Goal: Task Accomplishment & Management: Manage account settings

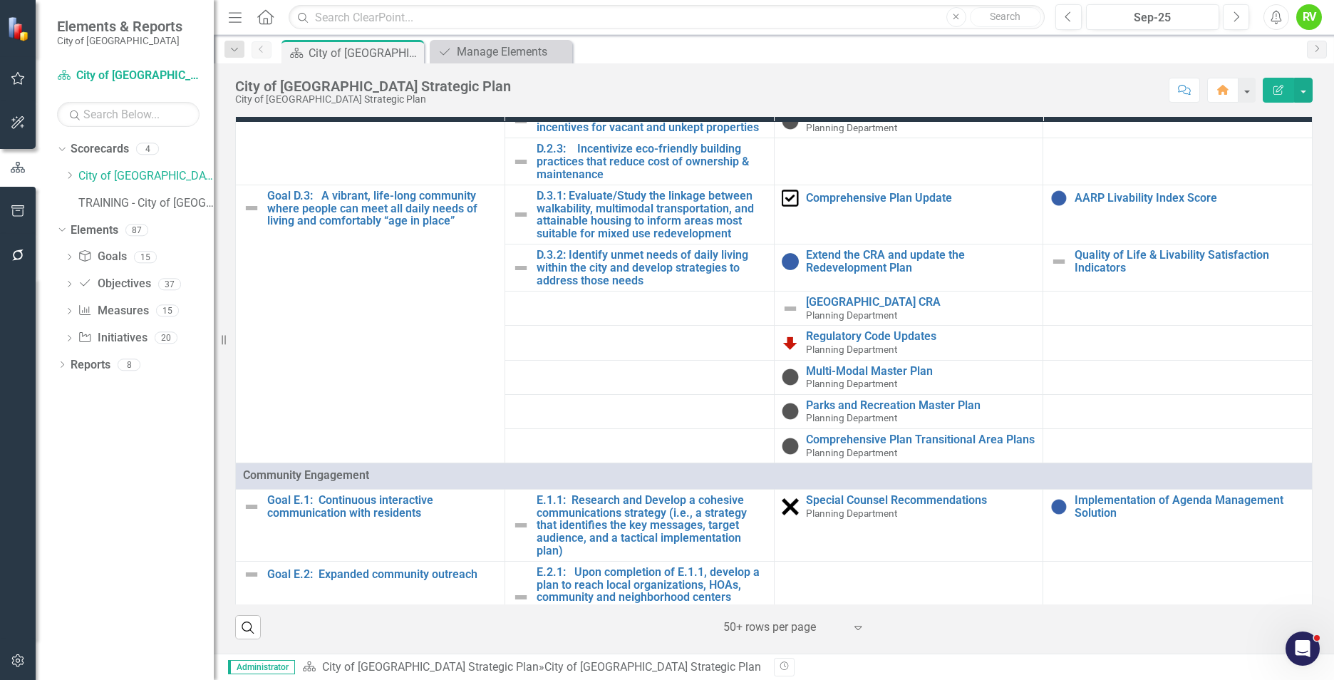
scroll to position [1425, 0]
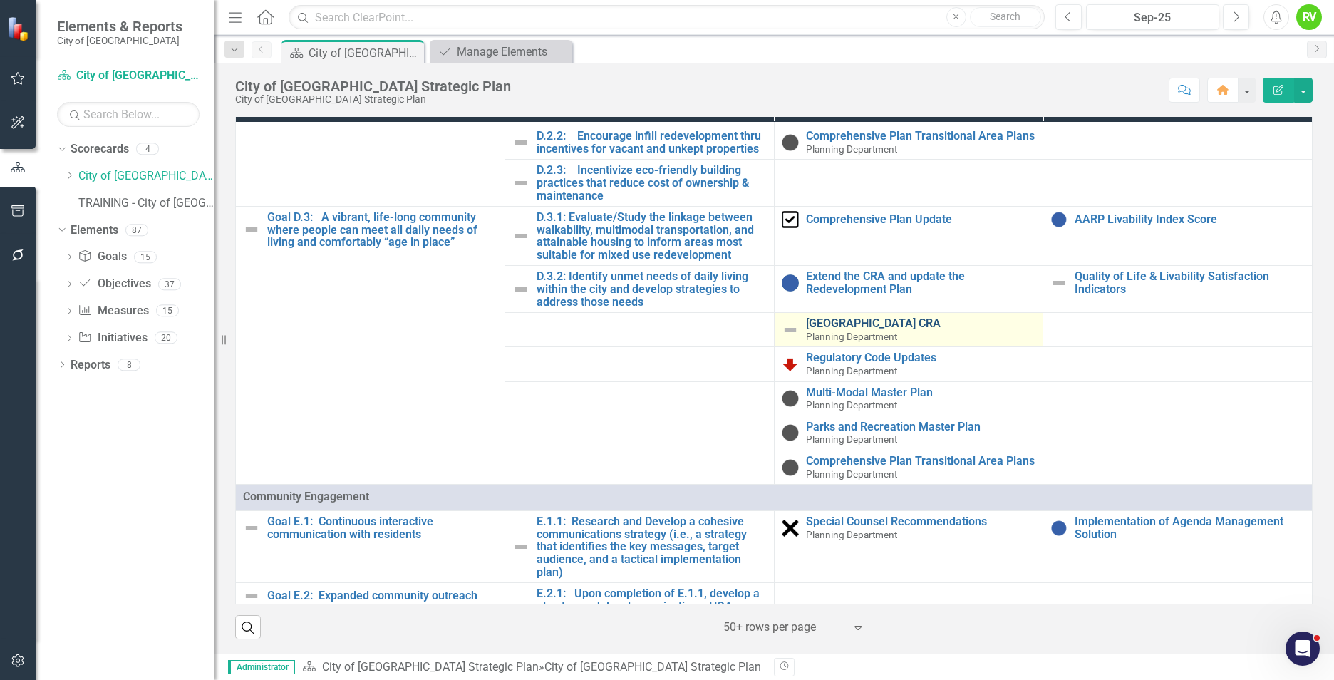
click at [822, 330] on link "[GEOGRAPHIC_DATA] CRA" at bounding box center [921, 323] width 230 height 13
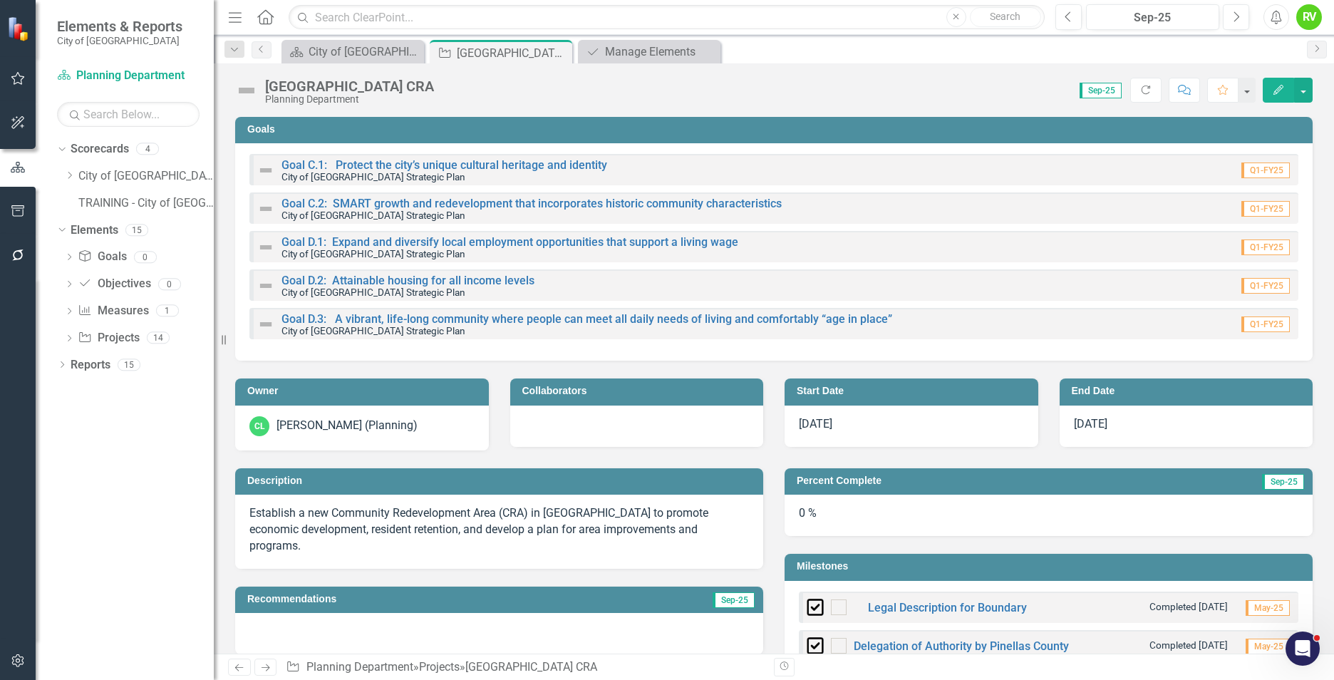
checkbox input "true"
click at [247, 92] on img at bounding box center [246, 90] width 23 height 23
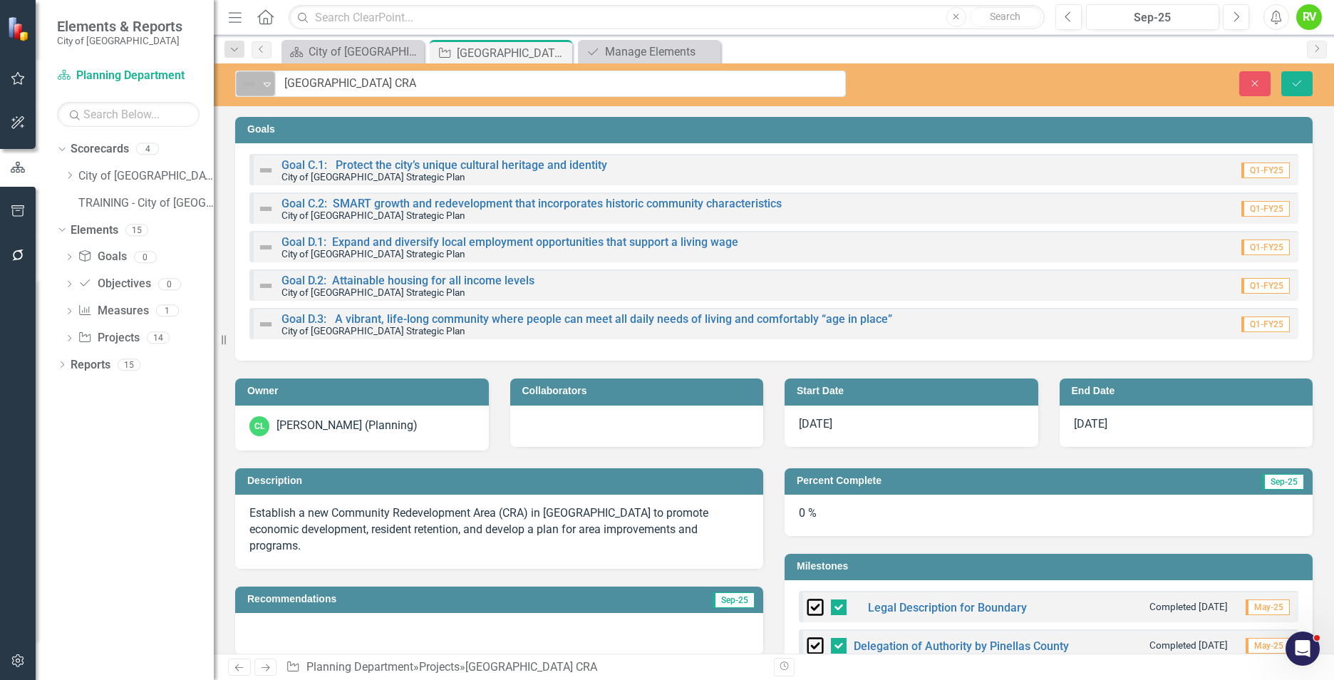
click at [272, 88] on icon "Expand" at bounding box center [267, 83] width 14 height 11
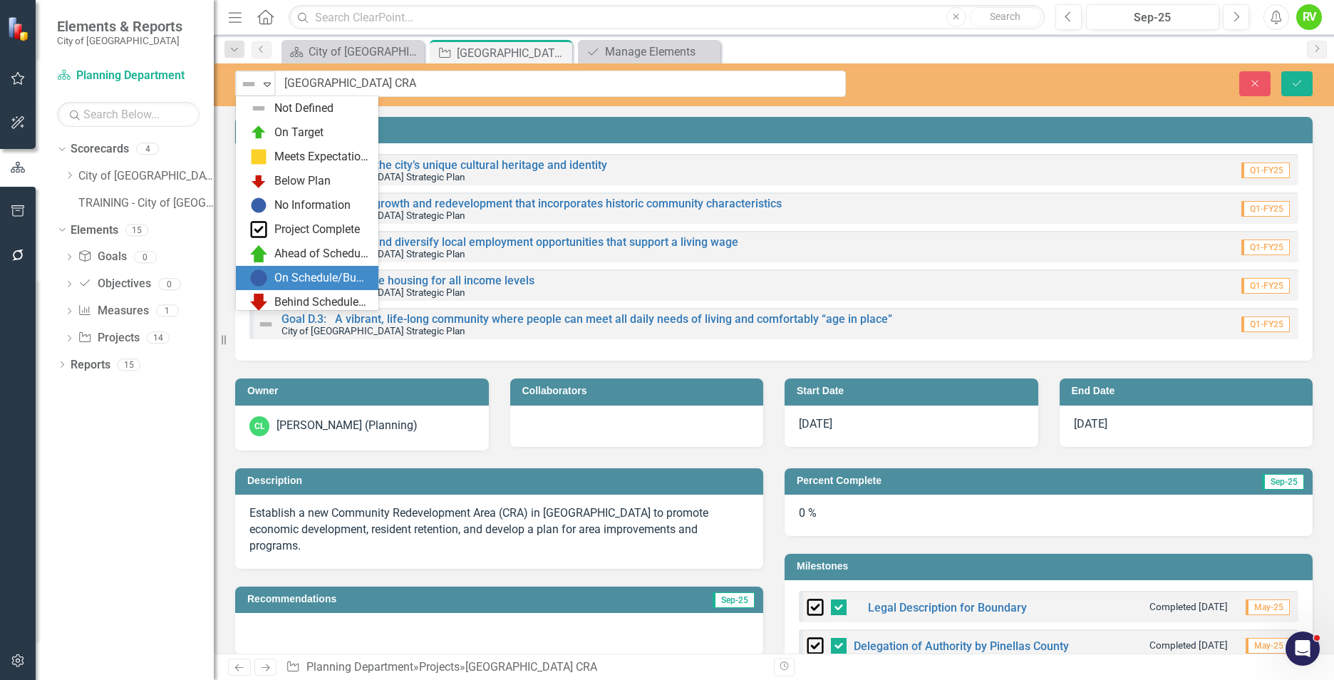
click at [279, 275] on div "On Schedule/Budget" at bounding box center [321, 278] width 95 height 16
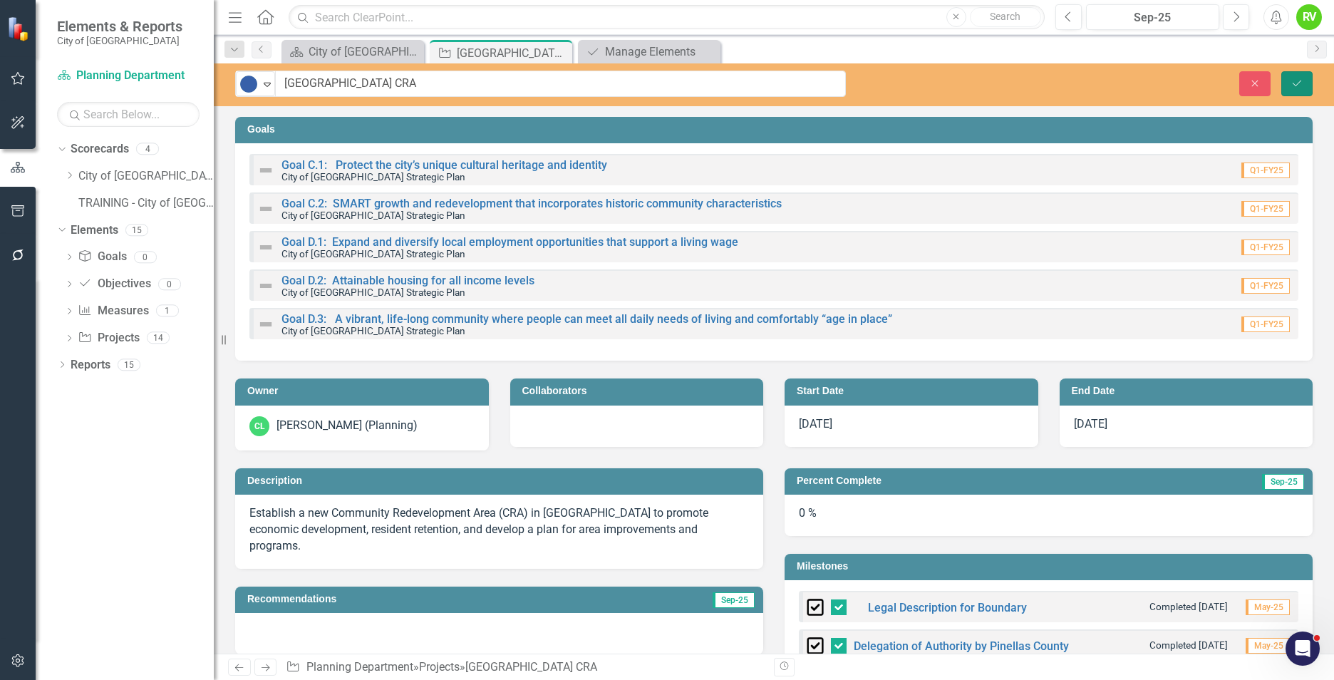
click at [1301, 83] on icon "Save" at bounding box center [1297, 83] width 13 height 10
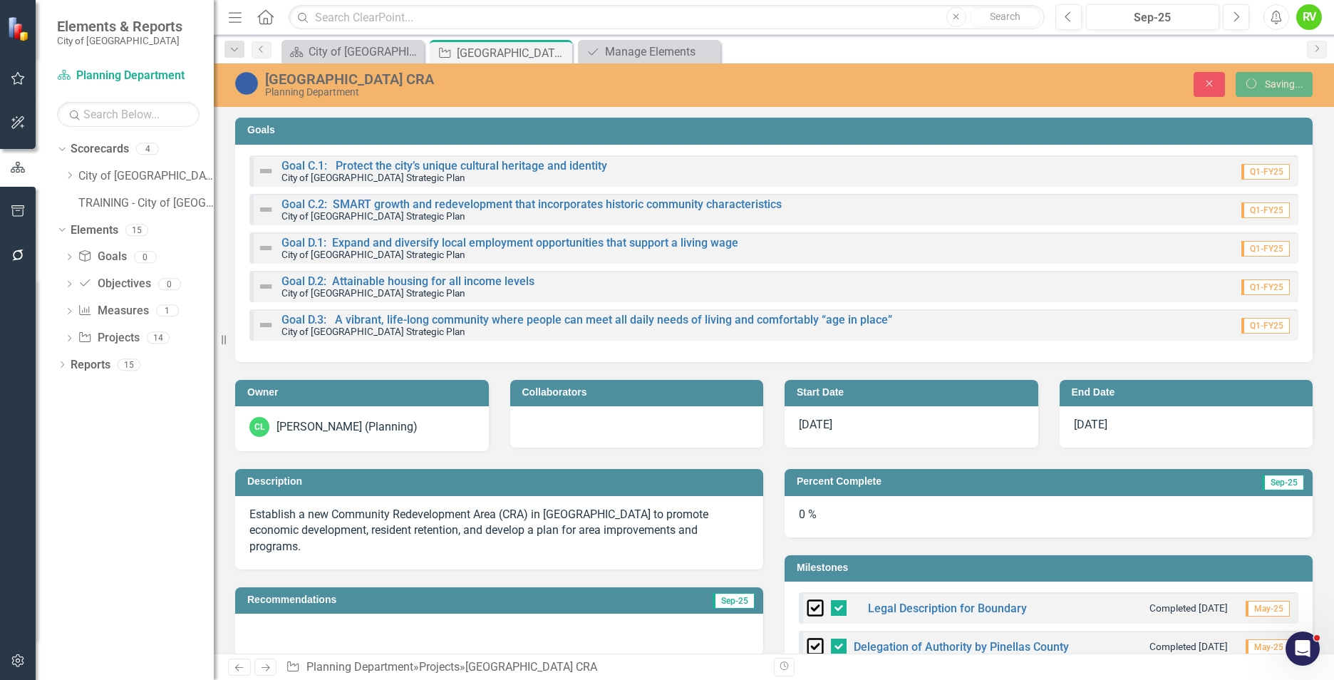
checkbox input "false"
checkbox input "true"
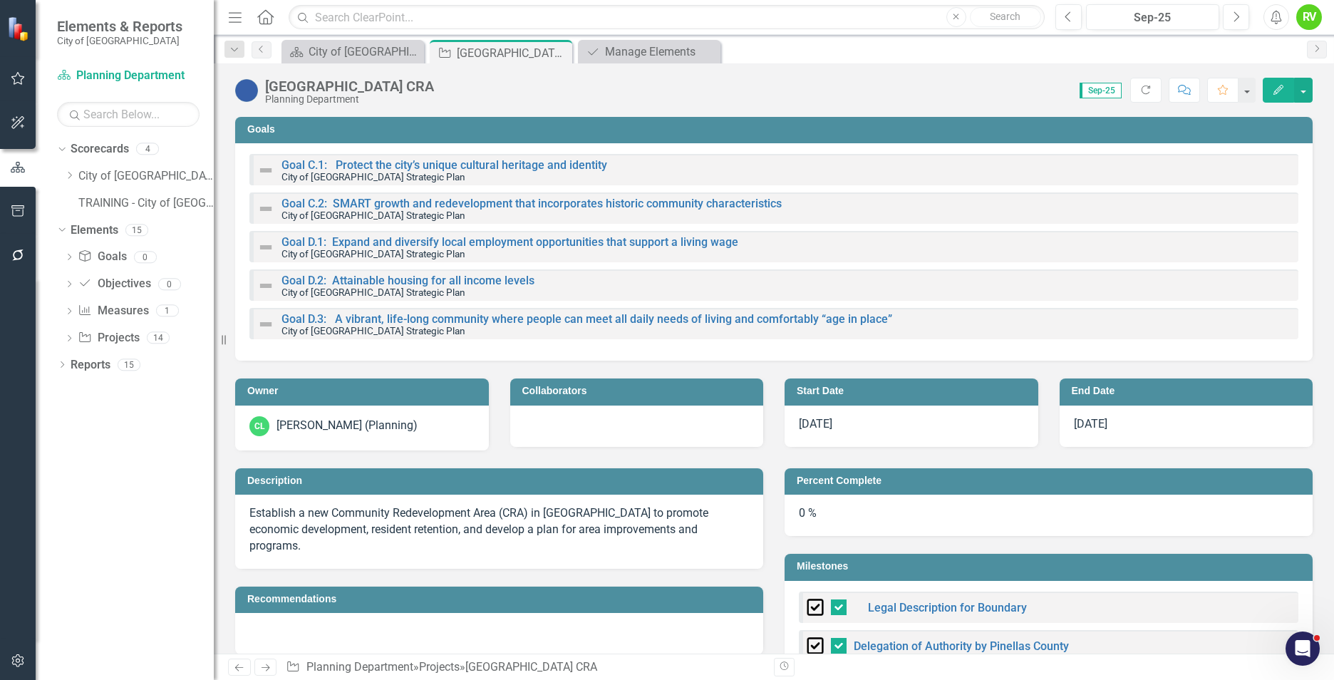
checkbox input "false"
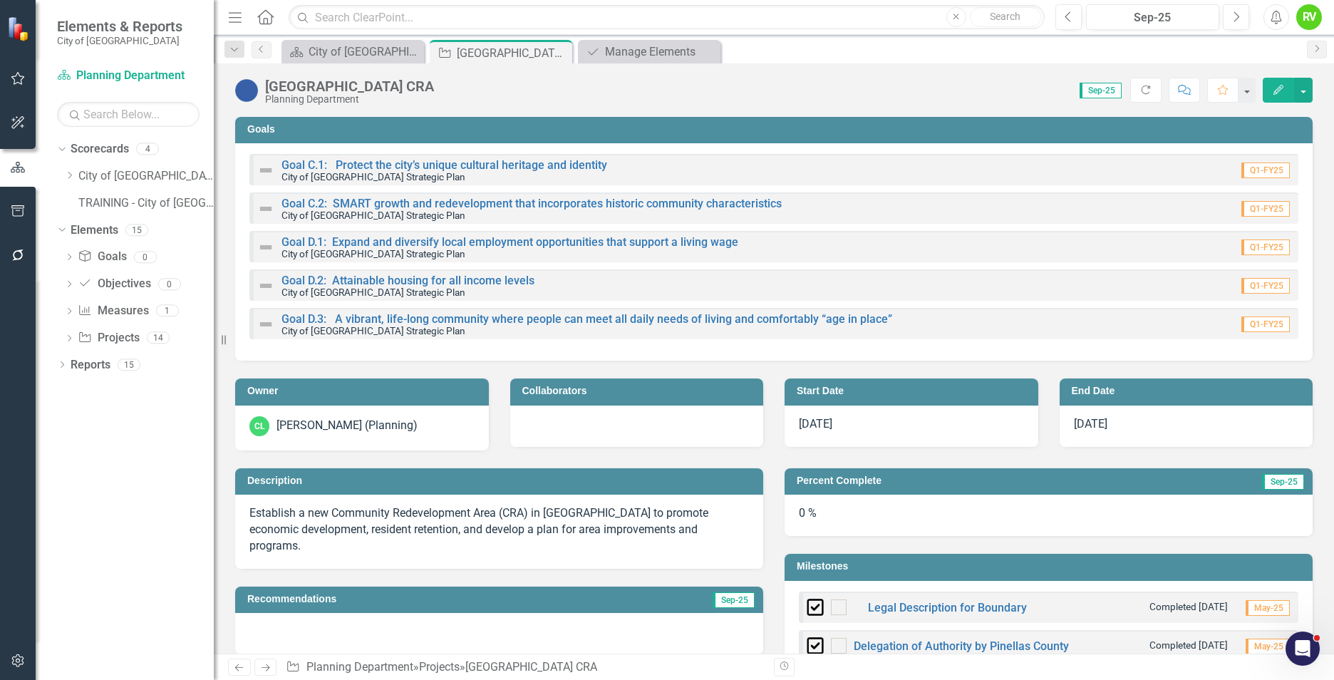
checkbox input "true"
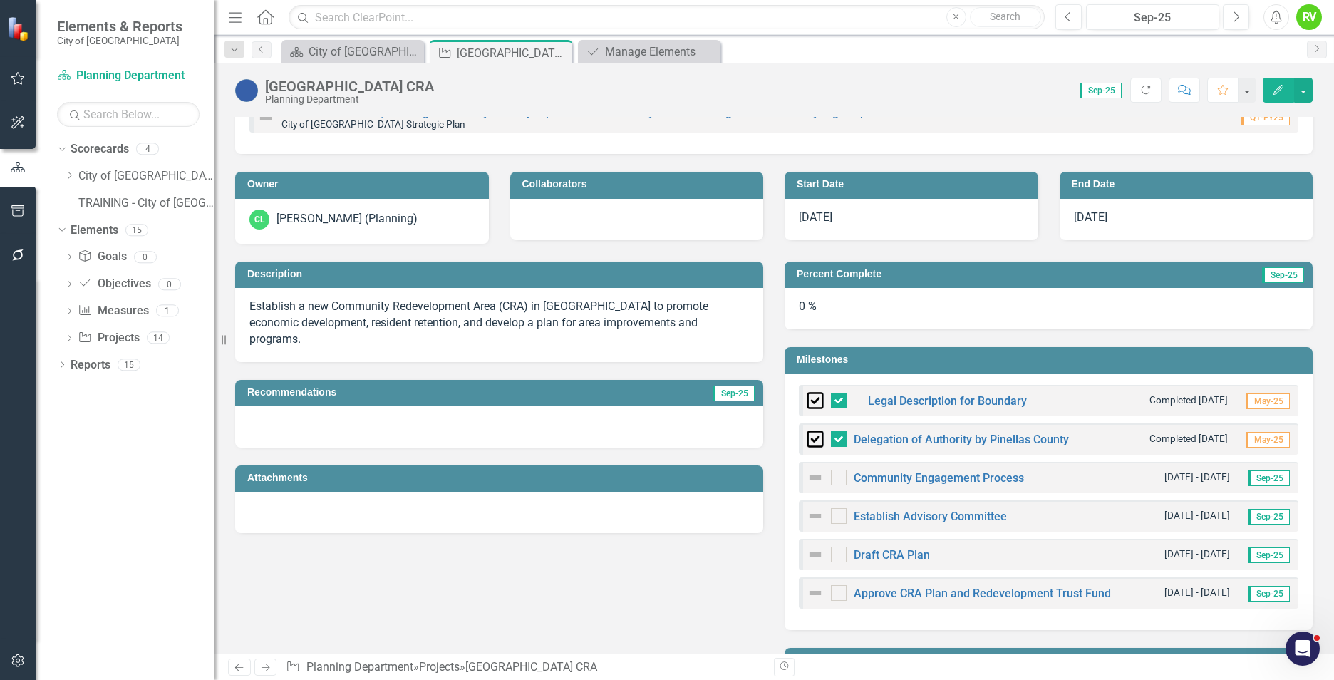
scroll to position [214, 0]
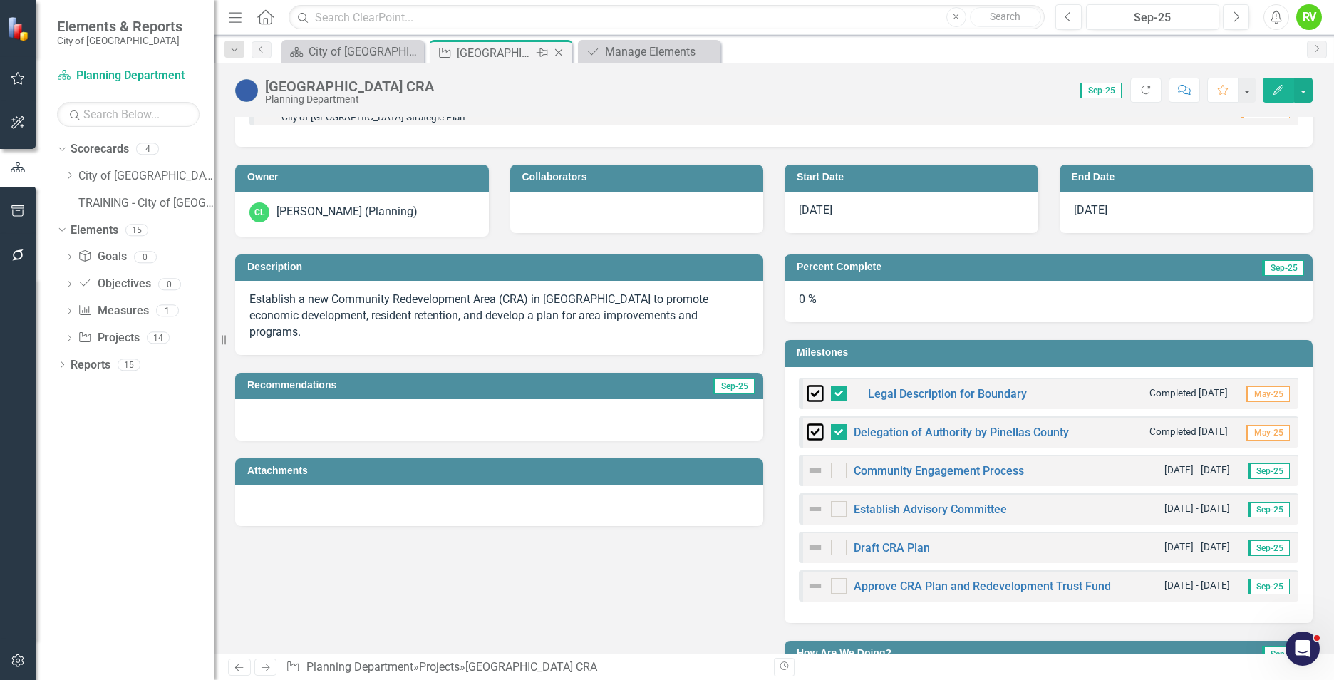
click at [563, 51] on icon "Close" at bounding box center [559, 52] width 14 height 11
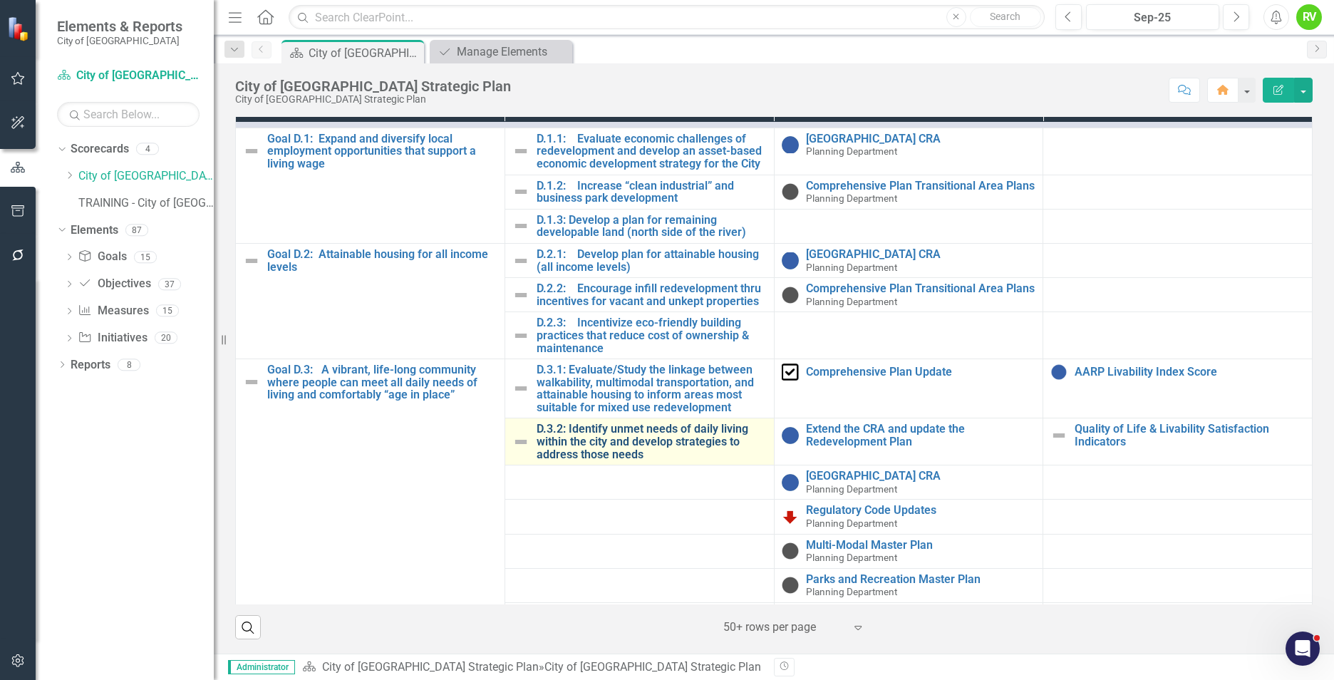
scroll to position [1283, 0]
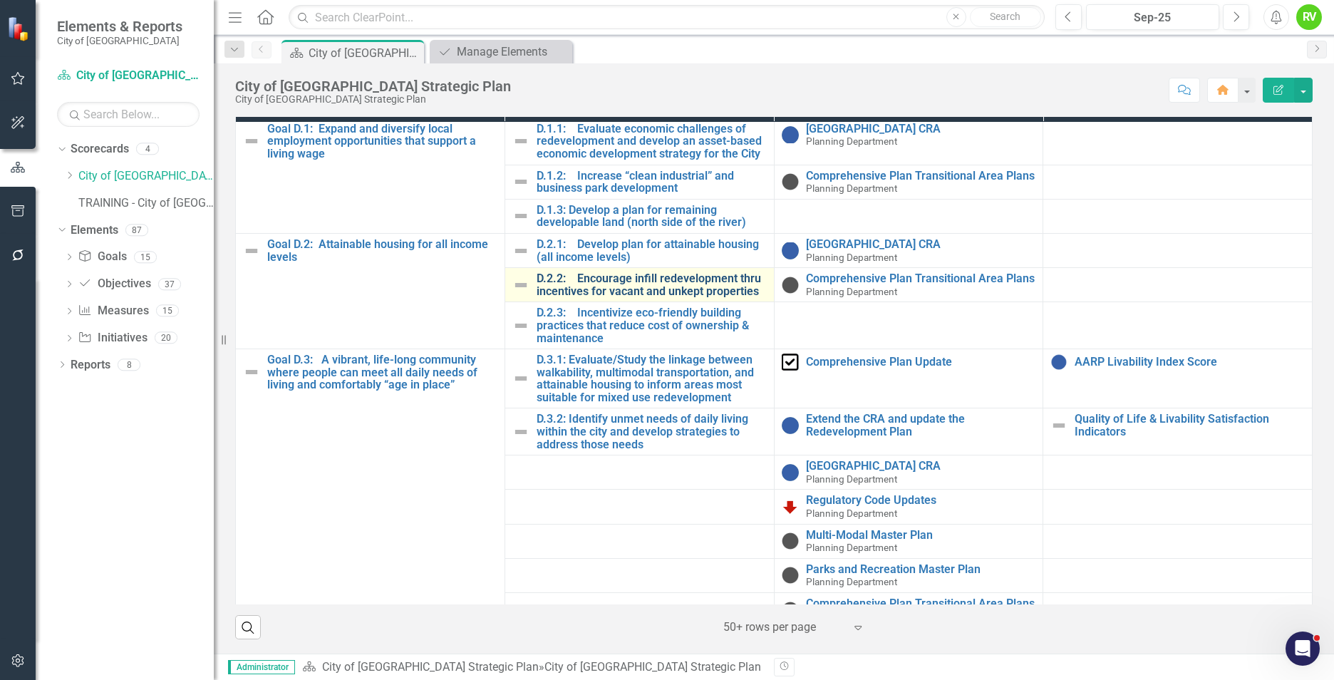
click at [626, 297] on link "D.2.2: Encourage infill redevelopment thru incentives for vacant and unkept pro…" at bounding box center [652, 284] width 230 height 25
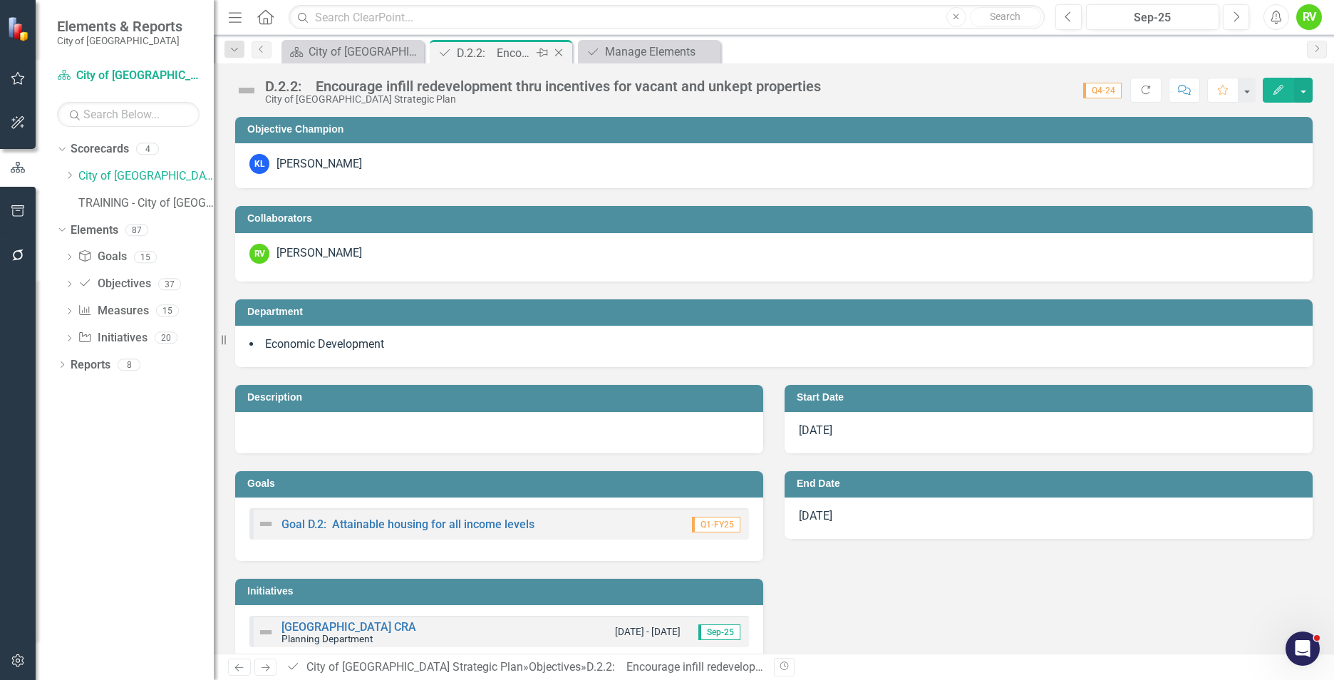
click at [560, 54] on icon at bounding box center [559, 53] width 8 height 8
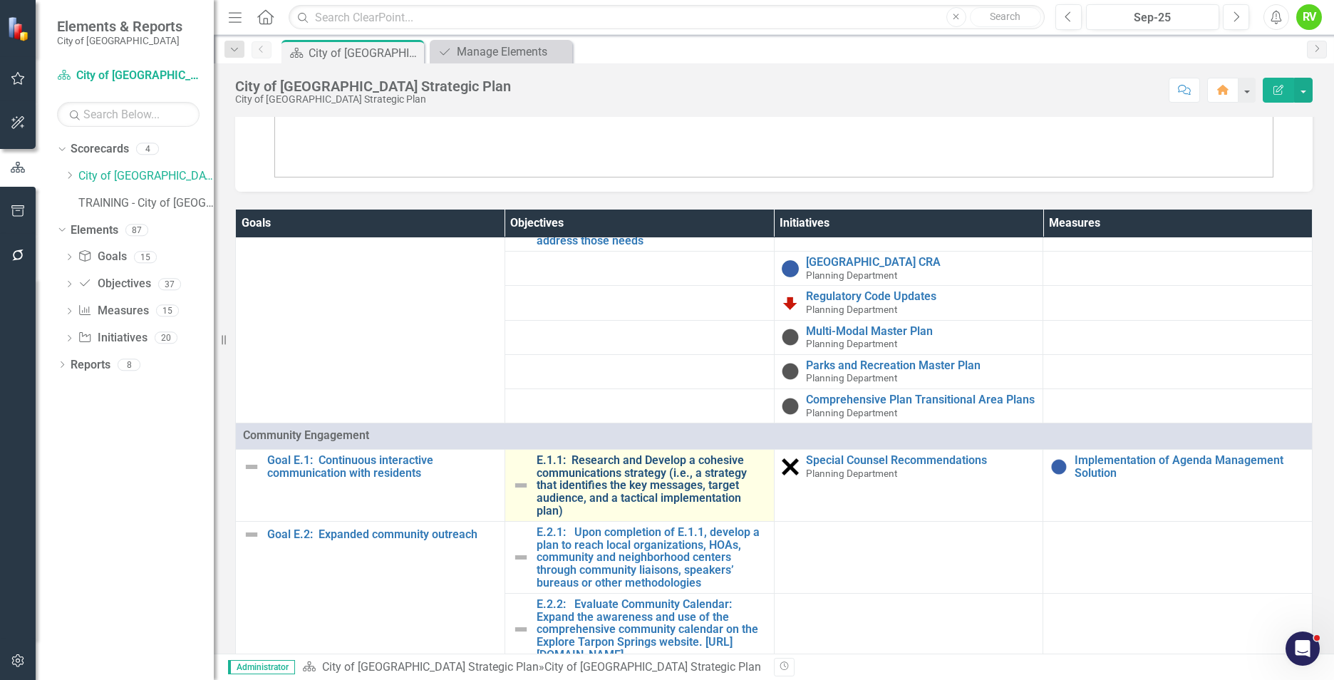
scroll to position [1568, 0]
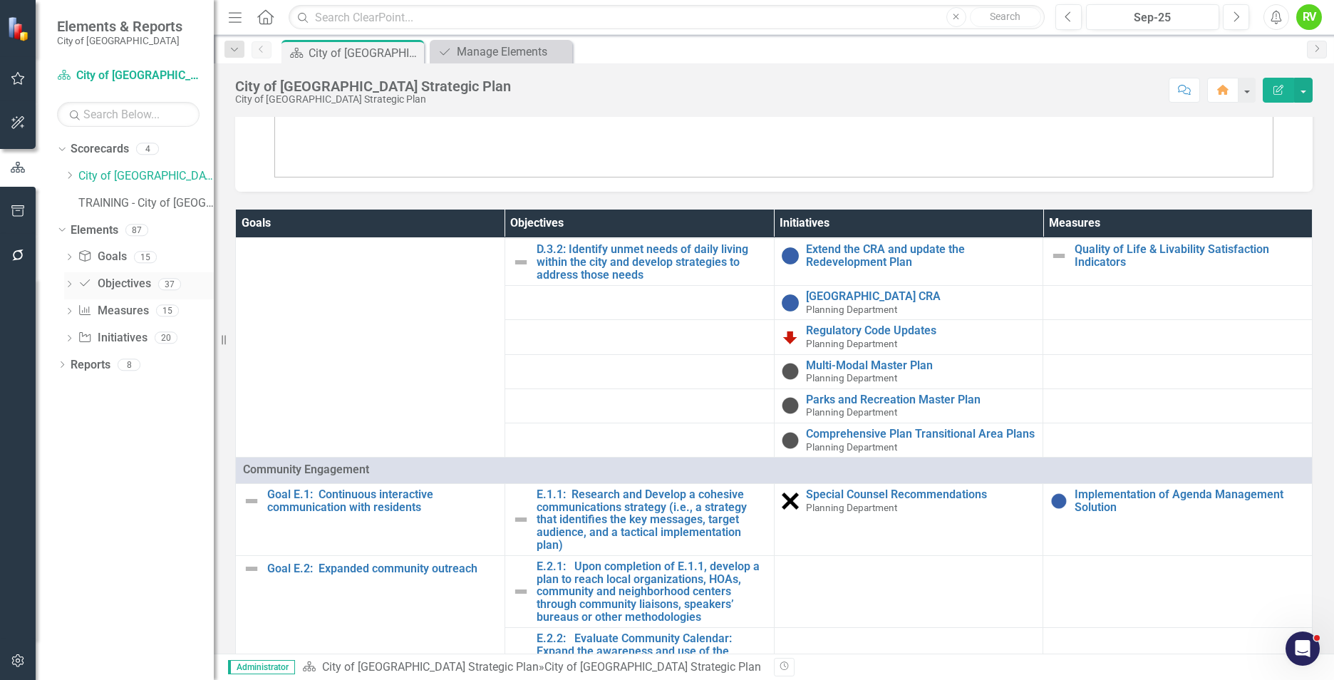
click at [111, 279] on link "Objective Objectives" at bounding box center [114, 284] width 73 height 16
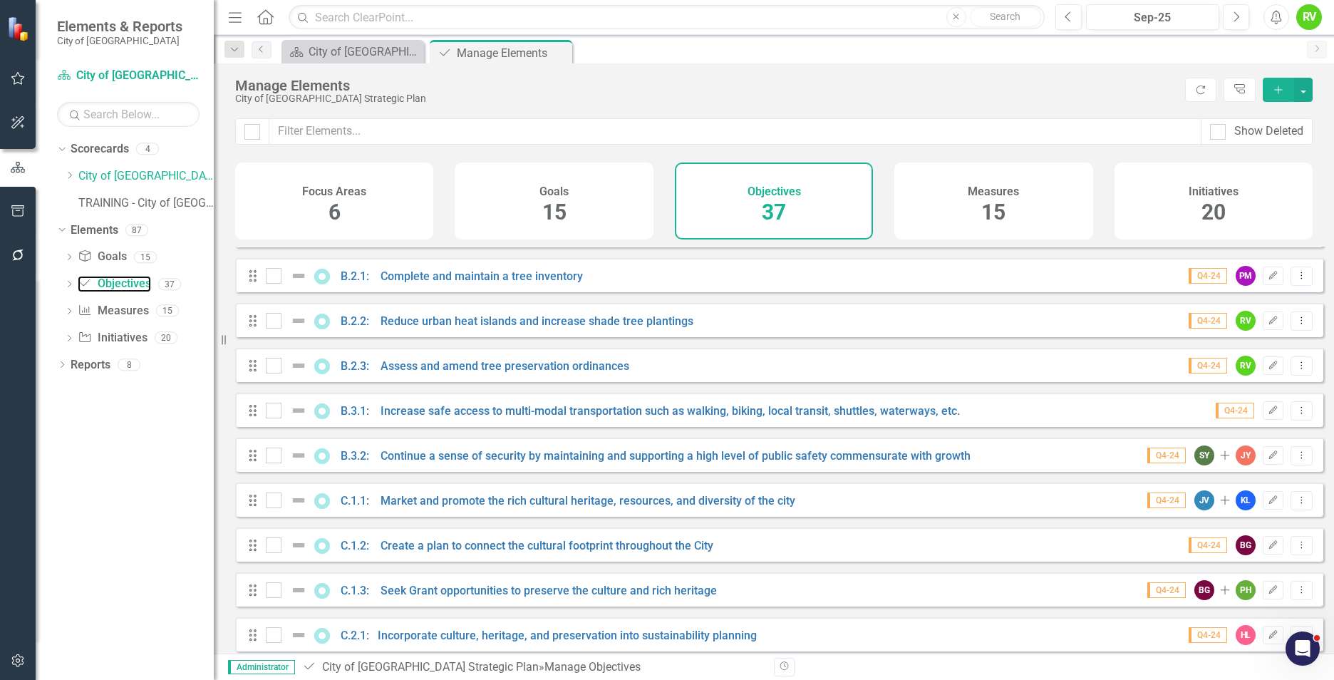
scroll to position [481, 0]
click at [531, 419] on link "B.3.1: Increase safe access to multi-modal transportation such as walking, biki…" at bounding box center [650, 412] width 619 height 14
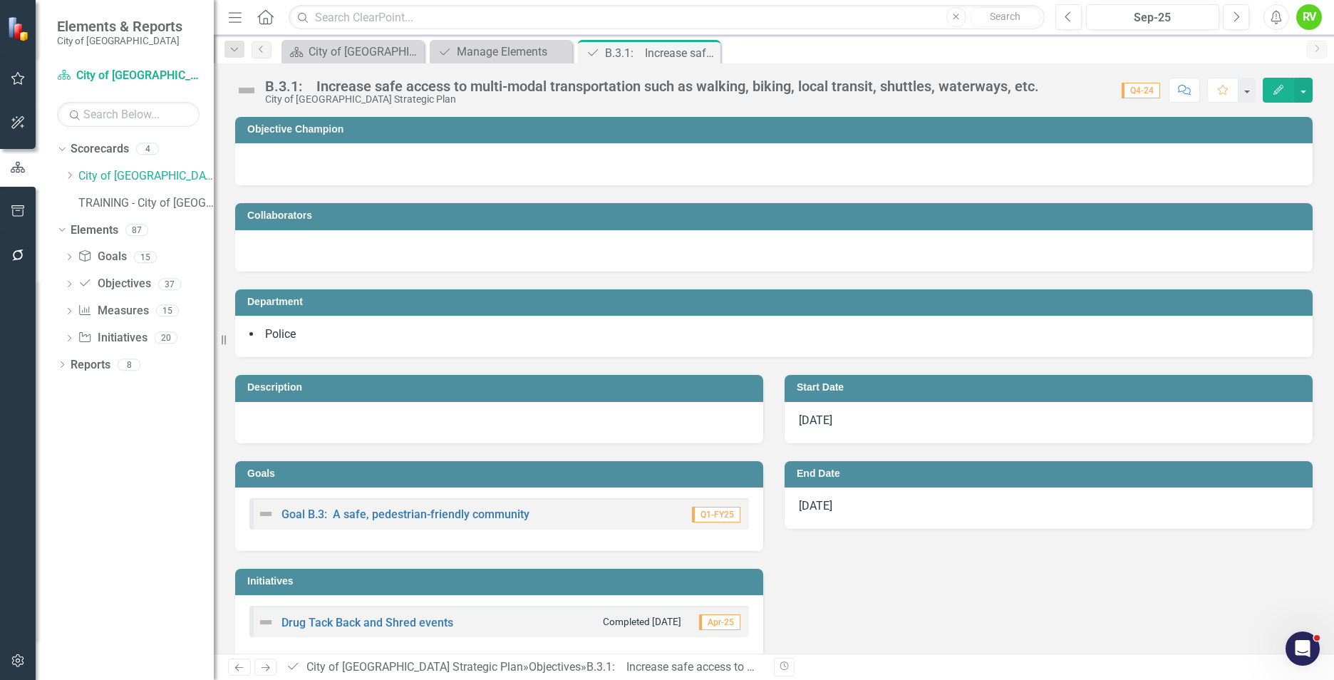
click at [504, 134] on h3 "Objective Champion" at bounding box center [776, 129] width 1058 height 11
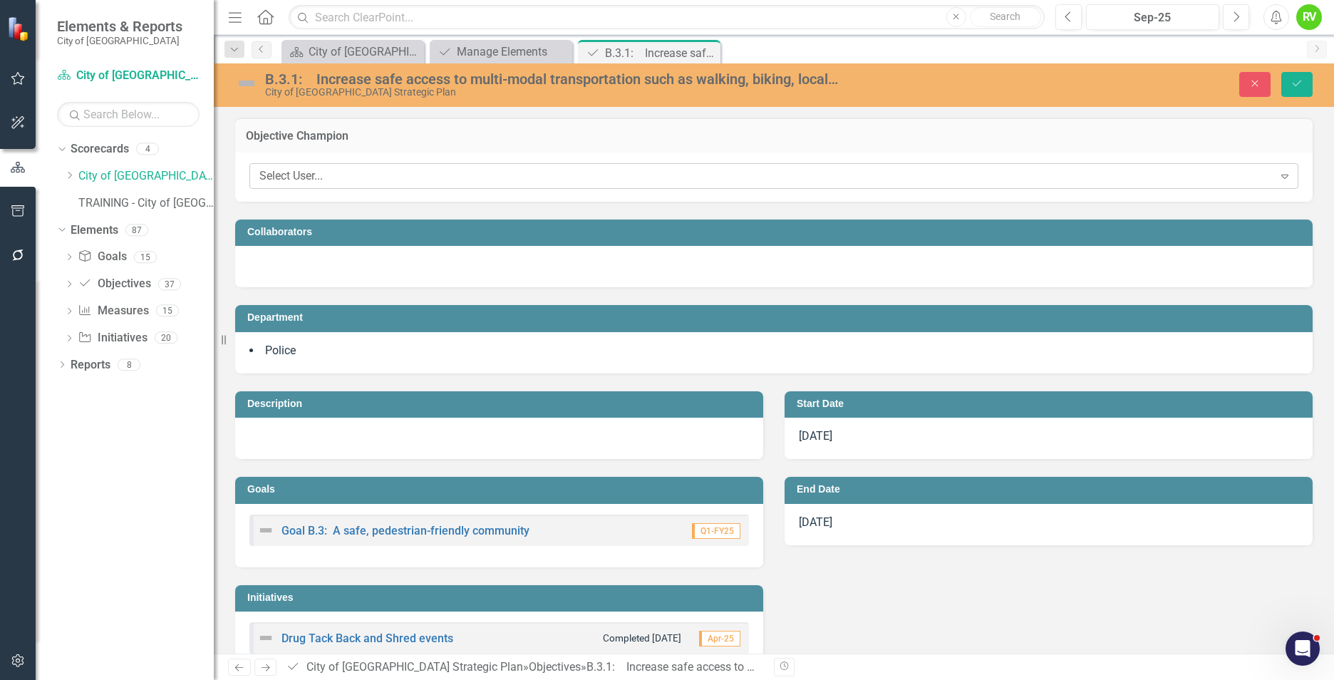
click at [398, 180] on div "Select User..." at bounding box center [766, 176] width 1014 height 16
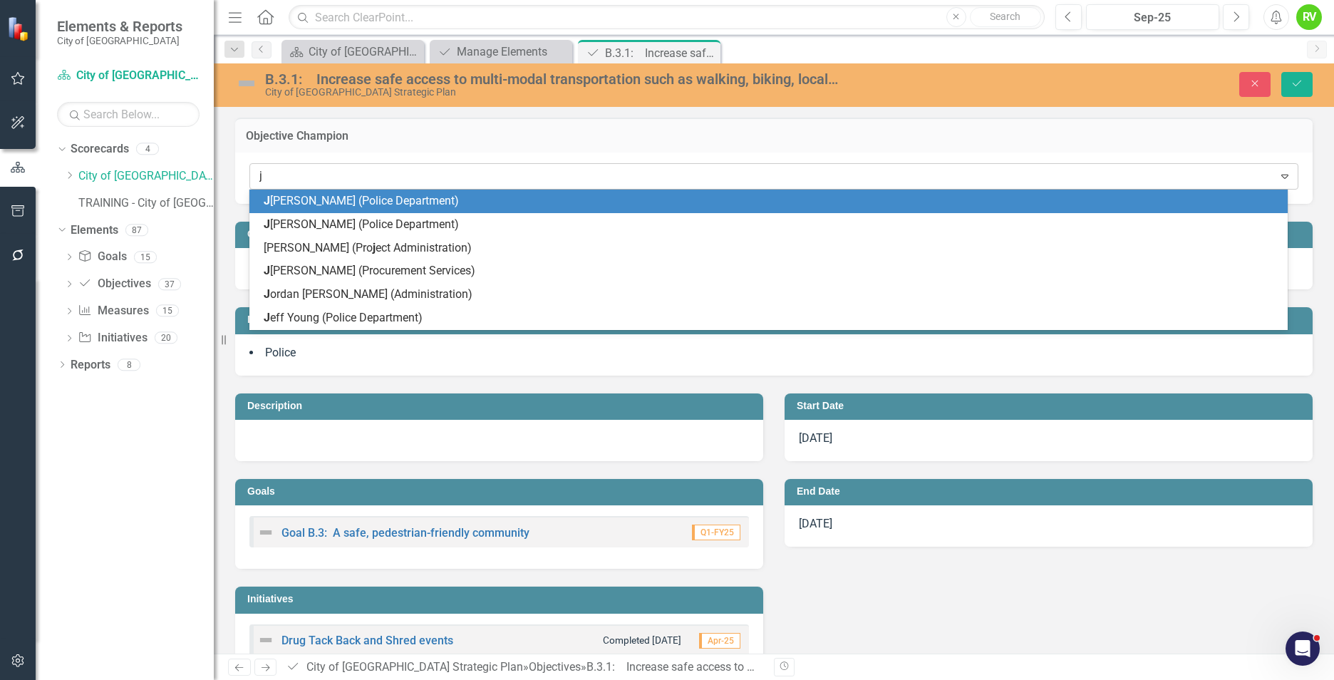
type input "je"
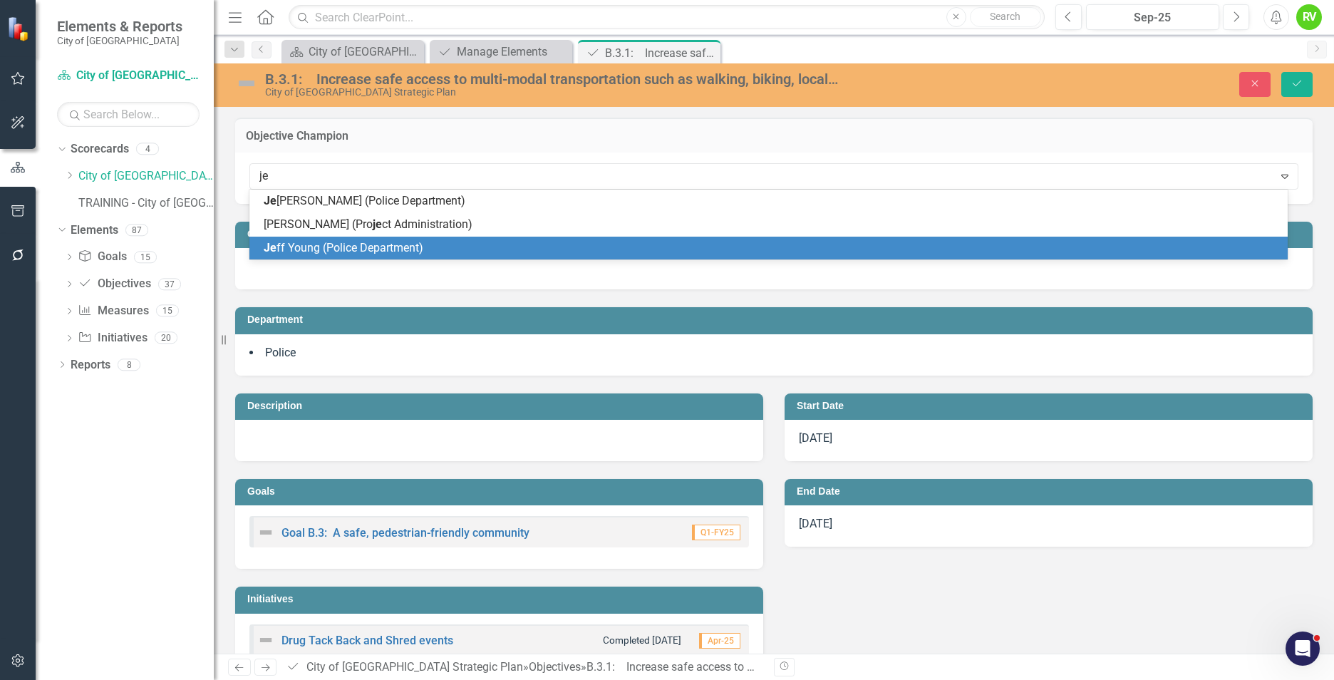
click at [385, 249] on span "Je ff Young (Police Department)" at bounding box center [344, 248] width 160 height 14
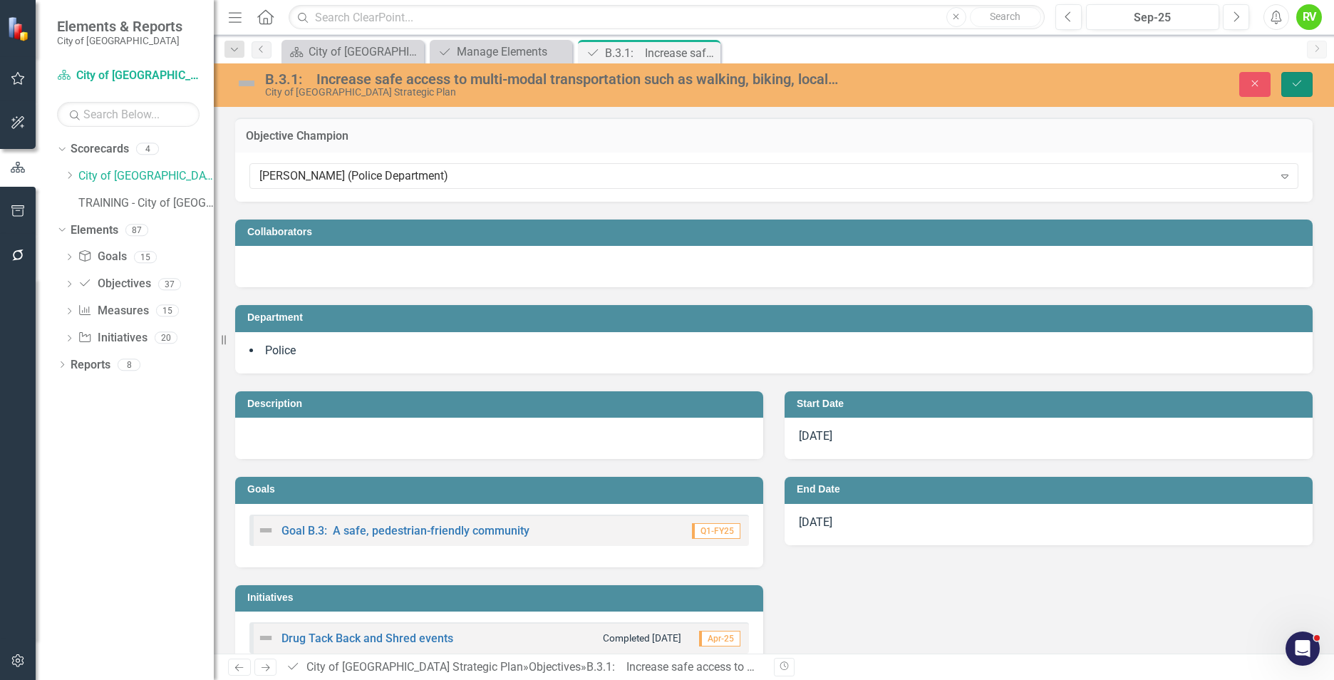
click at [1289, 80] on button "Save" at bounding box center [1296, 84] width 31 height 25
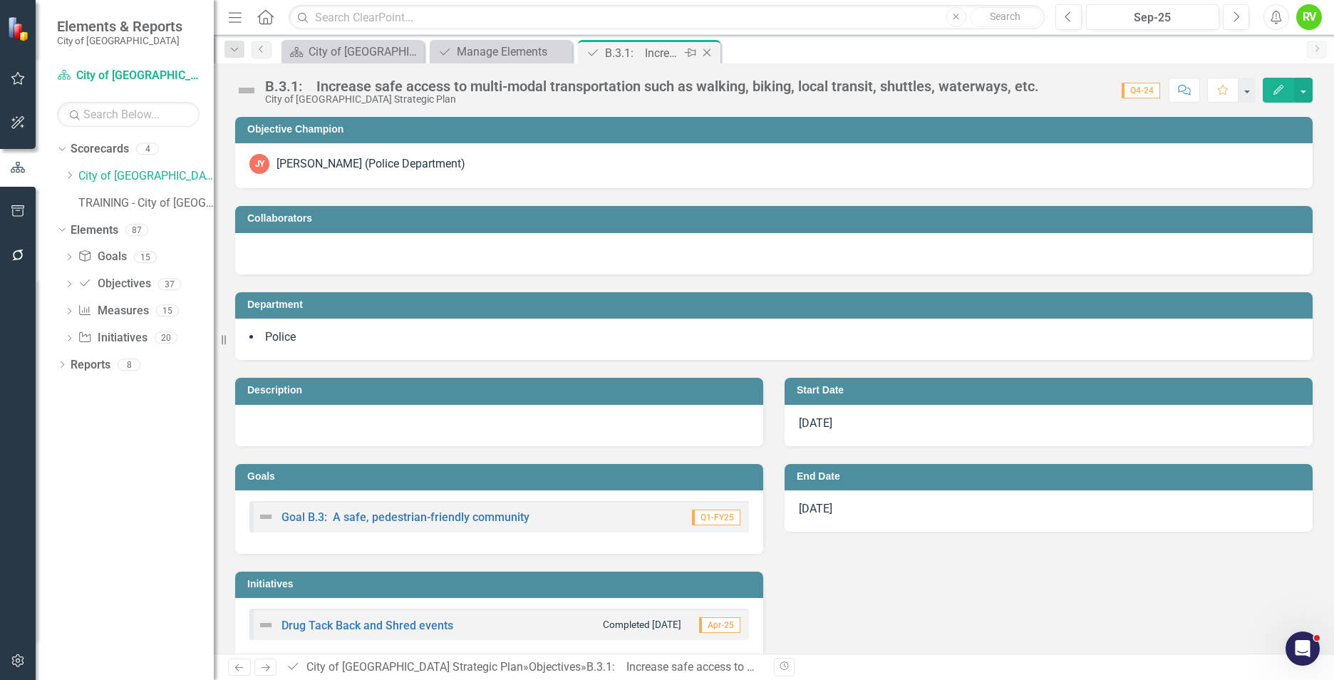
click at [706, 51] on icon "Close" at bounding box center [707, 52] width 14 height 11
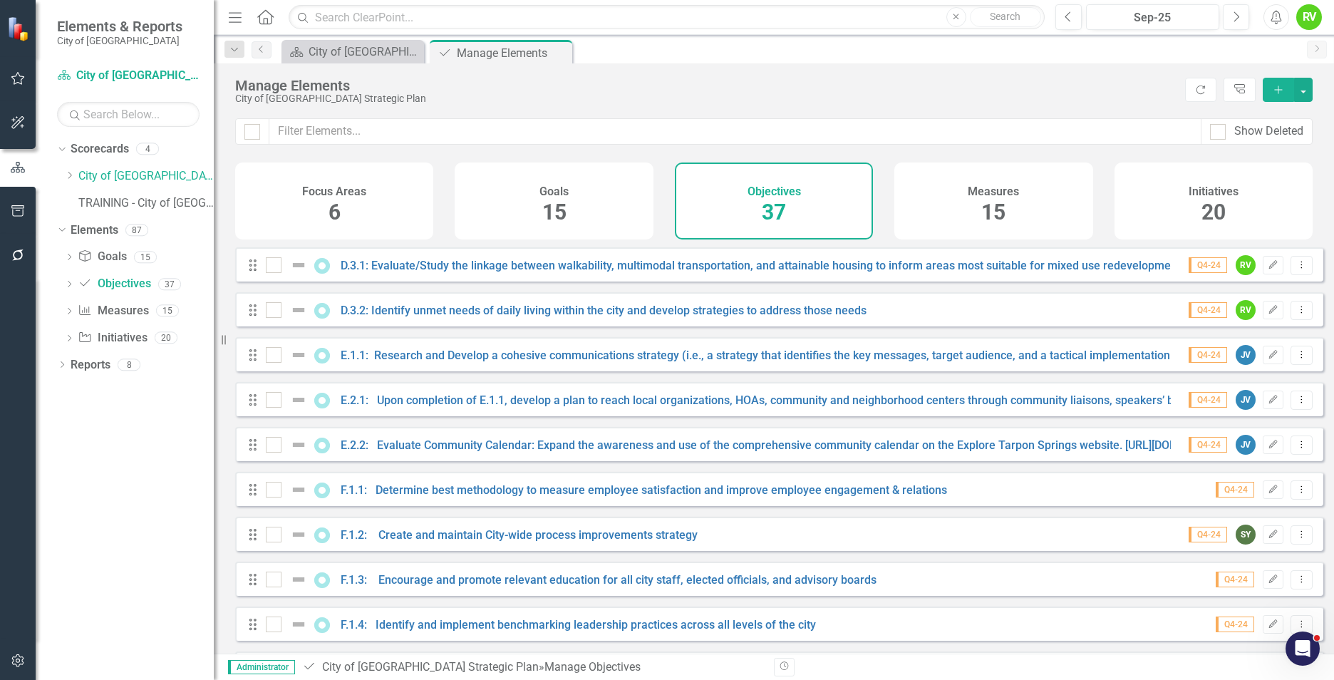
scroll to position [1265, 0]
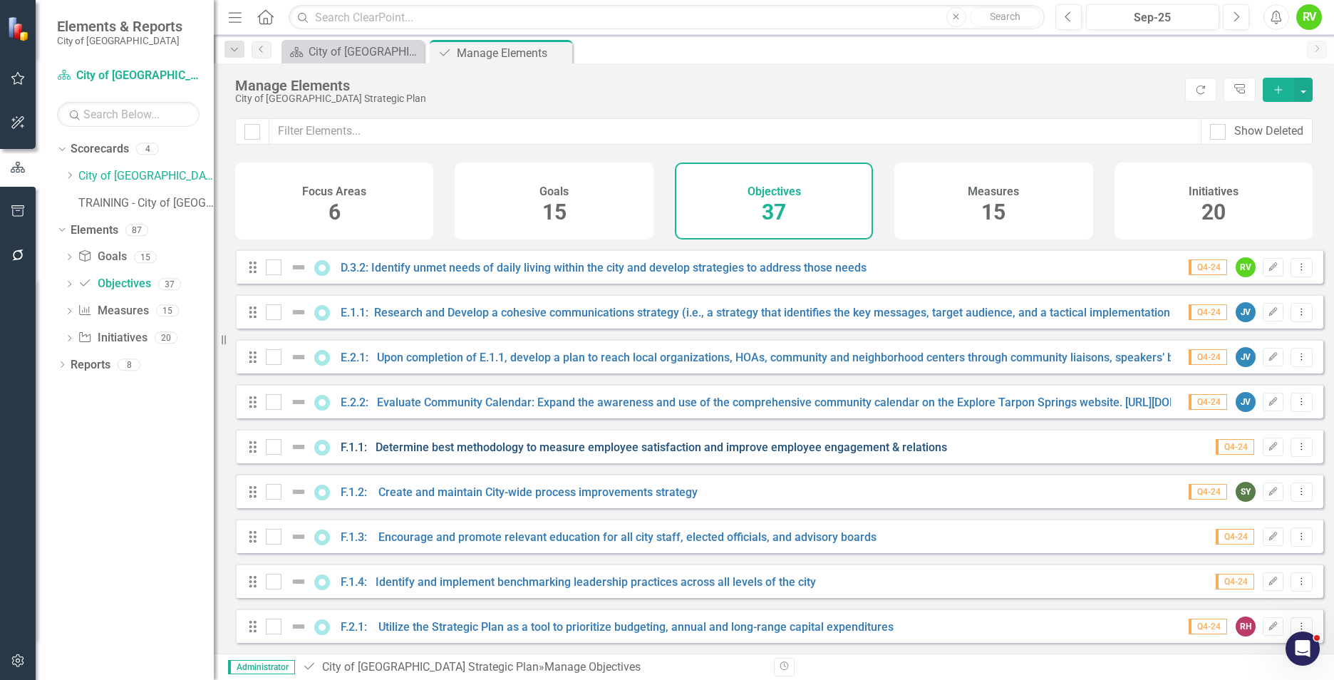
click at [576, 445] on link "F.1.1: Determine best methodology to measure employee satisfaction and improve …" at bounding box center [644, 447] width 606 height 14
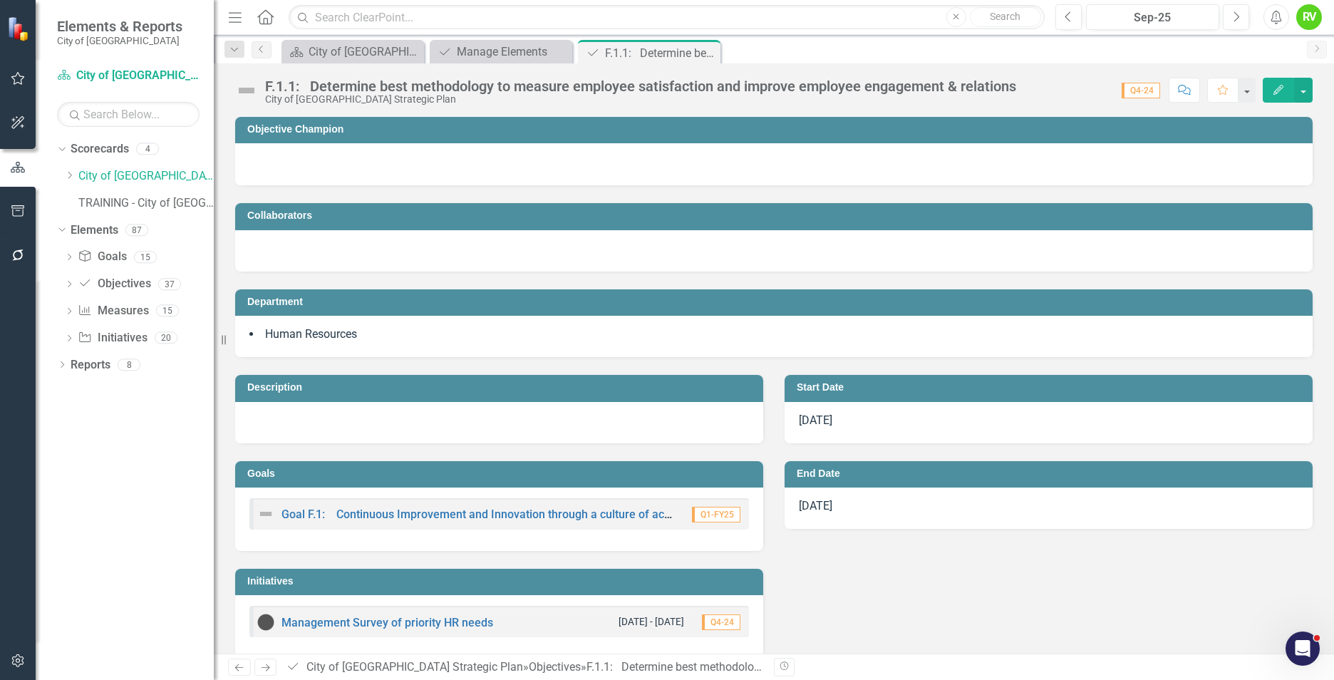
click at [366, 133] on h3 "Objective Champion" at bounding box center [776, 129] width 1058 height 11
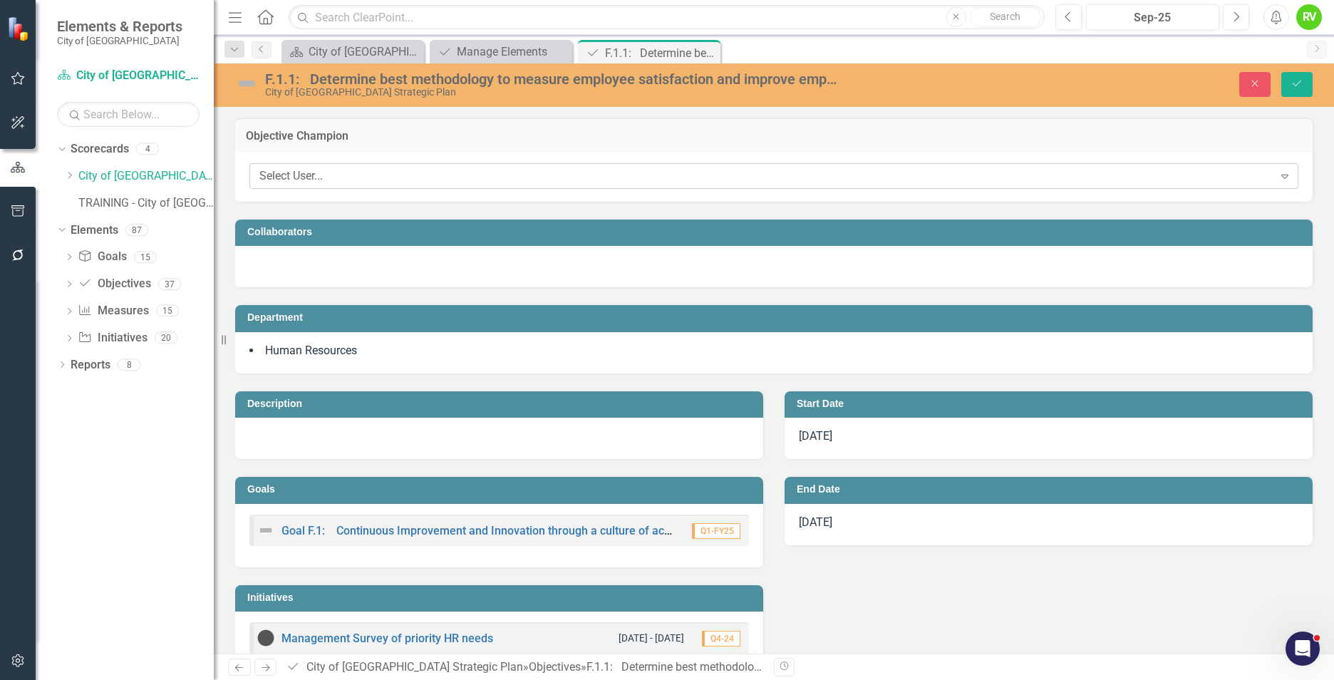
click at [338, 180] on div "Select User..." at bounding box center [766, 176] width 1014 height 16
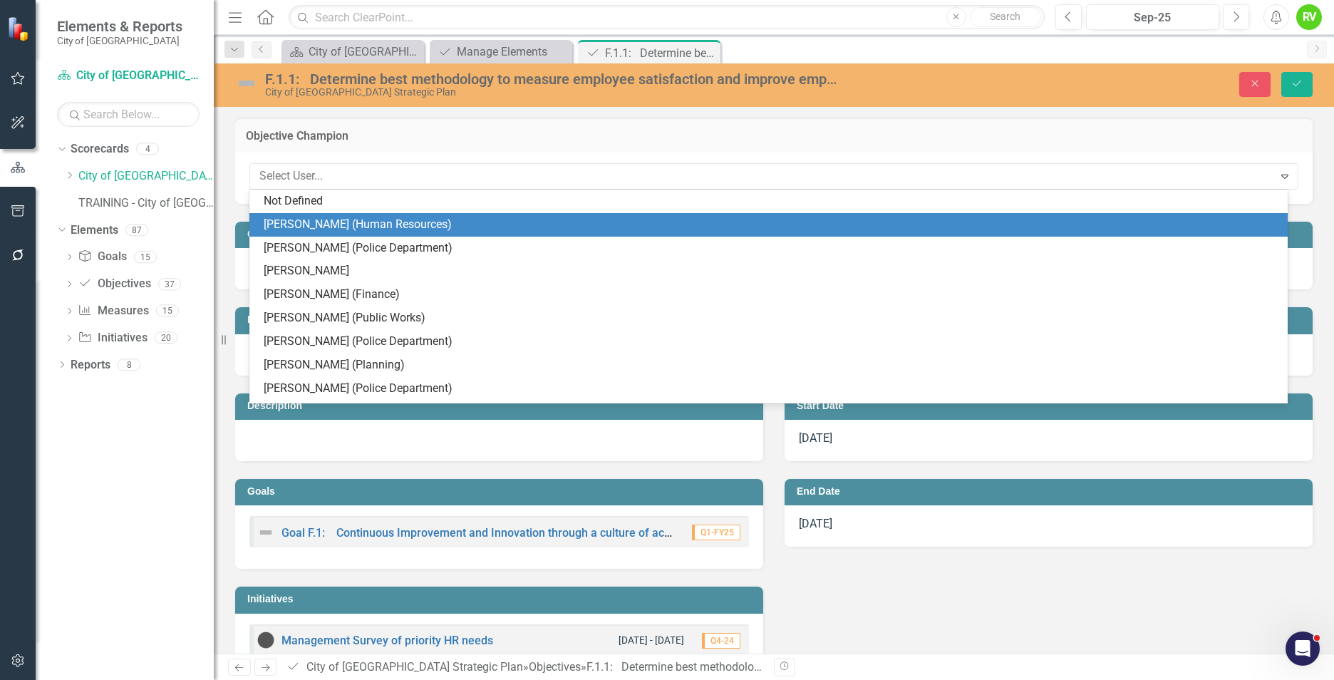
drag, startPoint x: 314, startPoint y: 223, endPoint x: 503, endPoint y: 212, distance: 189.9
click at [318, 219] on div "Tabatha Adkins (Human Resources)" at bounding box center [771, 225] width 1015 height 16
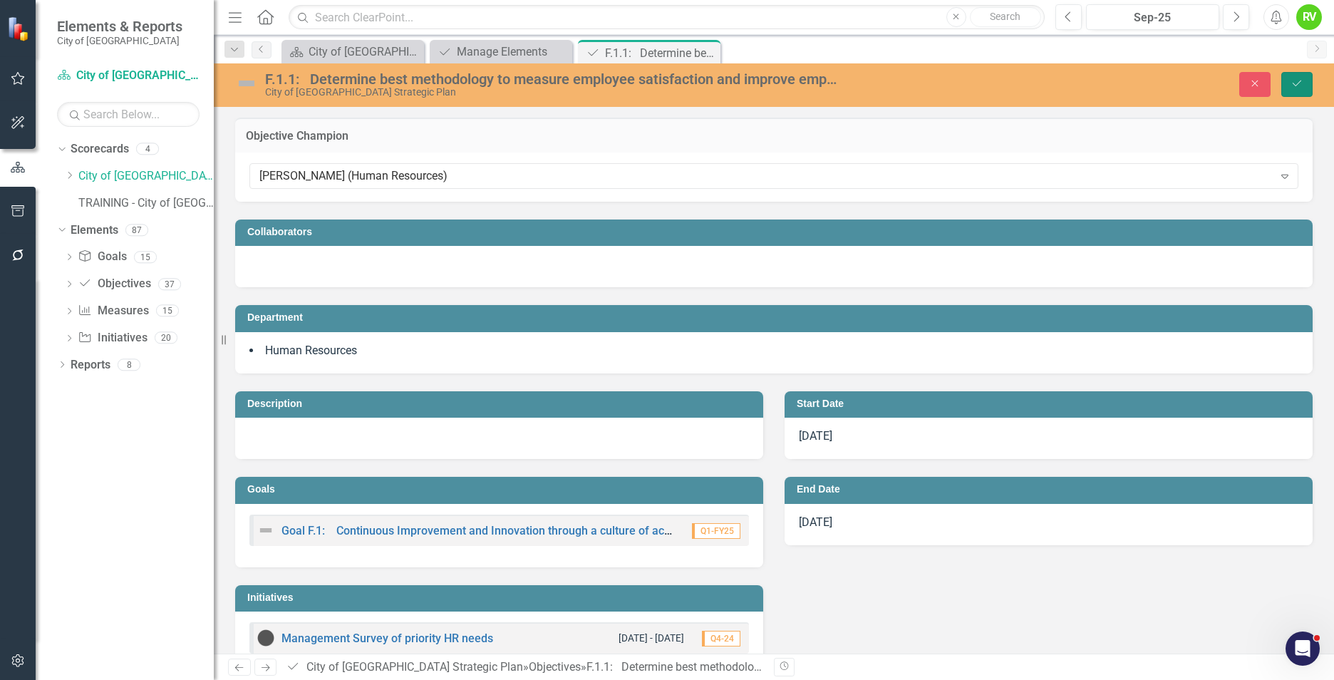
click at [1293, 86] on icon "Save" at bounding box center [1297, 83] width 13 height 10
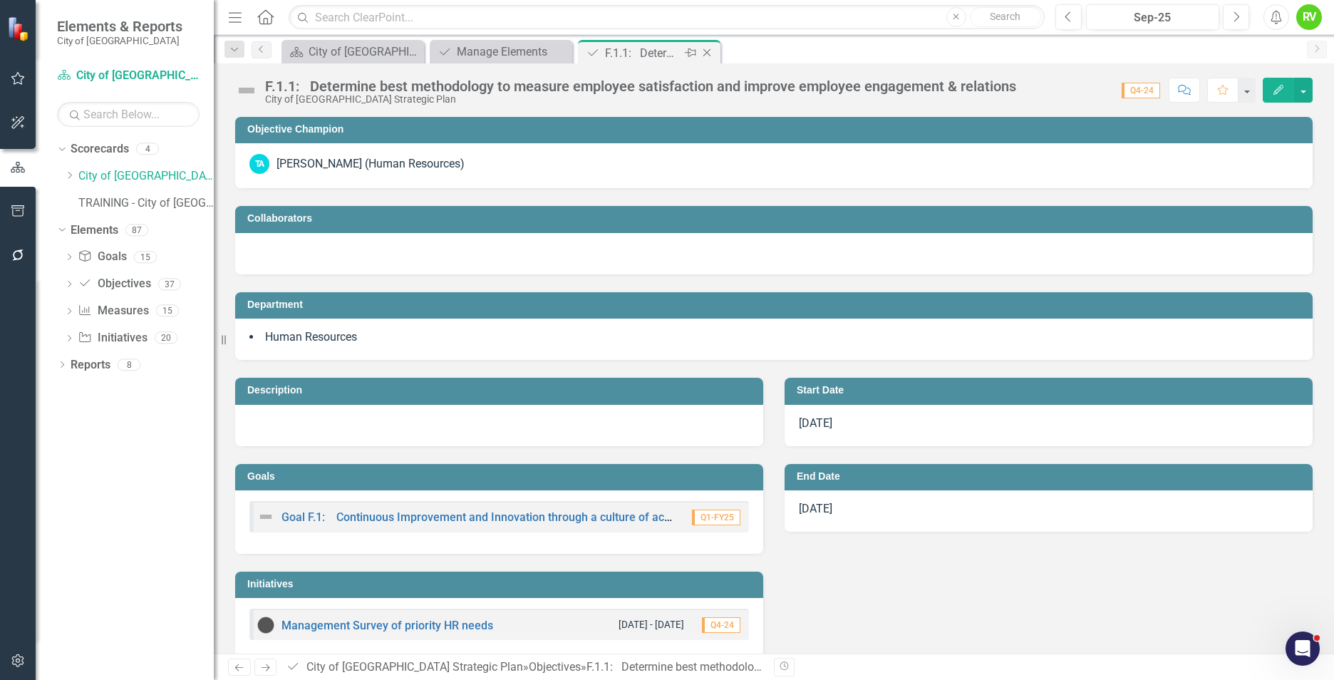
click at [706, 49] on icon "Close" at bounding box center [707, 52] width 14 height 11
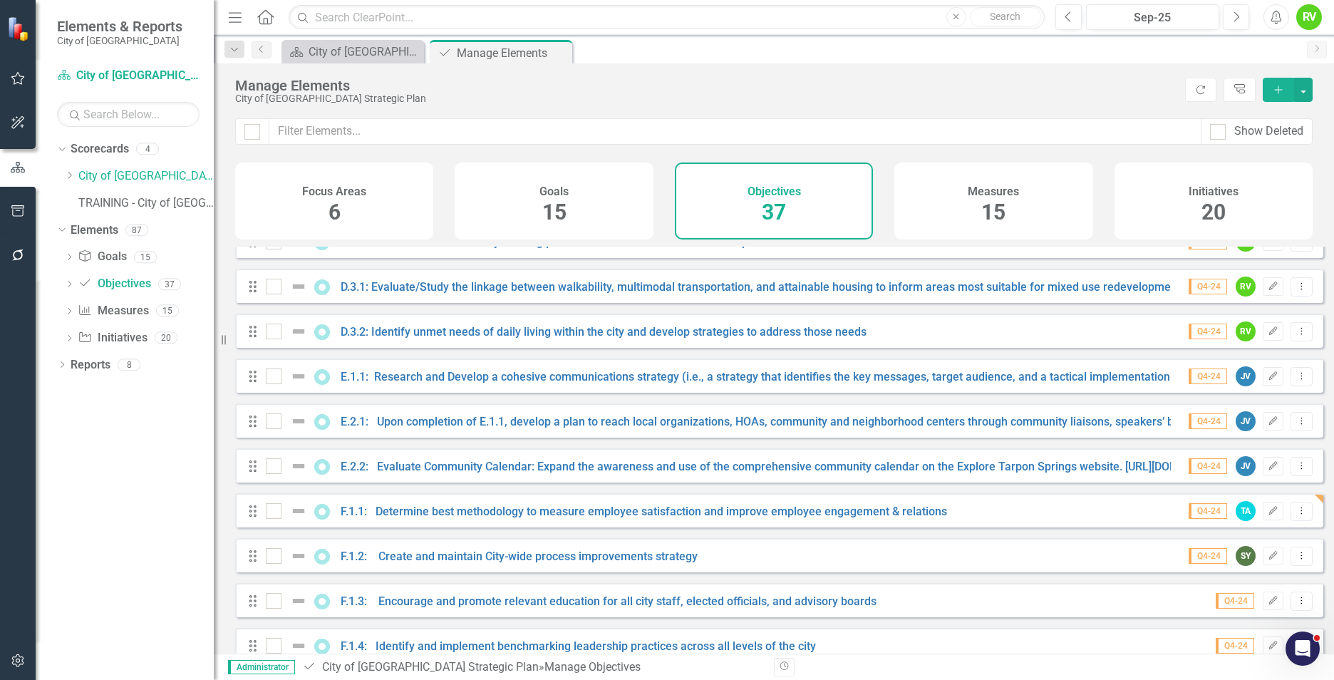
scroll to position [1265, 0]
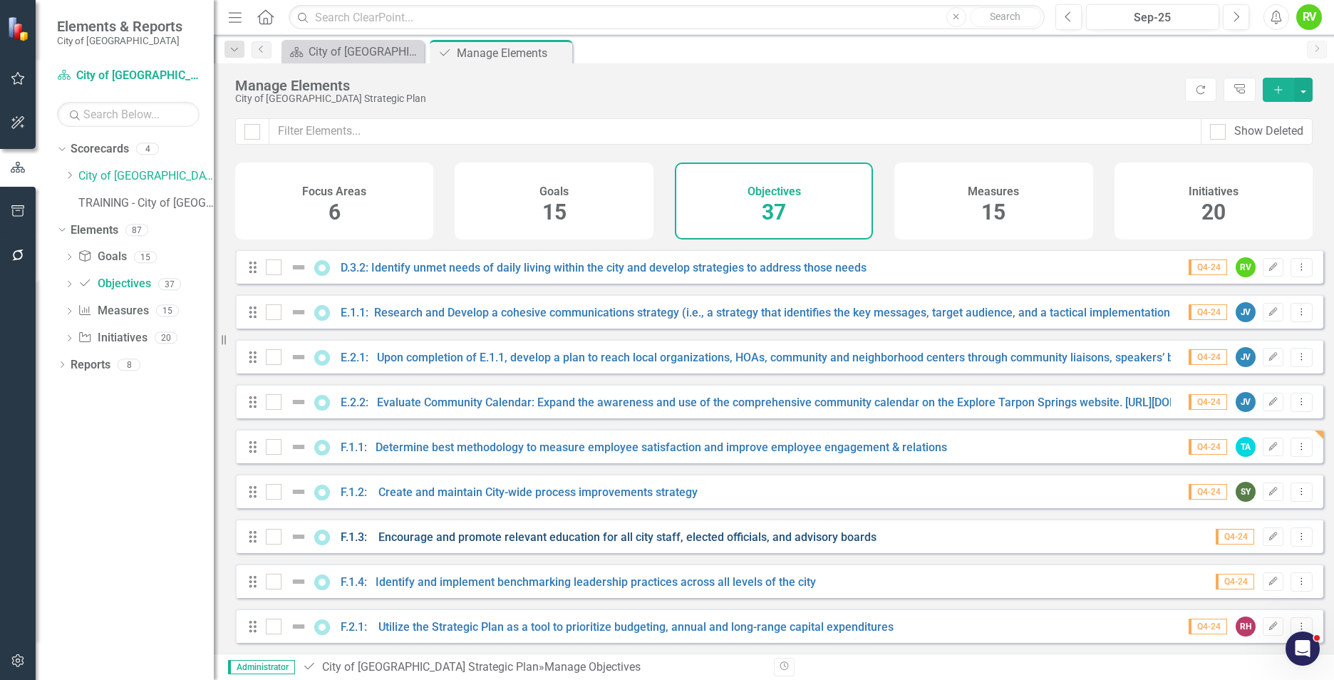
click at [688, 534] on link "F.1.3: Encourage and promote relevant education for all city staff, elected off…" at bounding box center [609, 537] width 536 height 14
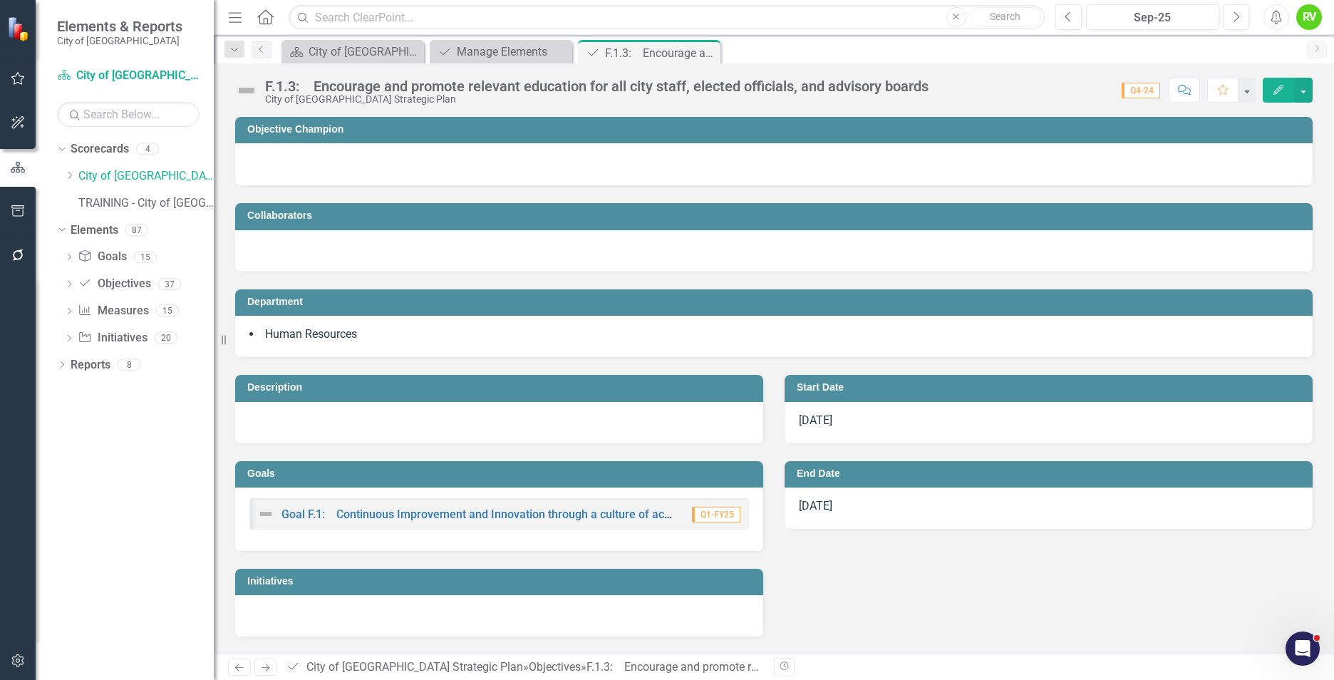
click at [530, 128] on h3 "Objective Champion" at bounding box center [776, 129] width 1058 height 11
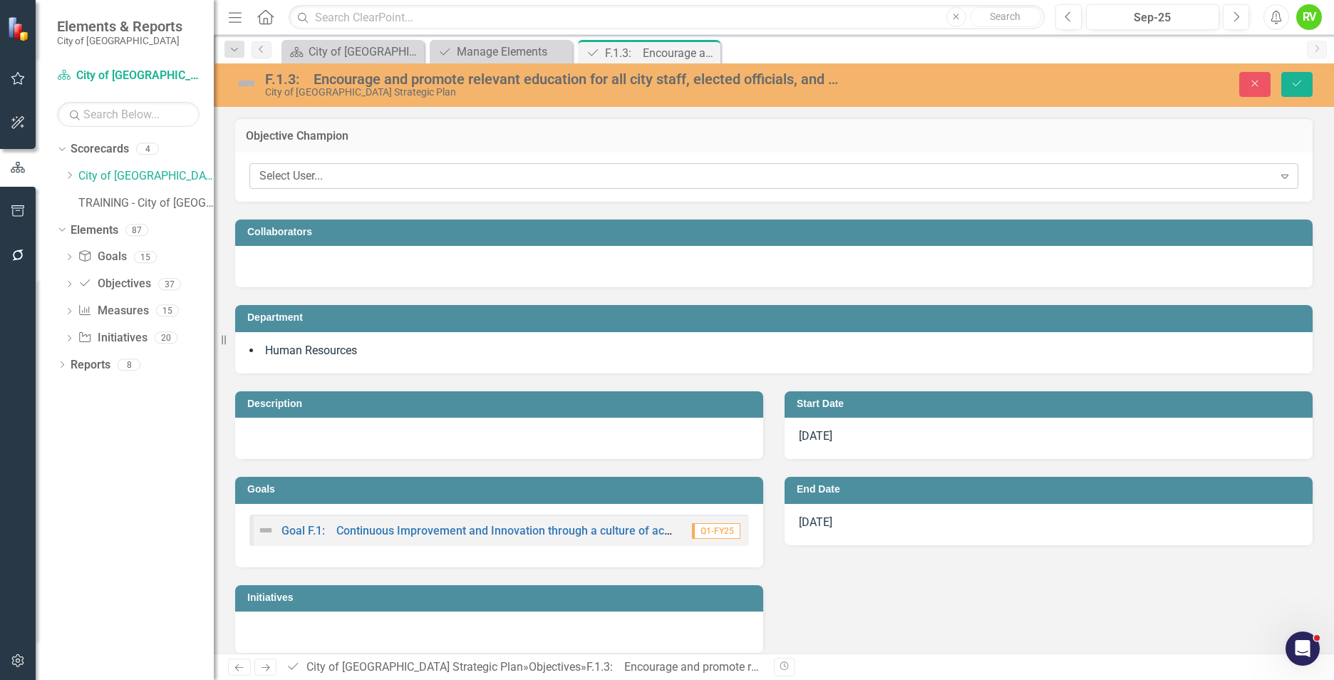
click at [503, 182] on div "Select User..." at bounding box center [766, 176] width 1014 height 16
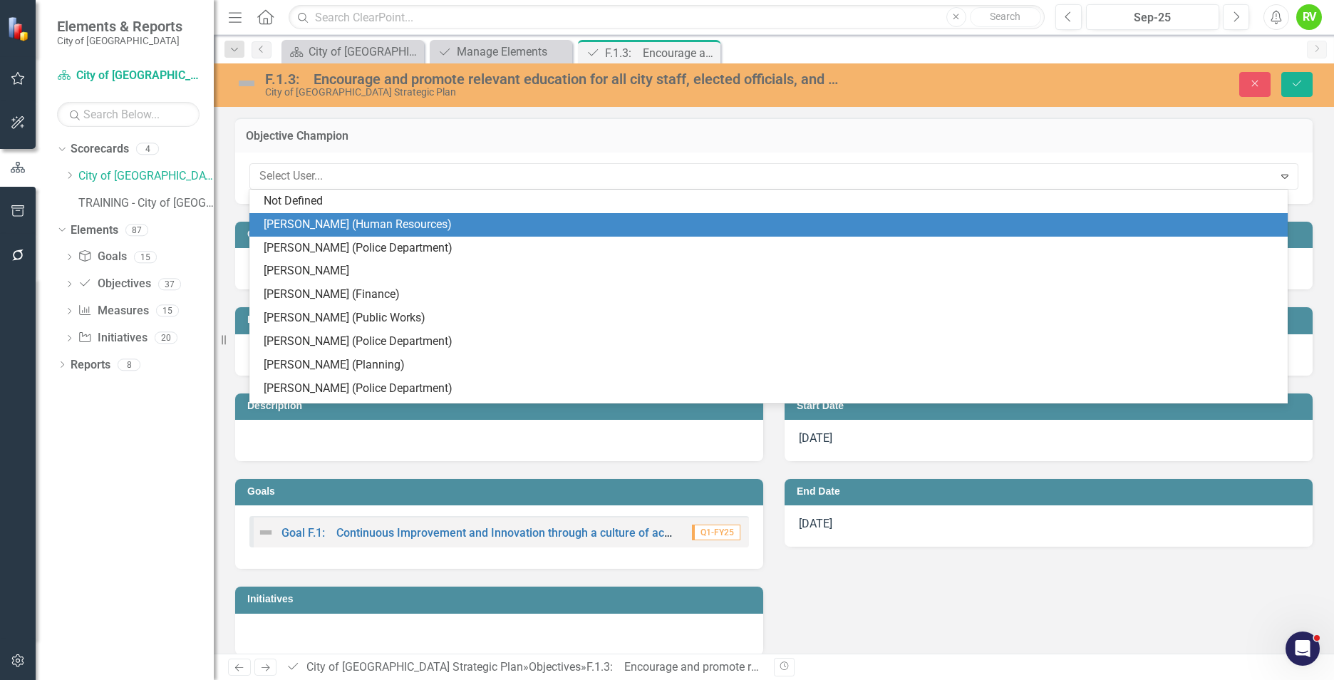
click at [421, 223] on div "Tabatha Adkins (Human Resources)" at bounding box center [771, 225] width 1015 height 16
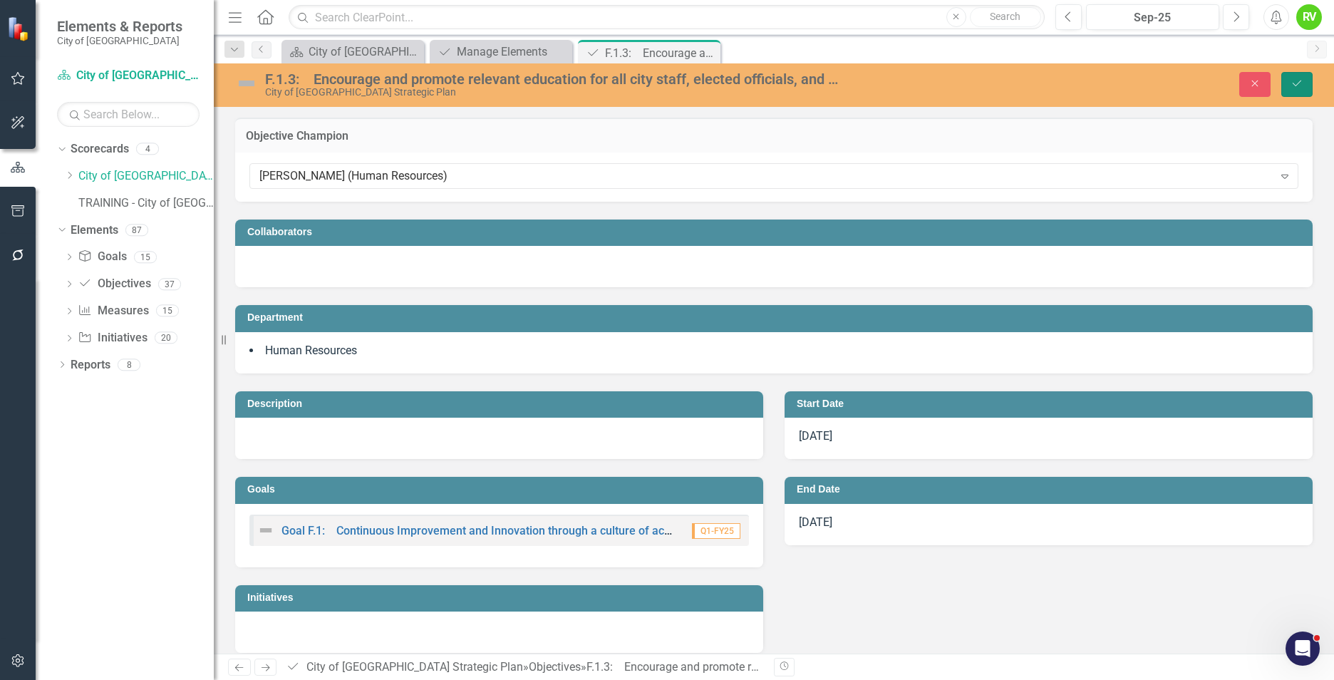
drag, startPoint x: 1293, startPoint y: 81, endPoint x: 892, endPoint y: 135, distance: 404.0
click at [1293, 81] on icon "Save" at bounding box center [1297, 83] width 13 height 10
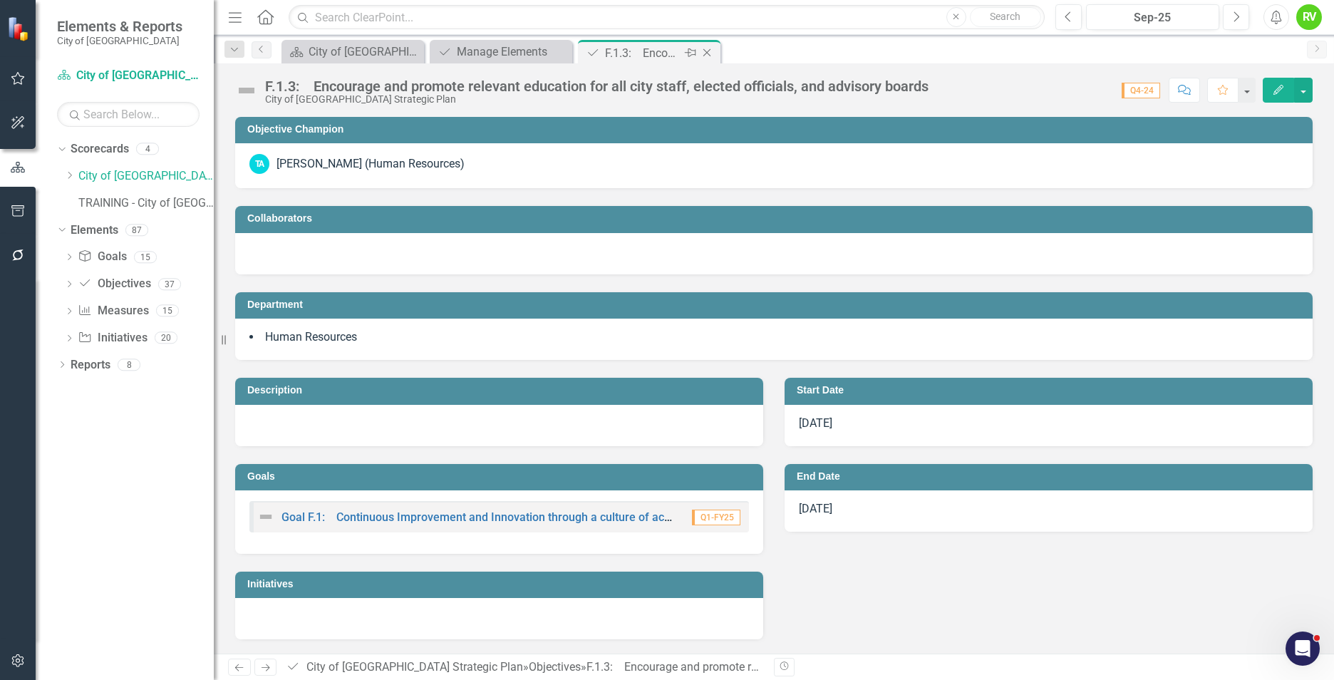
click at [710, 51] on icon "Close" at bounding box center [707, 52] width 14 height 11
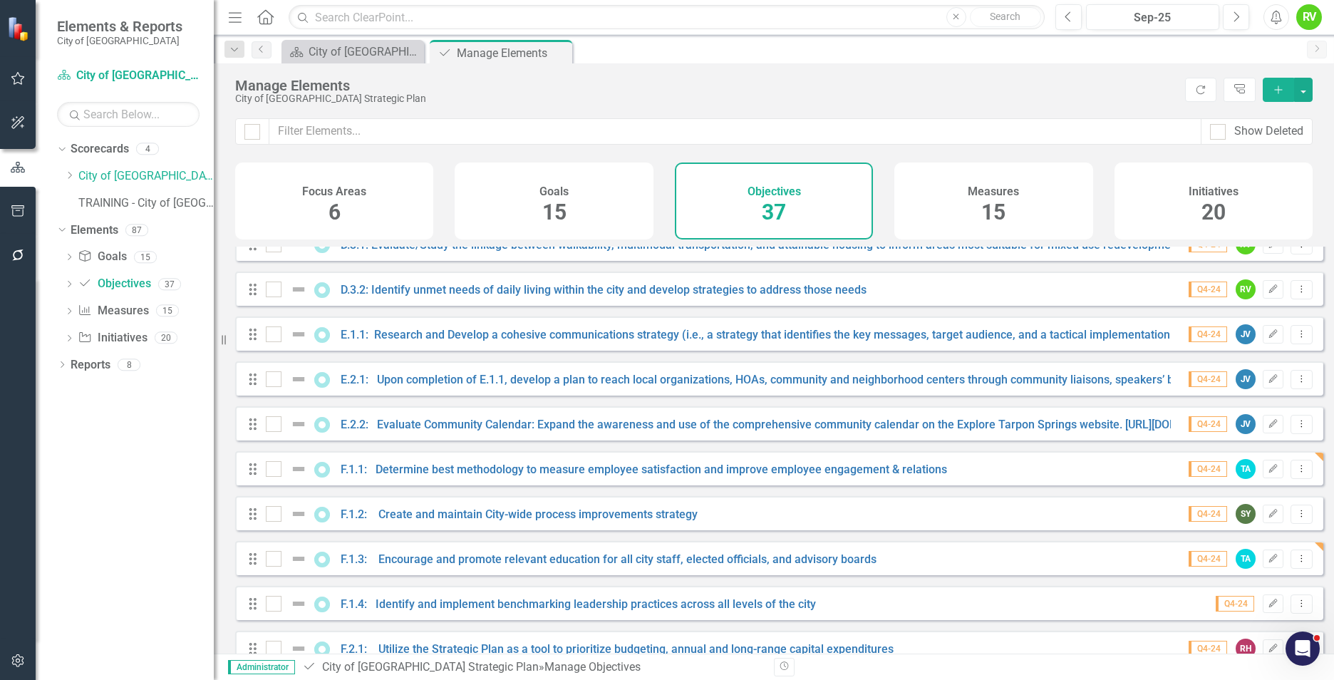
scroll to position [1265, 0]
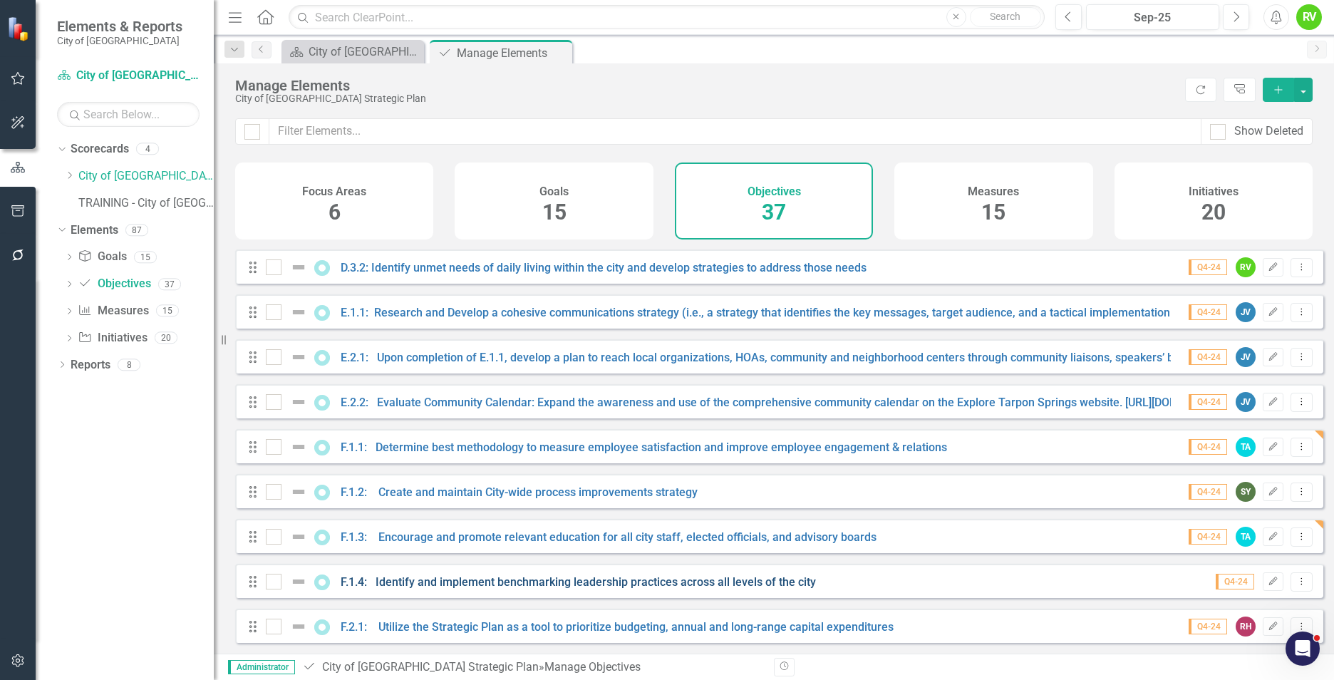
click at [581, 582] on link "F.1.4: Identify and implement benchmarking leadership practices across all leve…" at bounding box center [578, 582] width 475 height 14
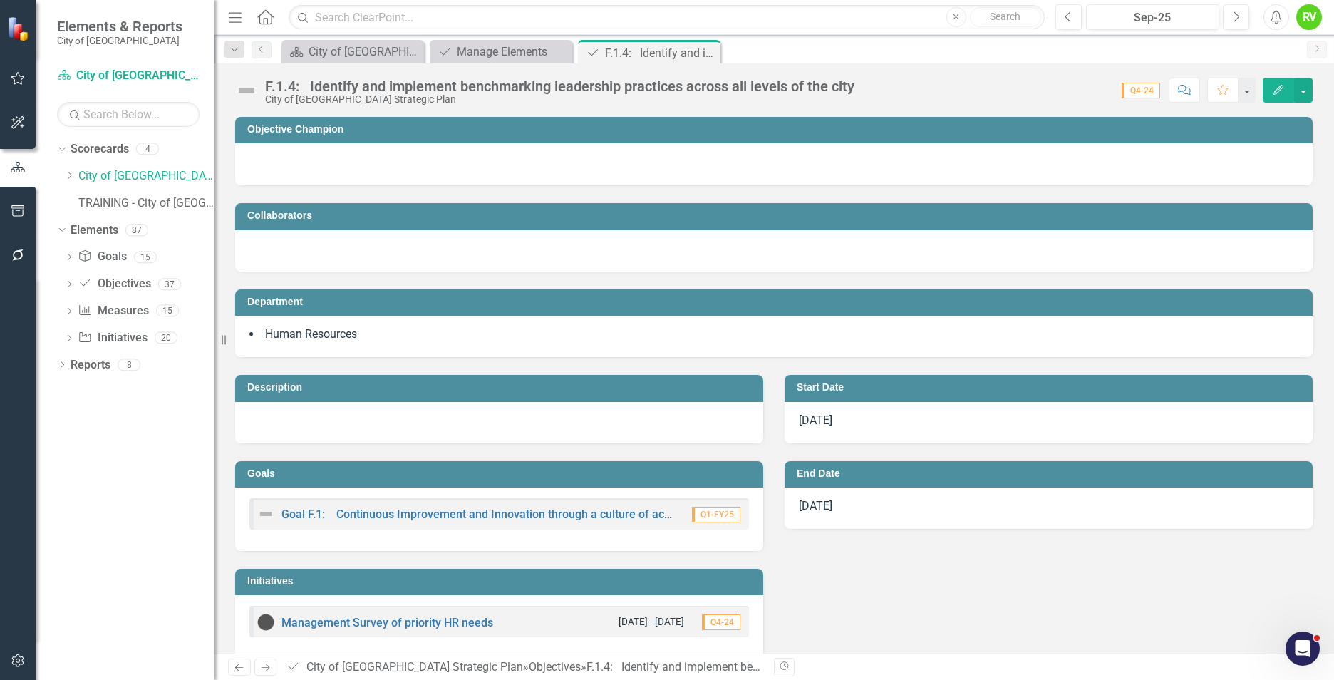
click at [376, 130] on h3 "Objective Champion" at bounding box center [776, 129] width 1058 height 11
click at [356, 153] on div at bounding box center [773, 164] width 1077 height 42
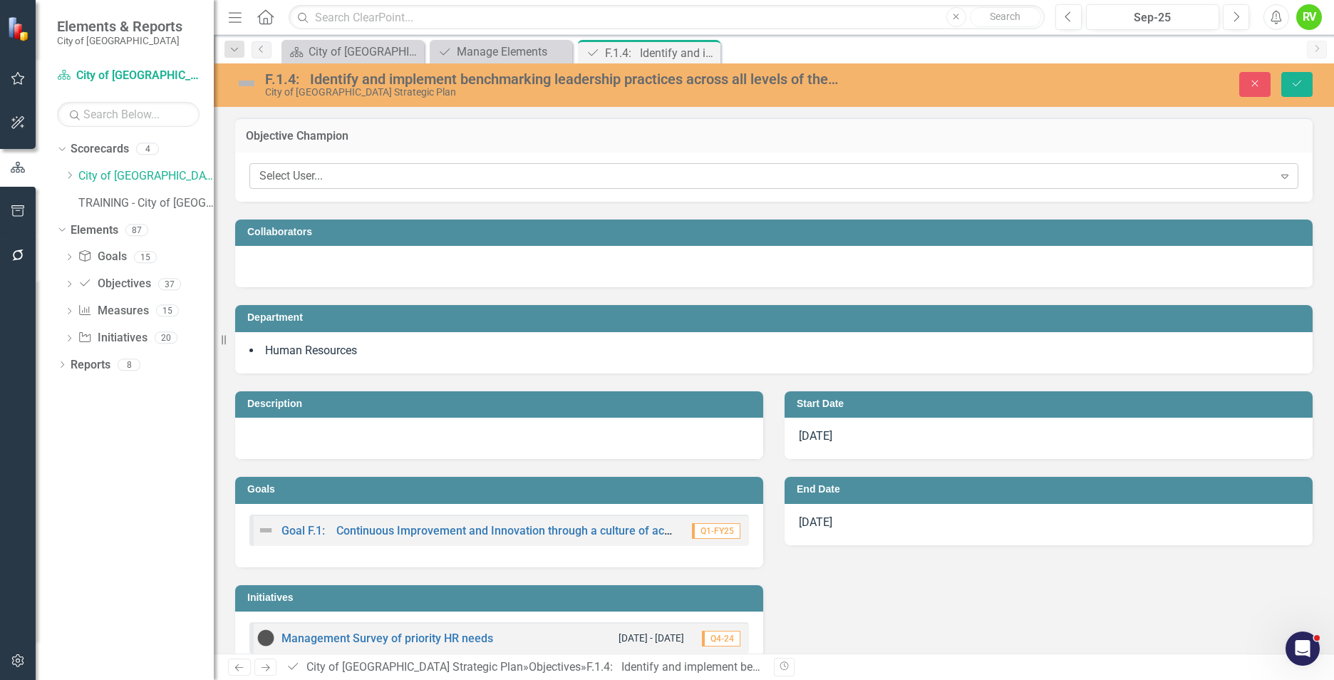
click at [374, 180] on div "Select User..." at bounding box center [766, 176] width 1014 height 16
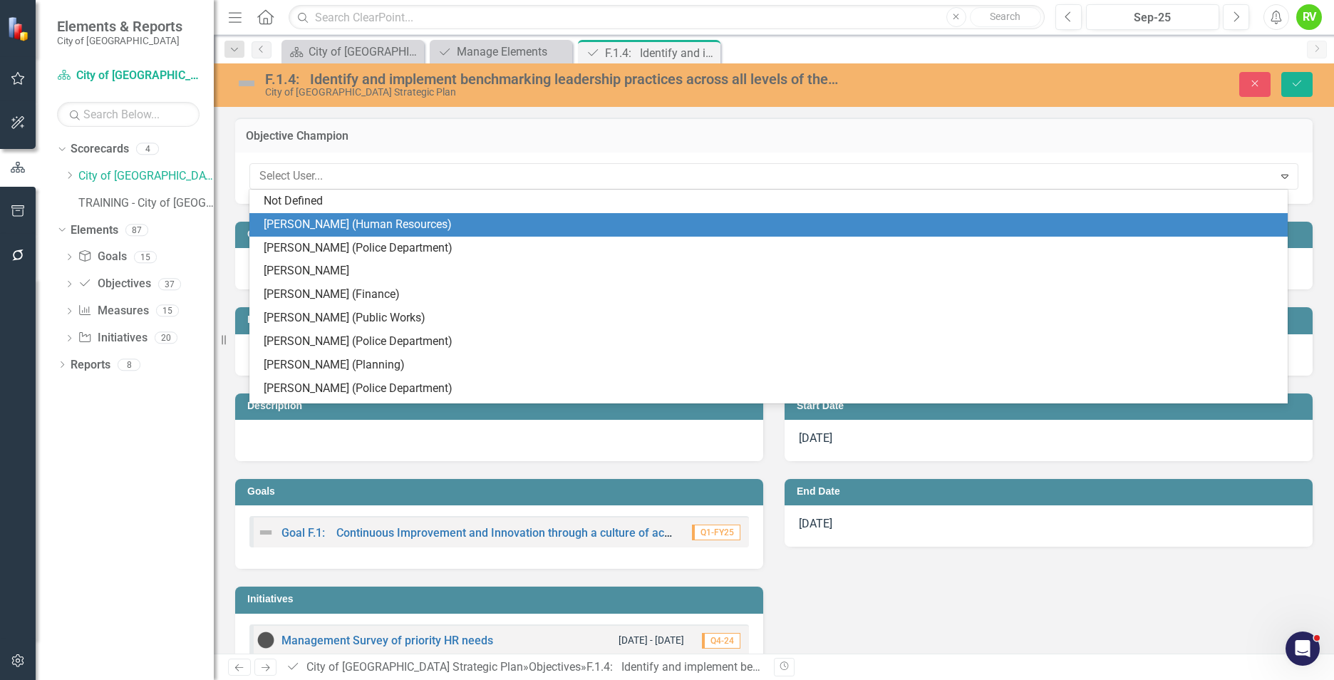
click at [368, 221] on div "Tabatha Adkins (Human Resources)" at bounding box center [771, 225] width 1015 height 16
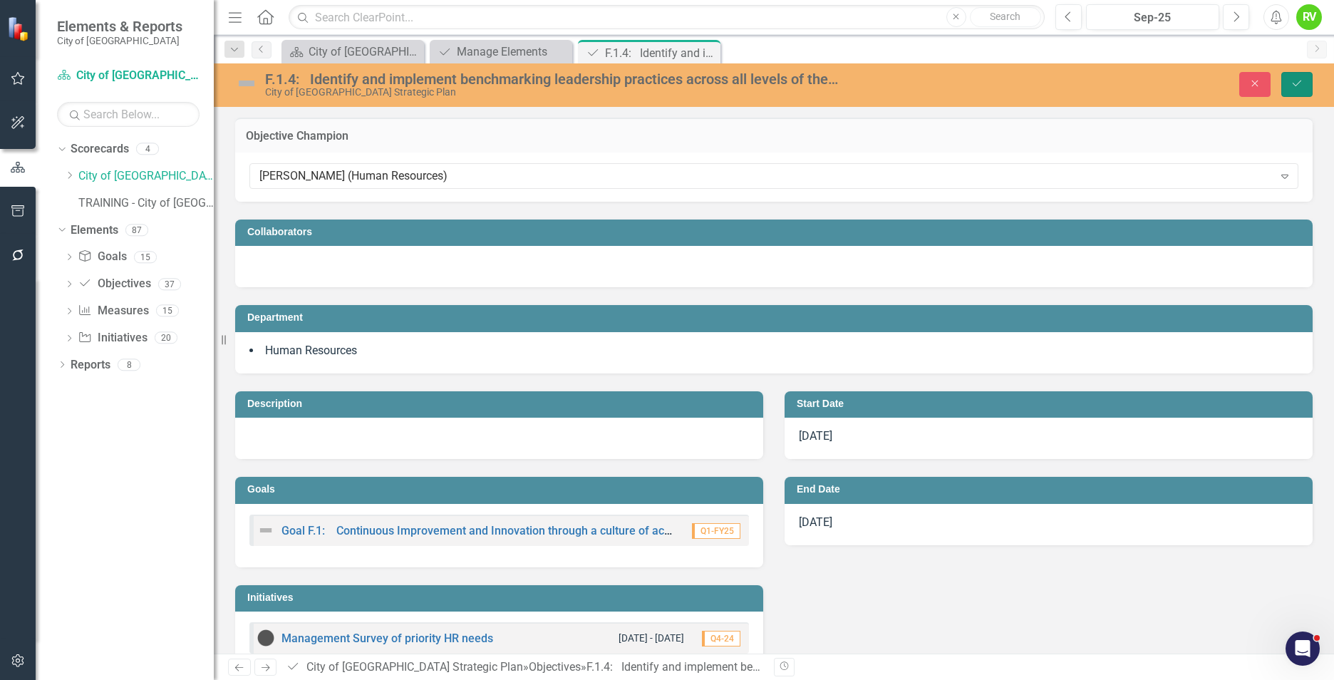
click at [1303, 84] on icon "Save" at bounding box center [1297, 83] width 13 height 10
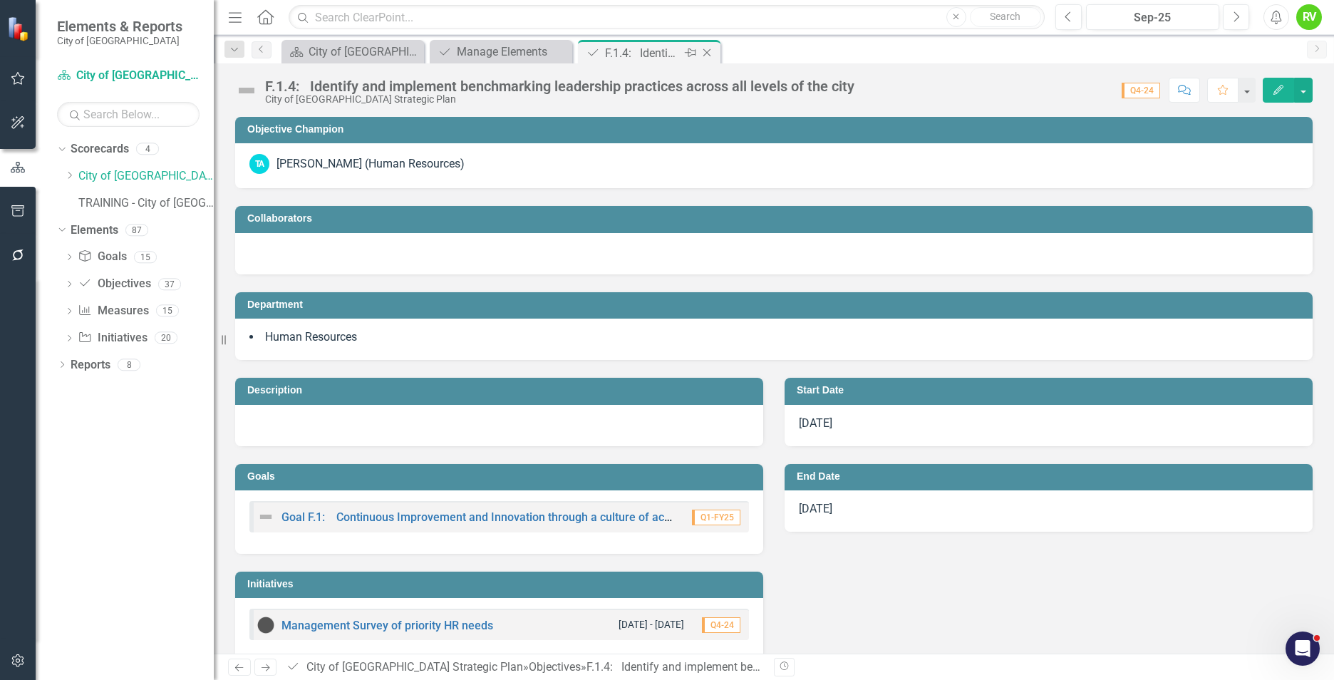
click at [708, 51] on icon at bounding box center [707, 53] width 8 height 8
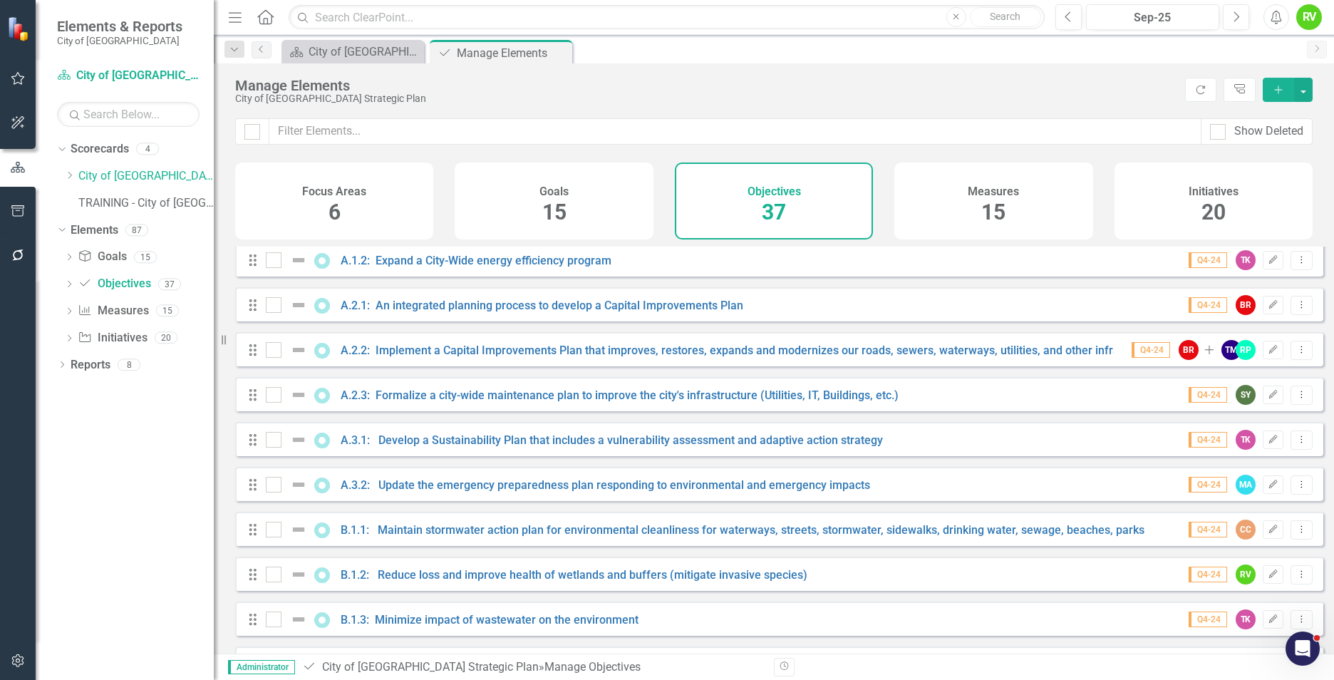
scroll to position [214, 0]
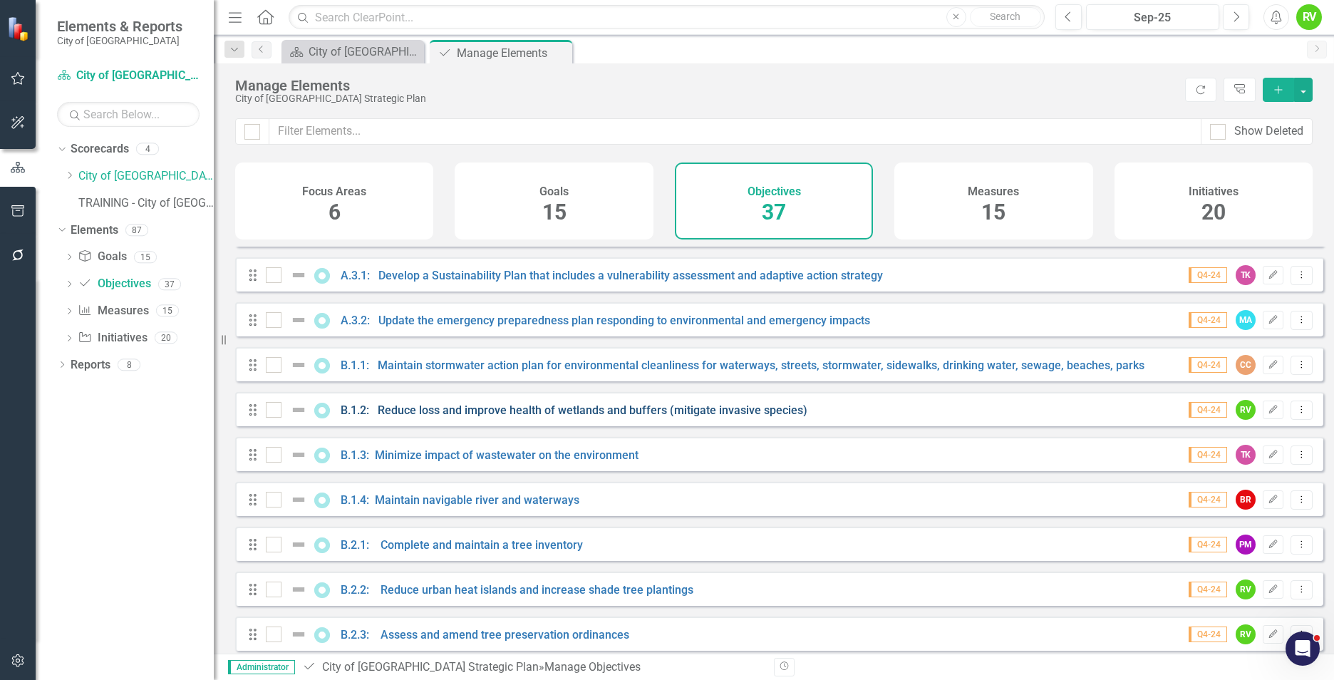
click at [486, 417] on link "B.1.2: Reduce loss and improve health of wetlands and buffers (mitigate invasiv…" at bounding box center [574, 410] width 467 height 14
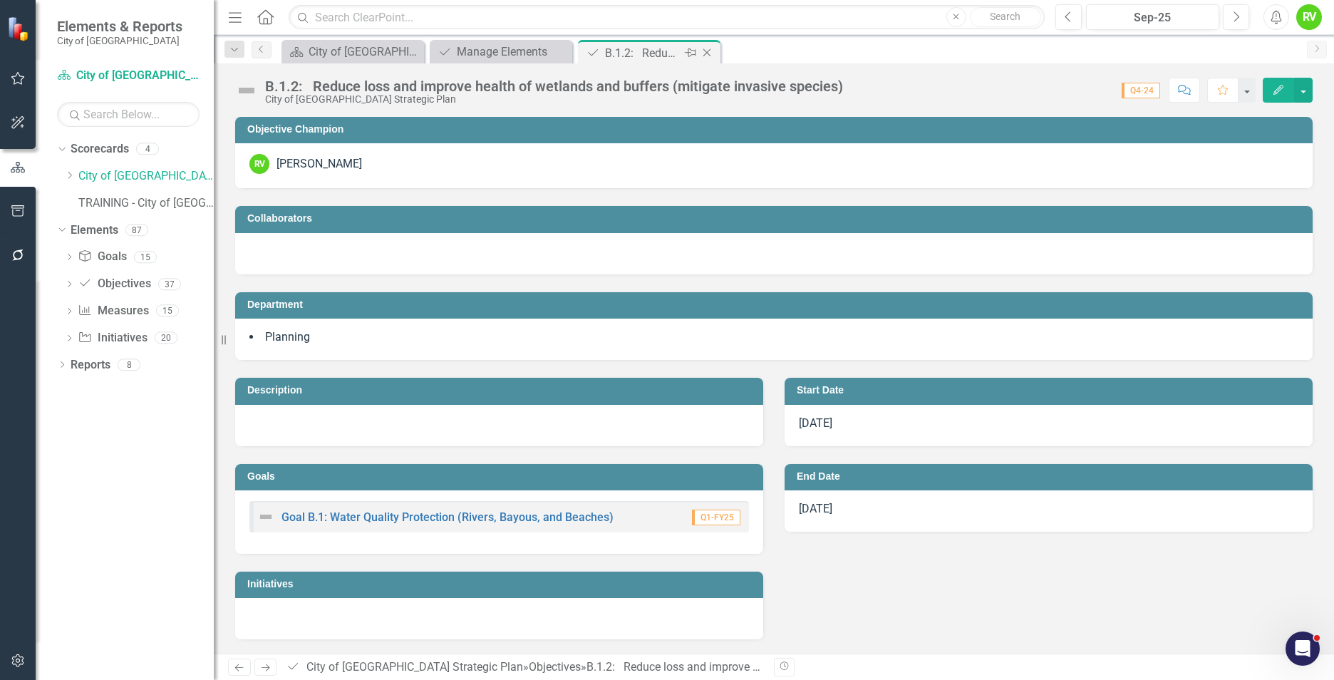
click at [705, 47] on icon "Close" at bounding box center [707, 52] width 14 height 11
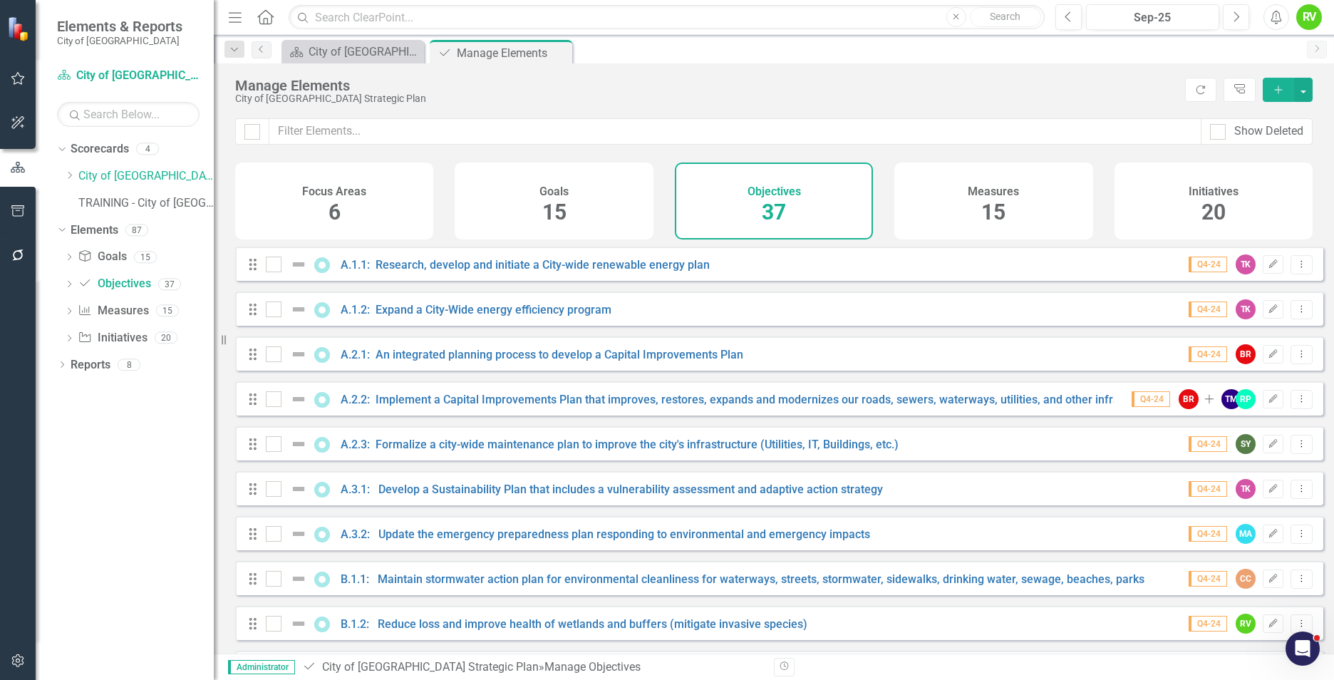
click at [1189, 202] on div "Initiatives 20" at bounding box center [1214, 200] width 198 height 77
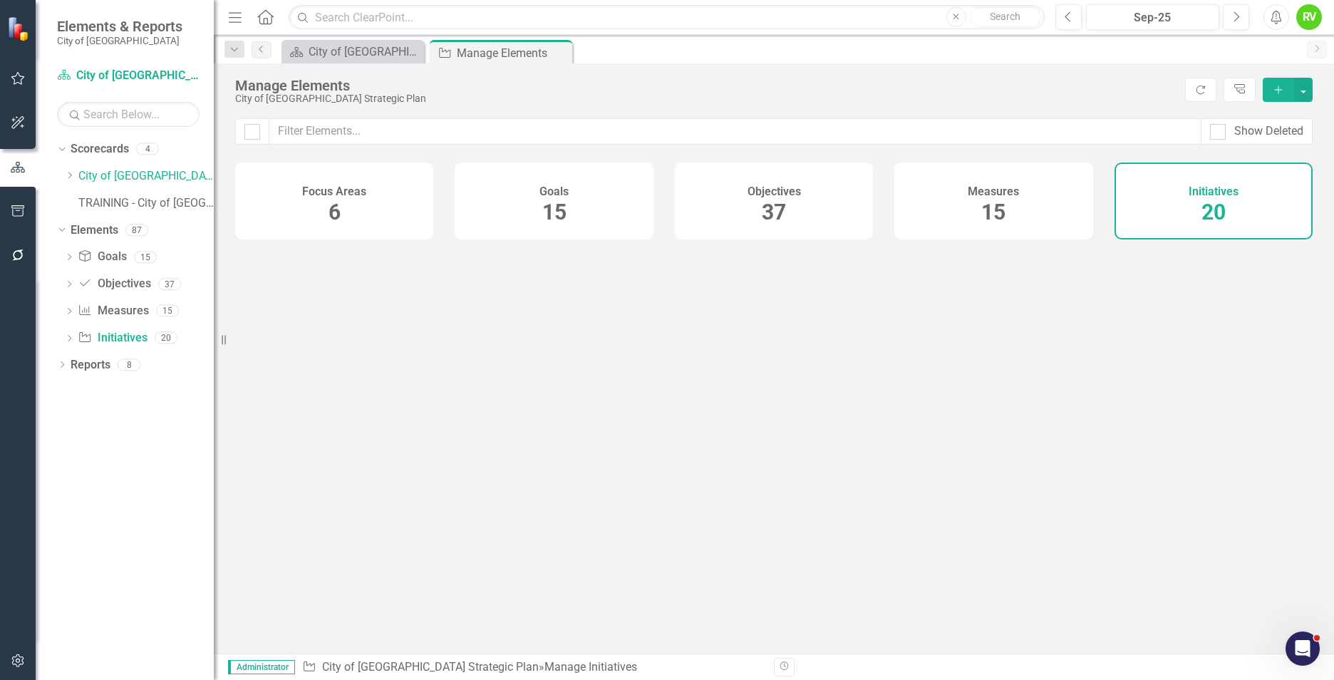
checkbox input "false"
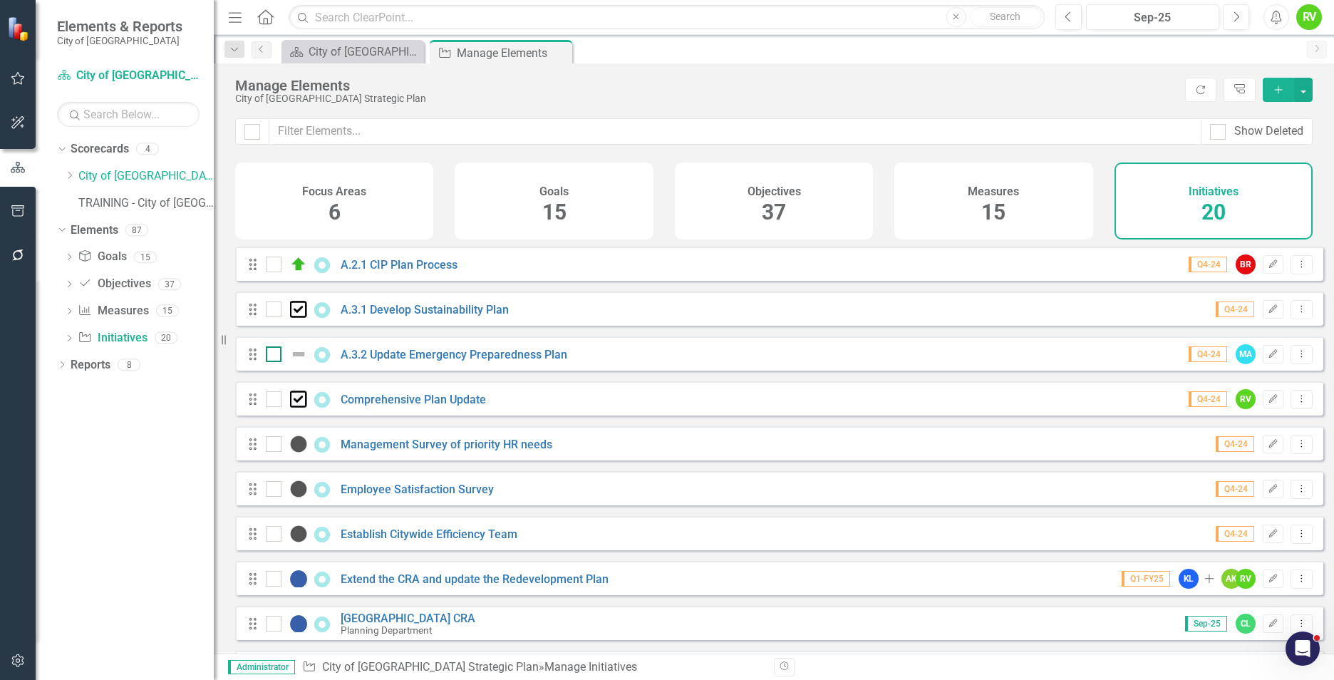
click at [297, 363] on img at bounding box center [298, 354] width 17 height 17
click at [275, 356] on input "checkbox" at bounding box center [270, 350] width 9 height 9
click at [297, 363] on img at bounding box center [298, 354] width 17 height 17
click at [275, 356] on input "checkbox" at bounding box center [270, 350] width 9 height 9
checkbox input "false"
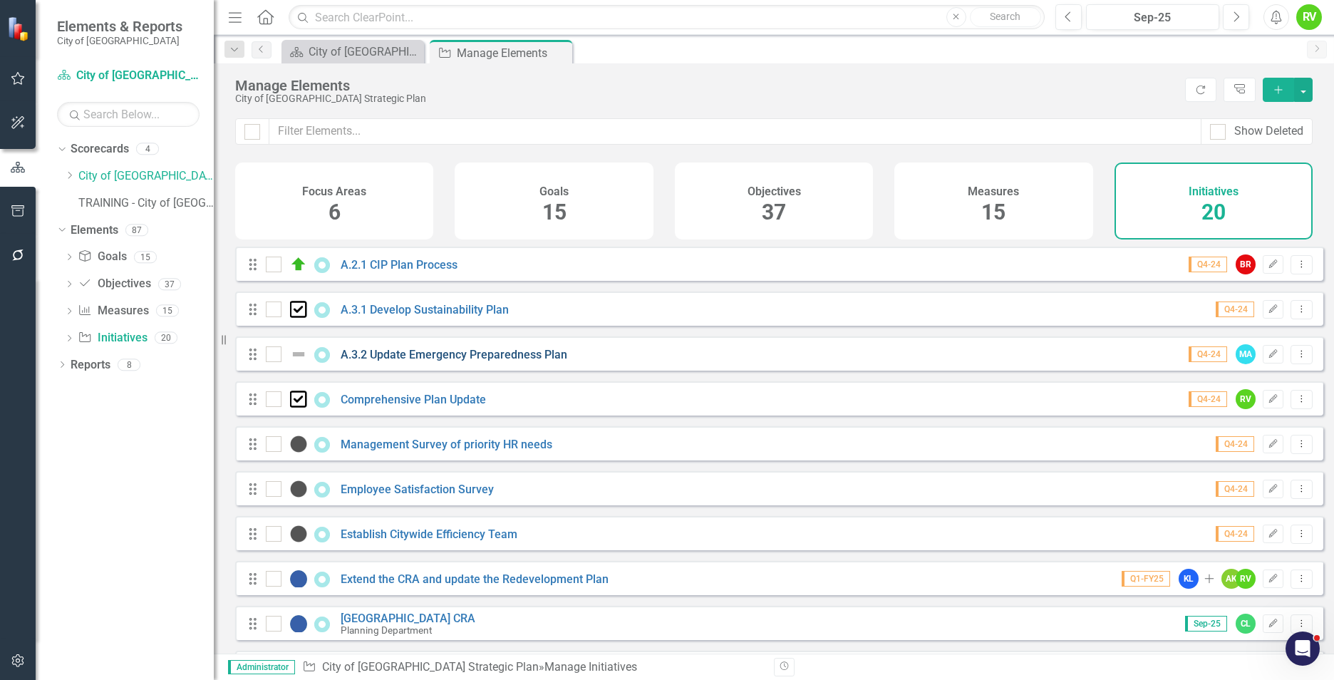
click at [378, 361] on link "A.3.2 Update Emergency Preparedness Plan" at bounding box center [454, 355] width 227 height 14
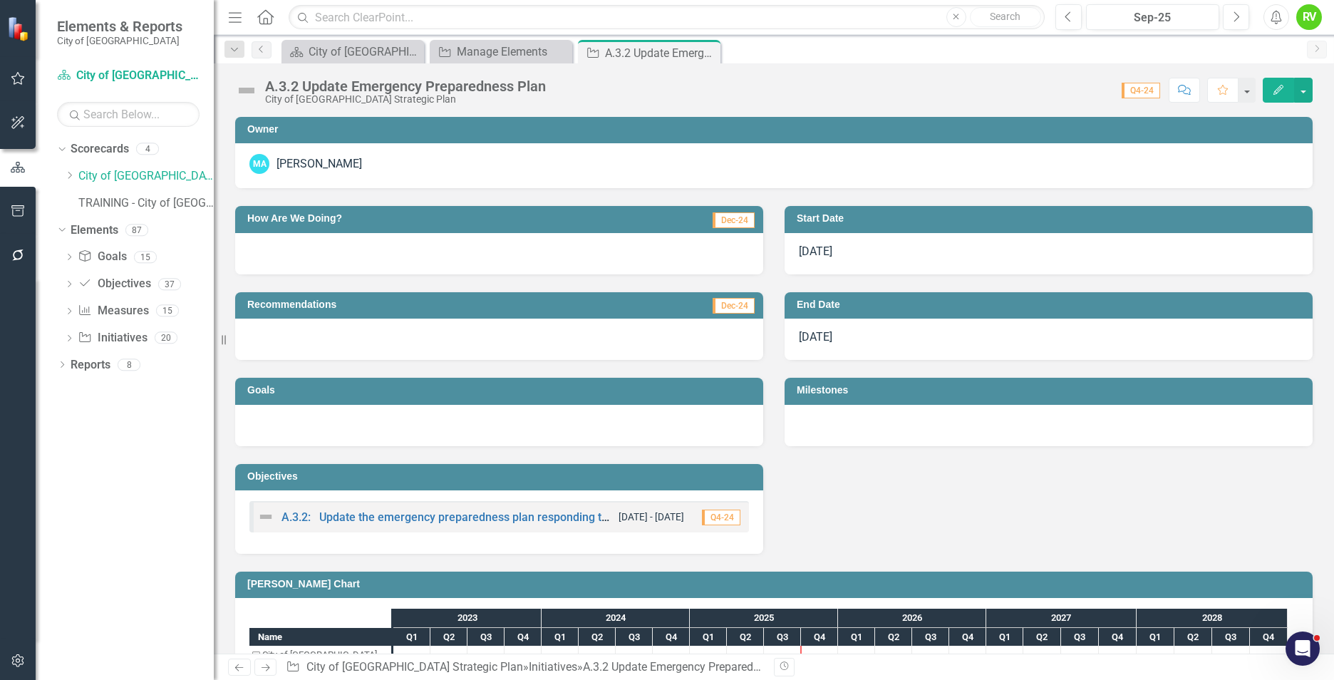
click at [247, 91] on img at bounding box center [246, 90] width 23 height 23
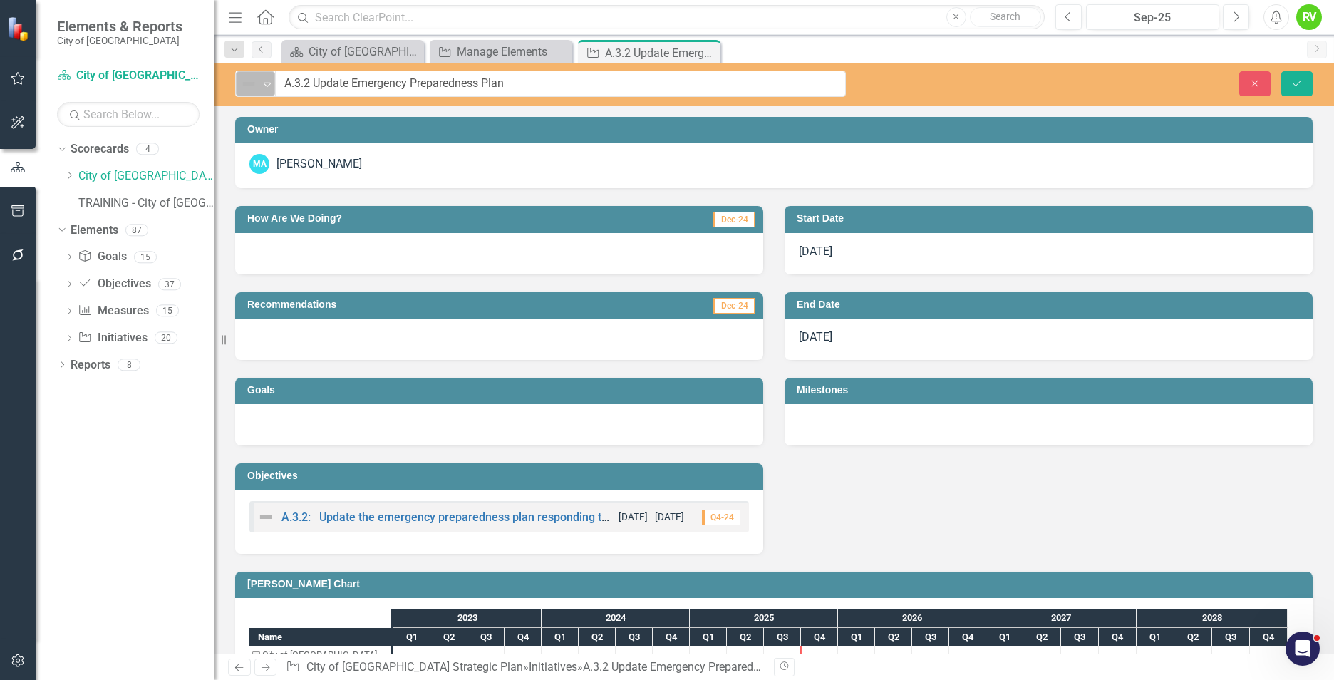
click at [270, 88] on icon "Expand" at bounding box center [267, 83] width 14 height 11
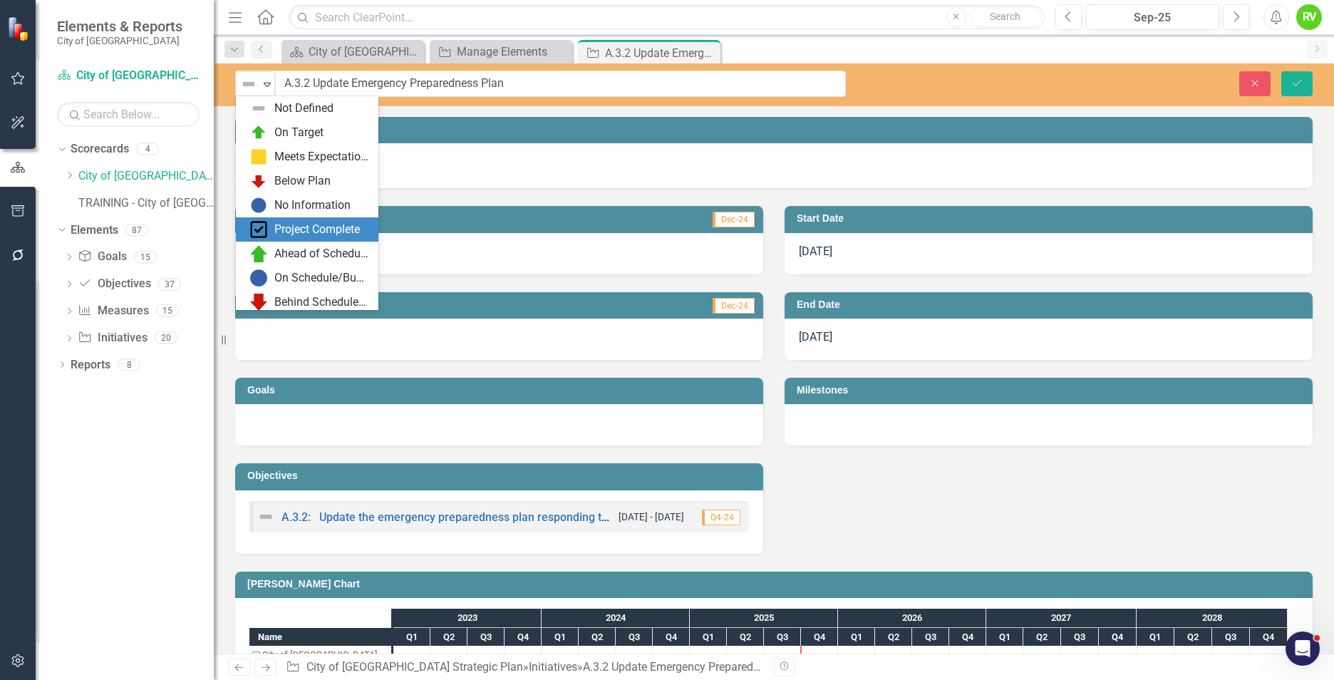
click at [256, 224] on img at bounding box center [258, 229] width 17 height 17
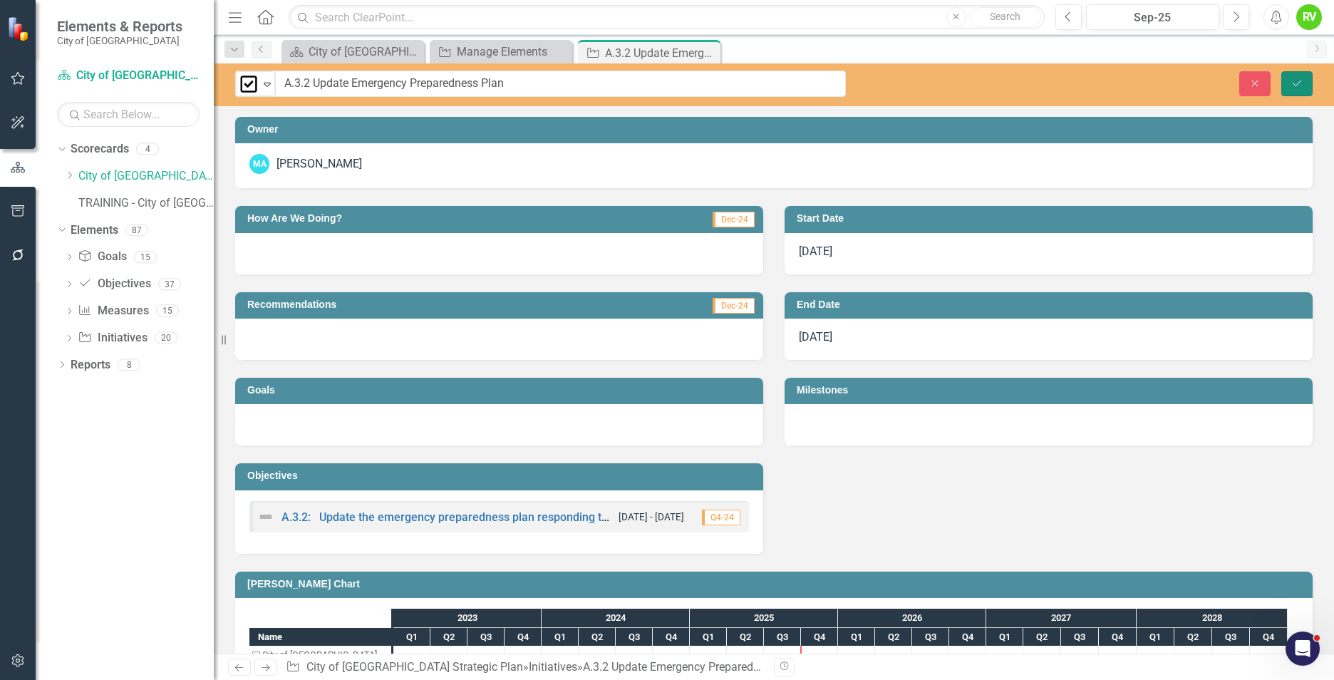
click at [1299, 79] on icon "Save" at bounding box center [1297, 83] width 13 height 10
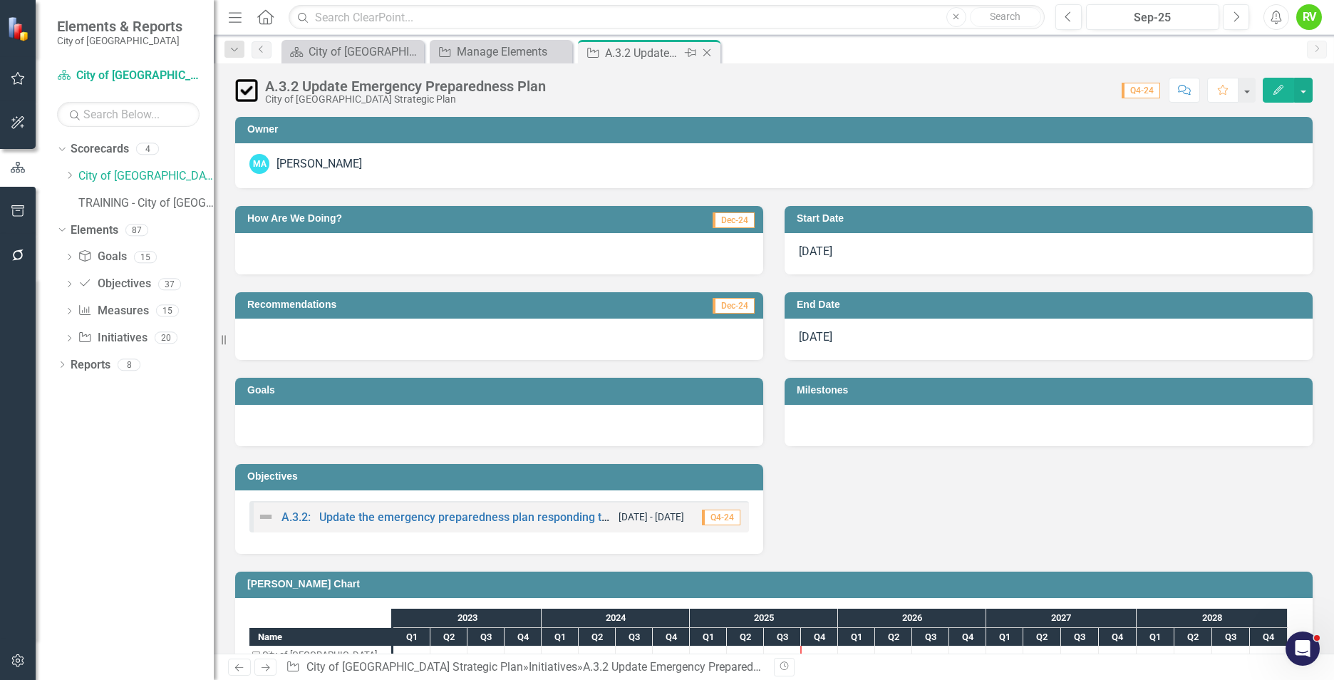
click at [705, 51] on icon "Close" at bounding box center [707, 52] width 14 height 11
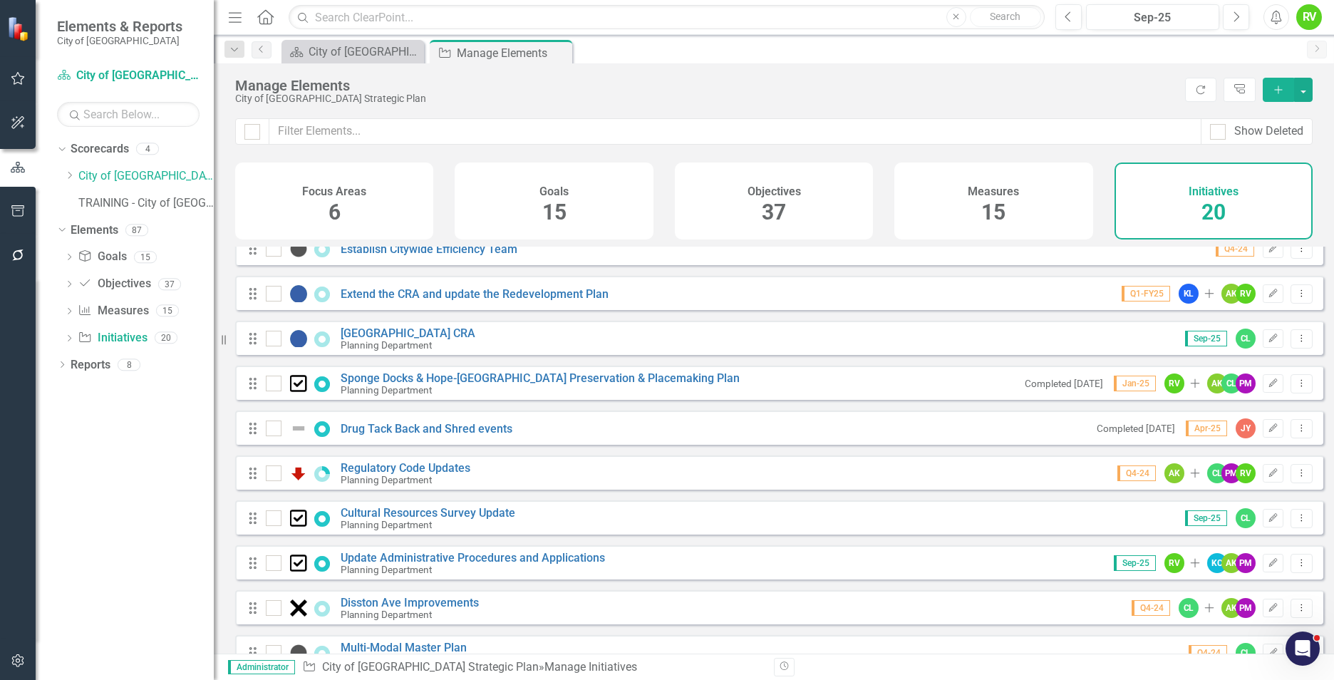
scroll to position [356, 0]
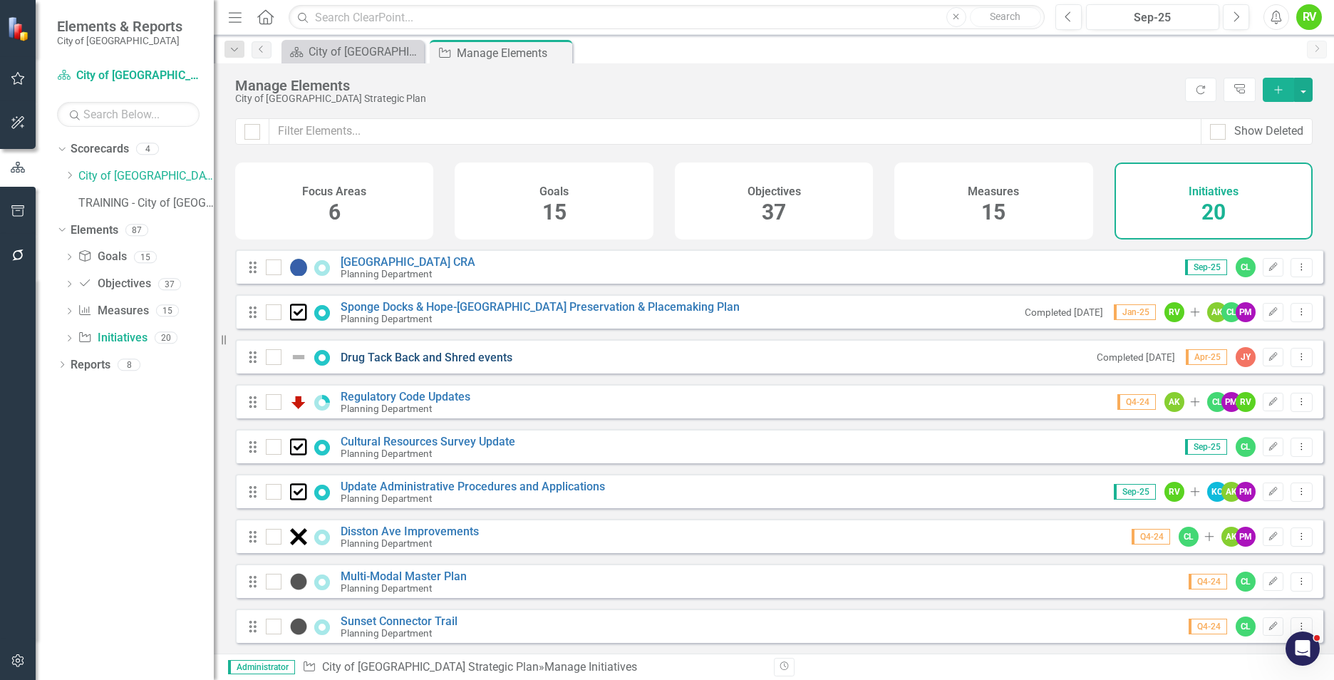
click at [422, 364] on link "Drug Tack Back and Shred events" at bounding box center [427, 358] width 172 height 14
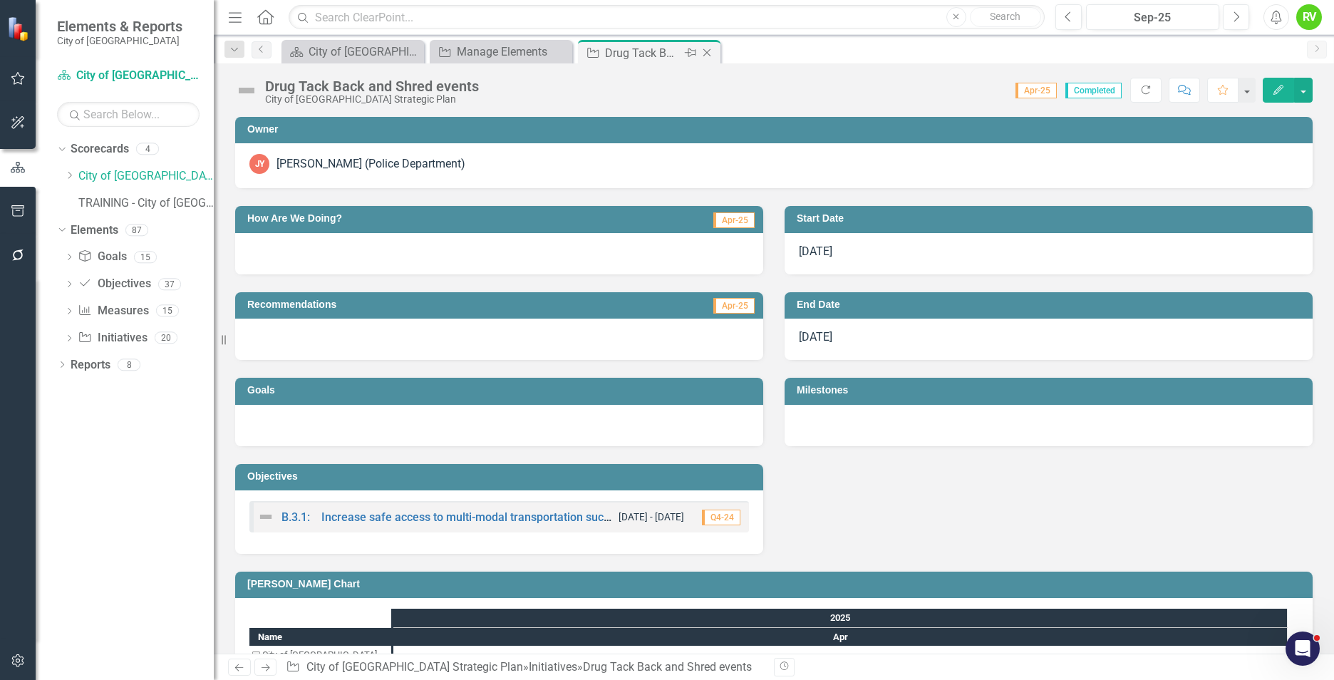
click at [707, 53] on icon "Close" at bounding box center [707, 52] width 14 height 11
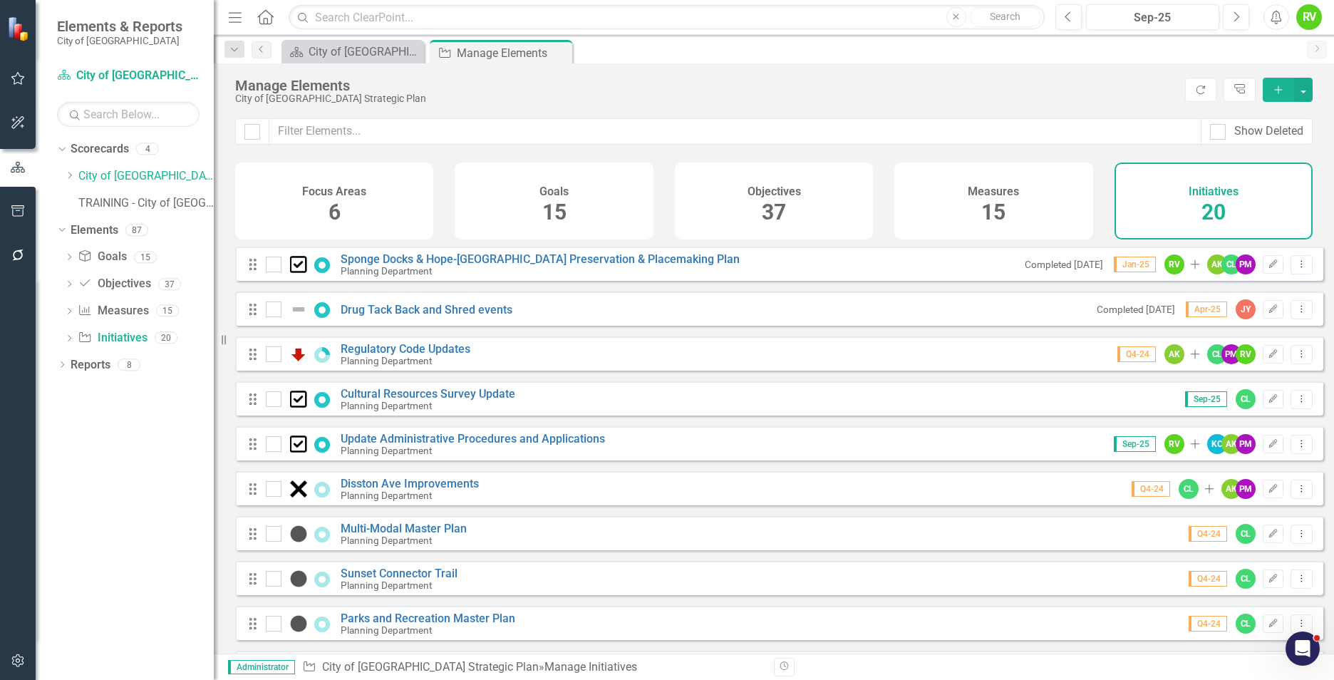
scroll to position [333, 0]
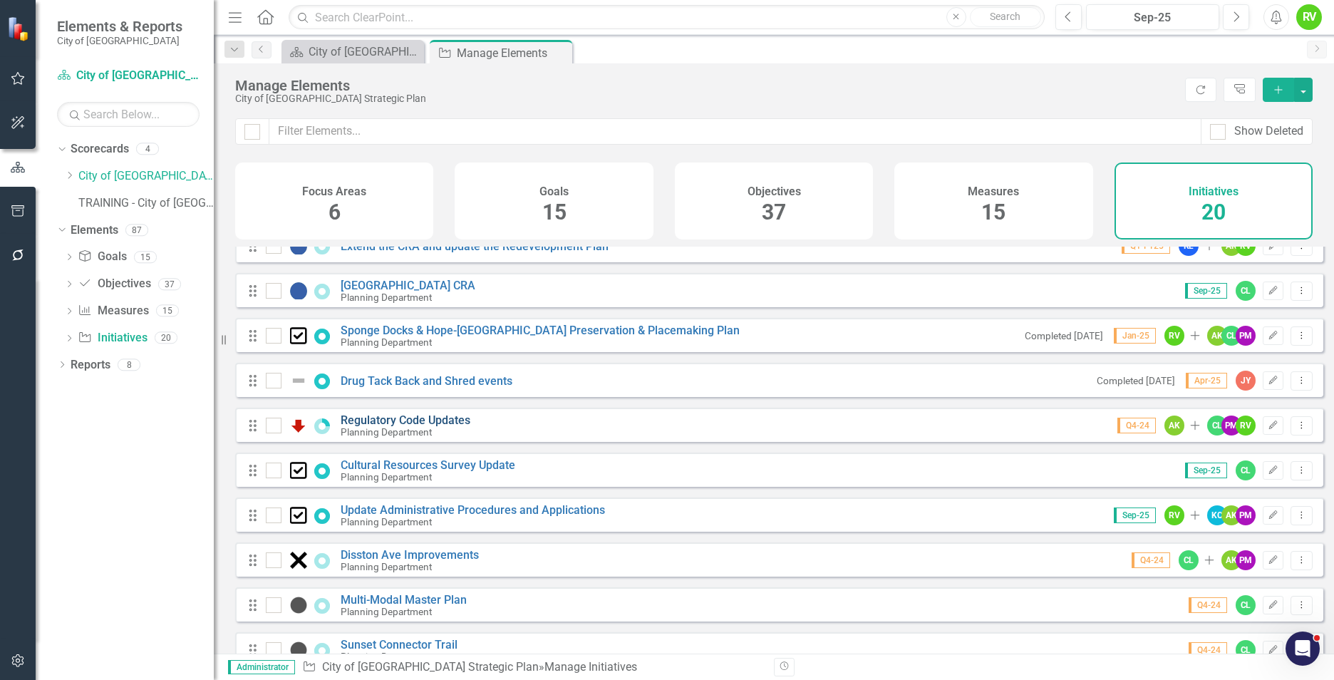
click at [384, 427] on link "Regulatory Code Updates" at bounding box center [406, 420] width 130 height 14
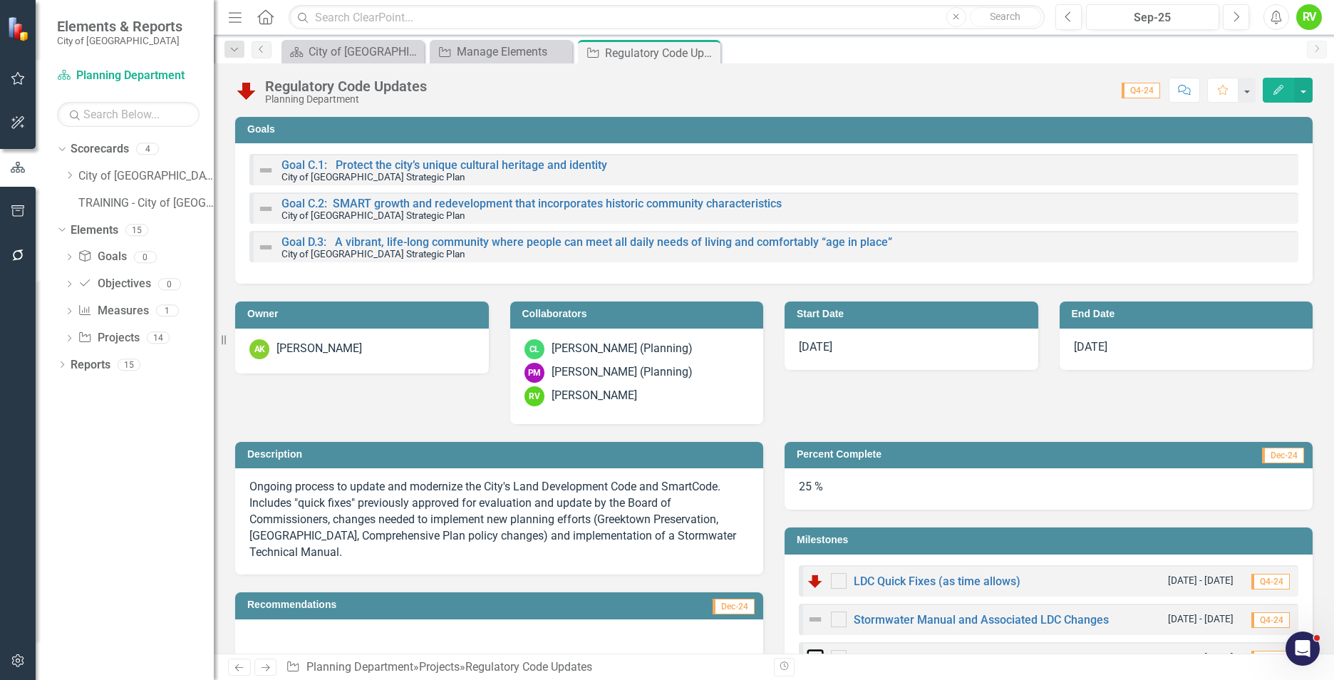
checkbox input "true"
click at [1302, 93] on button "button" at bounding box center [1303, 90] width 19 height 25
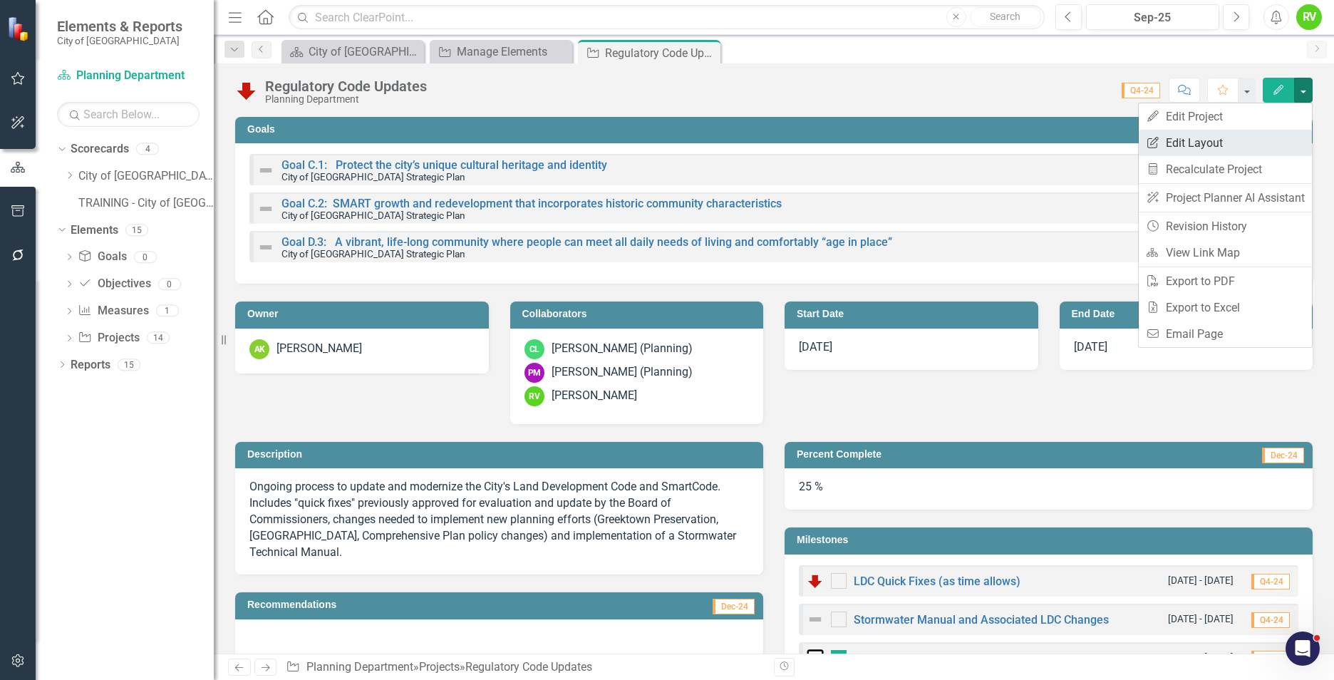
click at [1184, 138] on link "Edit Report Edit Layout" at bounding box center [1225, 143] width 173 height 26
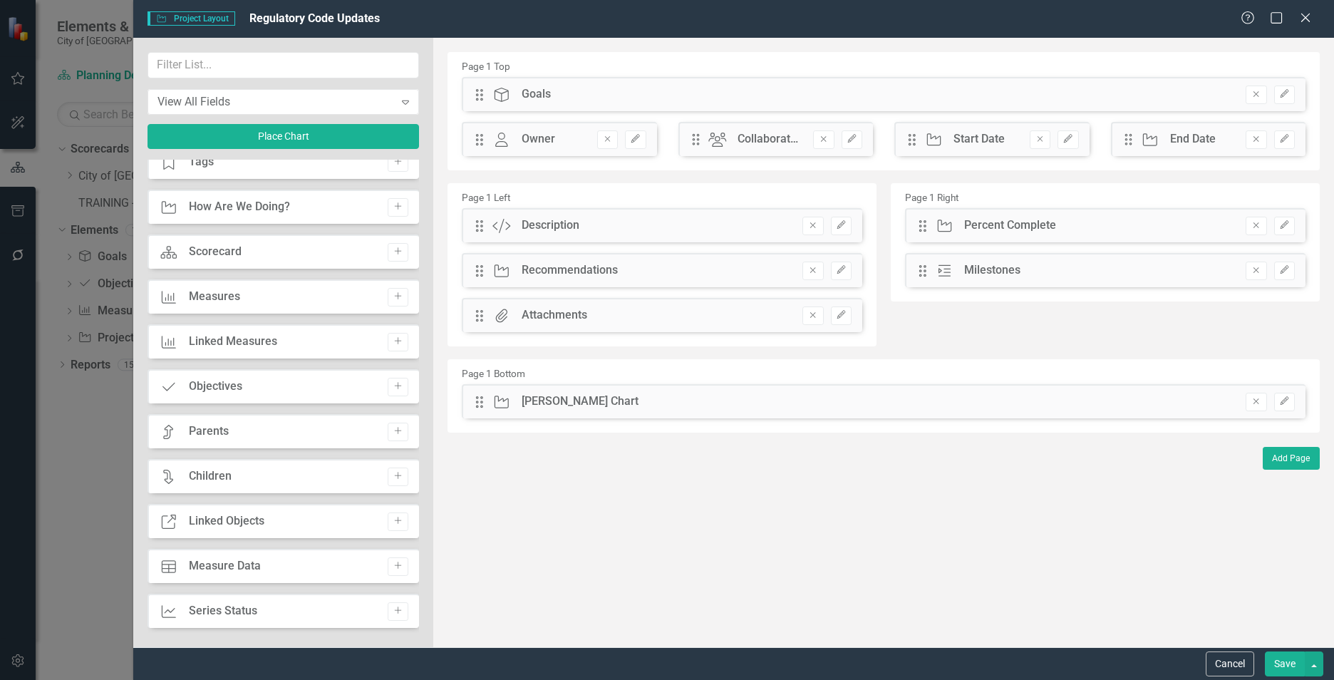
scroll to position [214, 0]
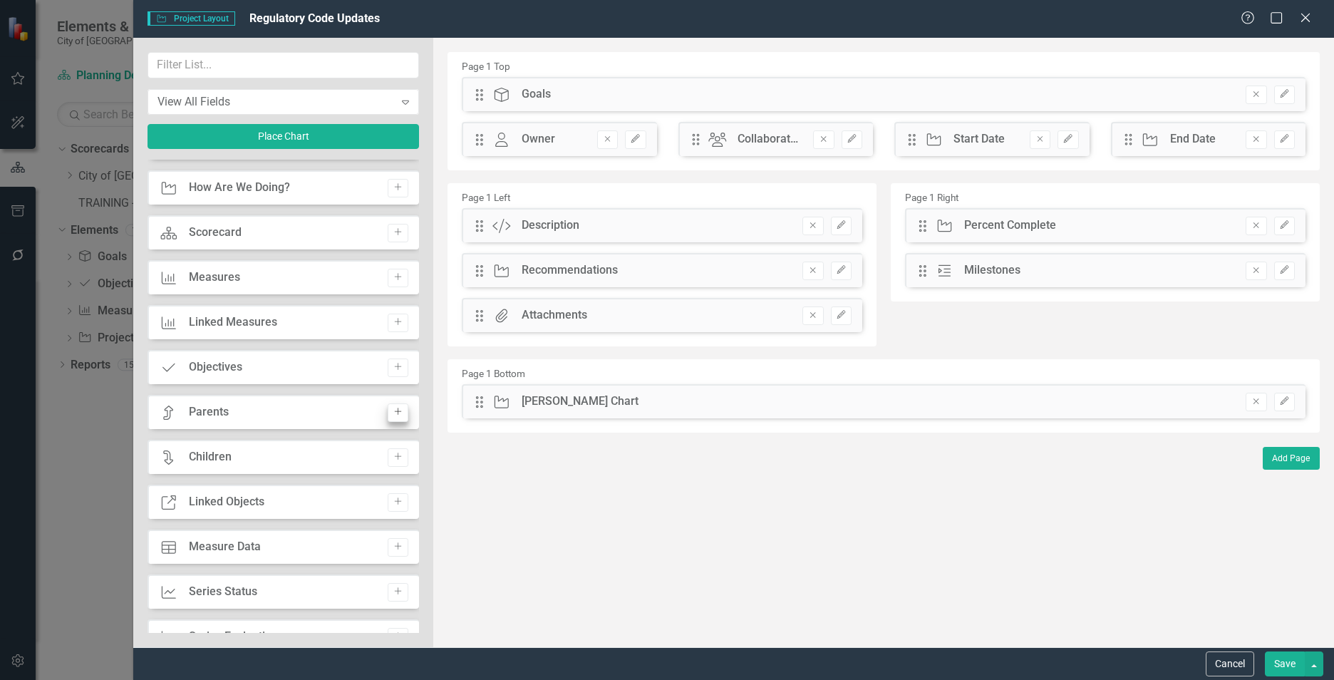
click at [393, 367] on icon "Add" at bounding box center [398, 367] width 11 height 9
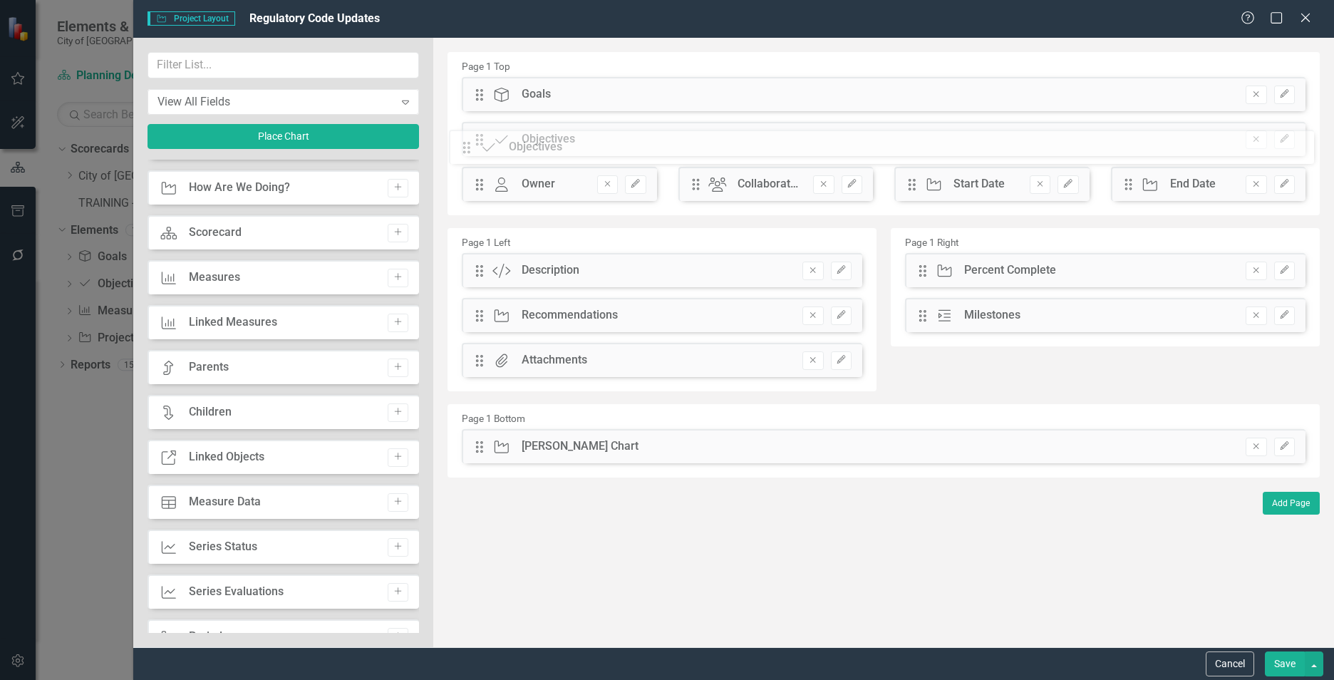
drag, startPoint x: 476, startPoint y: 89, endPoint x: 474, endPoint y: 142, distance: 52.8
click at [1275, 661] on button "Save" at bounding box center [1285, 663] width 40 height 25
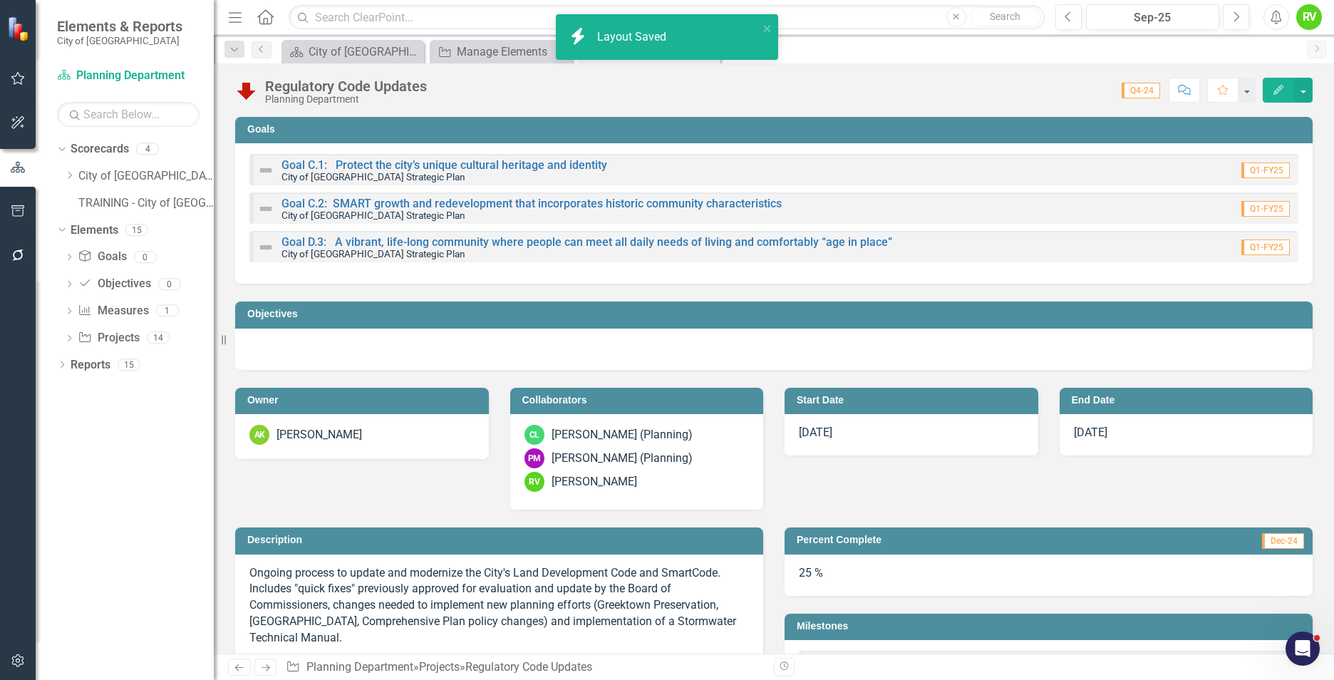
click at [332, 310] on h3 "Objectives" at bounding box center [776, 314] width 1058 height 11
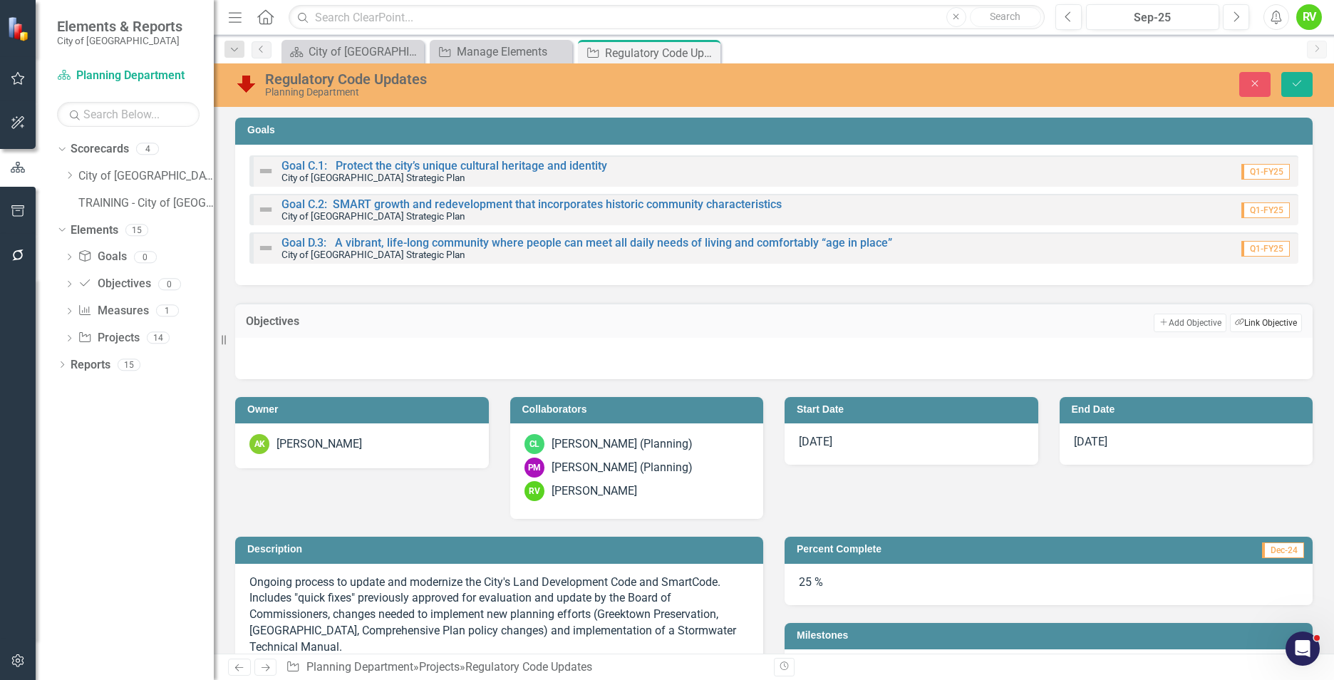
click at [1236, 328] on button "Link Tag Link Objective" at bounding box center [1266, 323] width 72 height 19
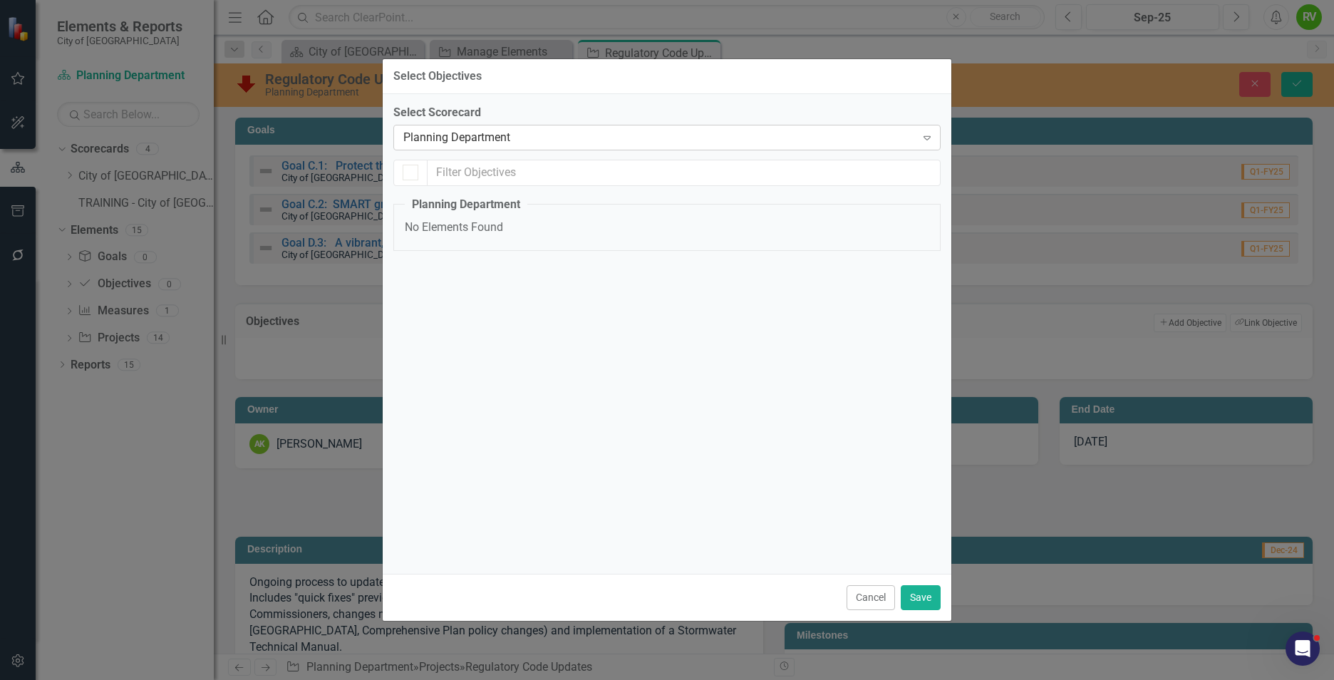
click at [706, 140] on div "Planning Department" at bounding box center [659, 137] width 512 height 16
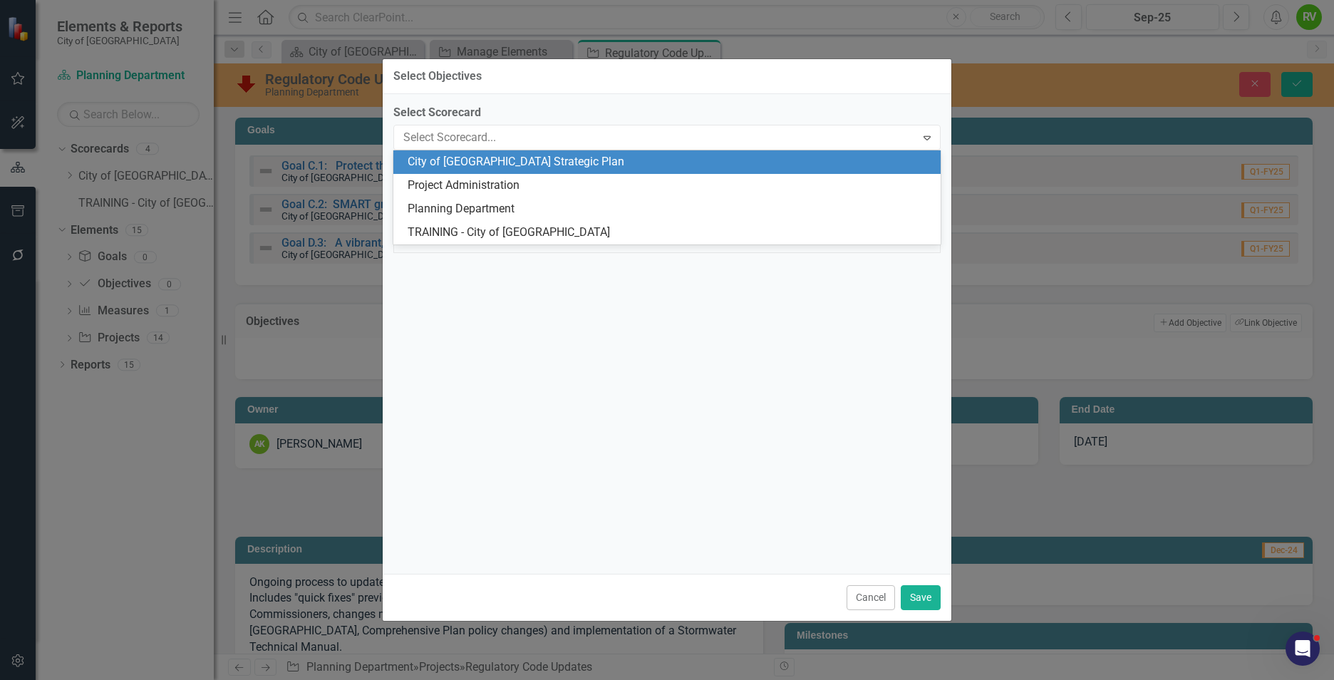
click at [470, 157] on div "City of [GEOGRAPHIC_DATA] Strategic Plan" at bounding box center [670, 162] width 524 height 16
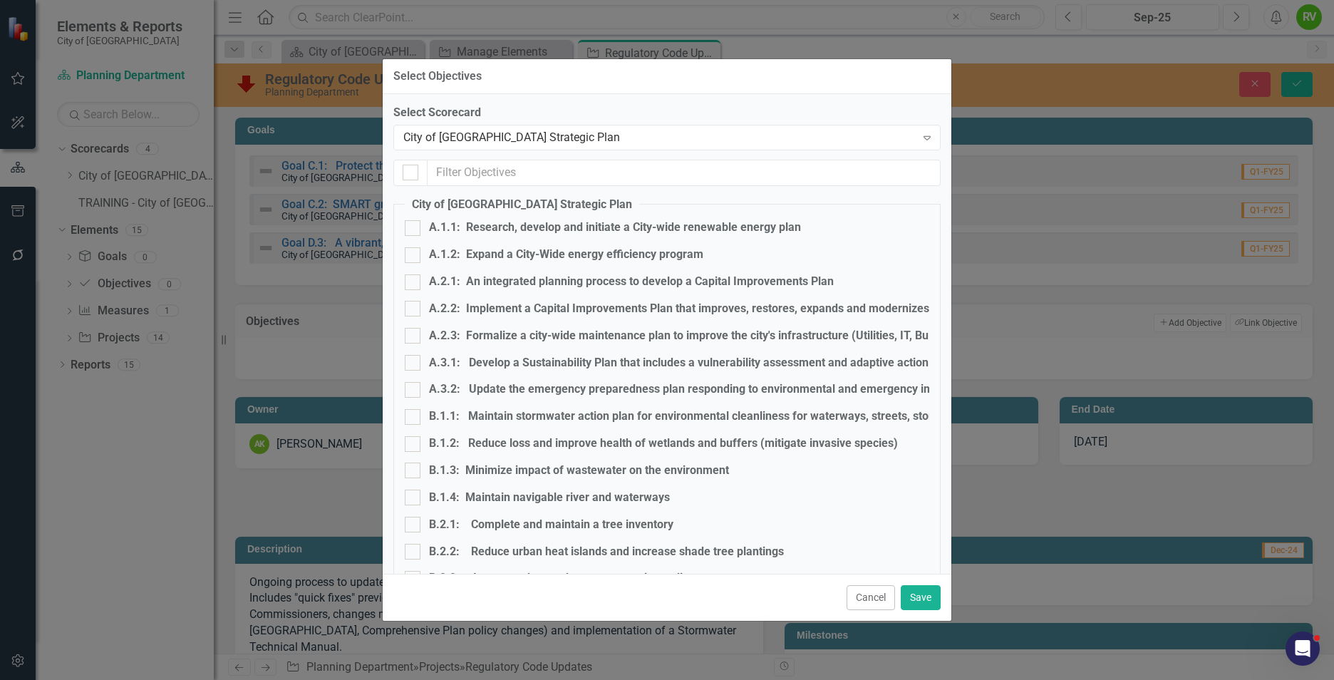
checkbox input "false"
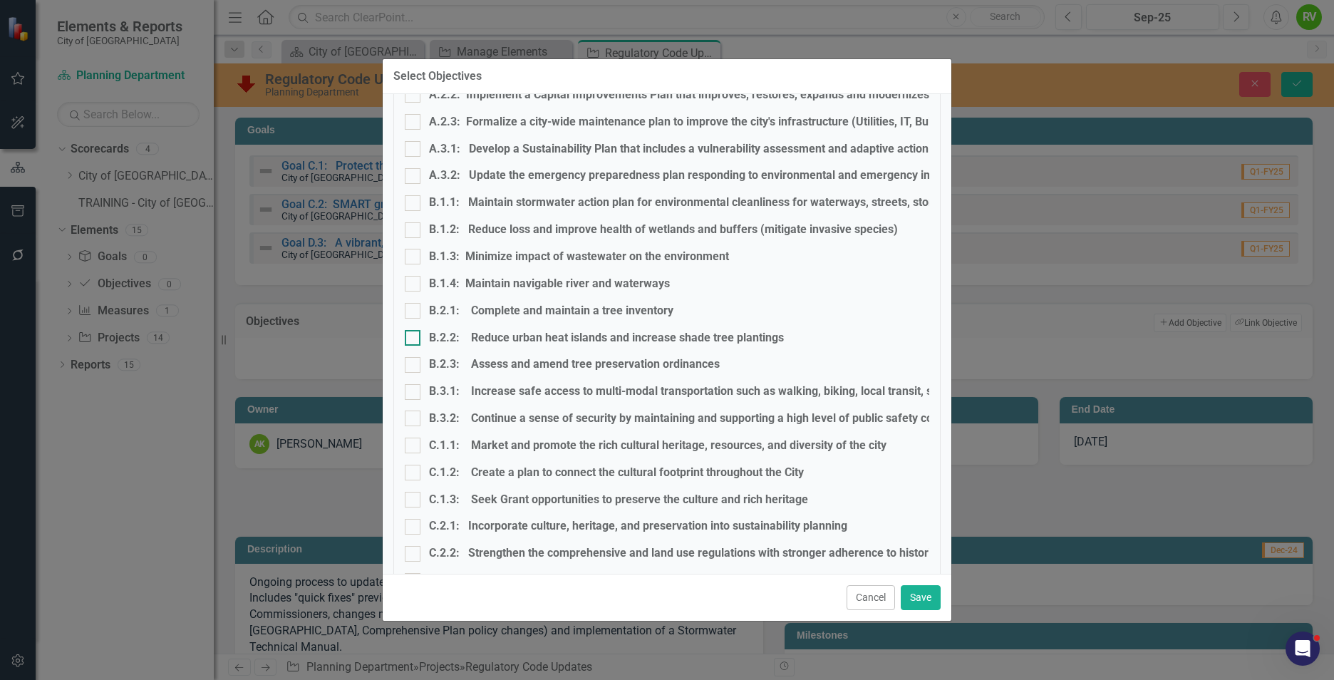
click at [416, 339] on div at bounding box center [413, 338] width 16 height 16
click at [414, 339] on input "B.2.2: Reduce urban heat islands and increase shade tree plantings" at bounding box center [409, 334] width 9 height 9
checkbox input "true"
click at [416, 364] on div at bounding box center [413, 365] width 16 height 16
click at [414, 364] on input "B.2.3: Assess and amend tree preservation ordinances" at bounding box center [409, 361] width 9 height 9
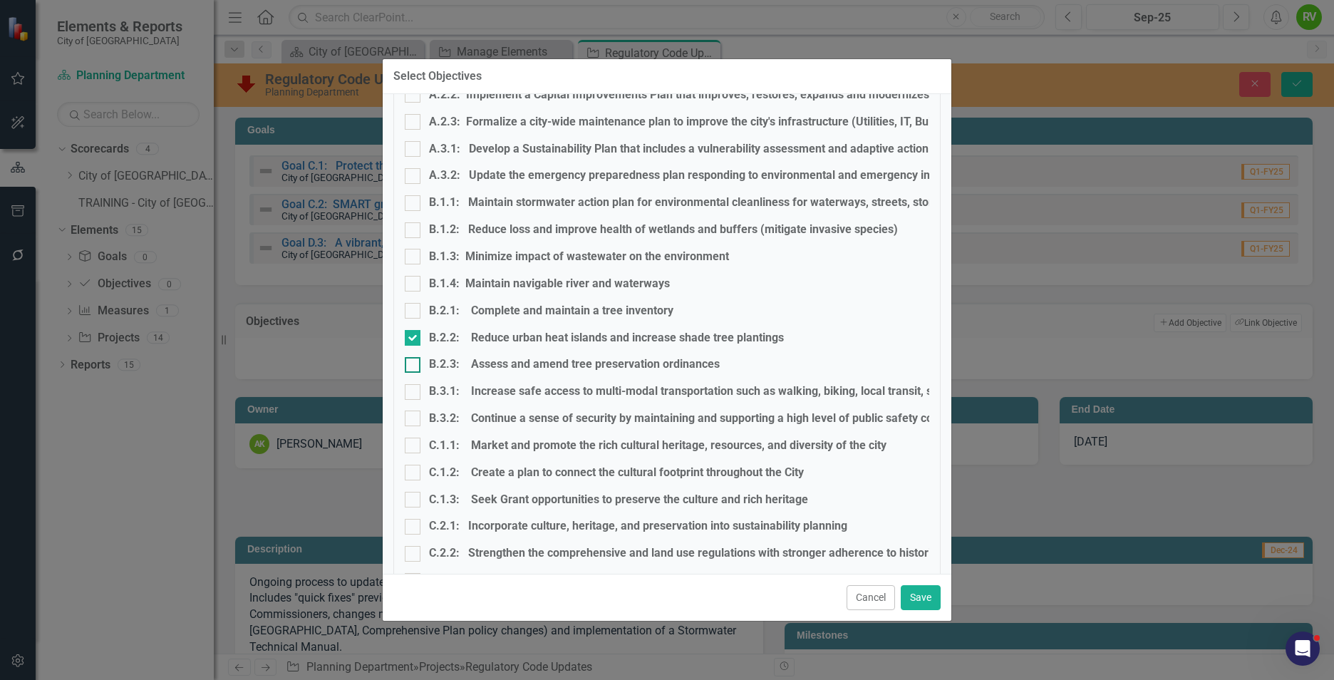
checkbox input "true"
click at [411, 227] on input "B.1.2: Reduce loss and improve health of wetlands and buffers (mitigate invasiv…" at bounding box center [409, 226] width 9 height 9
checkbox input "true"
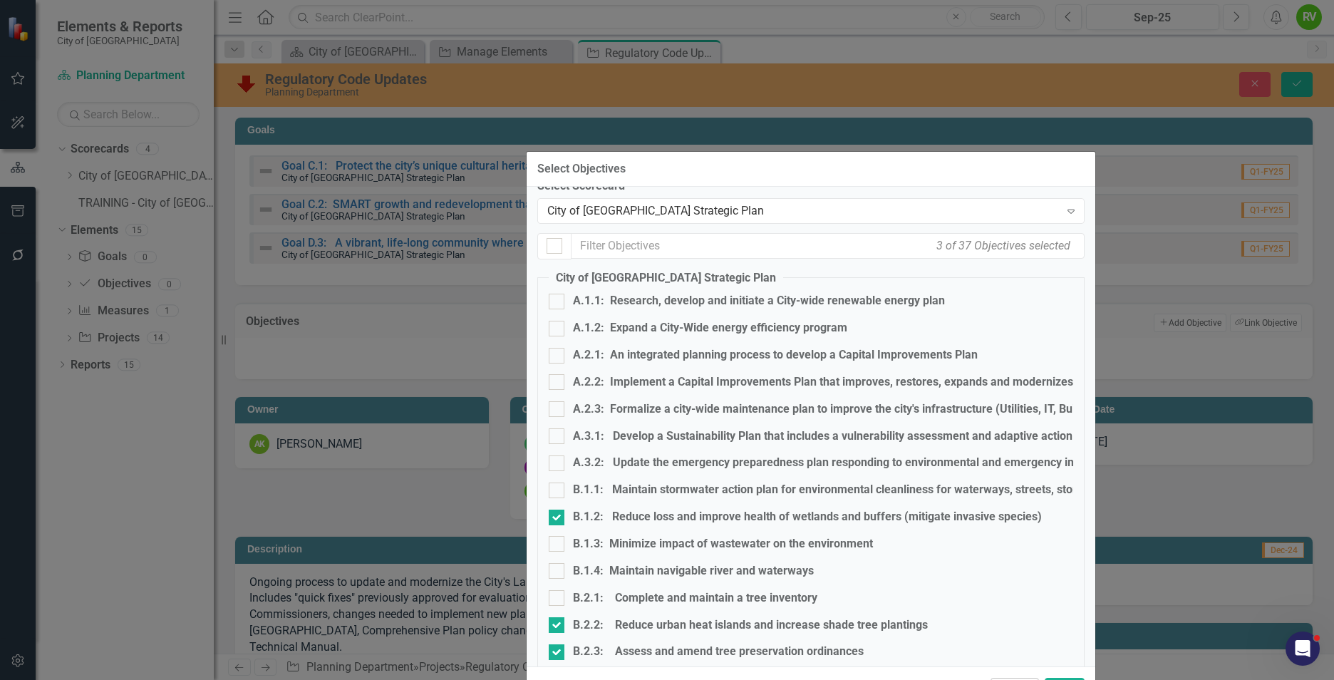
scroll to position [0, 0]
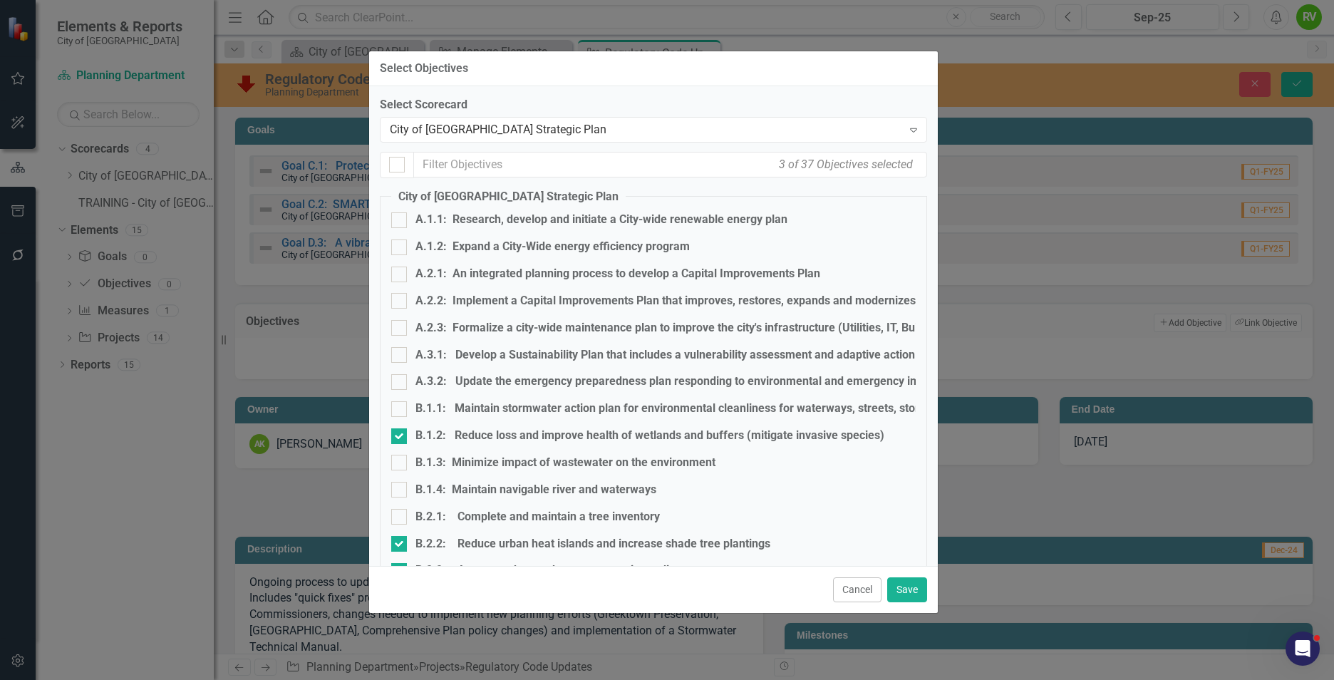
drag, startPoint x: 633, startPoint y: 73, endPoint x: 619, endPoint y: 66, distance: 16.3
click at [619, 66] on div "Select Objectives" at bounding box center [653, 68] width 569 height 35
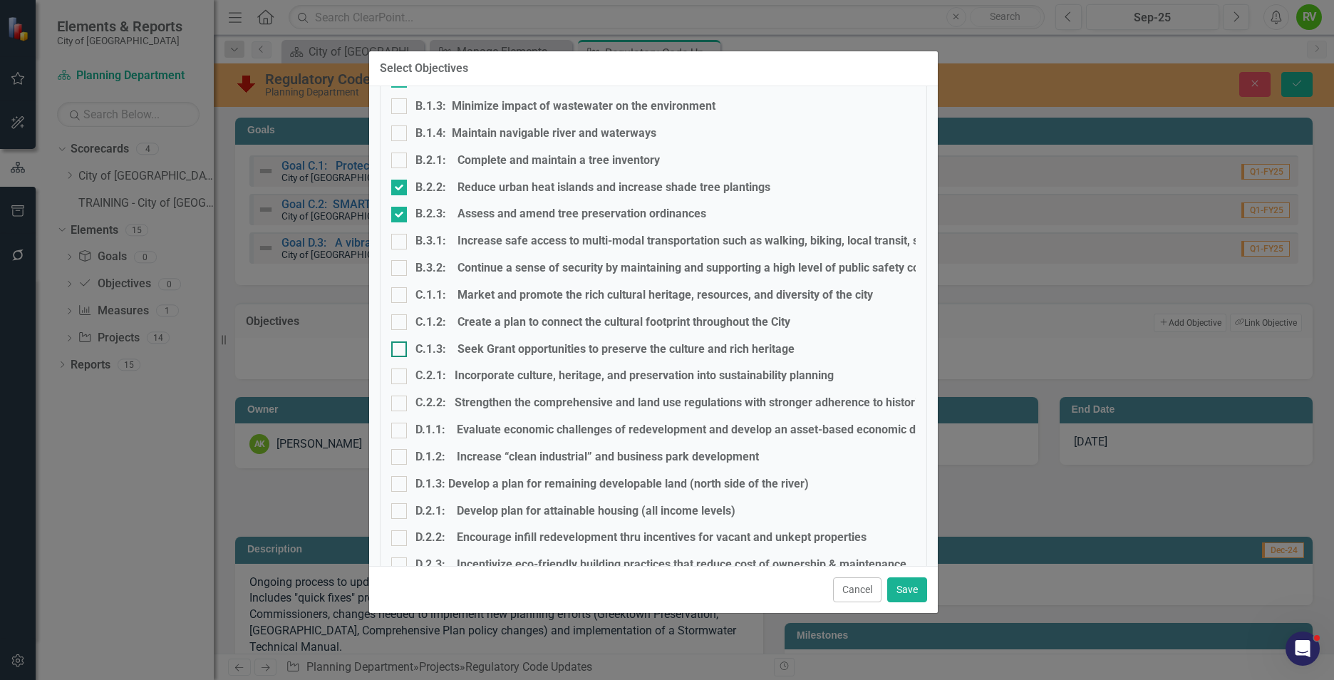
scroll to position [428, 0]
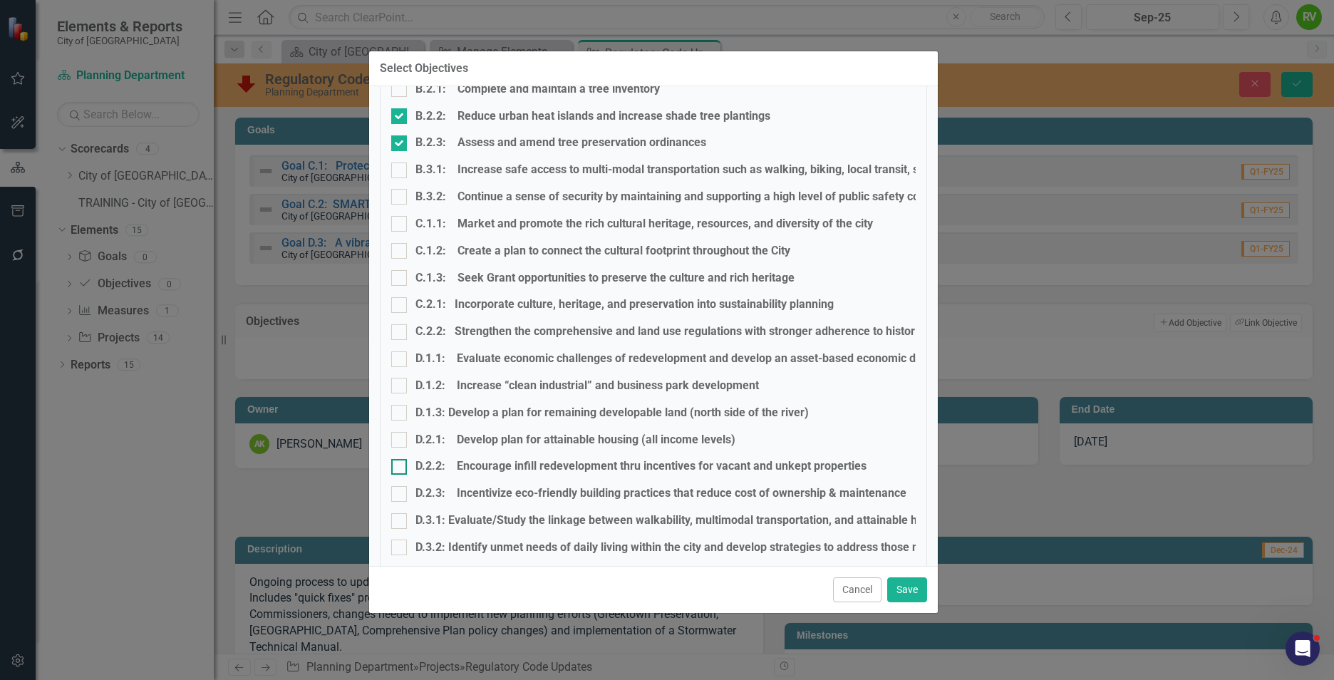
click at [397, 469] on div at bounding box center [399, 467] width 16 height 16
click at [397, 468] on input "D.2.2: Encourage infill redevelopment thru incentives for vacant and unkept pro…" at bounding box center [395, 463] width 9 height 9
checkbox input "true"
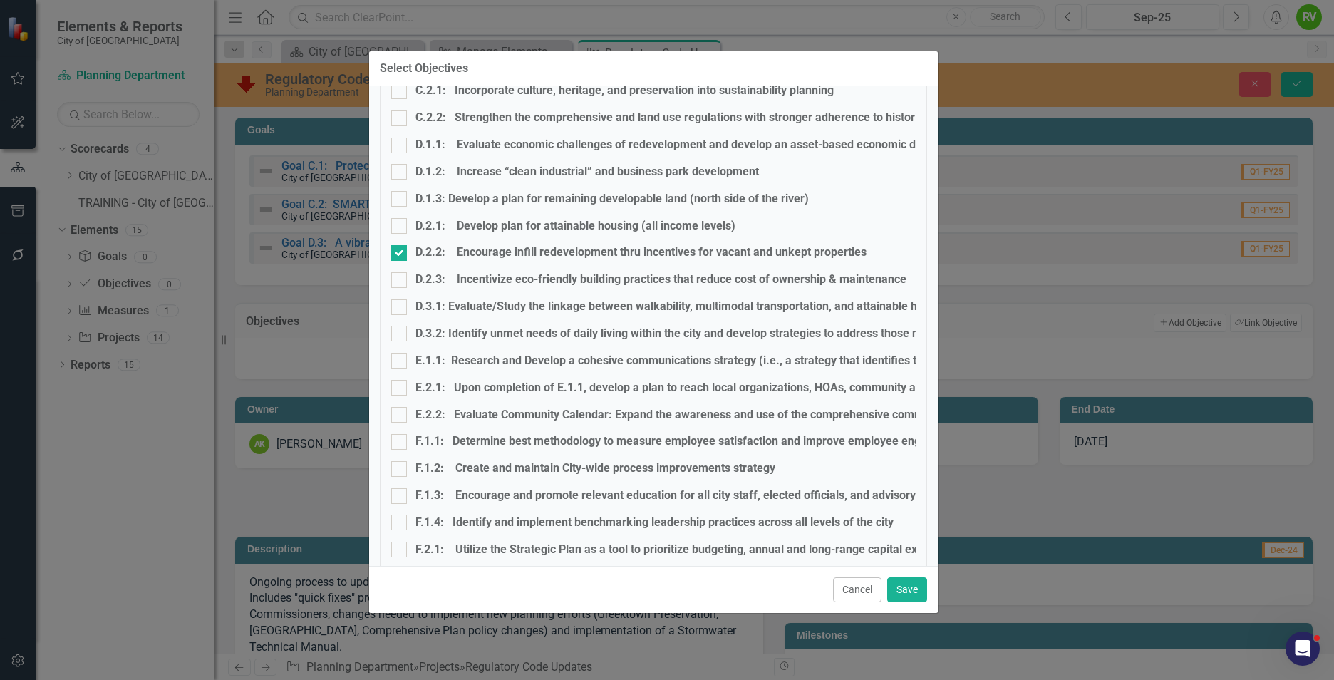
scroll to position [659, 0]
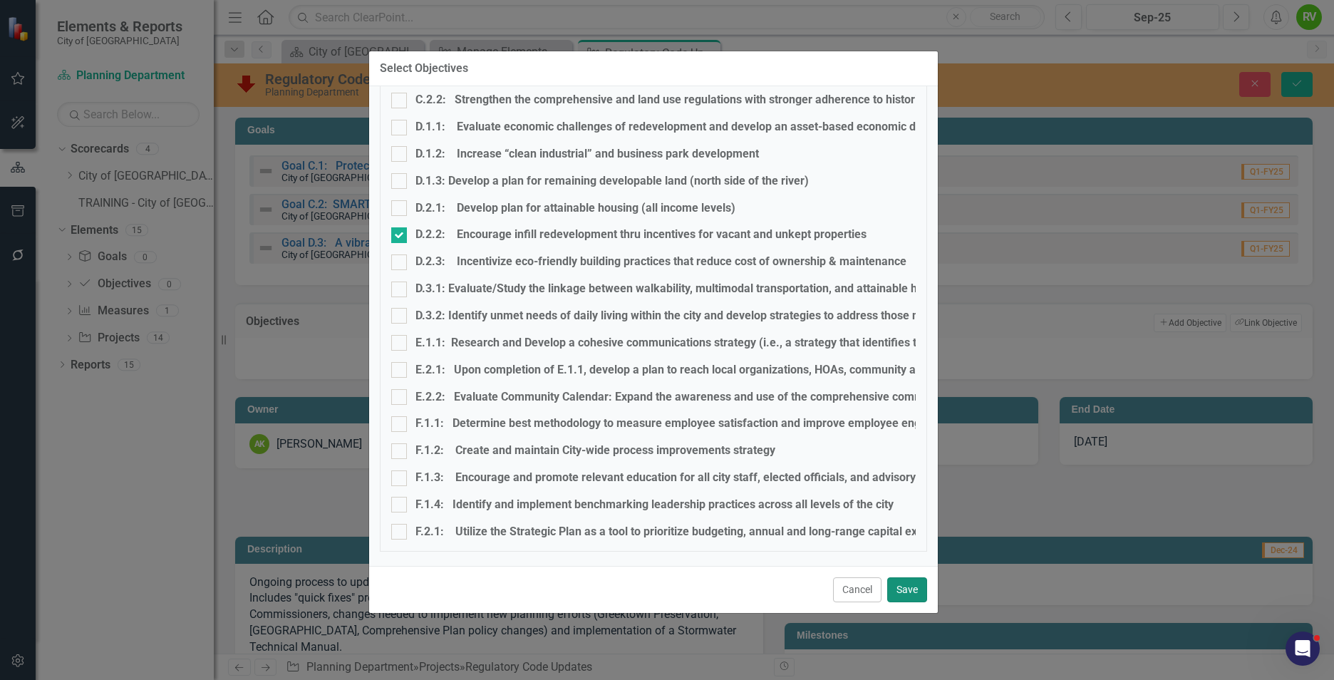
click at [899, 587] on button "Save" at bounding box center [907, 589] width 40 height 25
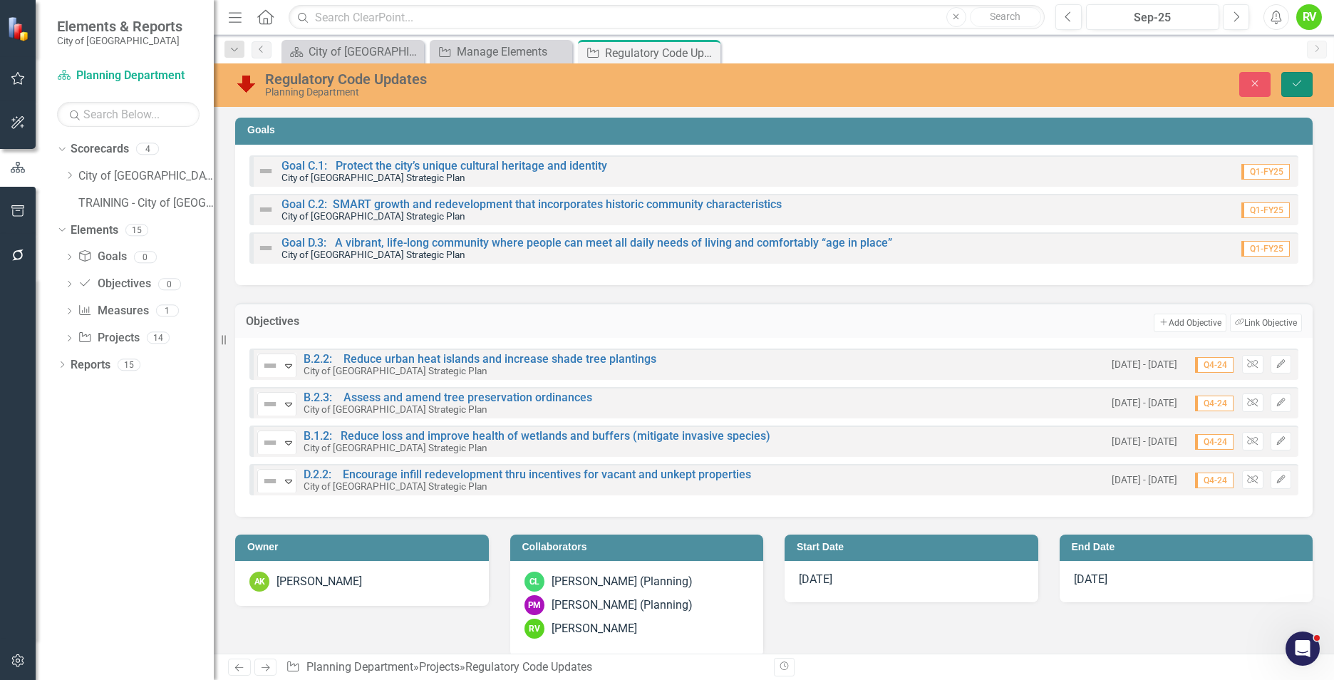
click at [1296, 78] on button "Save" at bounding box center [1296, 84] width 31 height 25
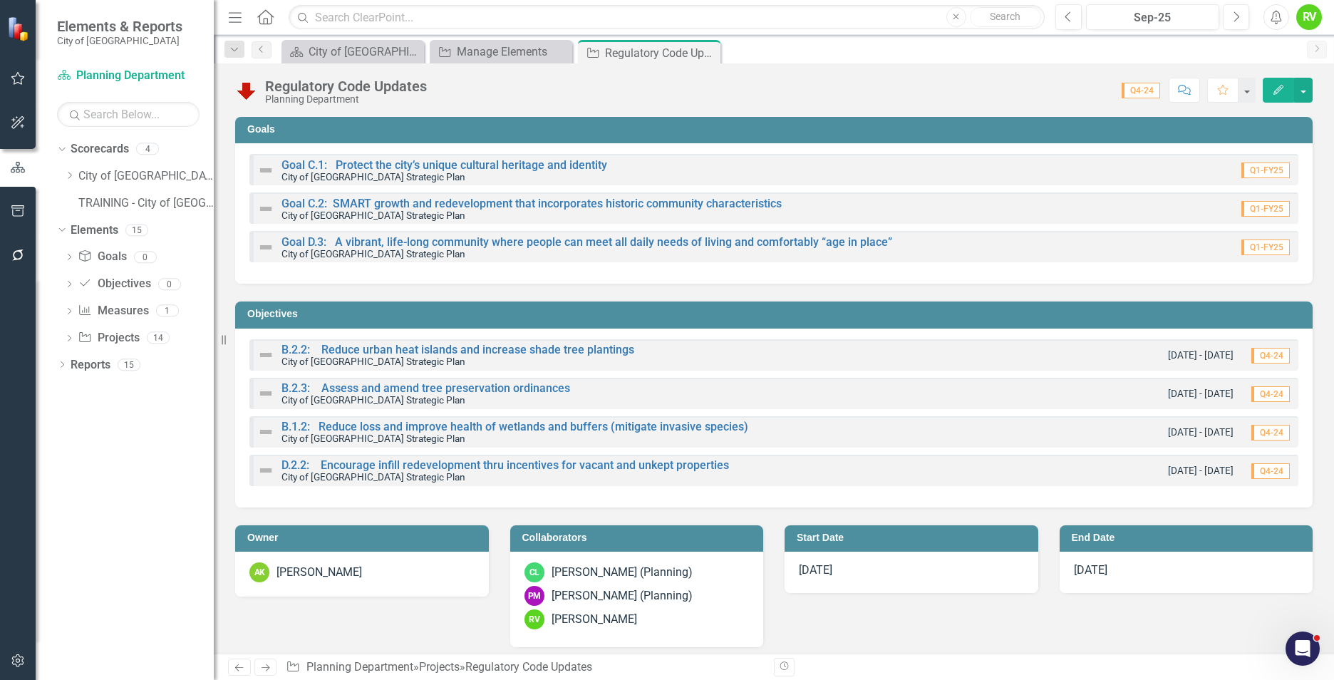
click at [0, 0] on icon "Close" at bounding box center [0, 0] width 0 height 0
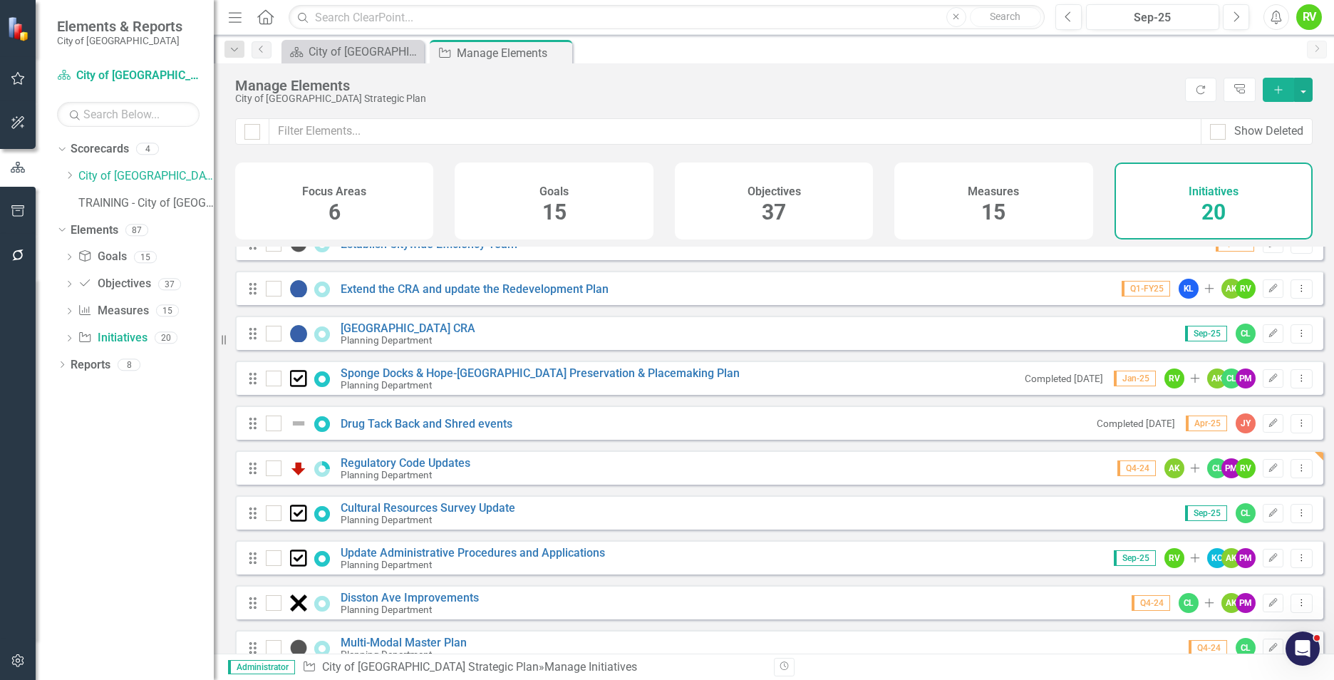
scroll to position [356, 0]
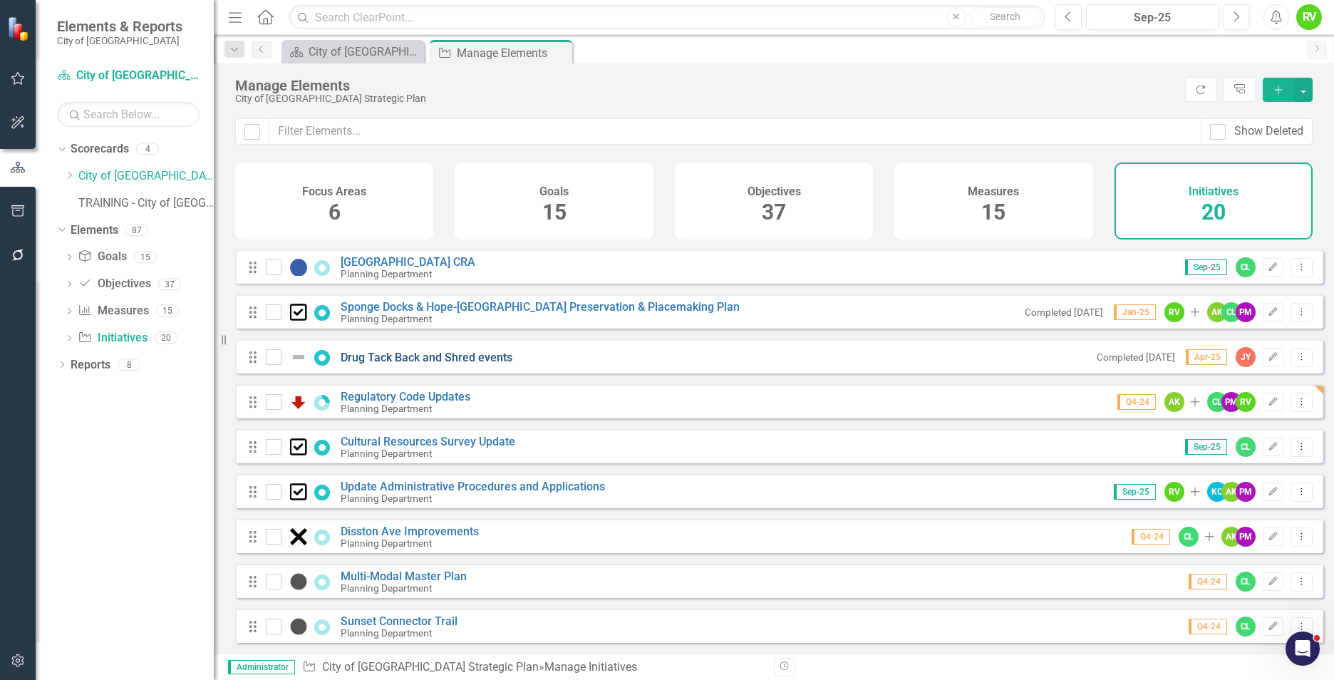
click at [403, 363] on link "Drug Tack Back and Shred events" at bounding box center [427, 358] width 172 height 14
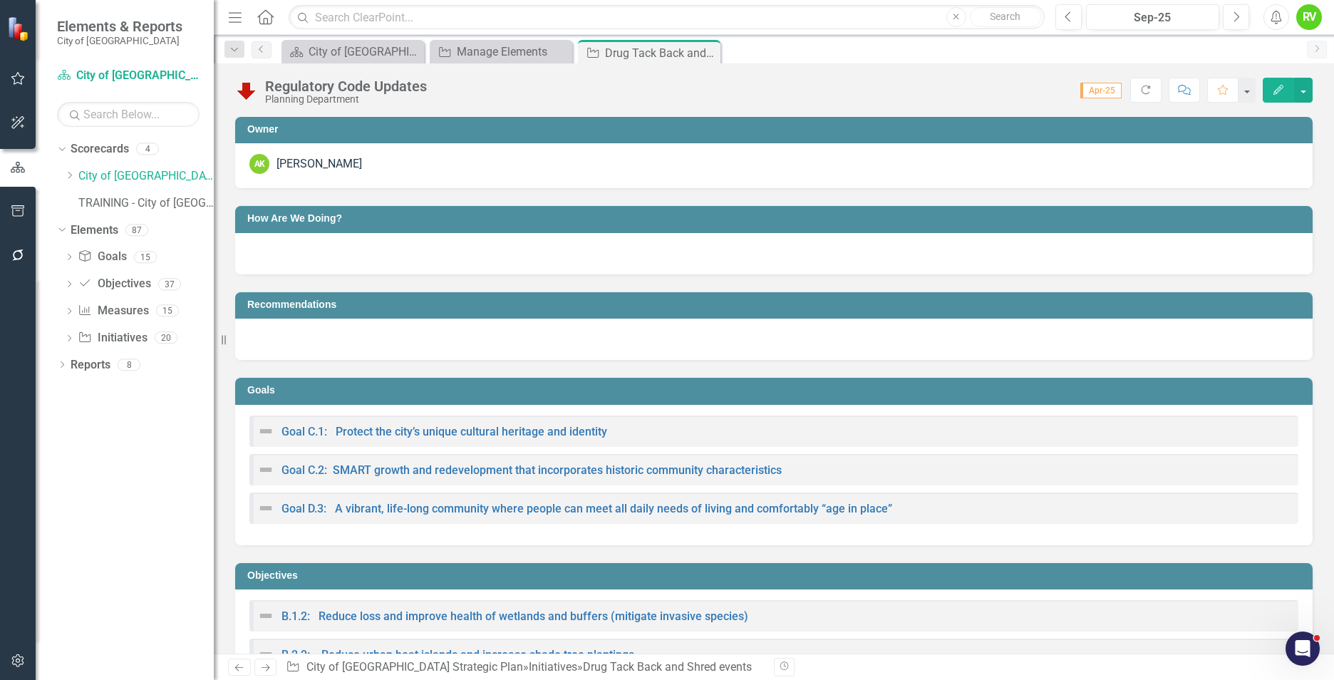
checkbox input "true"
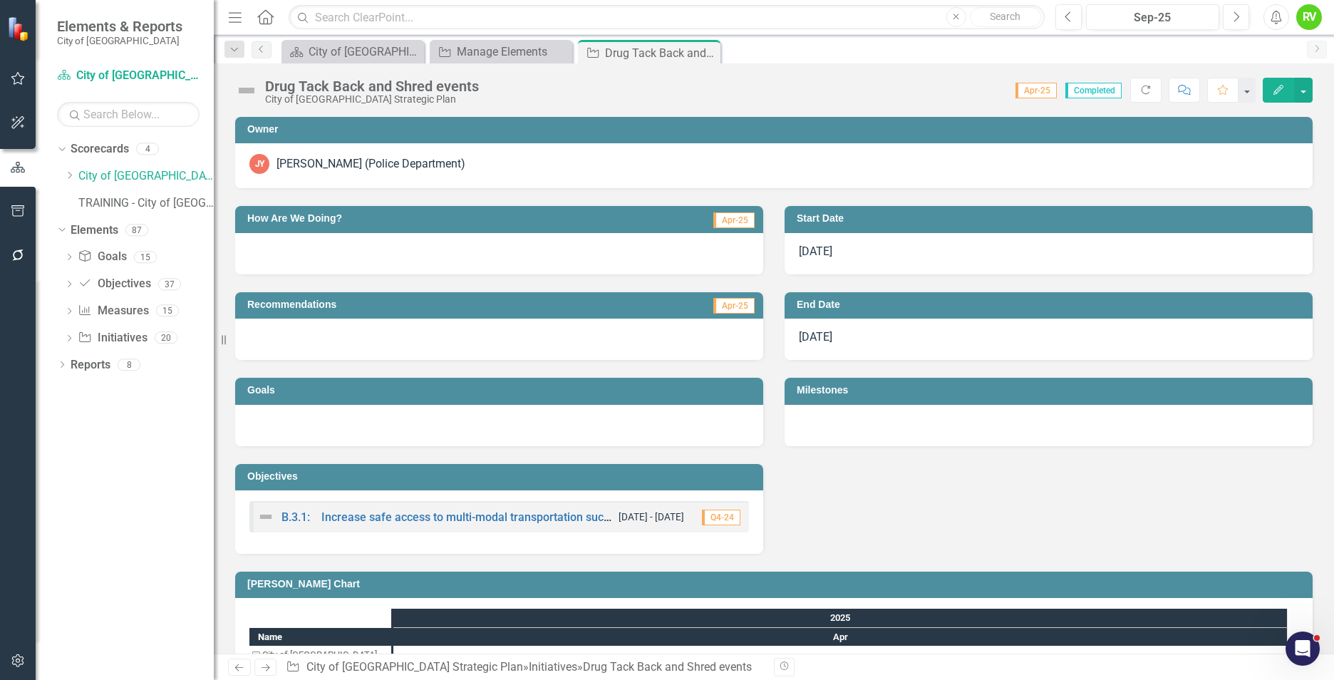
click at [245, 89] on img at bounding box center [246, 90] width 23 height 23
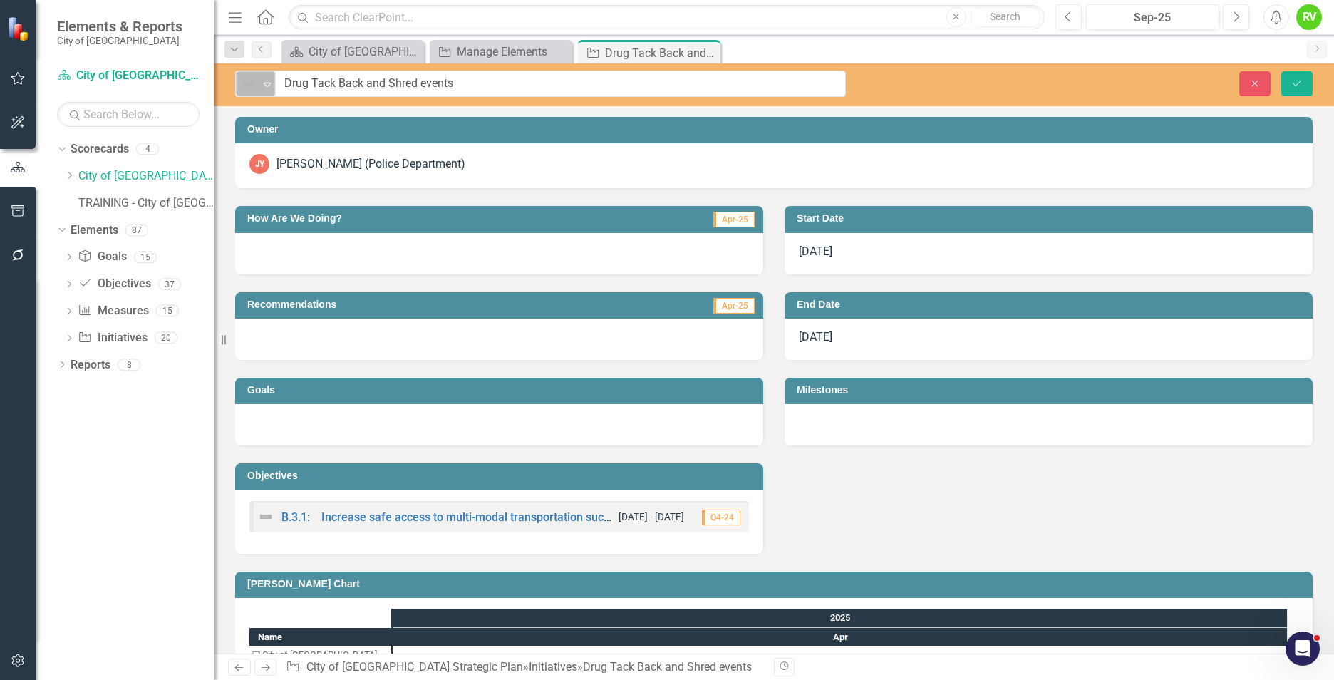
click at [264, 80] on icon "Expand" at bounding box center [267, 83] width 14 height 11
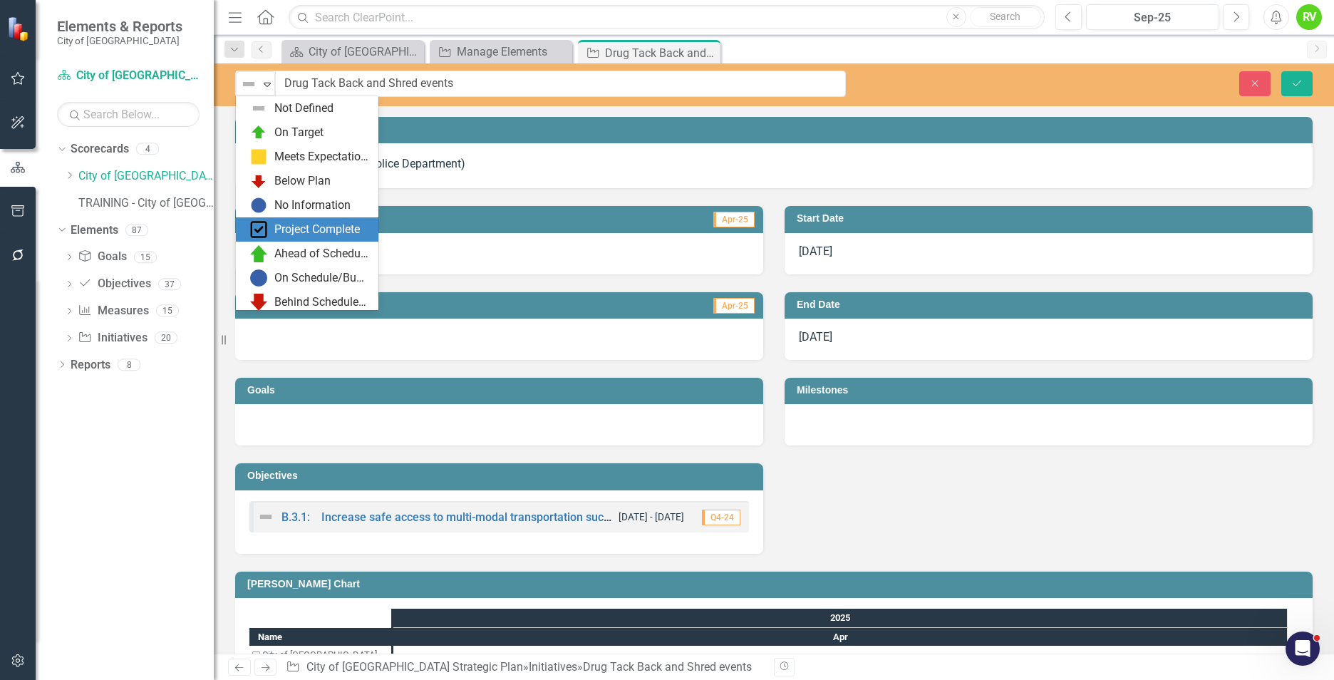
click at [263, 227] on img at bounding box center [258, 229] width 17 height 17
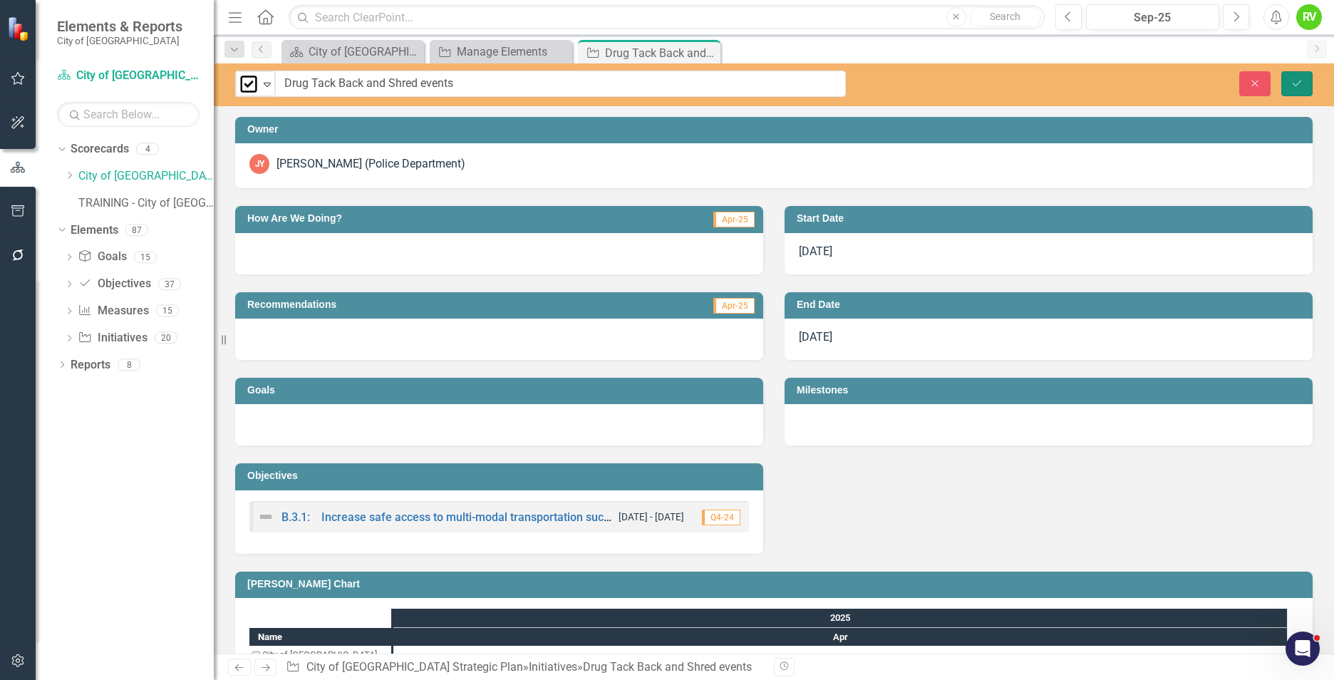
click at [1302, 76] on button "Save" at bounding box center [1296, 83] width 31 height 25
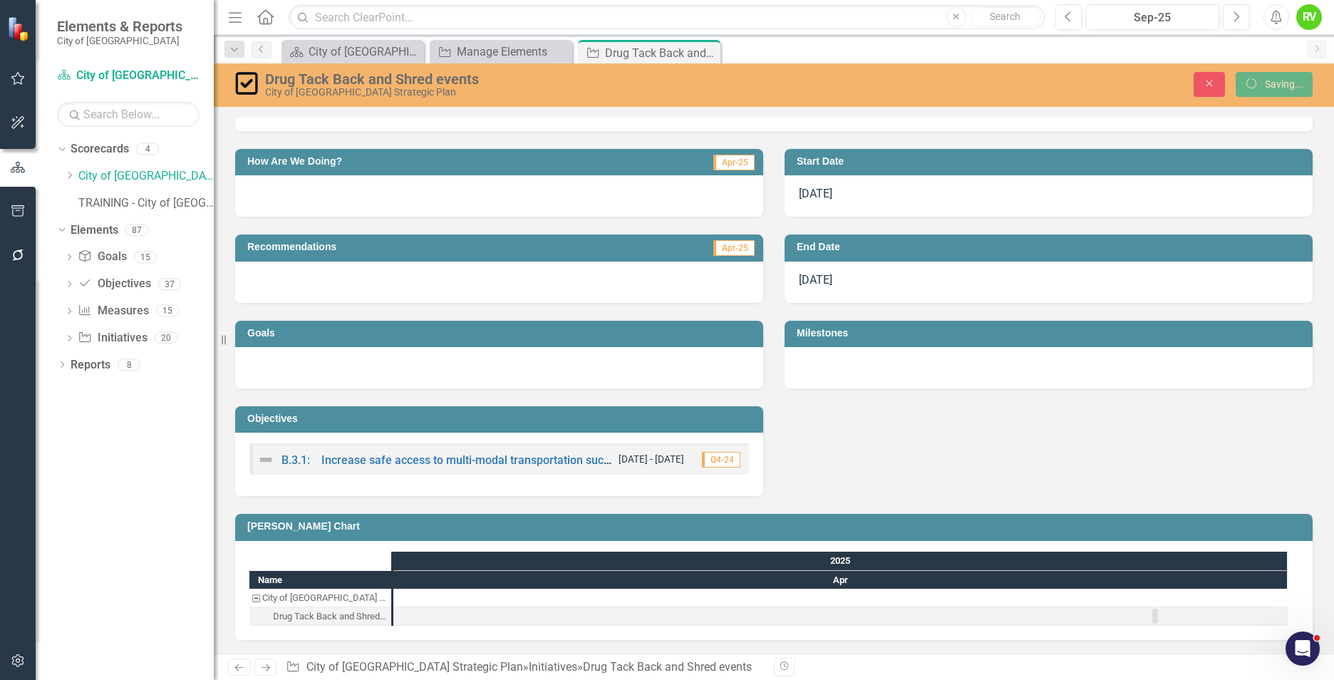
scroll to position [1319, 0]
click at [397, 417] on h3 "Objectives" at bounding box center [501, 418] width 509 height 11
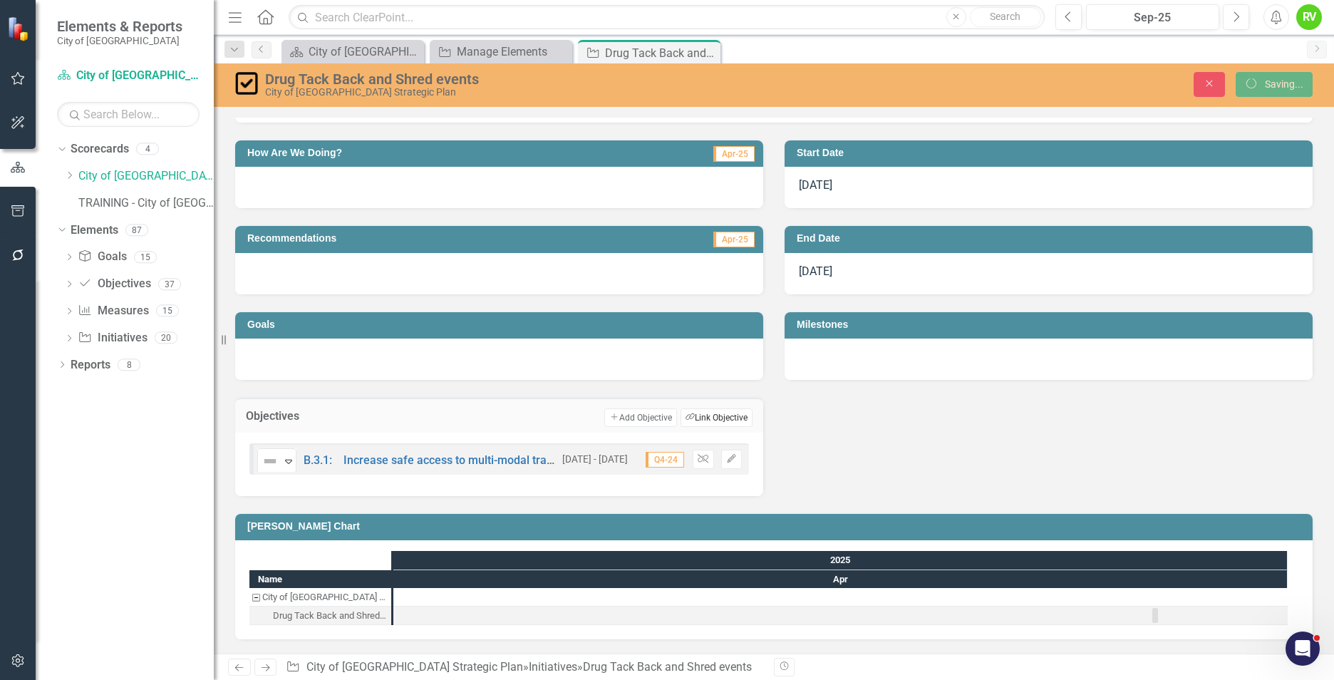
click at [701, 427] on button "Link Tag Link Objective" at bounding box center [717, 417] width 72 height 19
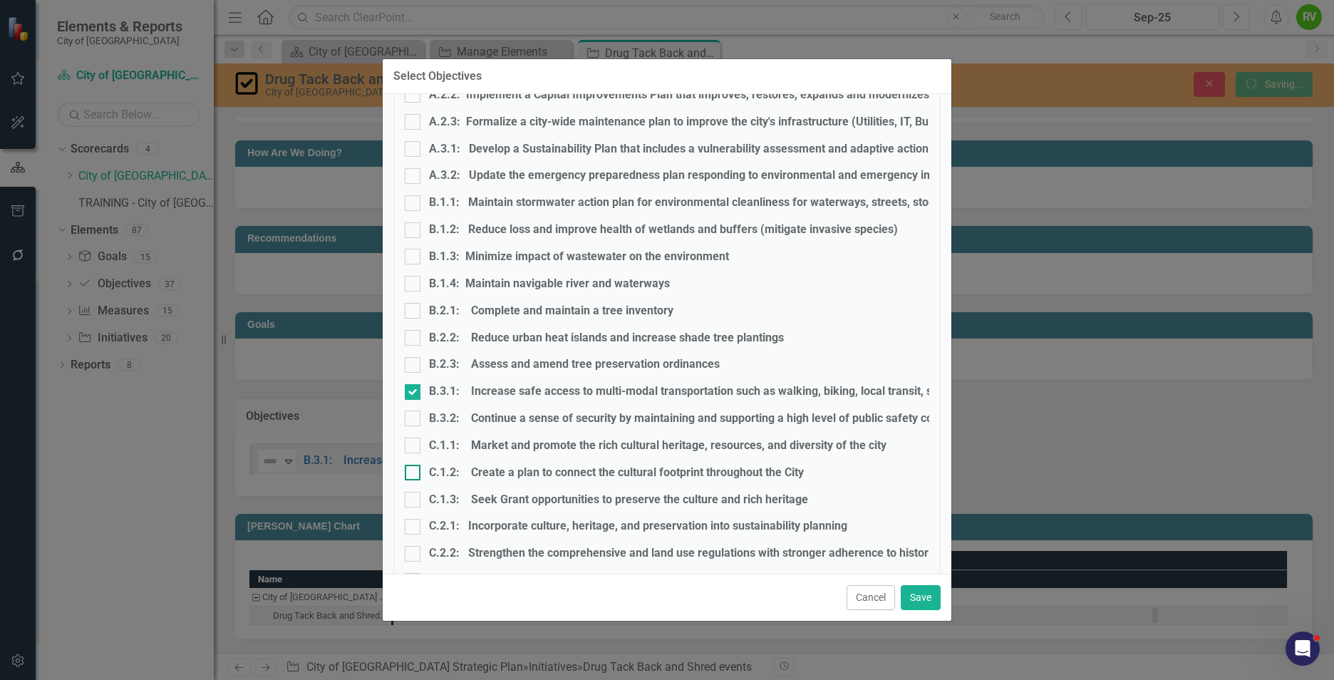
scroll to position [285, 0]
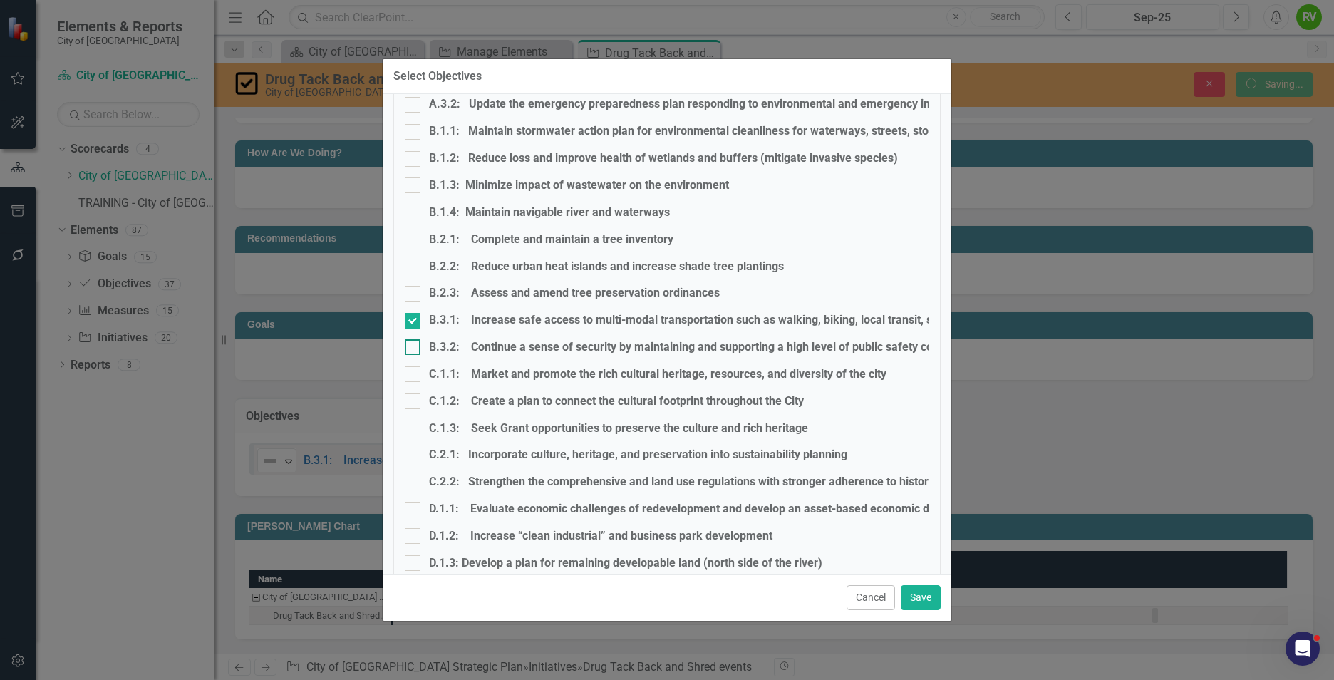
click at [413, 348] on input "B.3.2: Continue a sense of security by maintaining and supporting a high level …" at bounding box center [409, 343] width 9 height 9
checkbox input "true"
click at [412, 320] on input "B.3.1: Increase safe access to multi-modal transportation such as walking, biki…" at bounding box center [409, 317] width 9 height 9
checkbox input "false"
click at [919, 599] on button "Save" at bounding box center [921, 597] width 40 height 25
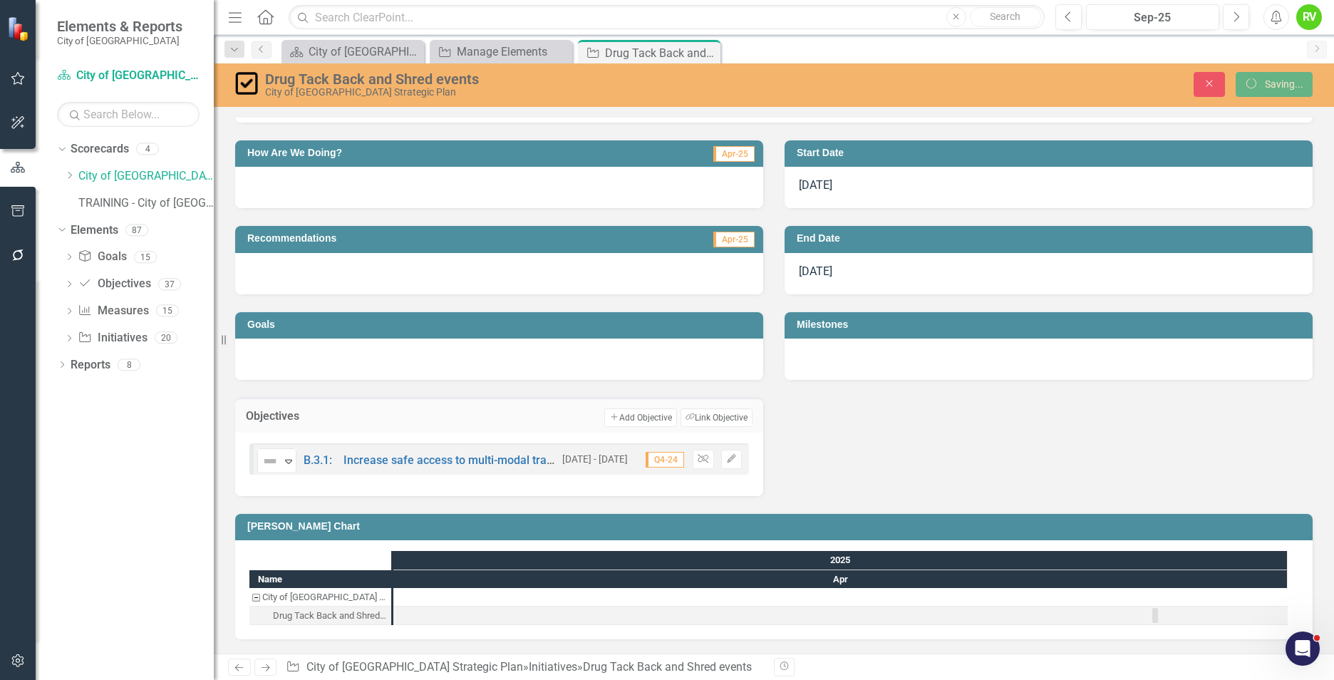
scroll to position [1328, 0]
click at [1204, 81] on icon "Close" at bounding box center [1209, 83] width 13 height 10
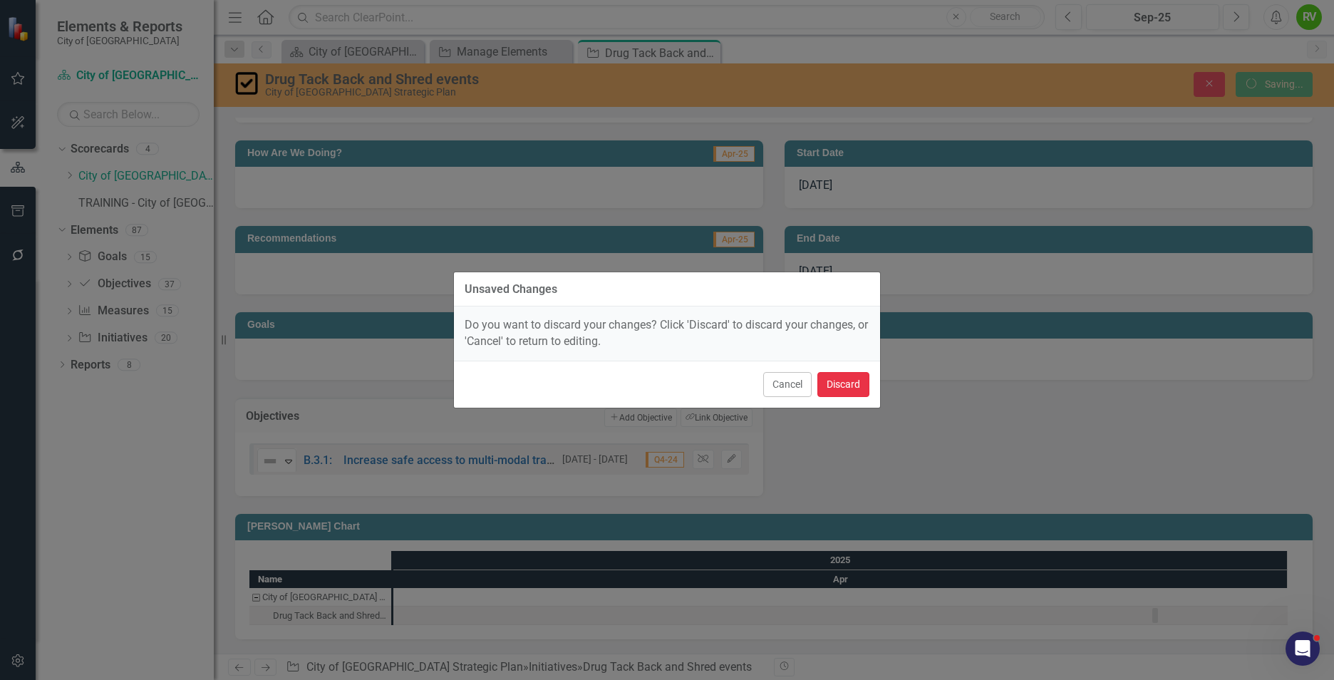
click at [829, 388] on button "Discard" at bounding box center [843, 384] width 52 height 25
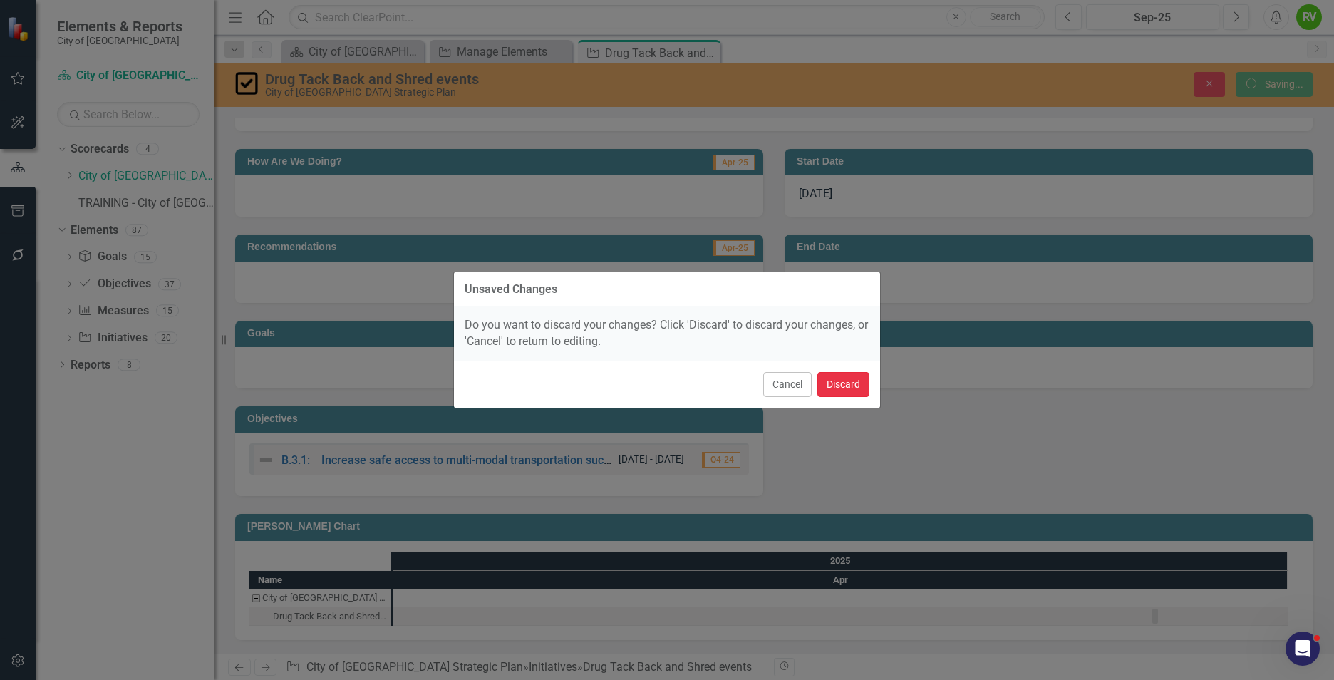
scroll to position [1319, 0]
click at [847, 385] on button "Discard" at bounding box center [843, 384] width 52 height 25
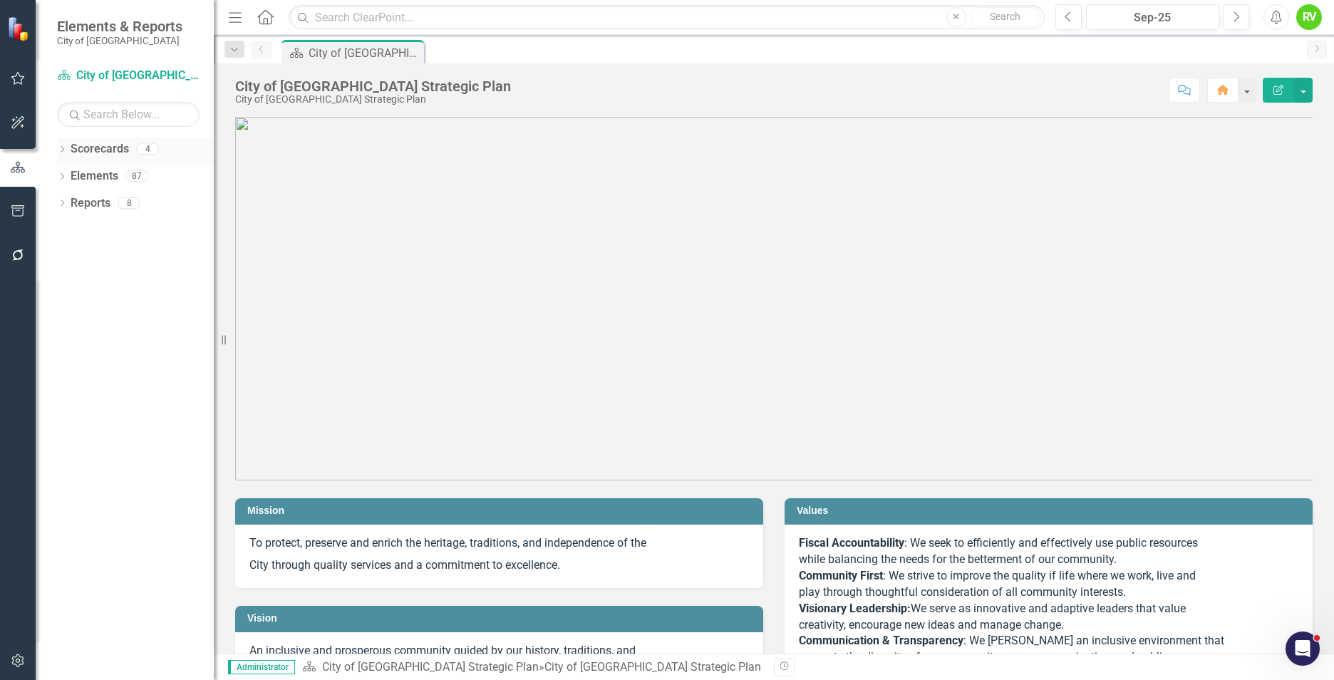
click at [108, 150] on link "Scorecards" at bounding box center [100, 149] width 58 height 16
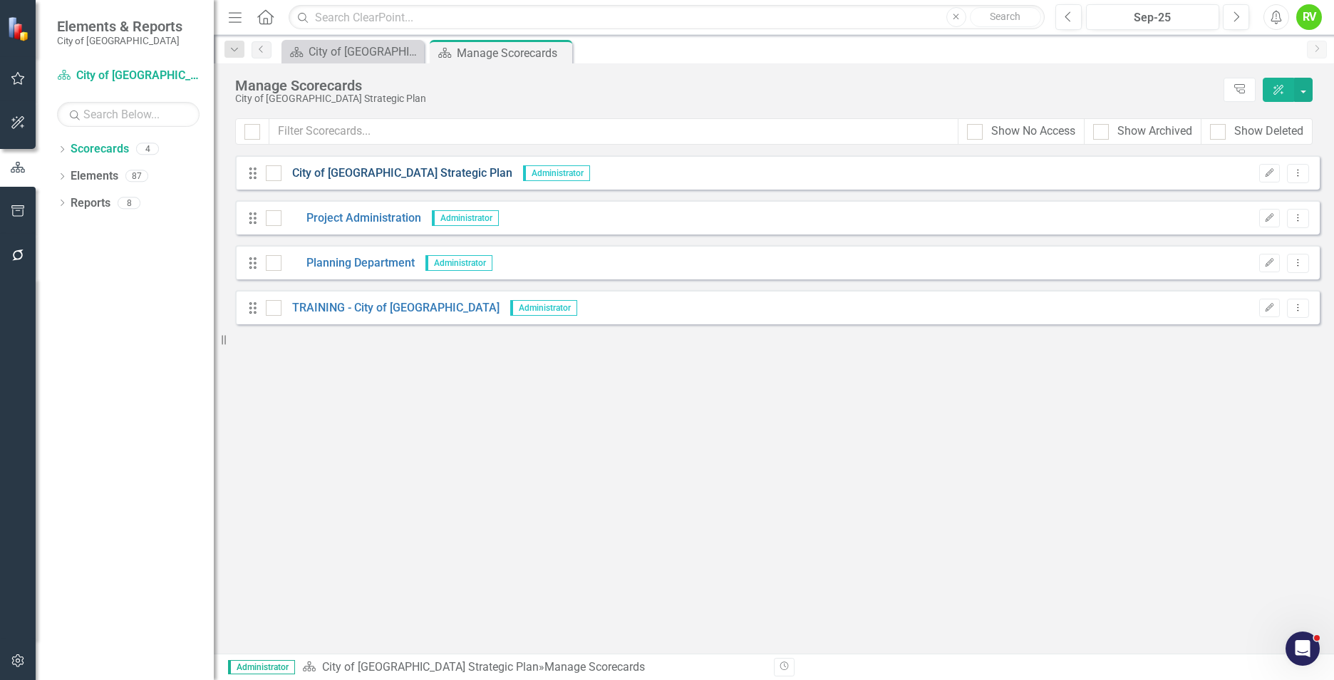
click at [345, 177] on link "City of [GEOGRAPHIC_DATA] Strategic Plan" at bounding box center [396, 173] width 231 height 16
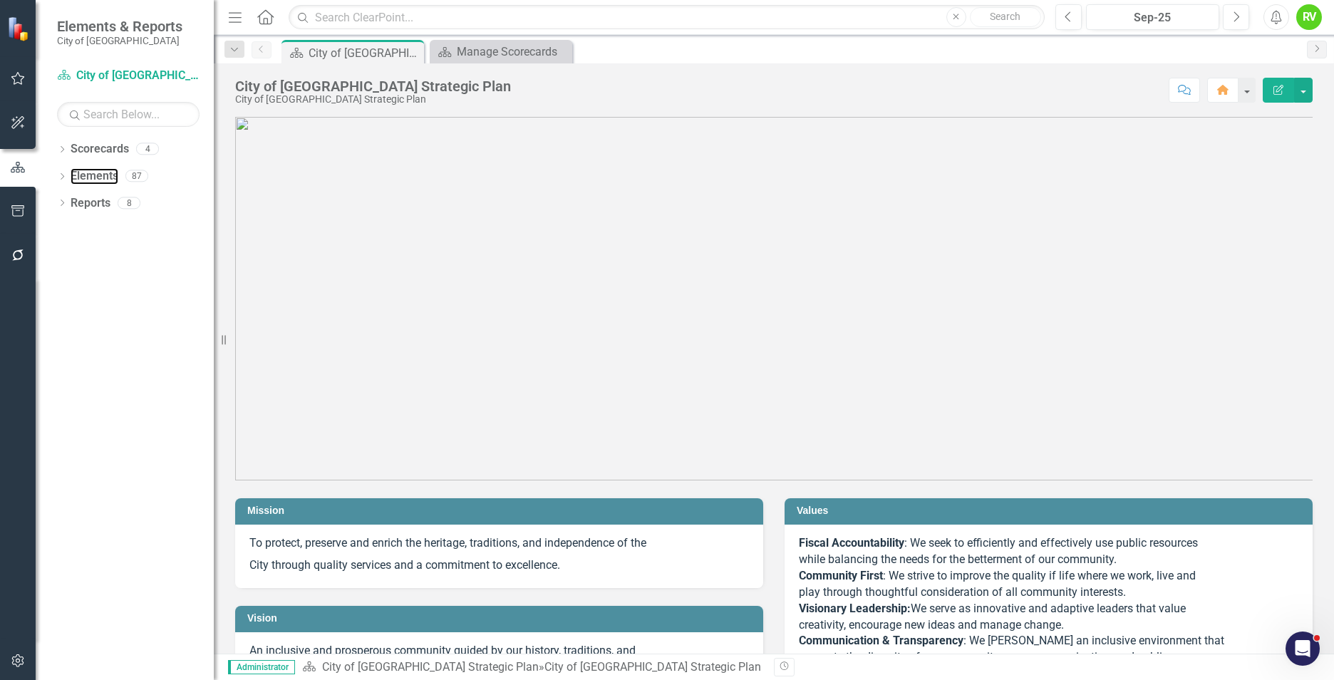
click at [76, 175] on link "Elements" at bounding box center [95, 176] width 48 height 16
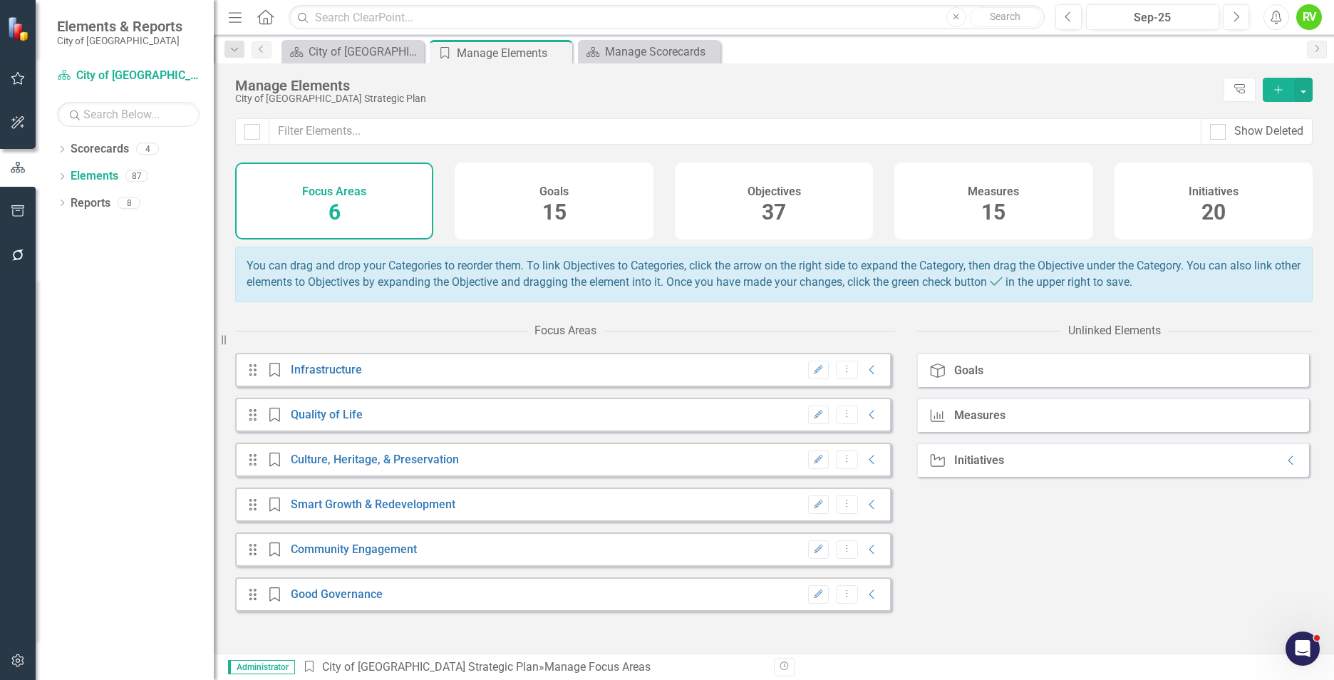
click at [1177, 199] on div "Initiatives 20" at bounding box center [1214, 200] width 198 height 77
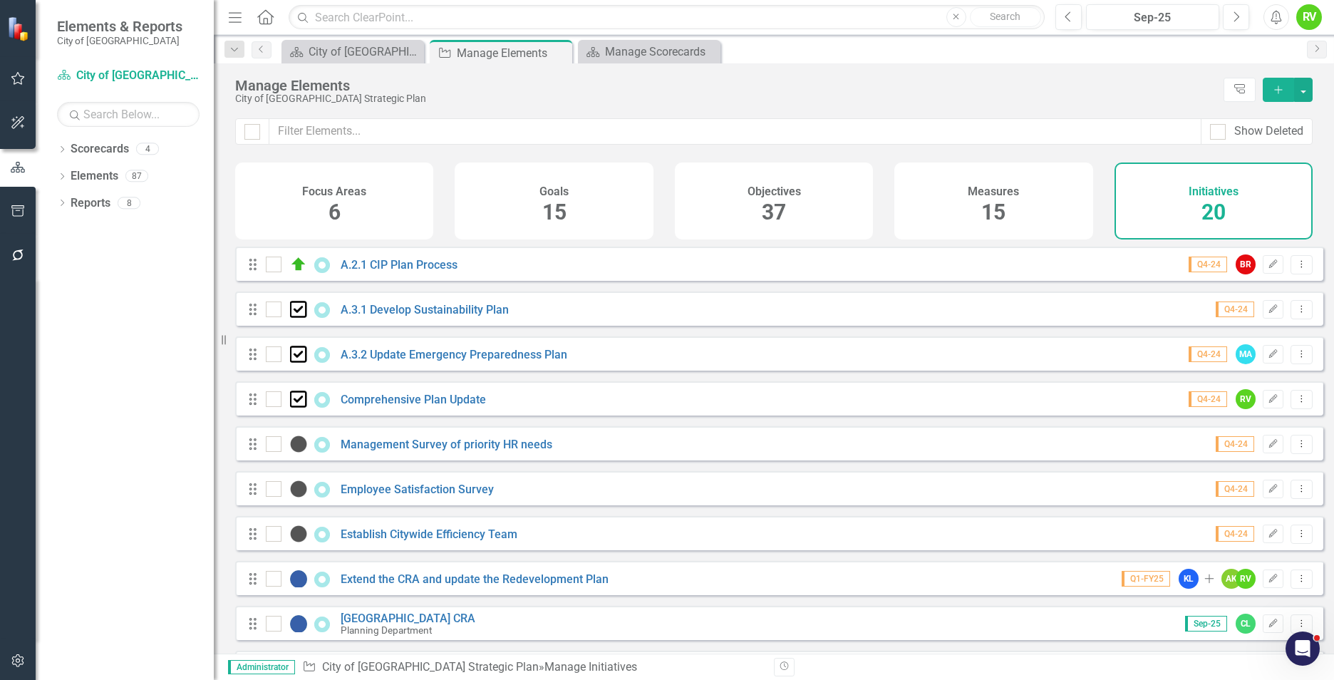
checkbox input "false"
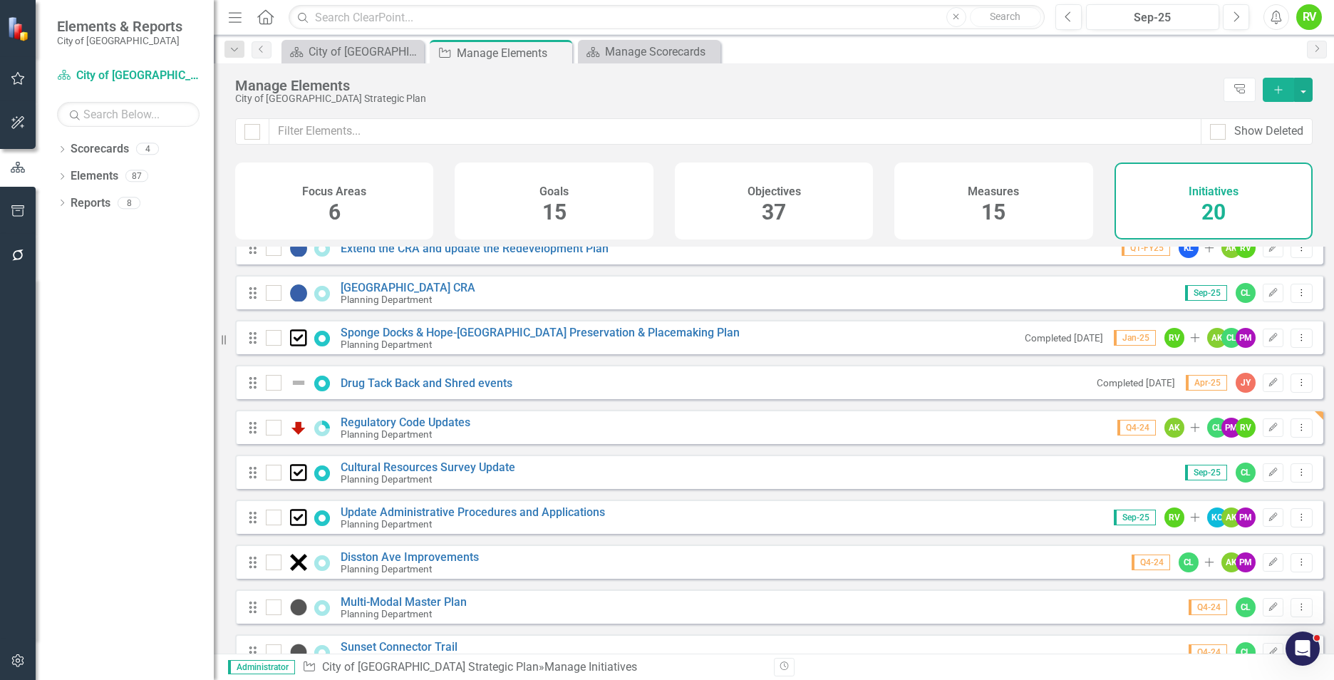
scroll to position [356, 0]
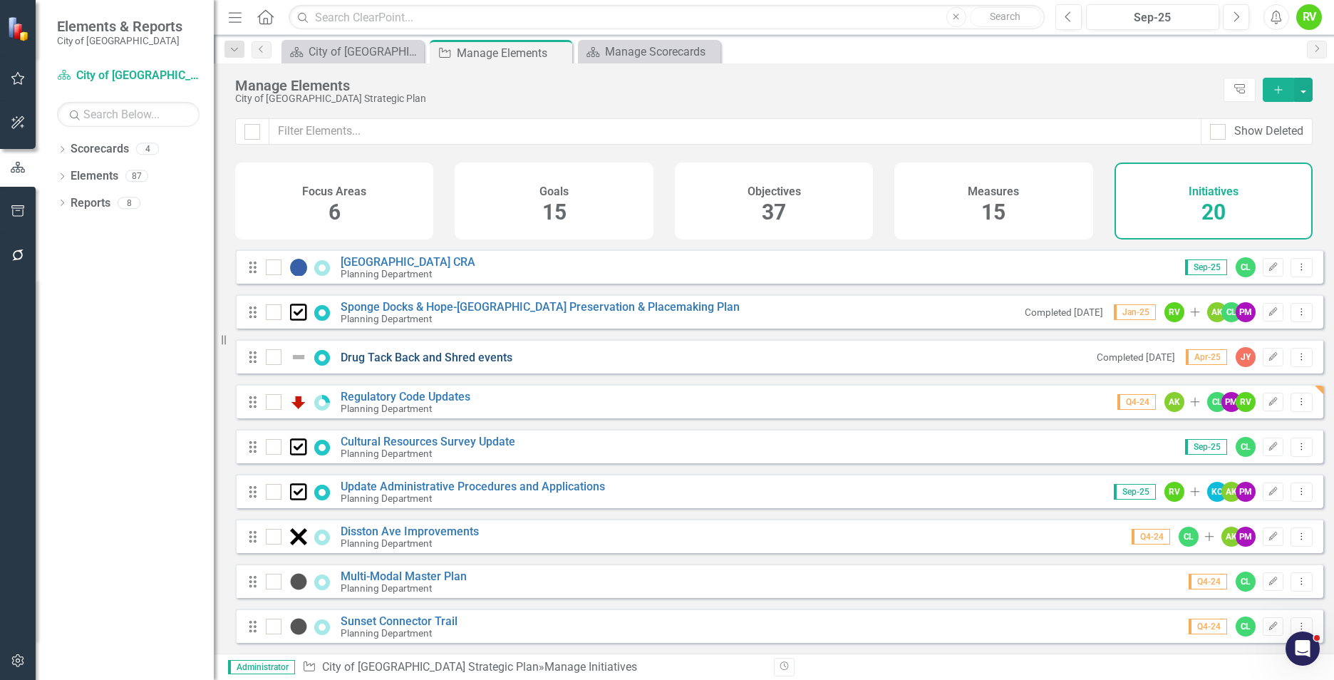
click at [409, 364] on link "Drug Tack Back and Shred events" at bounding box center [427, 358] width 172 height 14
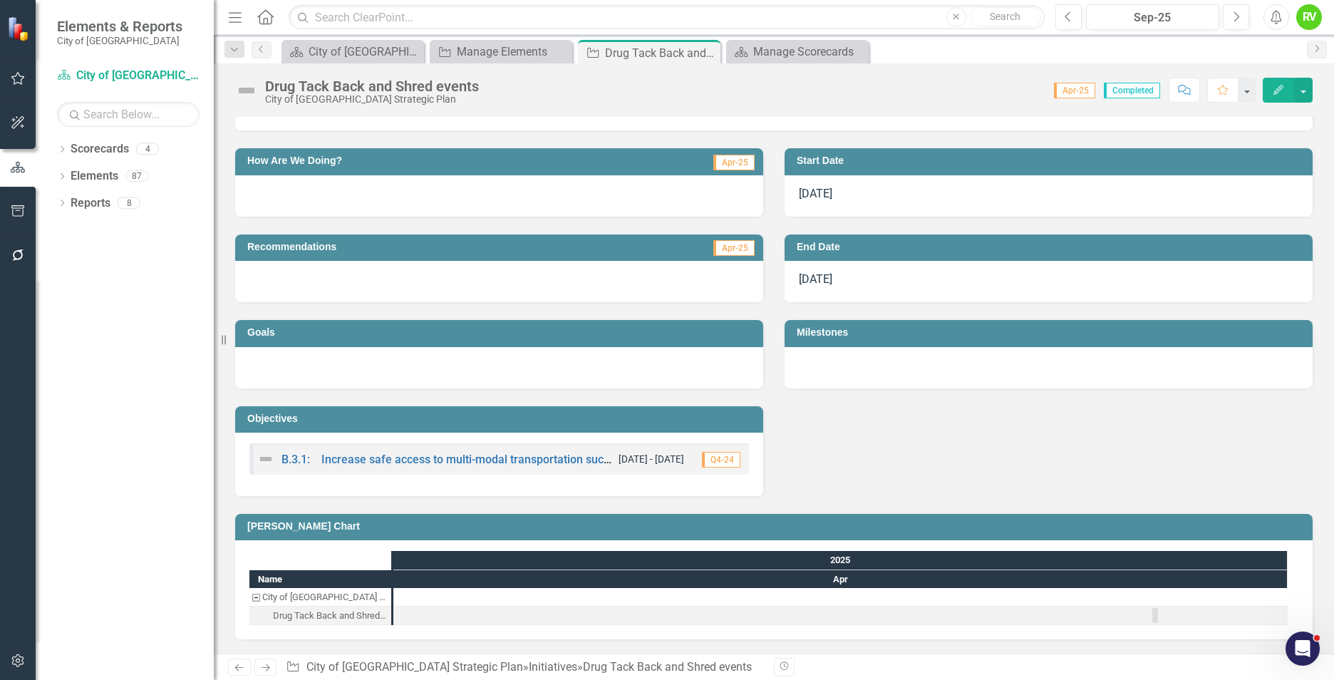
scroll to position [1283, 0]
click at [410, 424] on h3 "Objectives" at bounding box center [501, 418] width 509 height 11
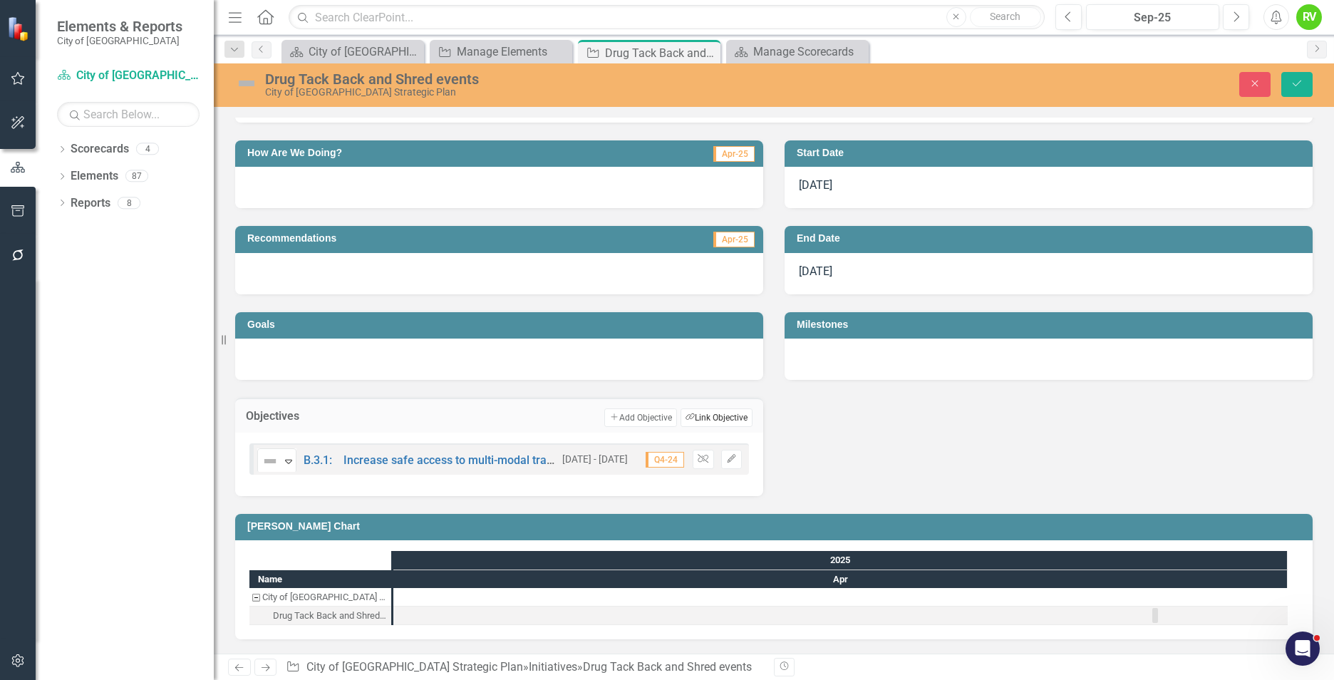
click at [711, 427] on button "Link Tag Link Objective" at bounding box center [717, 417] width 72 height 19
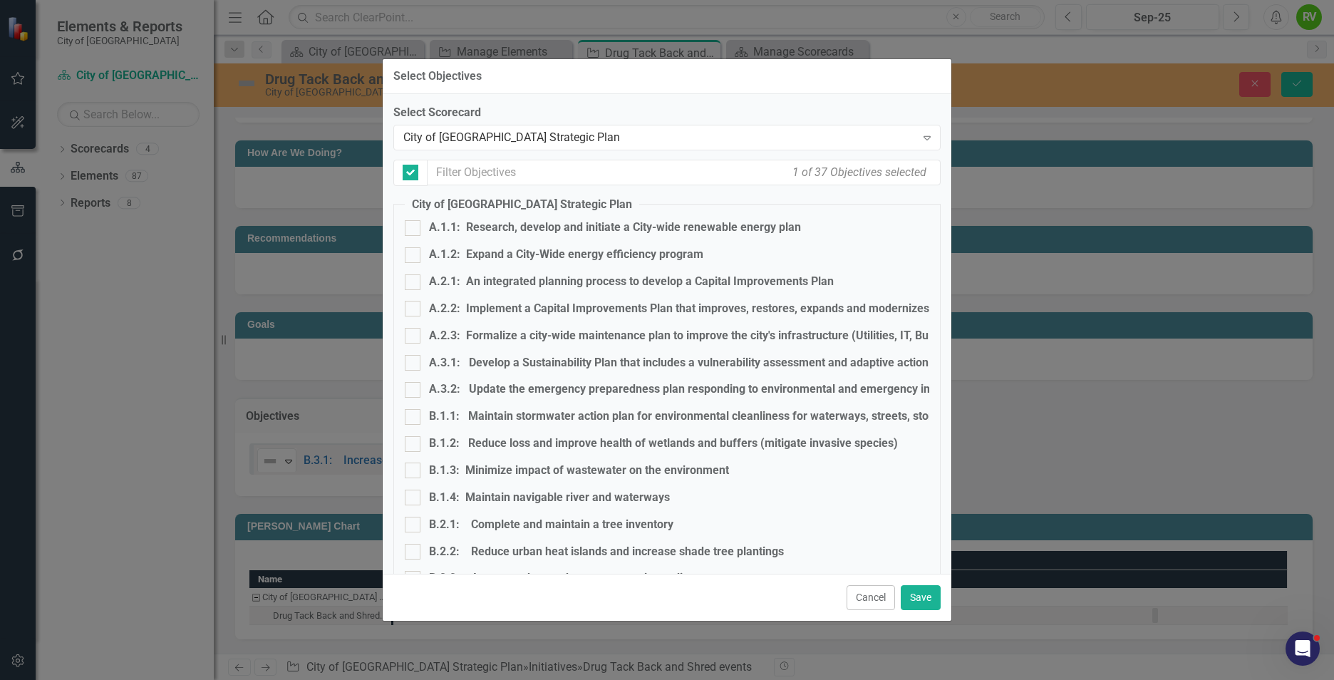
checkbox input "false"
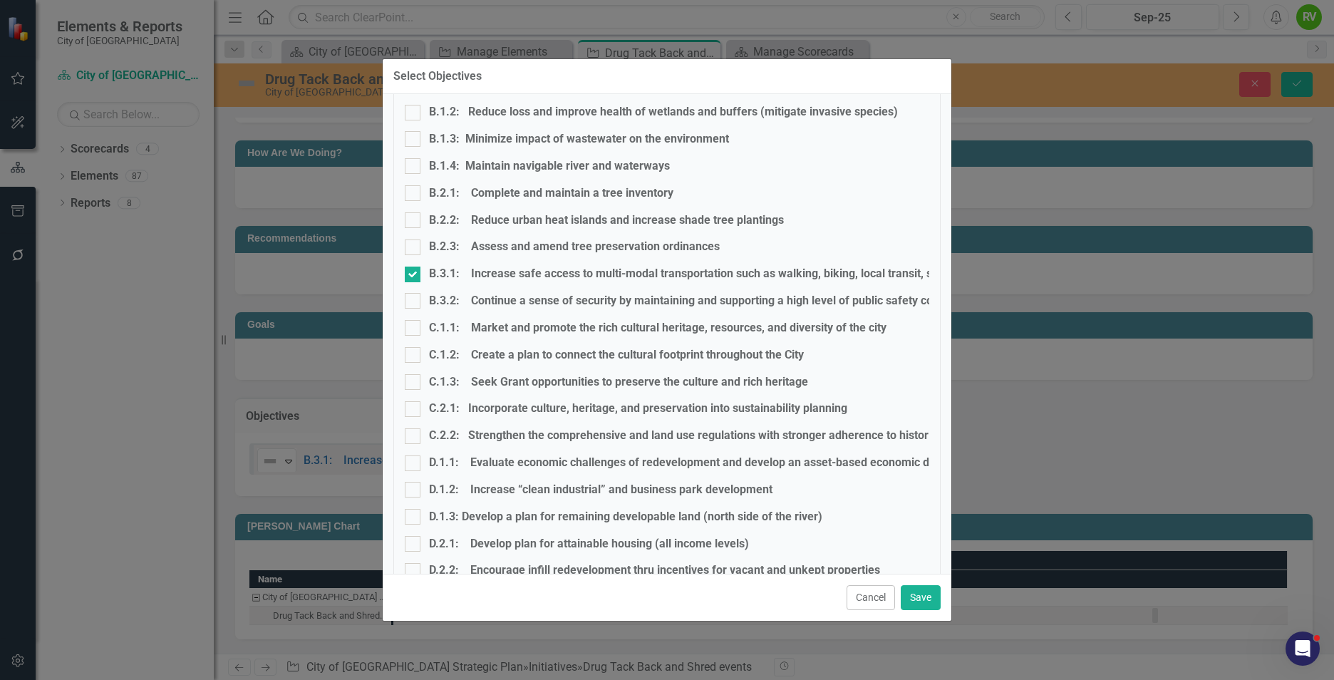
scroll to position [356, 0]
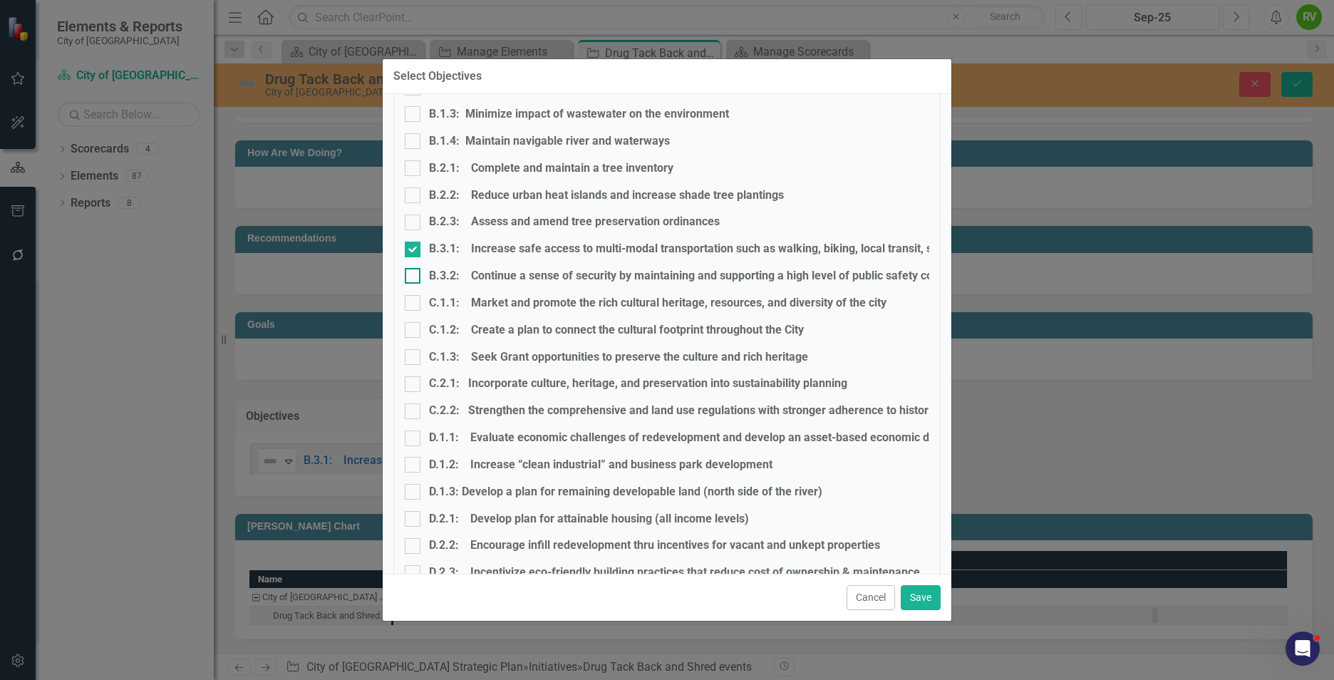
click at [413, 281] on div at bounding box center [413, 276] width 16 height 16
click at [413, 277] on input "B.3.2: Continue a sense of security by maintaining and supporting a high level …" at bounding box center [409, 272] width 9 height 9
checkbox input "true"
click at [924, 600] on button "Save" at bounding box center [921, 597] width 40 height 25
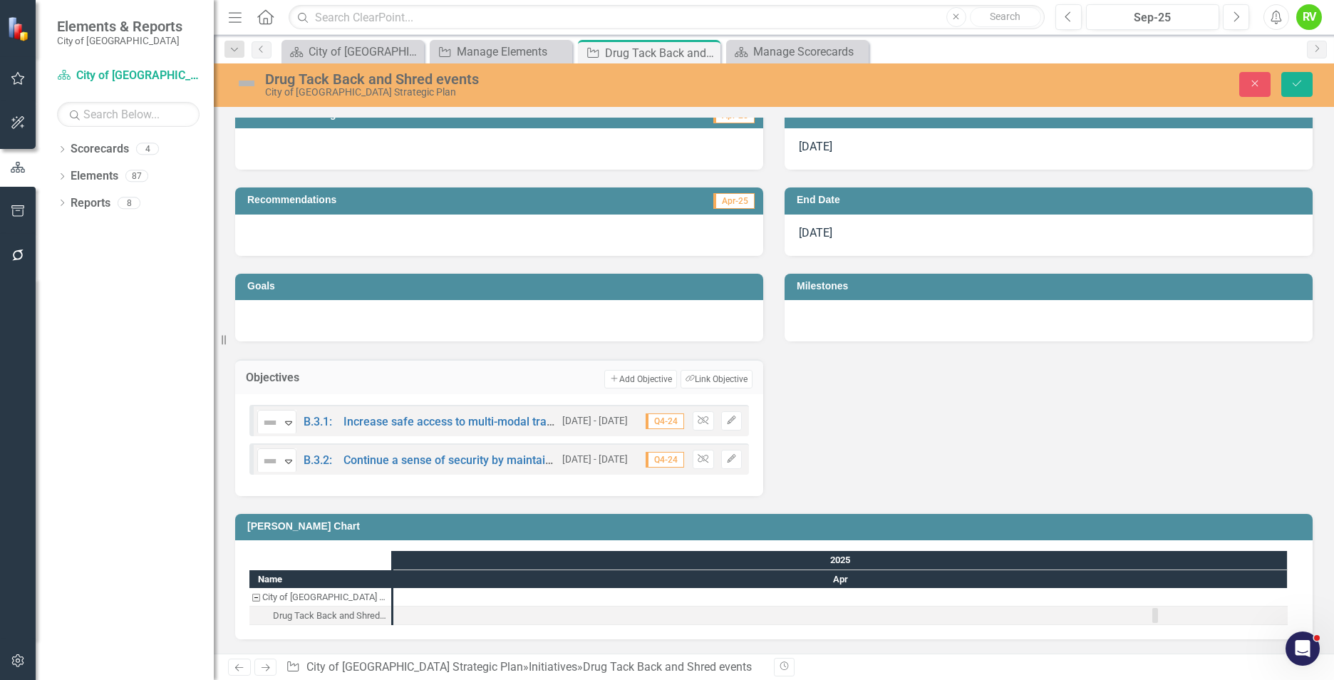
click at [249, 87] on img at bounding box center [246, 83] width 23 height 23
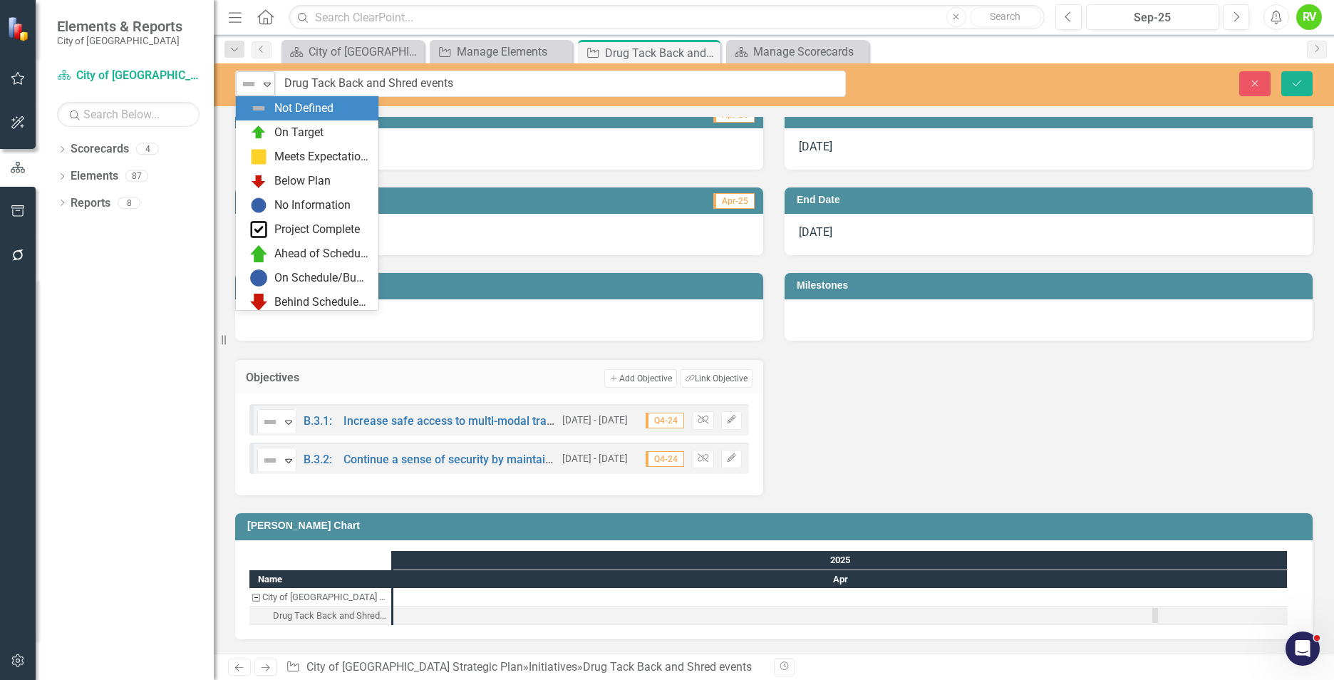
click at [269, 86] on icon "Expand" at bounding box center [267, 83] width 14 height 11
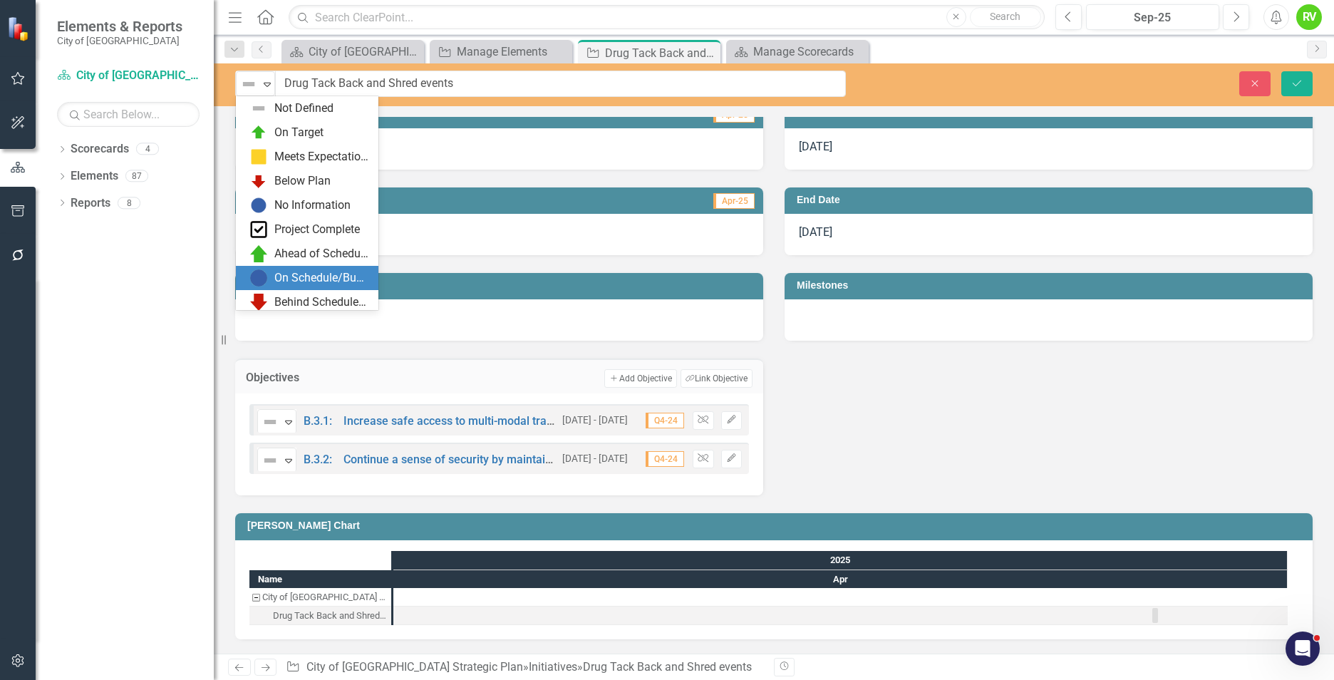
click at [264, 279] on img at bounding box center [258, 277] width 17 height 17
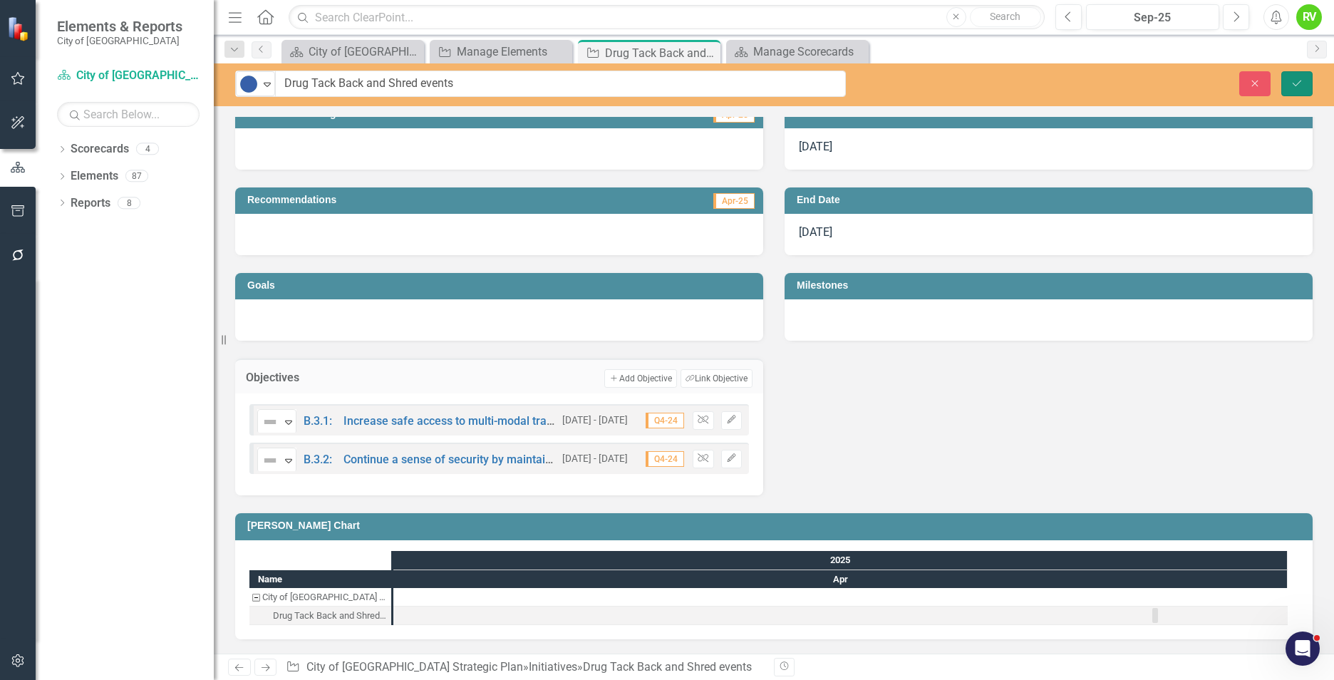
click at [1300, 89] on button "Save" at bounding box center [1296, 83] width 31 height 25
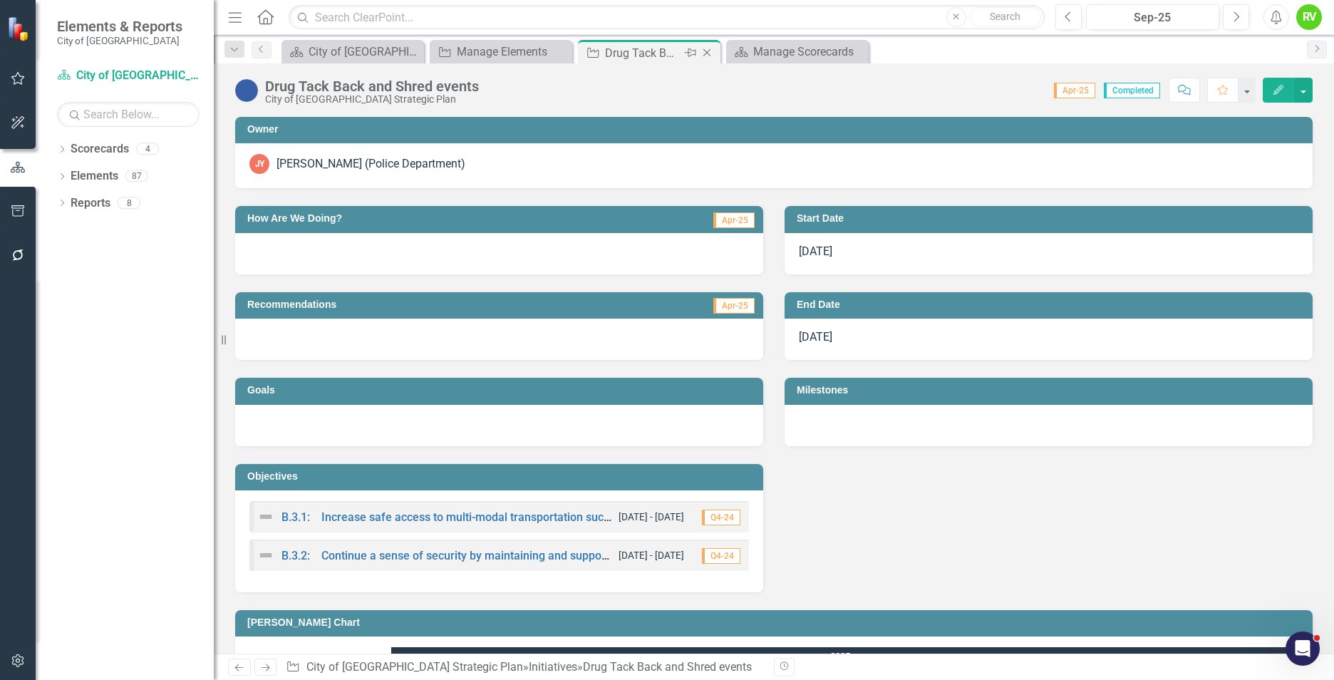
click at [709, 52] on icon "Close" at bounding box center [707, 52] width 14 height 11
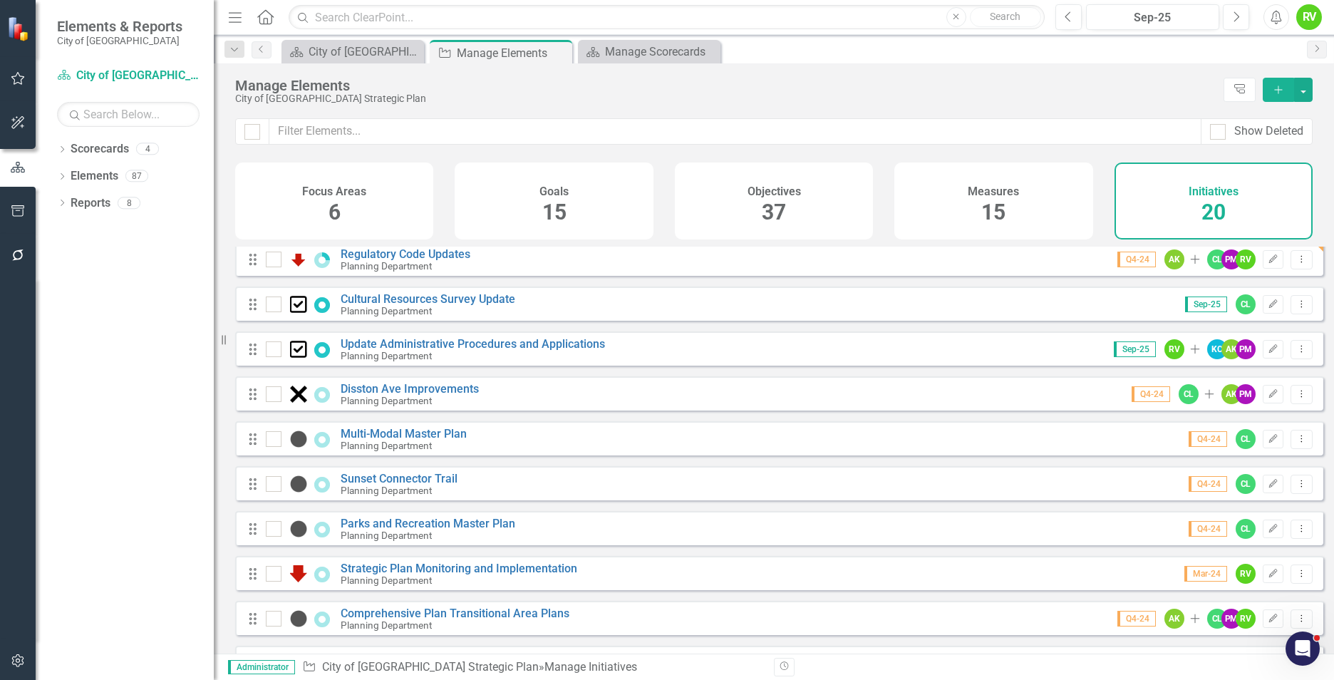
scroll to position [547, 0]
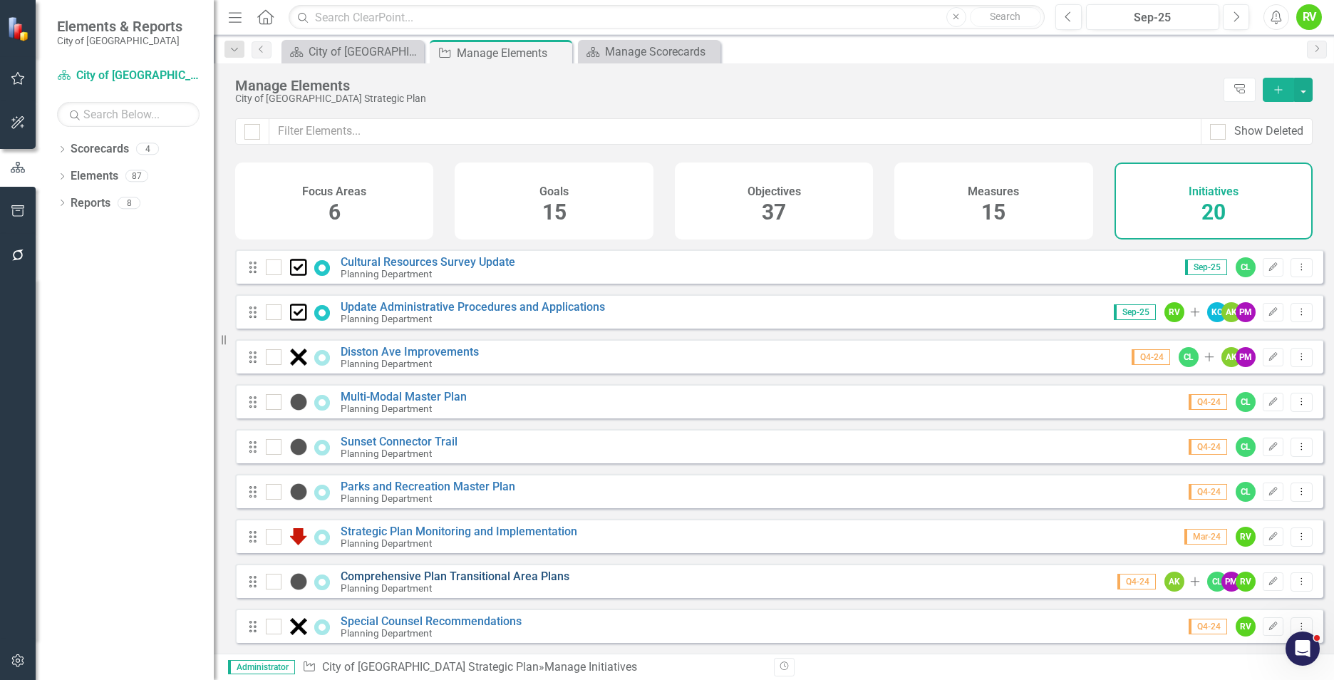
click at [492, 575] on link "Comprehensive Plan Transitional Area Plans" at bounding box center [455, 576] width 229 height 14
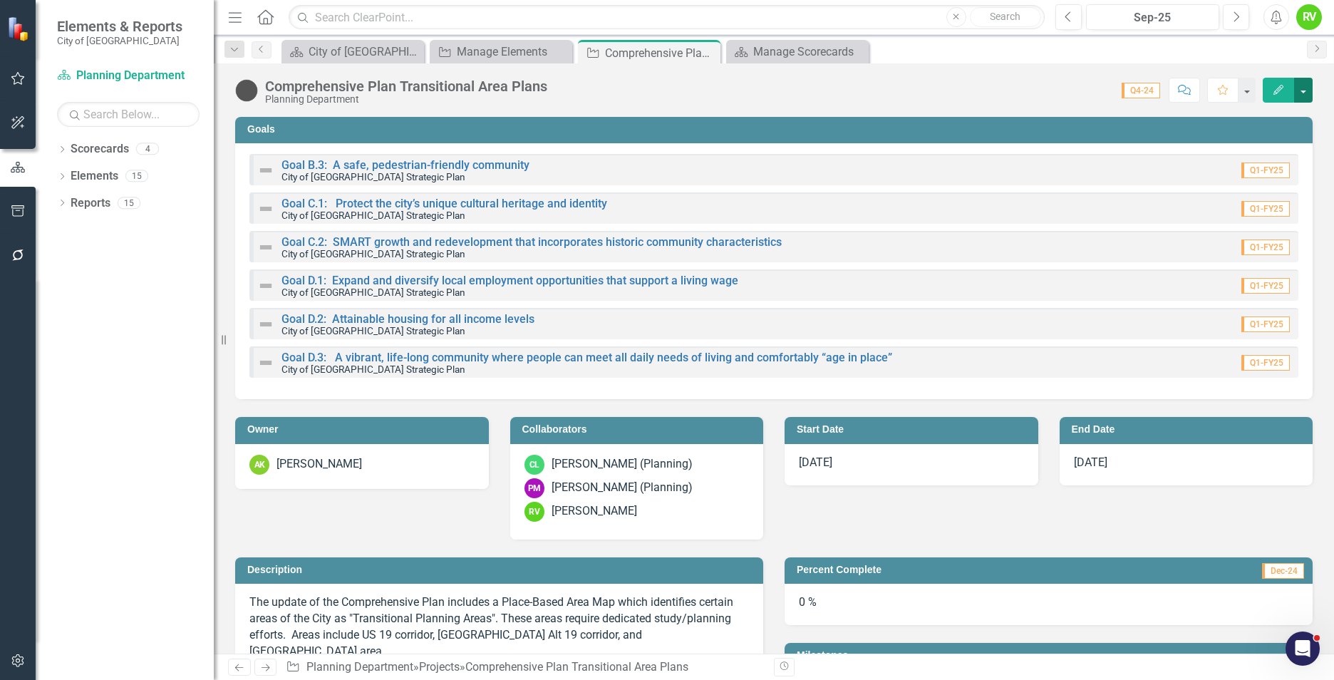
click at [1303, 87] on button "button" at bounding box center [1303, 90] width 19 height 25
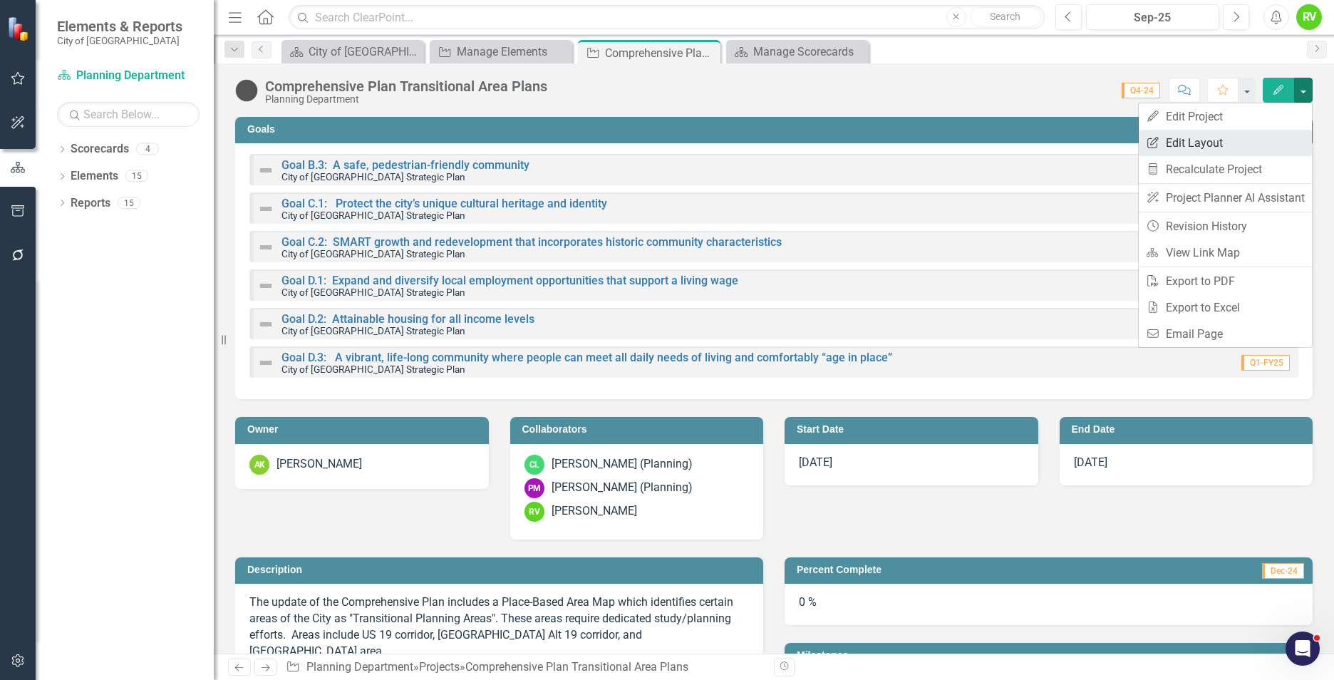
click at [1181, 141] on link "Edit Report Edit Layout" at bounding box center [1225, 143] width 173 height 26
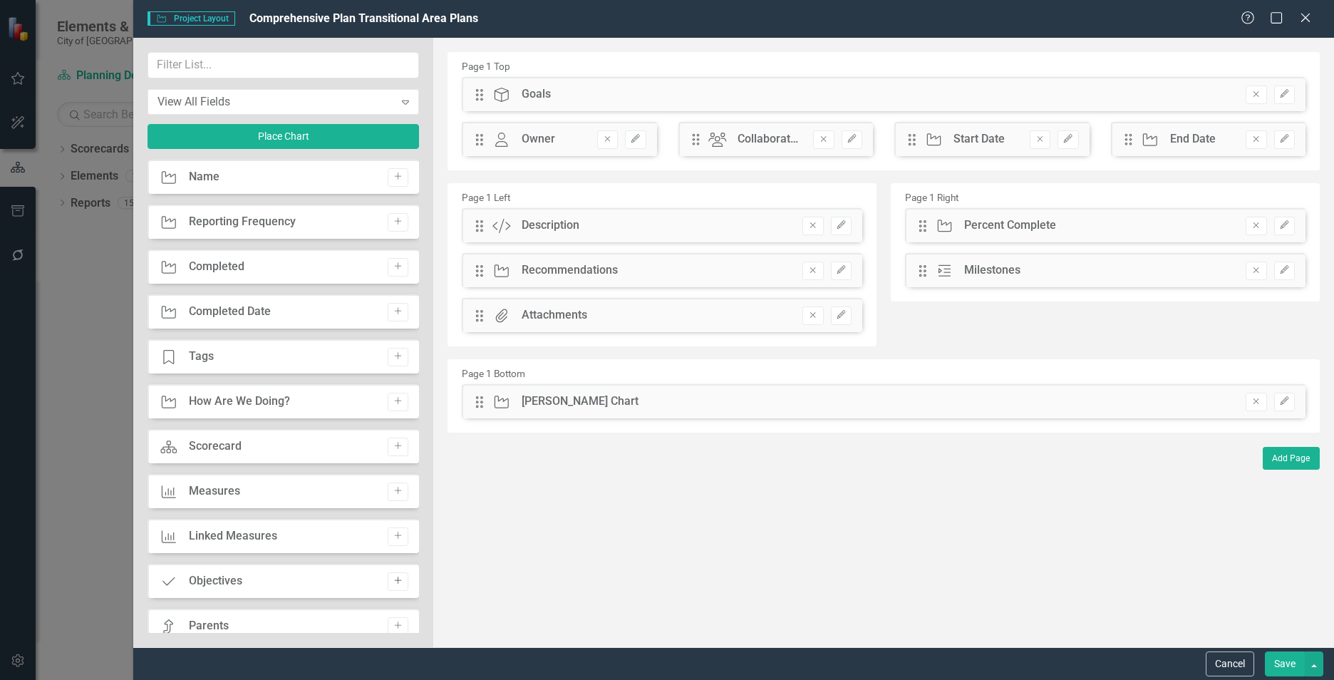
click at [393, 583] on icon "Add" at bounding box center [398, 580] width 11 height 9
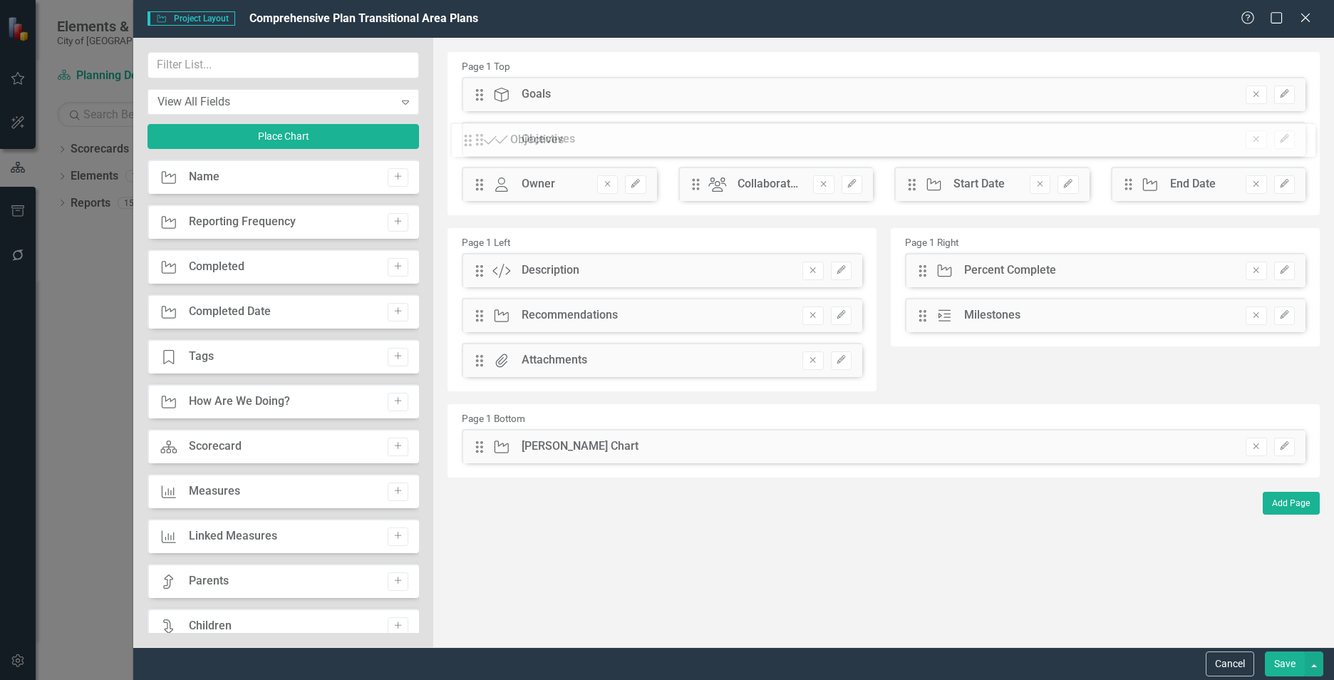
drag, startPoint x: 483, startPoint y: 98, endPoint x: 482, endPoint y: 143, distance: 45.6
click at [1283, 664] on button "Save" at bounding box center [1285, 663] width 40 height 25
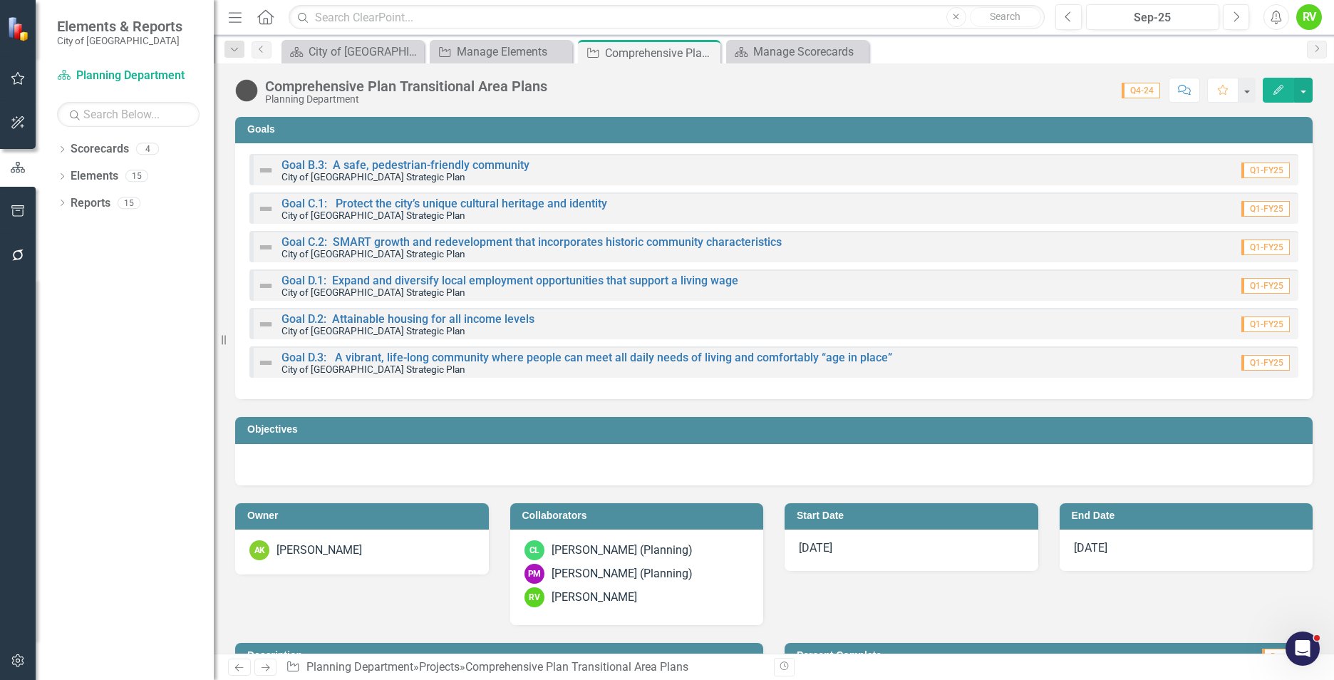
click at [620, 431] on h3 "Objectives" at bounding box center [776, 429] width 1058 height 11
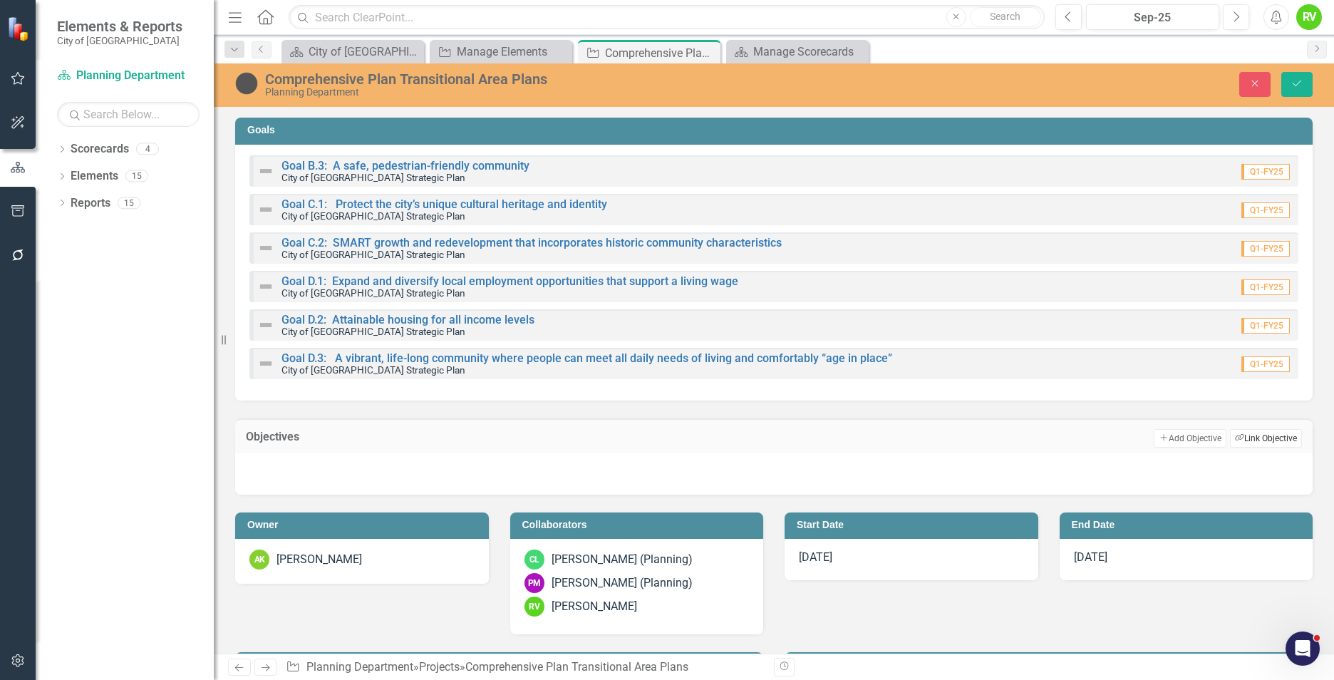
click at [1249, 439] on button "Link Tag Link Objective" at bounding box center [1266, 438] width 72 height 19
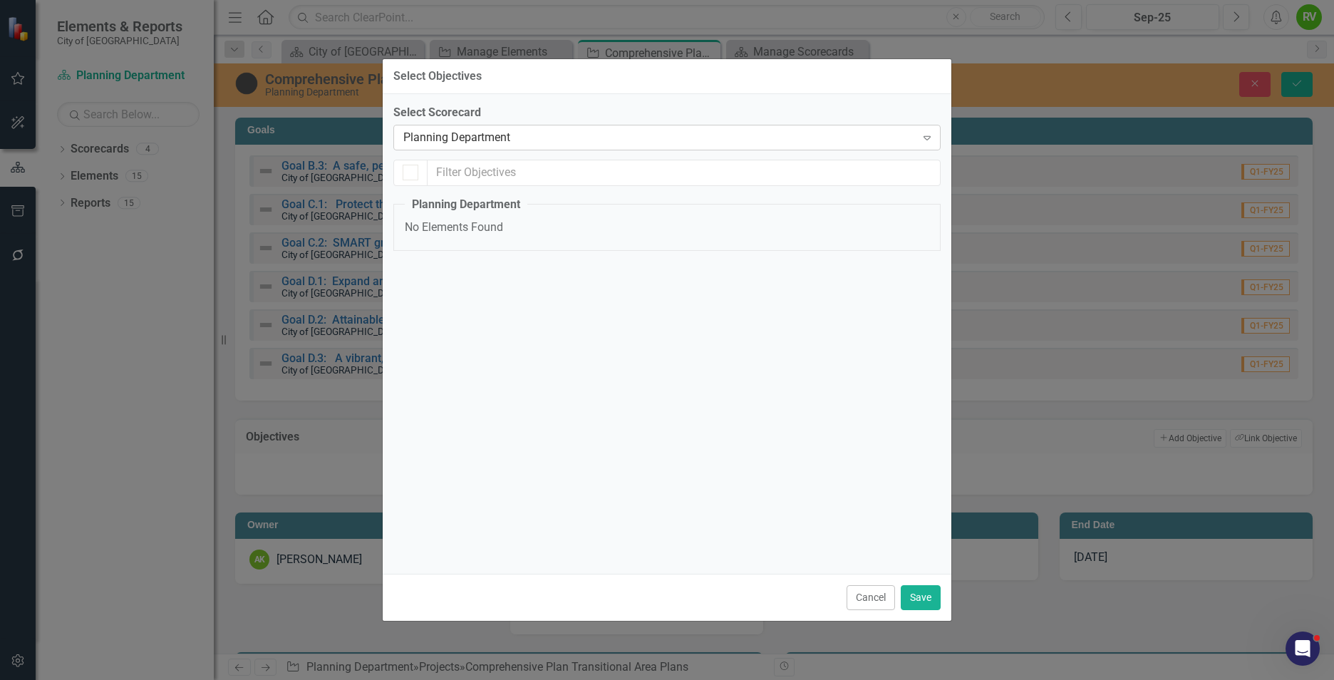
click at [511, 130] on div "Planning Department" at bounding box center [659, 137] width 512 height 16
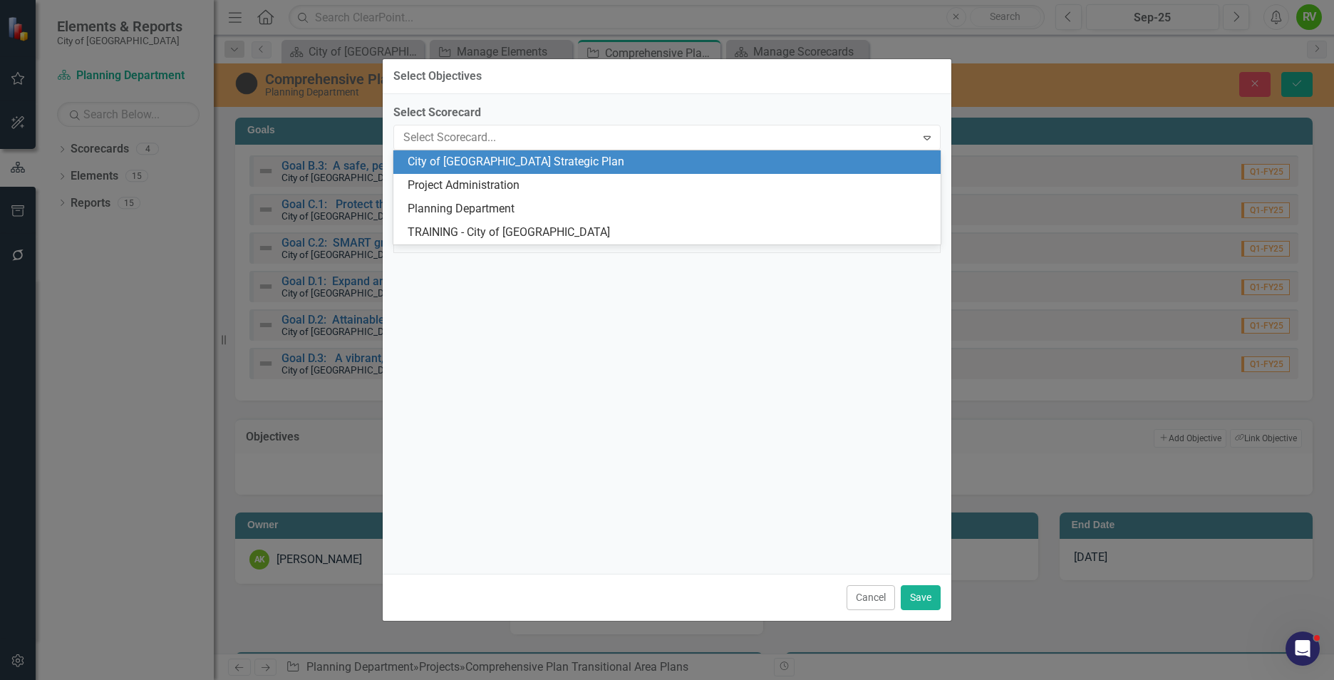
click at [461, 164] on div "City of [GEOGRAPHIC_DATA] Strategic Plan" at bounding box center [670, 162] width 524 height 16
checkbox input "false"
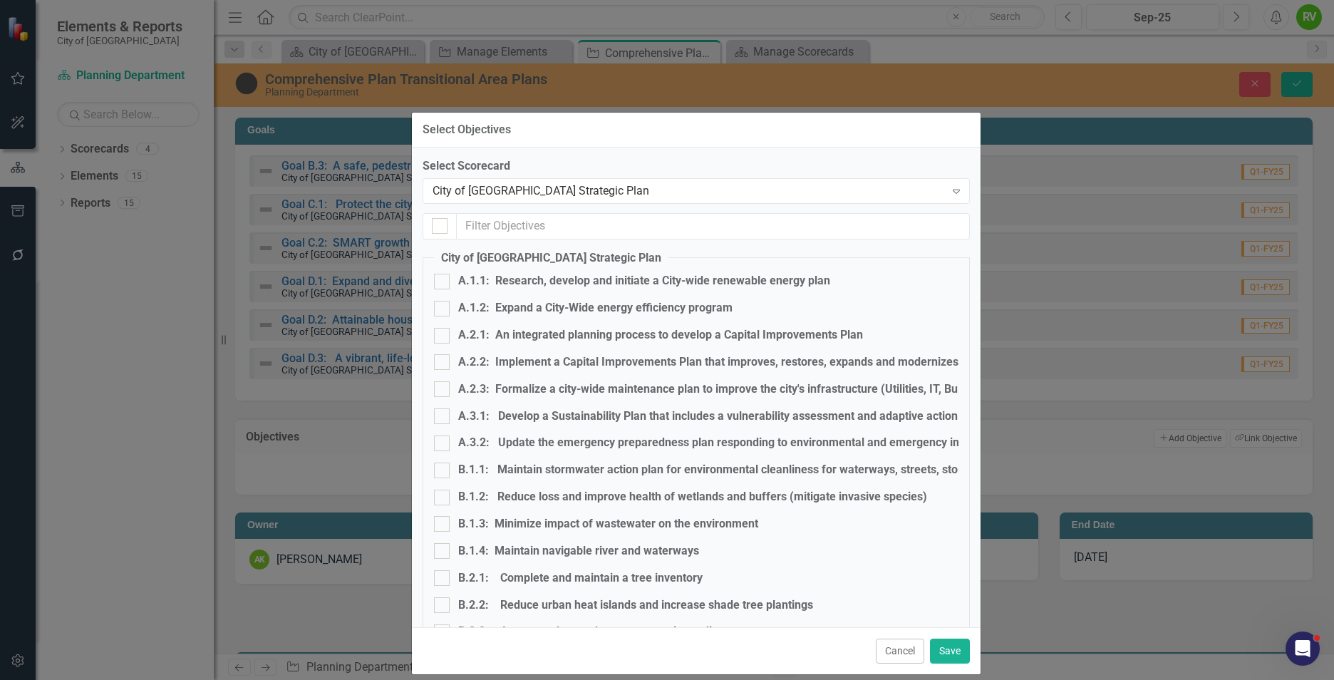
drag, startPoint x: 673, startPoint y: 91, endPoint x: 695, endPoint y: 134, distance: 49.1
click at [695, 134] on div "Select Objectives" at bounding box center [696, 130] width 569 height 35
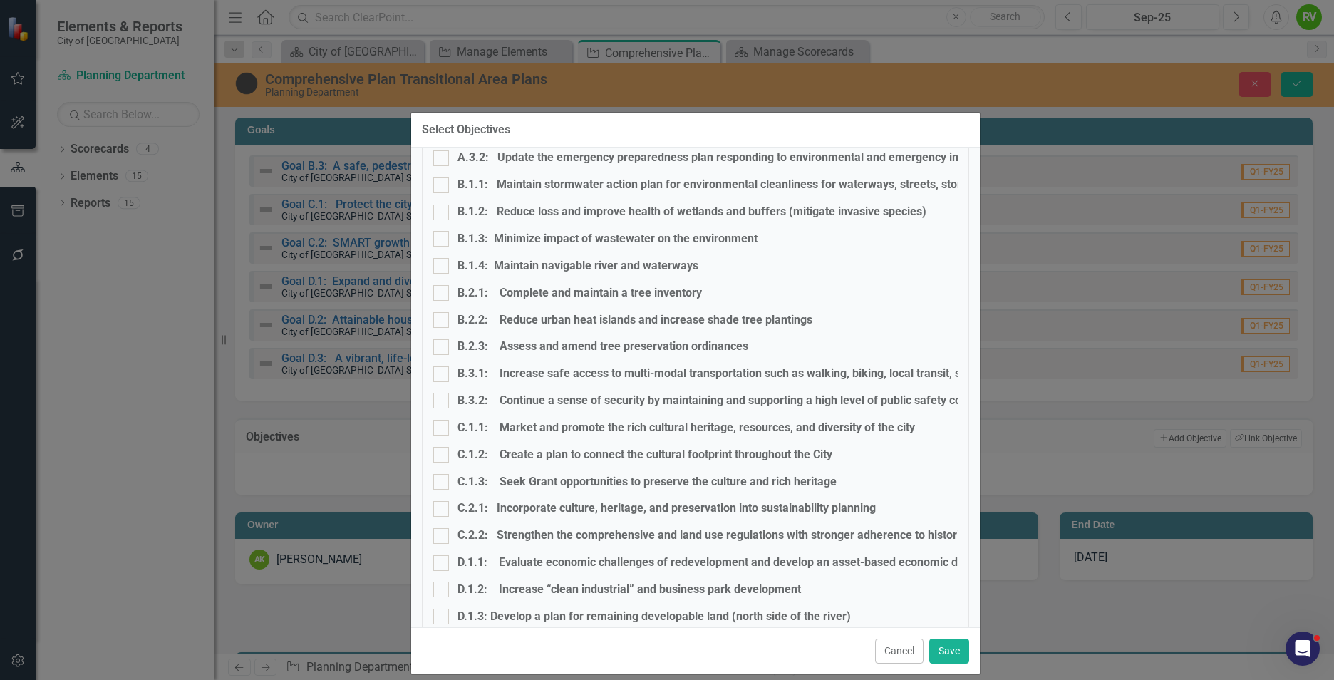
scroll to position [356, 0]
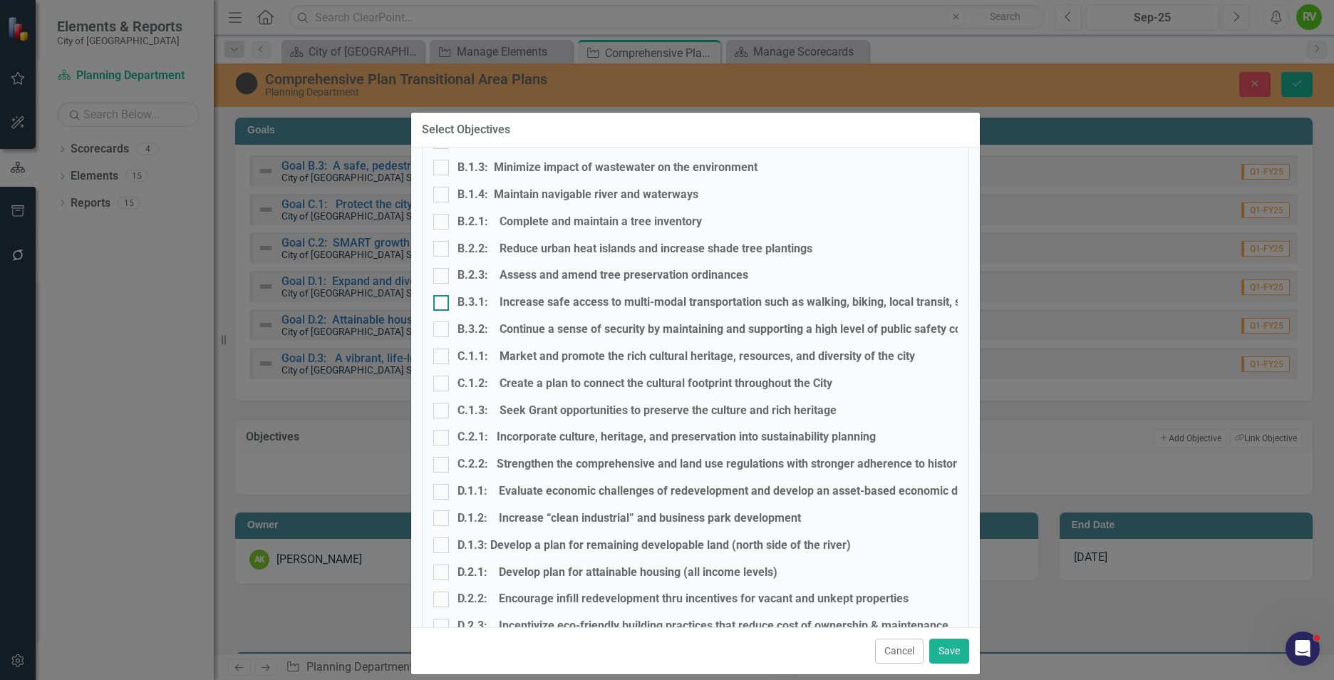
click at [446, 303] on div at bounding box center [441, 303] width 16 height 16
click at [443, 303] on input "B.3.1: Increase safe access to multi-modal transportation such as walking, biki…" at bounding box center [437, 299] width 9 height 9
checkbox input "true"
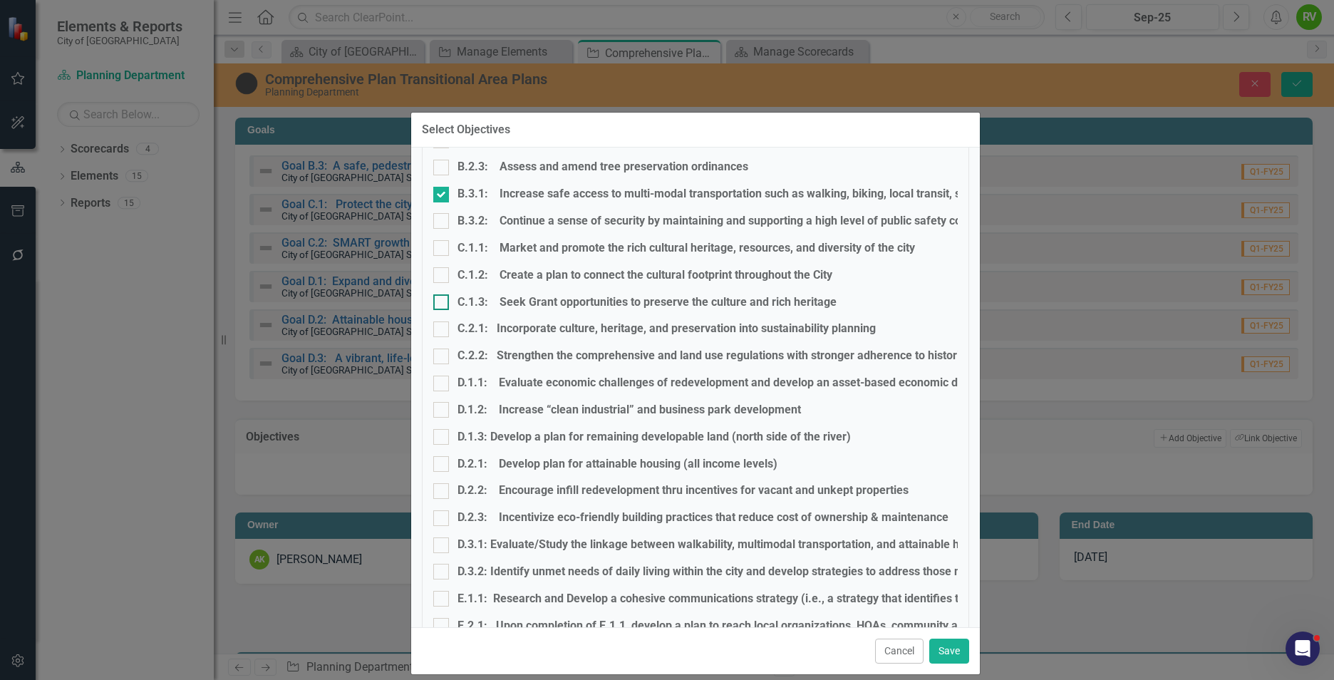
scroll to position [499, 0]
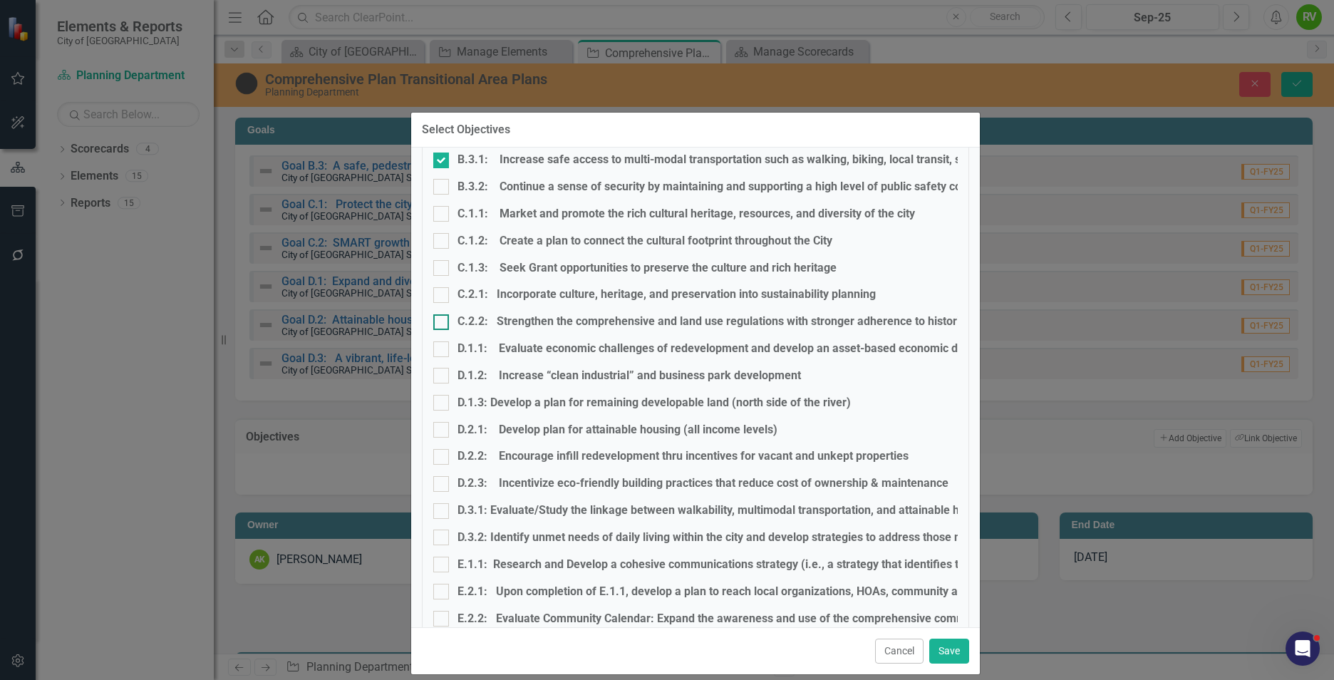
click at [443, 325] on div at bounding box center [441, 322] width 16 height 16
click at [443, 324] on input "C.2.2: Strengthen the comprehensive and land use regulations with stronger adhe…" at bounding box center [437, 318] width 9 height 9
checkbox input "true"
click at [448, 371] on div at bounding box center [441, 376] width 16 height 16
click at [443, 371] on input "D.1.2: Increase “clean industrial” and business park development" at bounding box center [437, 372] width 9 height 9
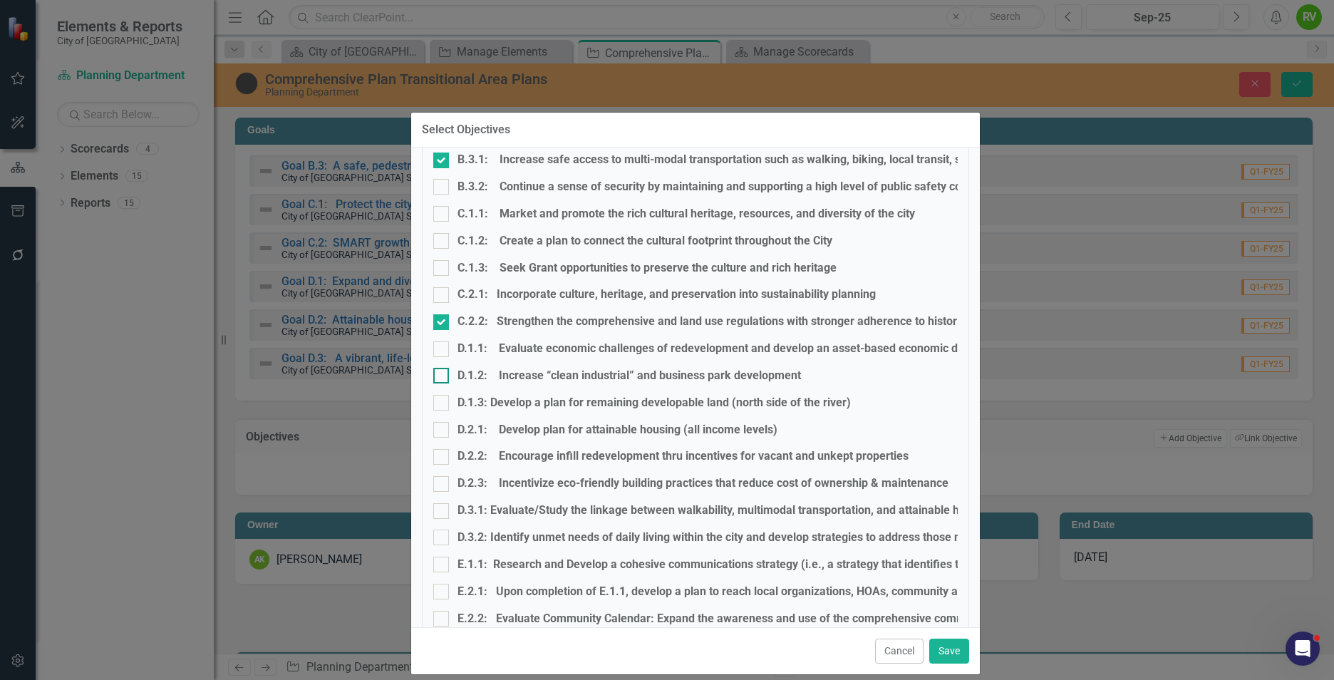
checkbox input "true"
click at [442, 400] on input "D.1.3: Develop a plan for remaining developable land (north side of the river)" at bounding box center [437, 399] width 9 height 9
checkbox input "true"
click at [441, 375] on input "D.1.2: Increase “clean industrial” and business park development" at bounding box center [437, 372] width 9 height 9
checkbox input "false"
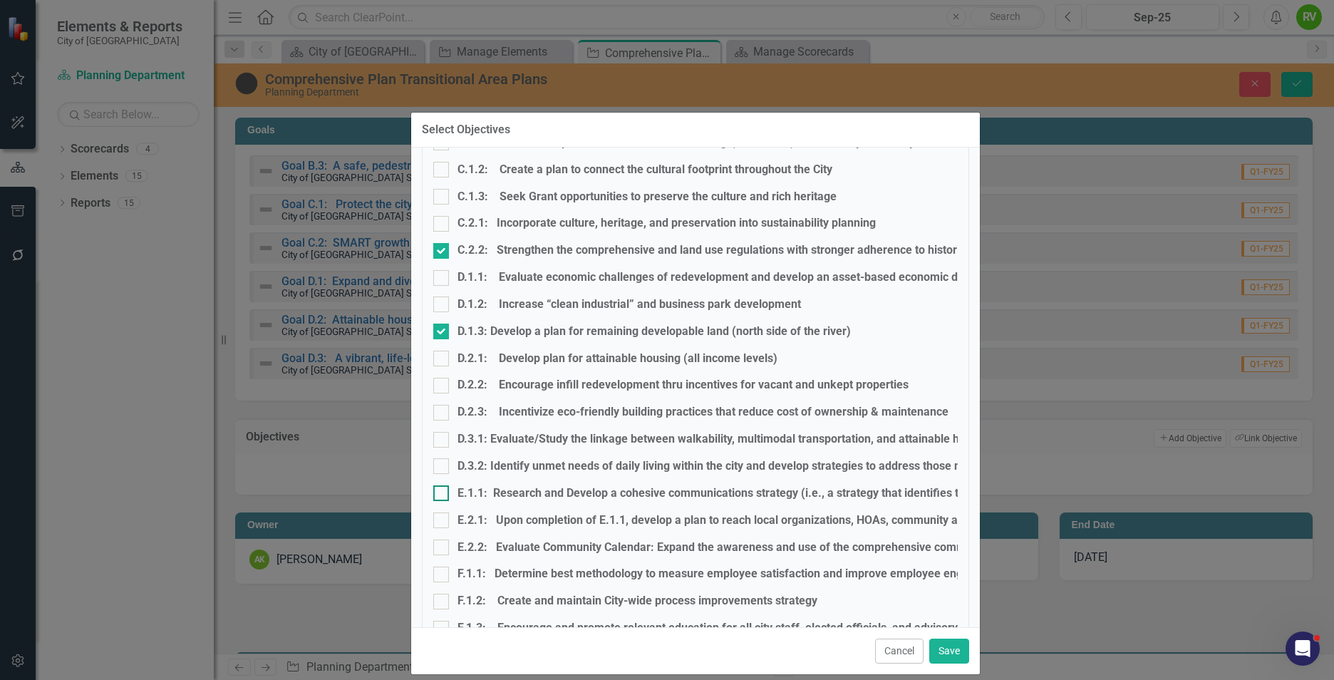
scroll to position [641, 0]
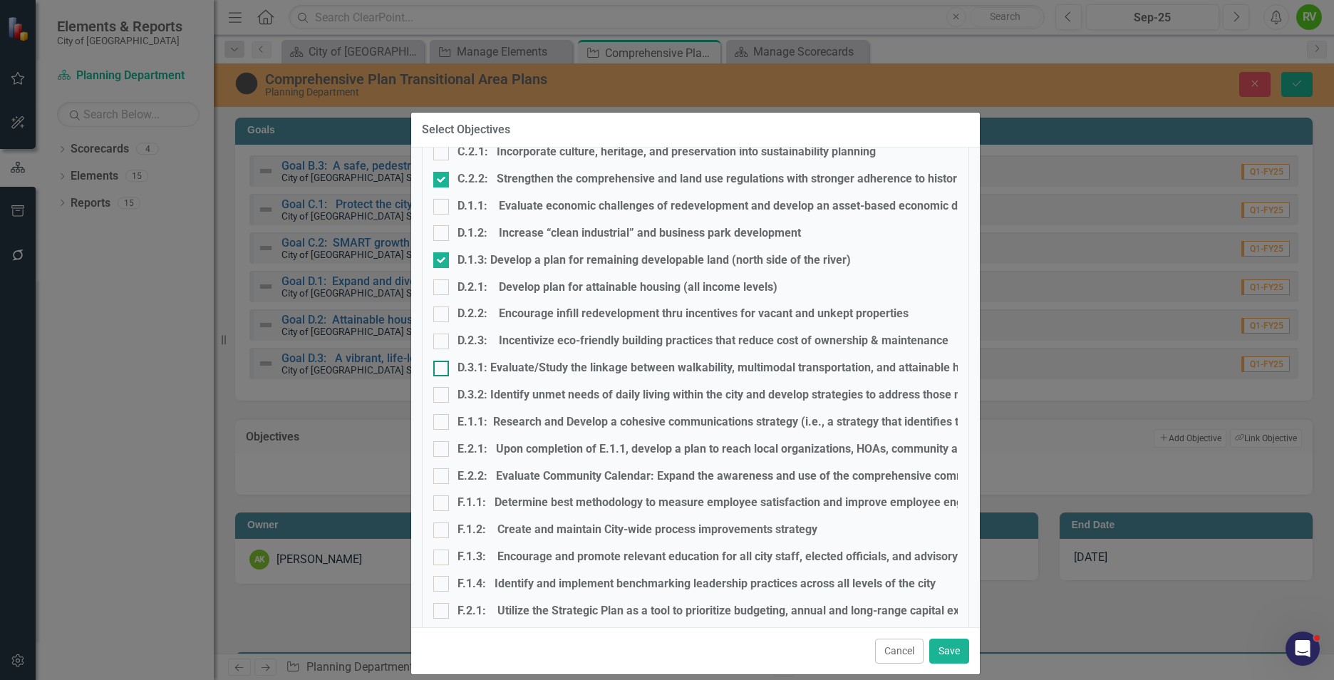
click at [443, 368] on div at bounding box center [441, 369] width 16 height 16
click at [443, 368] on input "D.3.1: Evaluate/Study the linkage between walkability, multimodal transportatio…" at bounding box center [437, 365] width 9 height 9
checkbox input "true"
click at [444, 391] on div at bounding box center [441, 395] width 16 height 16
click at [443, 391] on input "D.3.2: Identify unmet needs of daily living within the city and develop strateg…" at bounding box center [437, 391] width 9 height 9
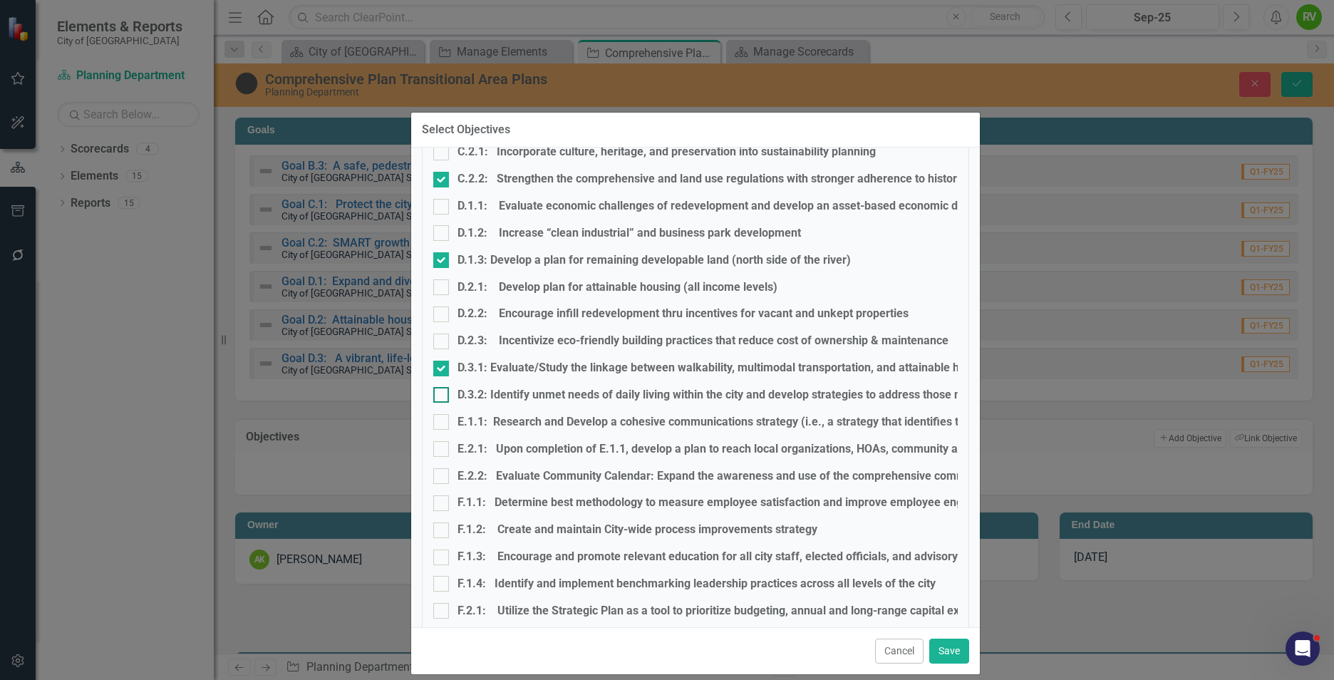
checkbox input "true"
click at [947, 651] on button "Save" at bounding box center [949, 650] width 40 height 25
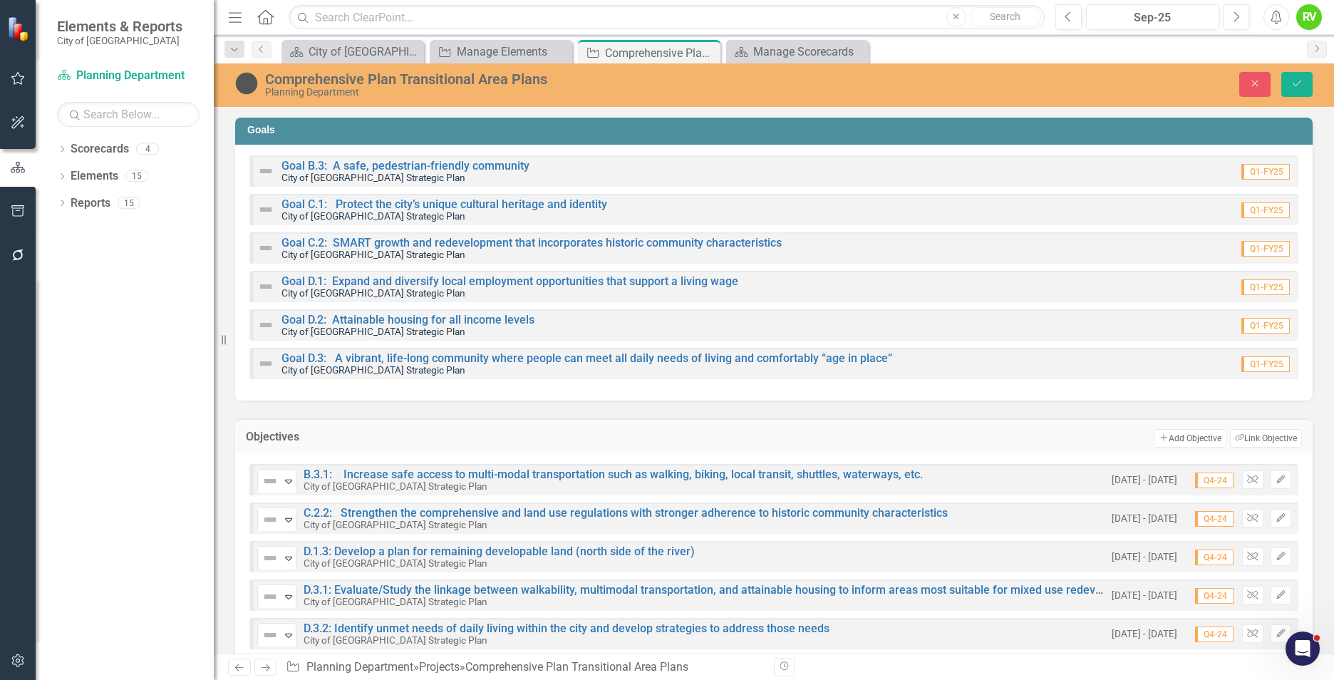
click at [1299, 71] on div "Comprehensive Plan Transitional Area Plans Planning Department Close Save" at bounding box center [774, 84] width 1120 height 27
click at [1294, 78] on button "Save" at bounding box center [1296, 84] width 31 height 25
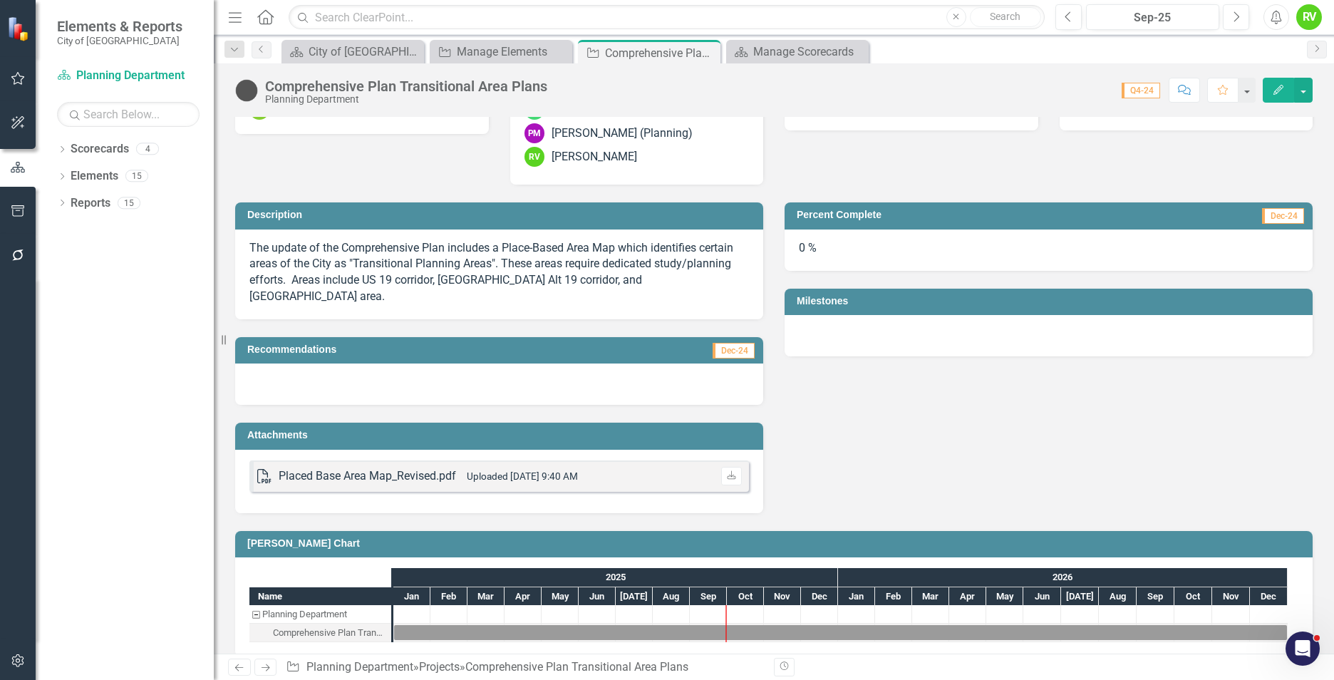
scroll to position [617, 0]
click at [393, 467] on div "Placed Base Area Map_Revised.pdf" at bounding box center [367, 475] width 177 height 16
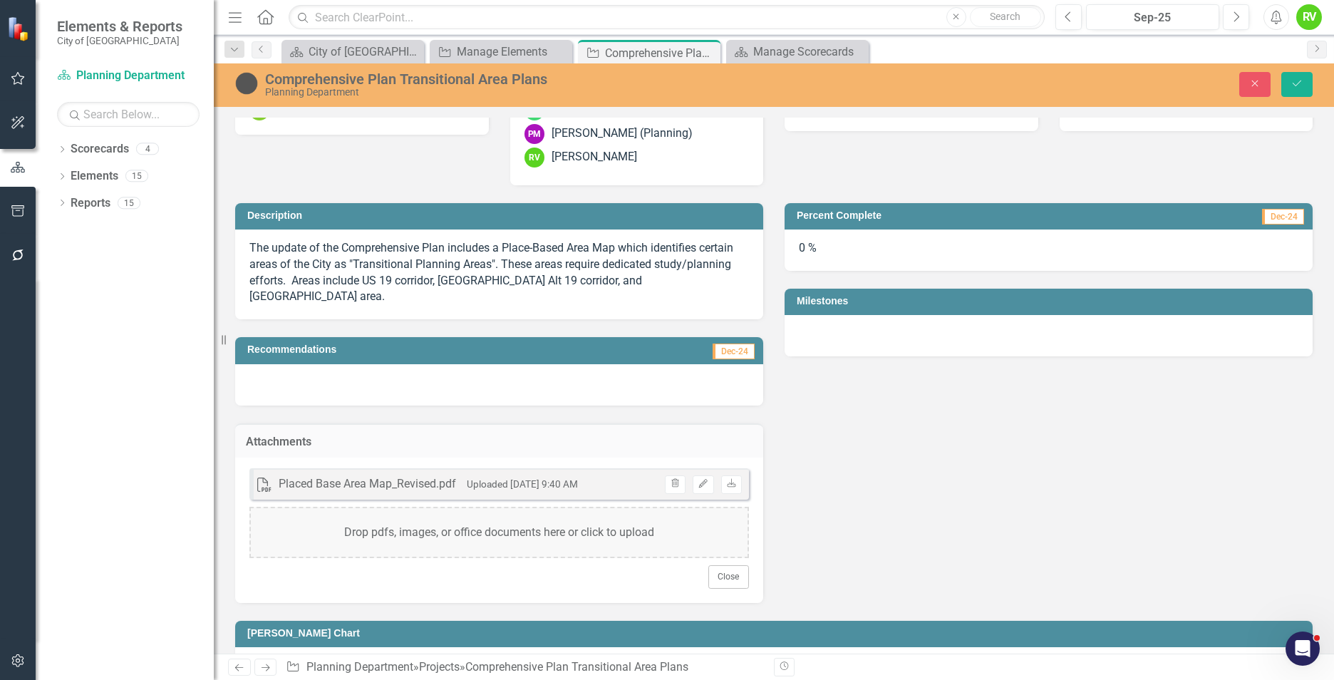
click at [285, 476] on div "Placed Base Area Map_Revised.pdf" at bounding box center [367, 484] width 177 height 16
click at [723, 565] on button "Close" at bounding box center [728, 576] width 41 height 23
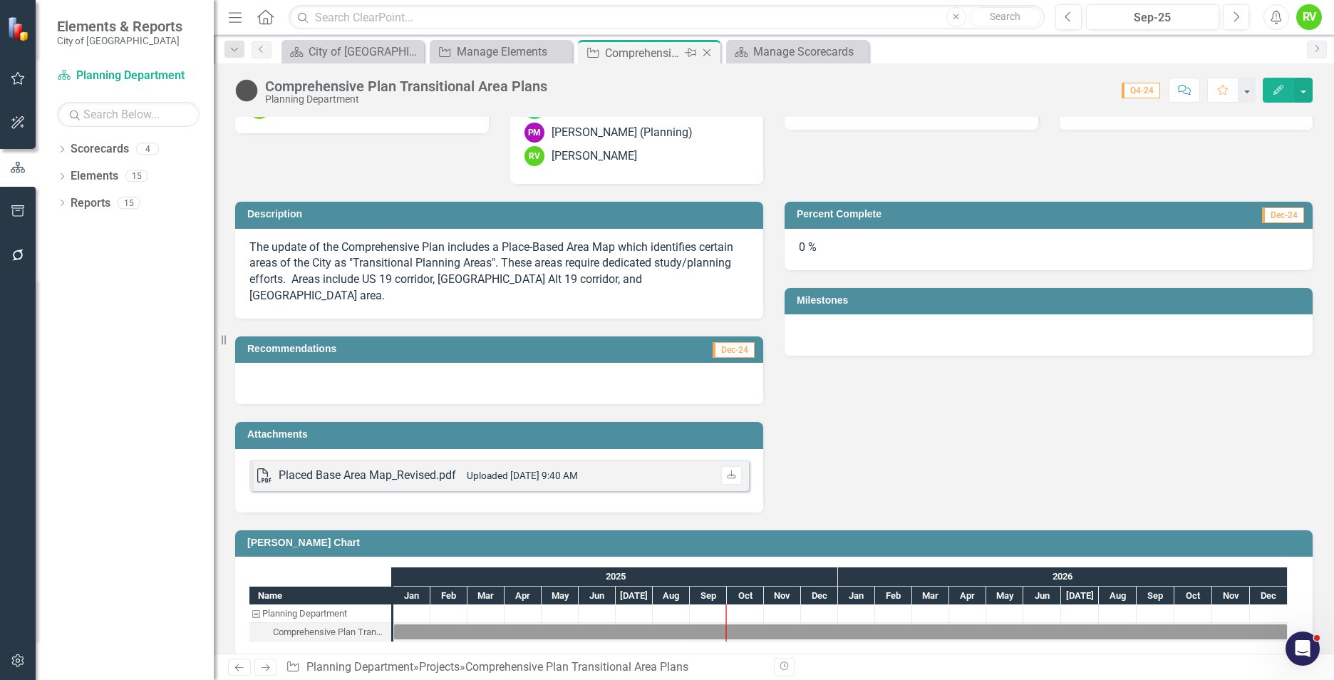
click at [706, 51] on icon "Close" at bounding box center [707, 52] width 14 height 11
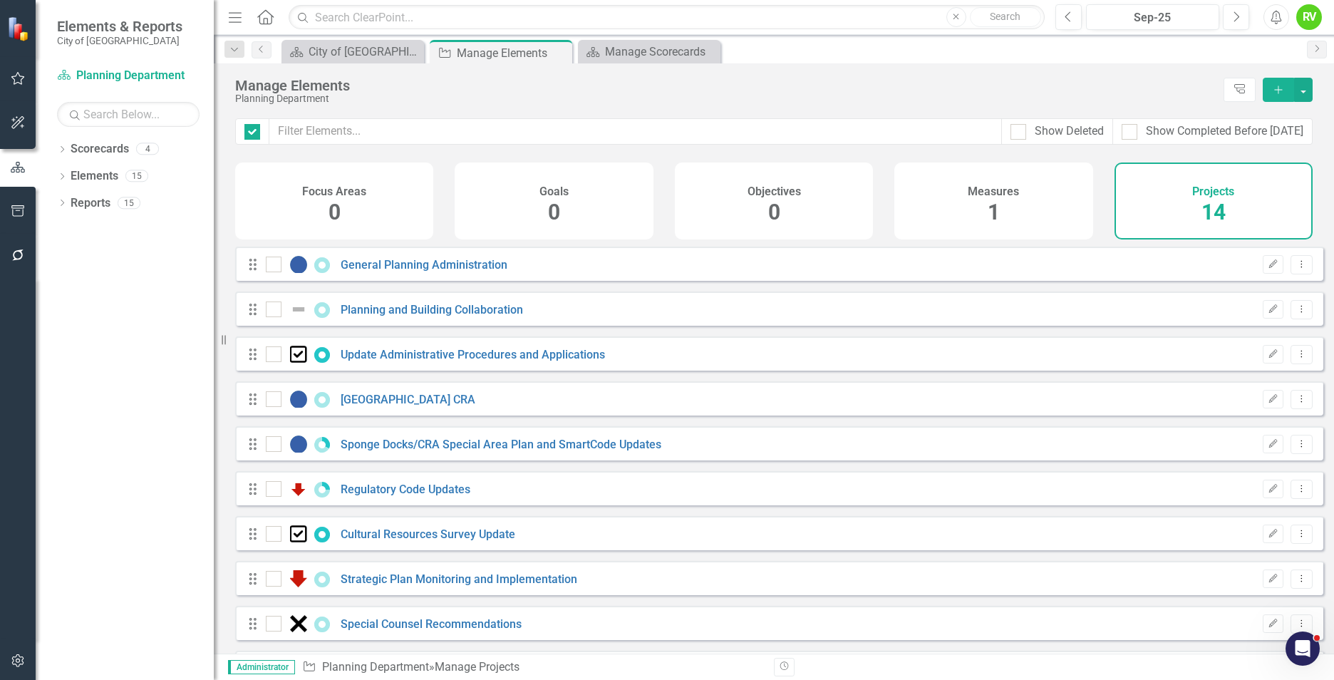
checkbox input "false"
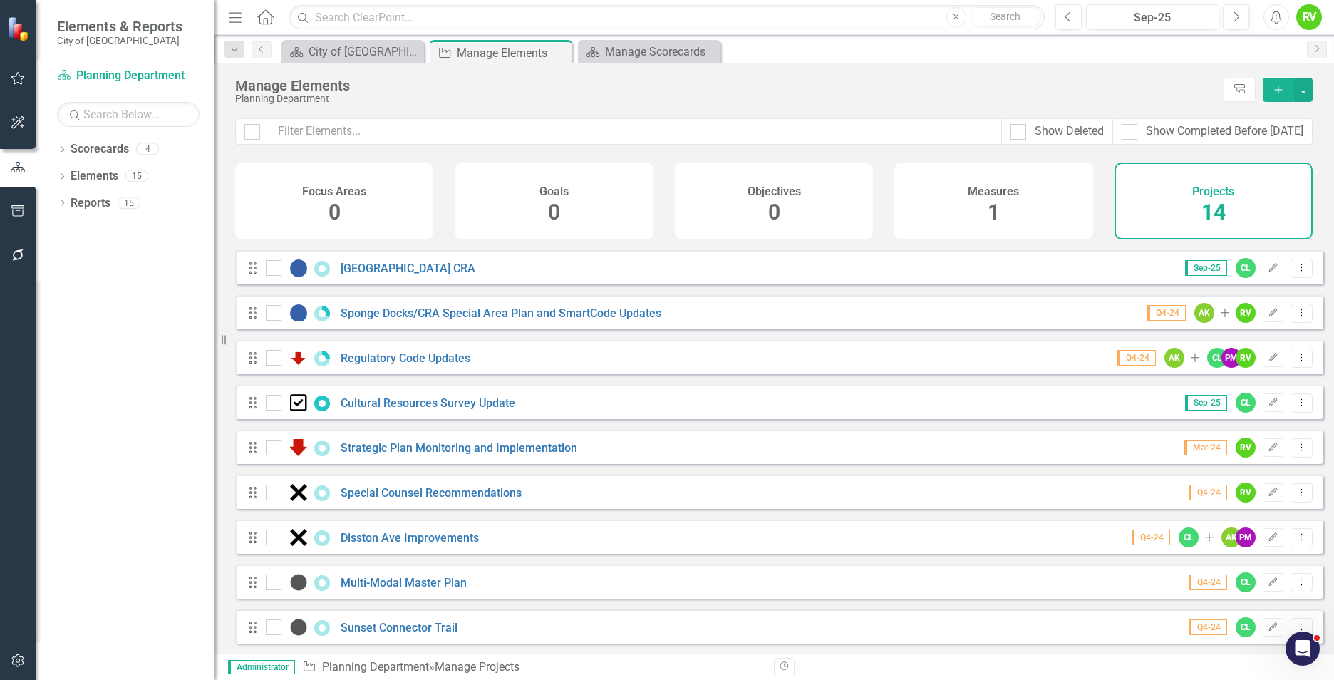
scroll to position [232, 0]
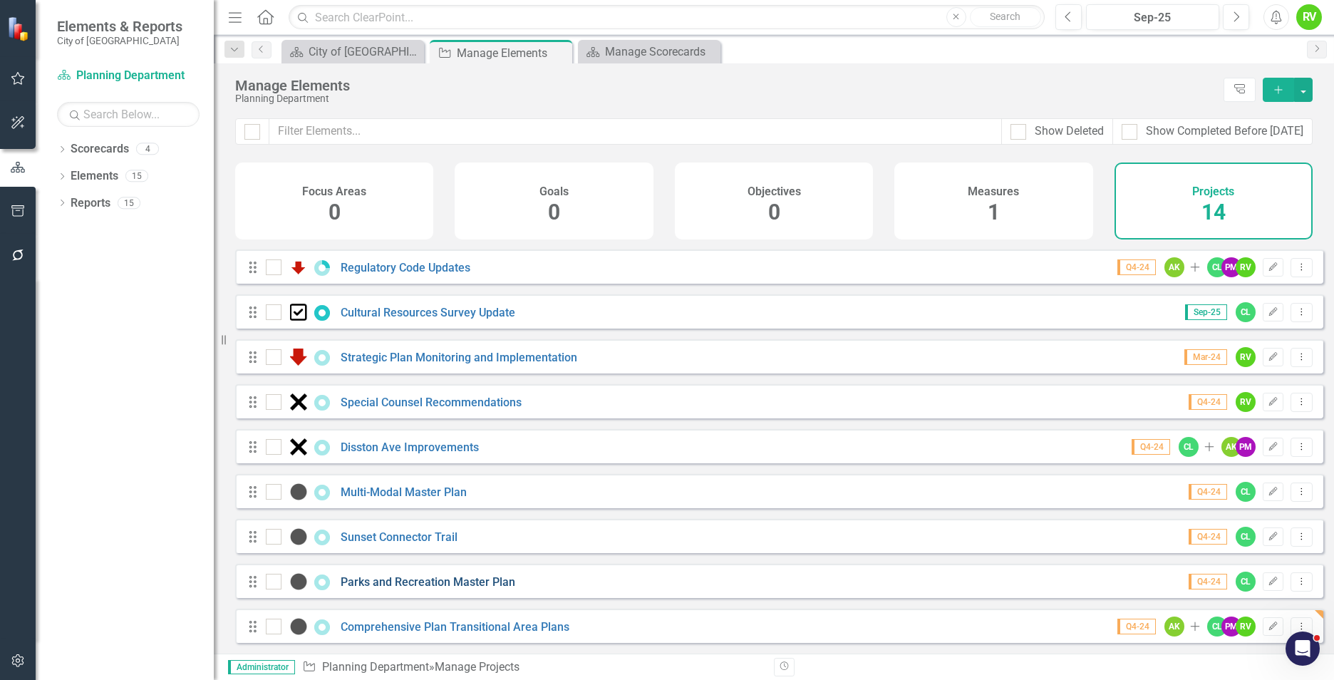
click at [442, 577] on link "Parks and Recreation Master Plan" at bounding box center [428, 582] width 175 height 14
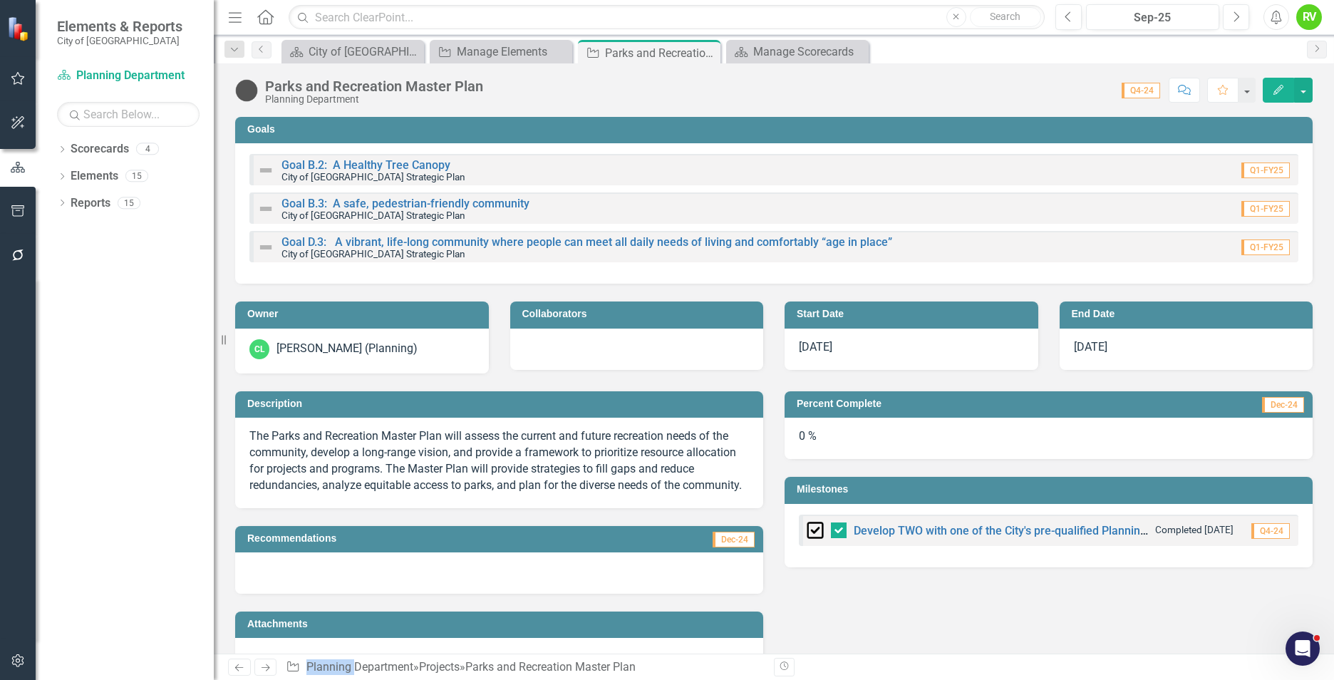
click at [546, 327] on div "Collaborators" at bounding box center [637, 314] width 254 height 26
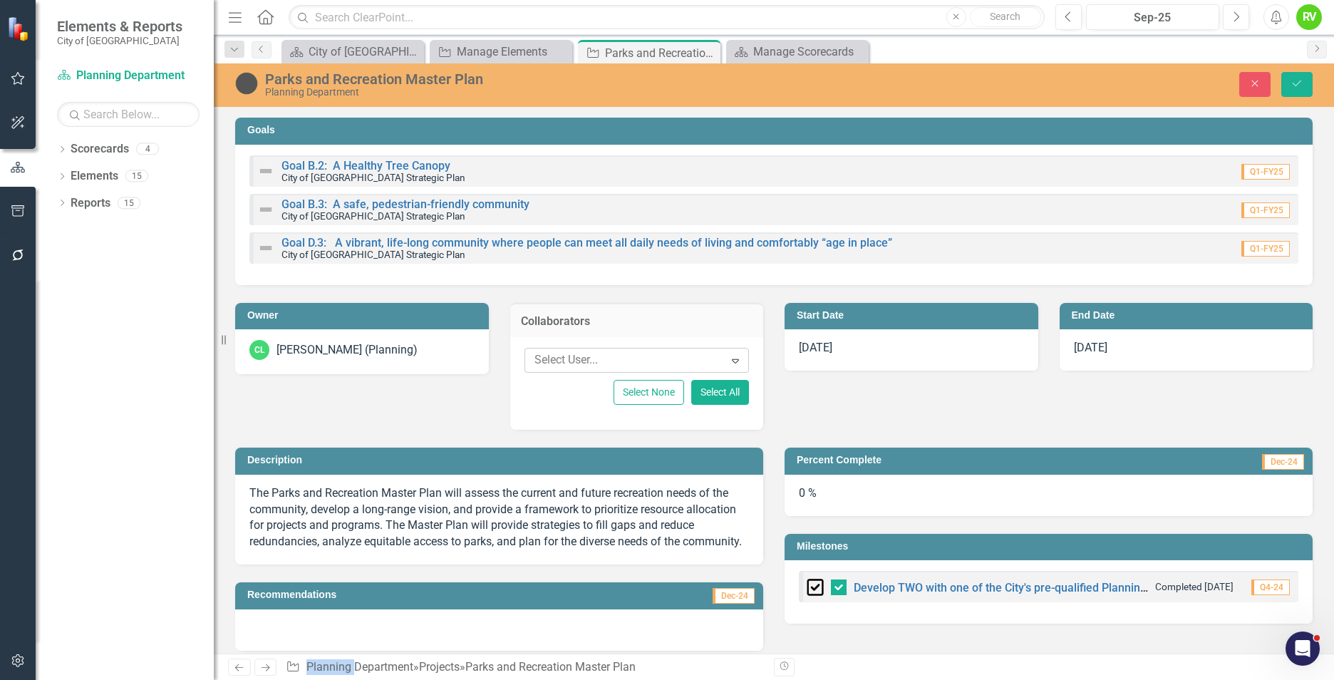
drag, startPoint x: 546, startPoint y: 327, endPoint x: 563, endPoint y: 365, distance: 41.5
click at [564, 365] on div at bounding box center [626, 360] width 195 height 19
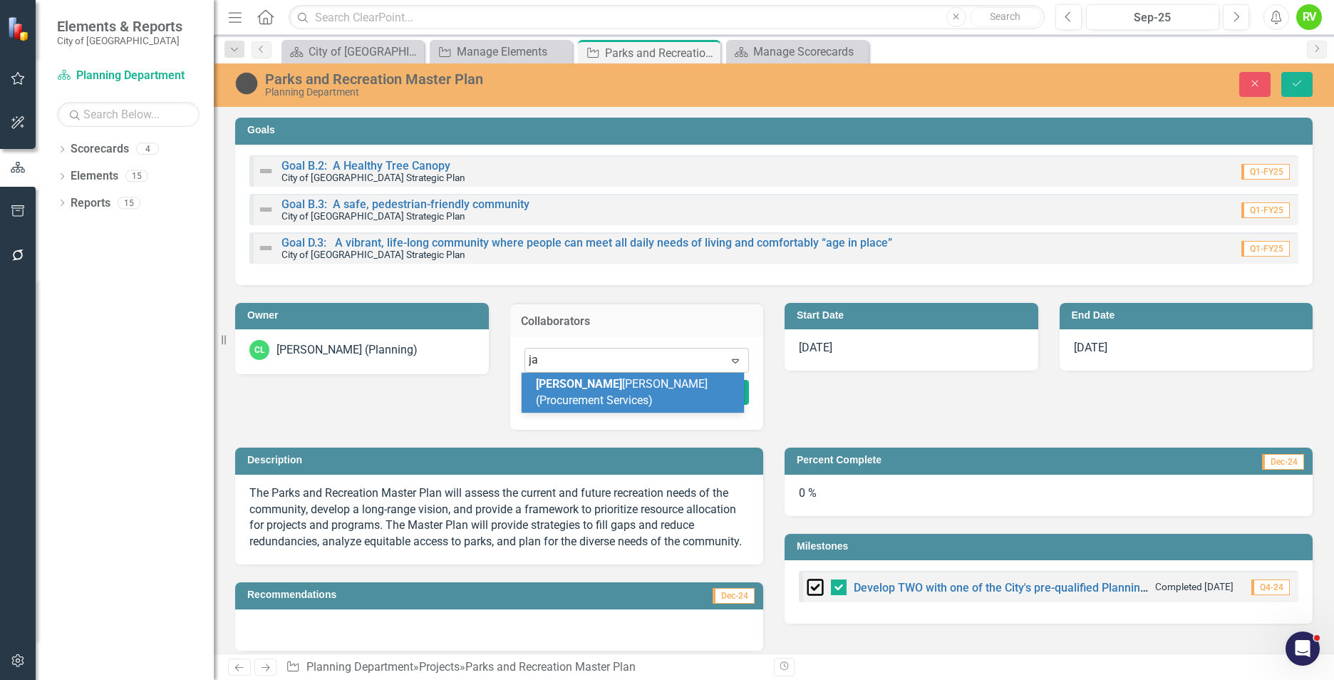
type input "j"
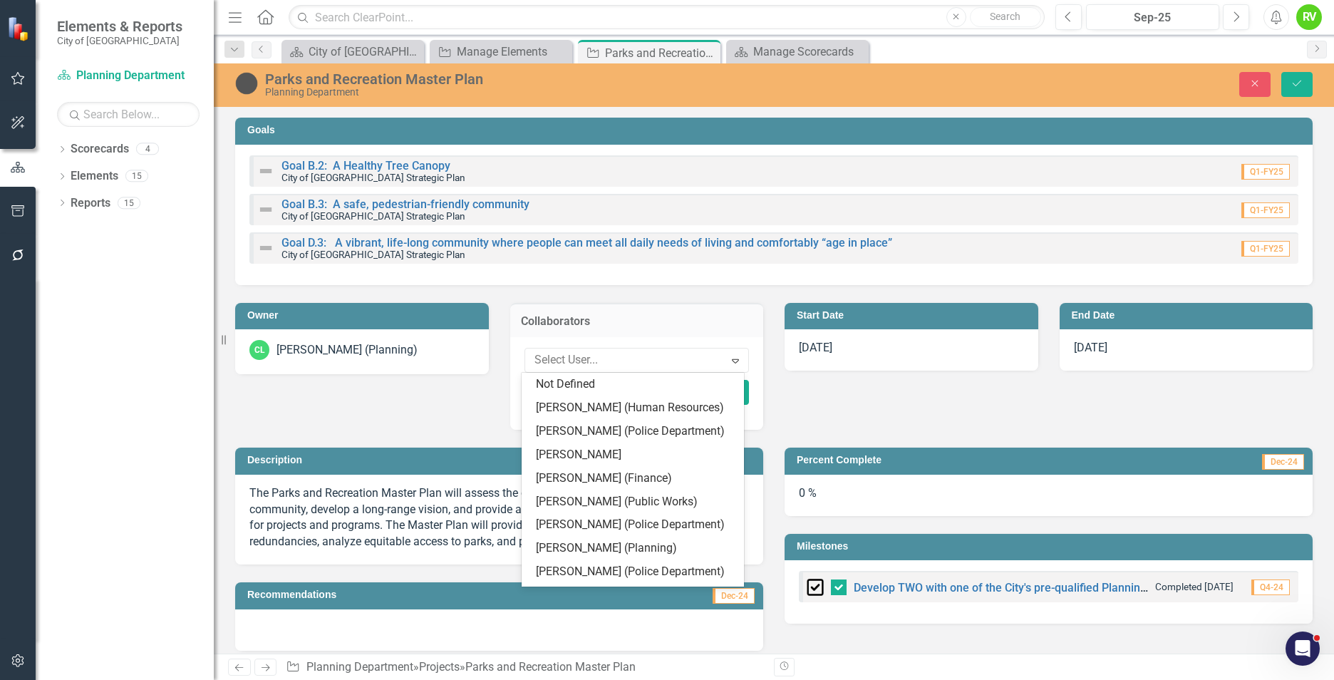
click at [484, 400] on div "Goals Goal B.2: A Healthy Tree Canopy City of Tarpon Springs Strategic Plan Q1-…" at bounding box center [773, 265] width 1099 height 330
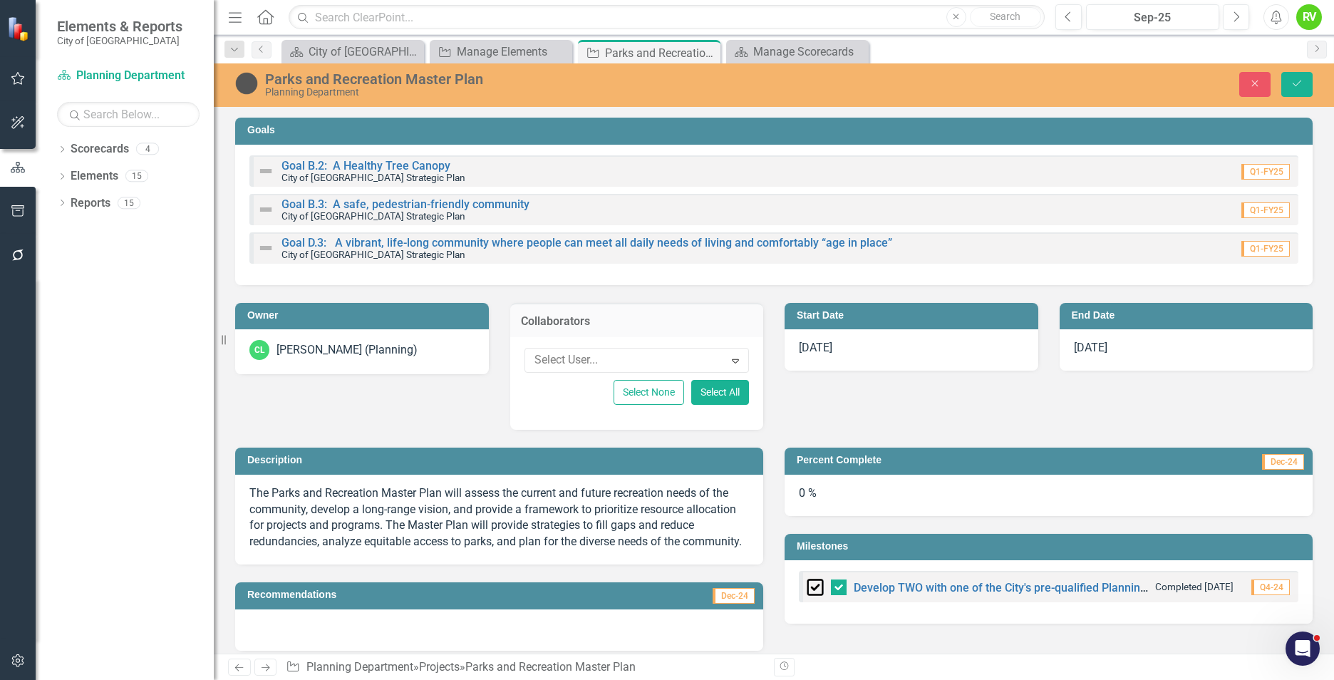
click at [484, 400] on div "Goals Goal B.2: A Healthy Tree Canopy City of Tarpon Springs Strategic Plan Q1-…" at bounding box center [773, 265] width 1099 height 330
click at [648, 298] on div "Collaborators Select User... Expand Select None Select All" at bounding box center [637, 357] width 275 height 145
click at [1254, 84] on icon "button" at bounding box center [1255, 84] width 6 height 6
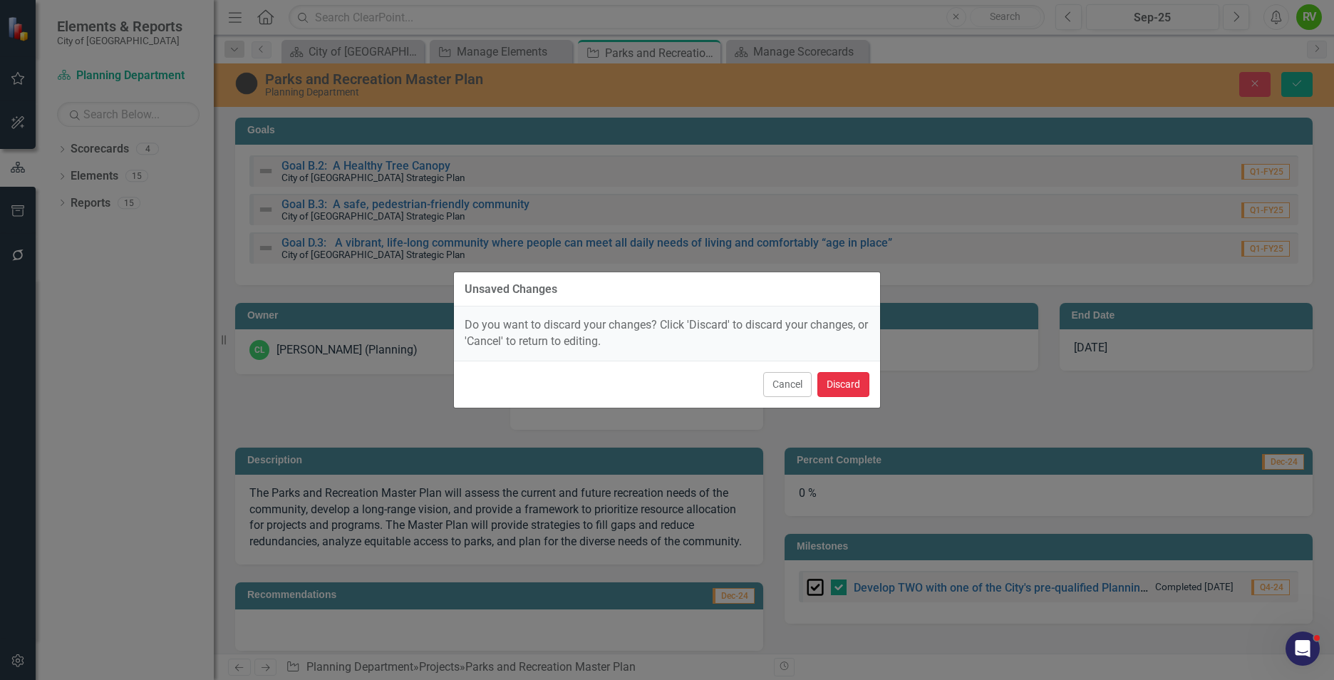
click at [842, 388] on button "Discard" at bounding box center [843, 384] width 52 height 25
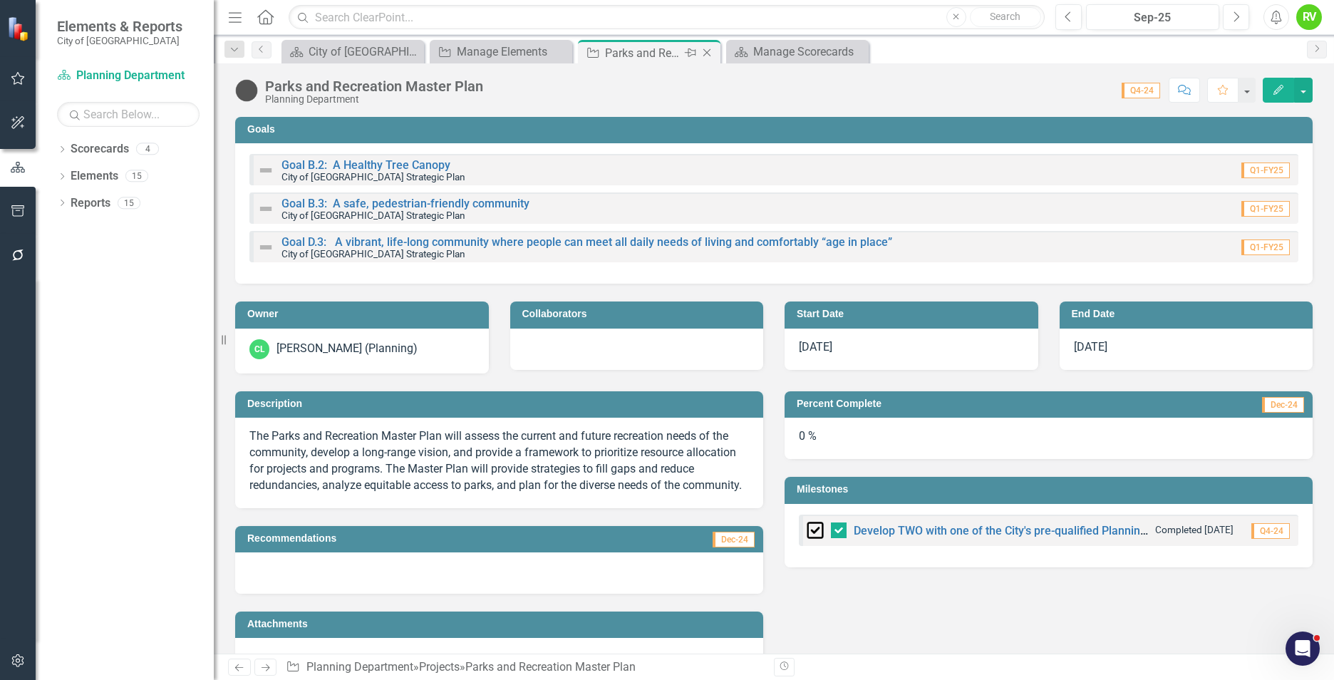
click at [707, 55] on icon "Close" at bounding box center [707, 52] width 14 height 11
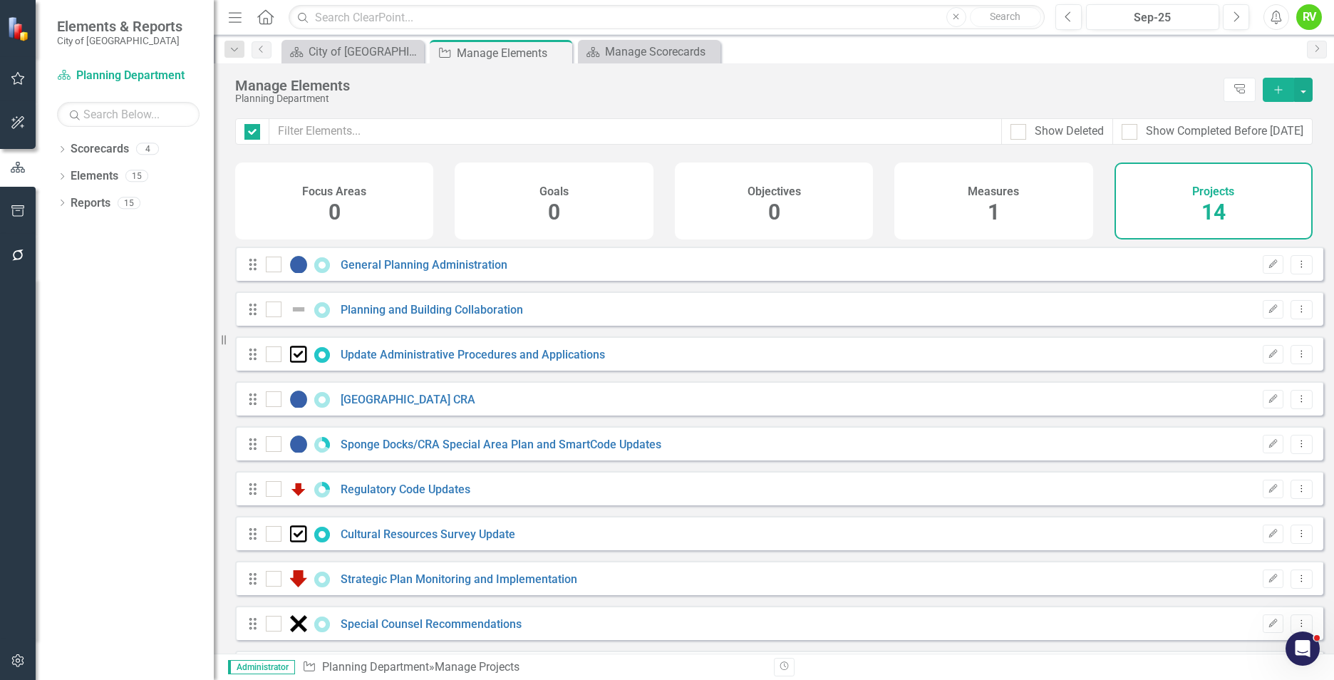
checkbox input "false"
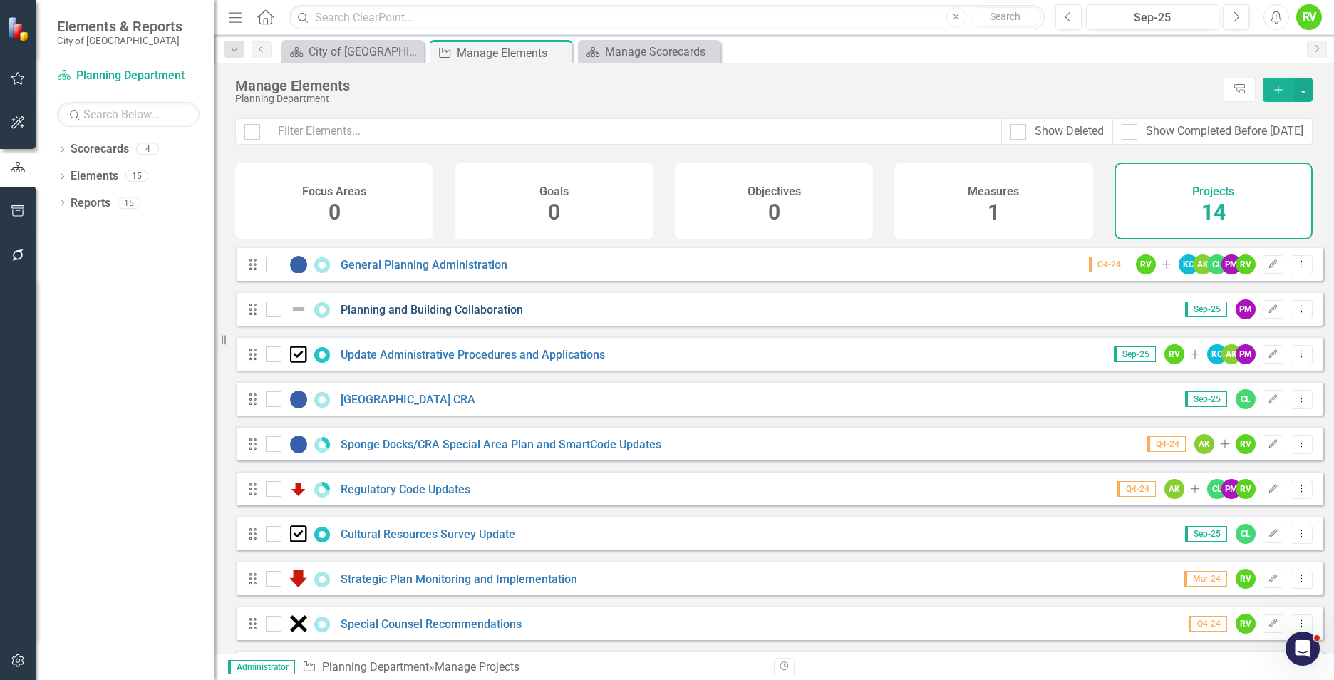
click at [388, 316] on link "Planning and Building Collaboration" at bounding box center [432, 310] width 182 height 14
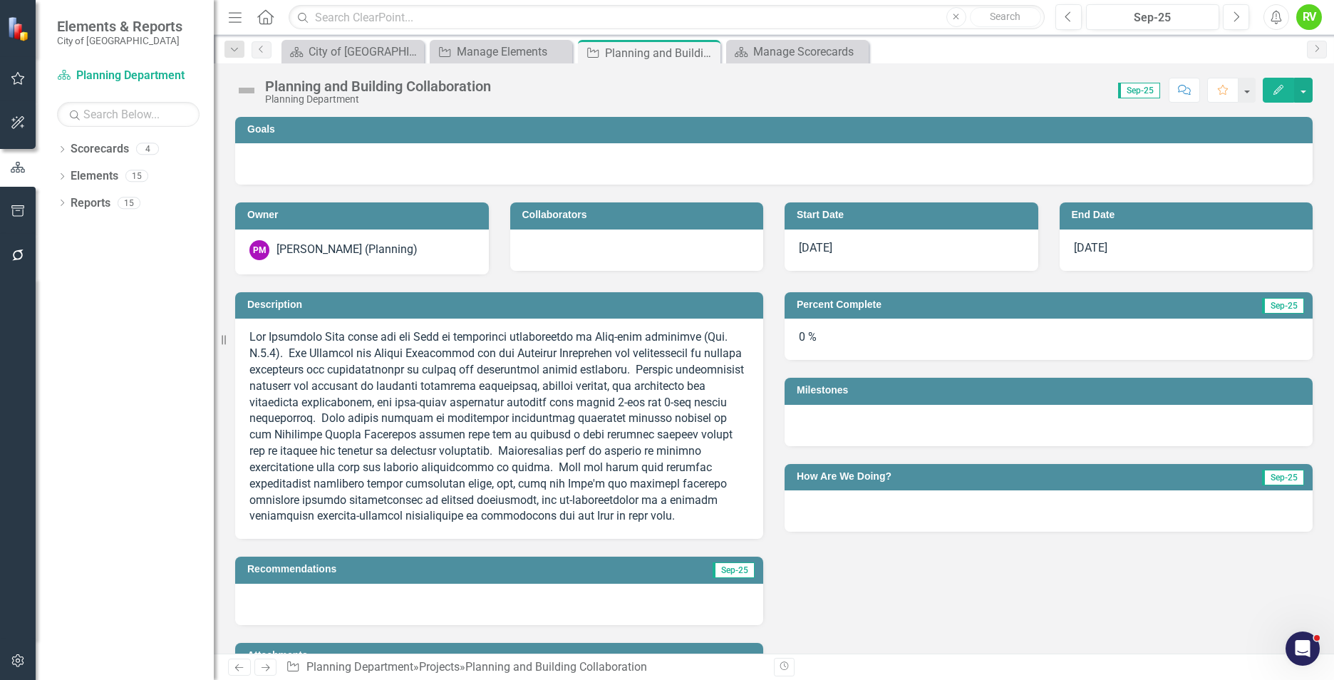
click at [249, 91] on img at bounding box center [246, 90] width 23 height 23
click at [245, 91] on img at bounding box center [246, 90] width 23 height 23
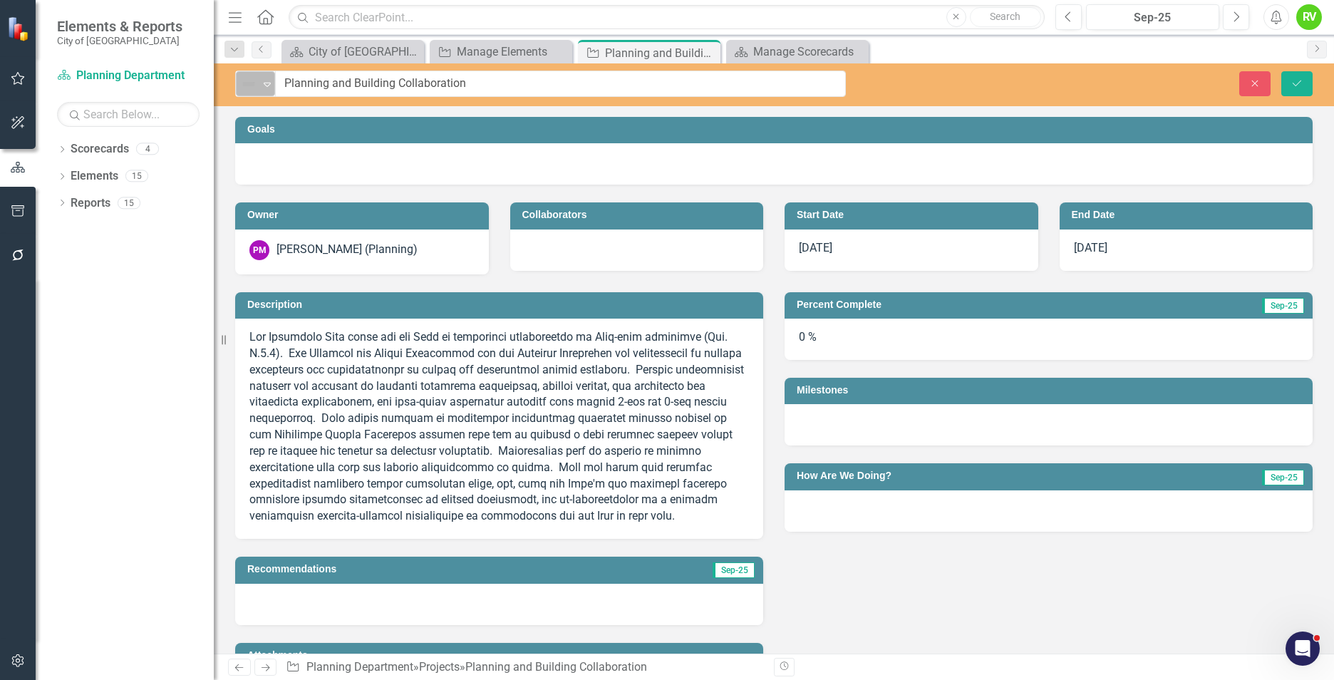
click at [258, 85] on div "Not Defined" at bounding box center [249, 84] width 19 height 17
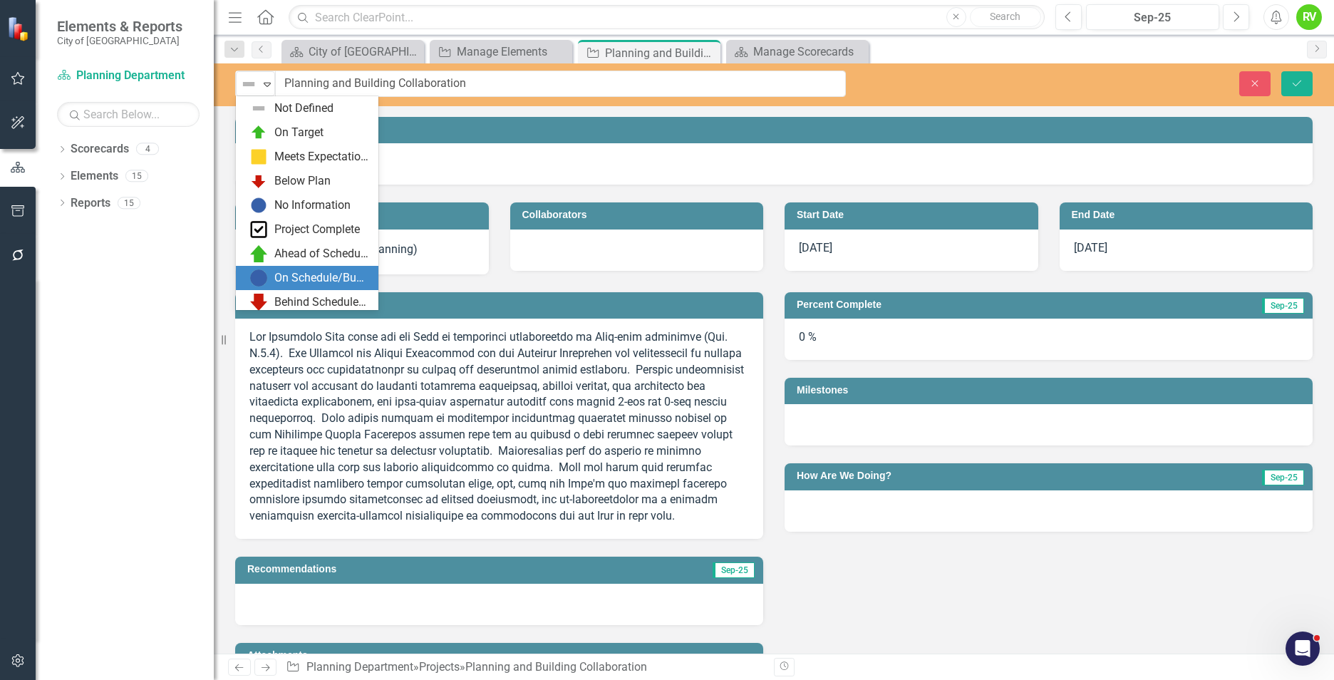
click at [267, 276] on img at bounding box center [258, 277] width 17 height 17
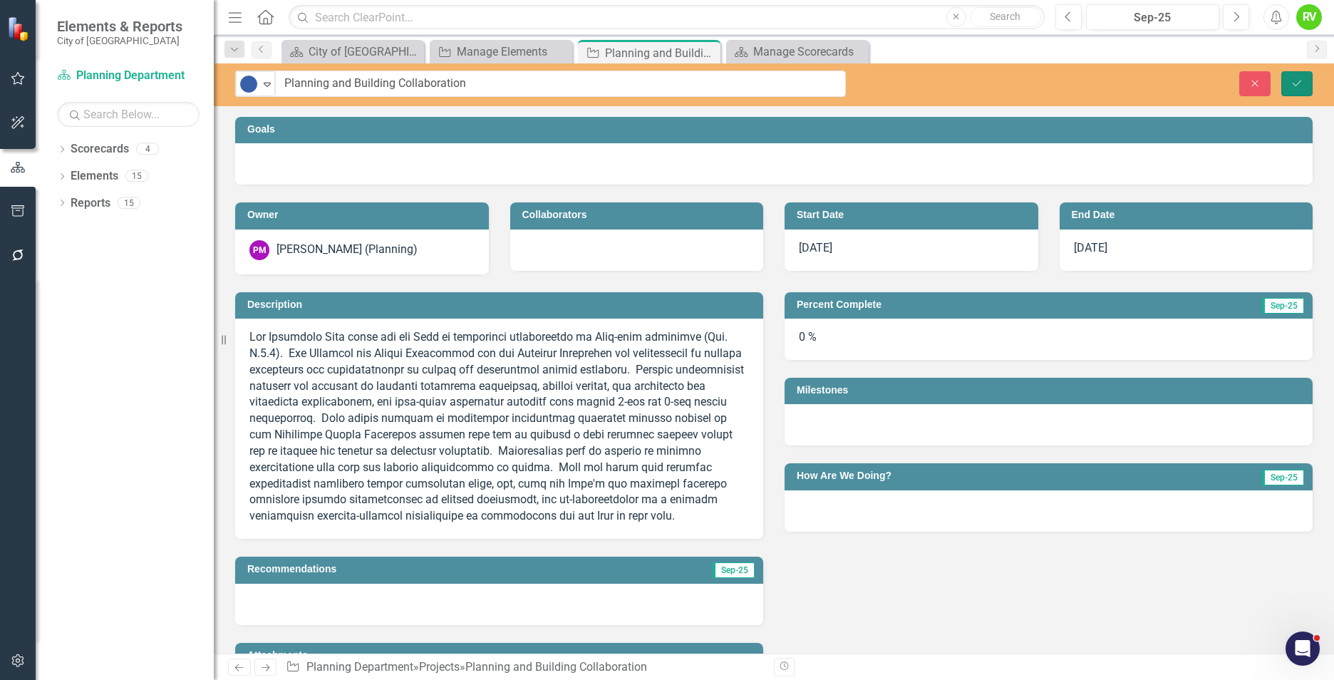
click at [1296, 81] on icon "Save" at bounding box center [1297, 83] width 13 height 10
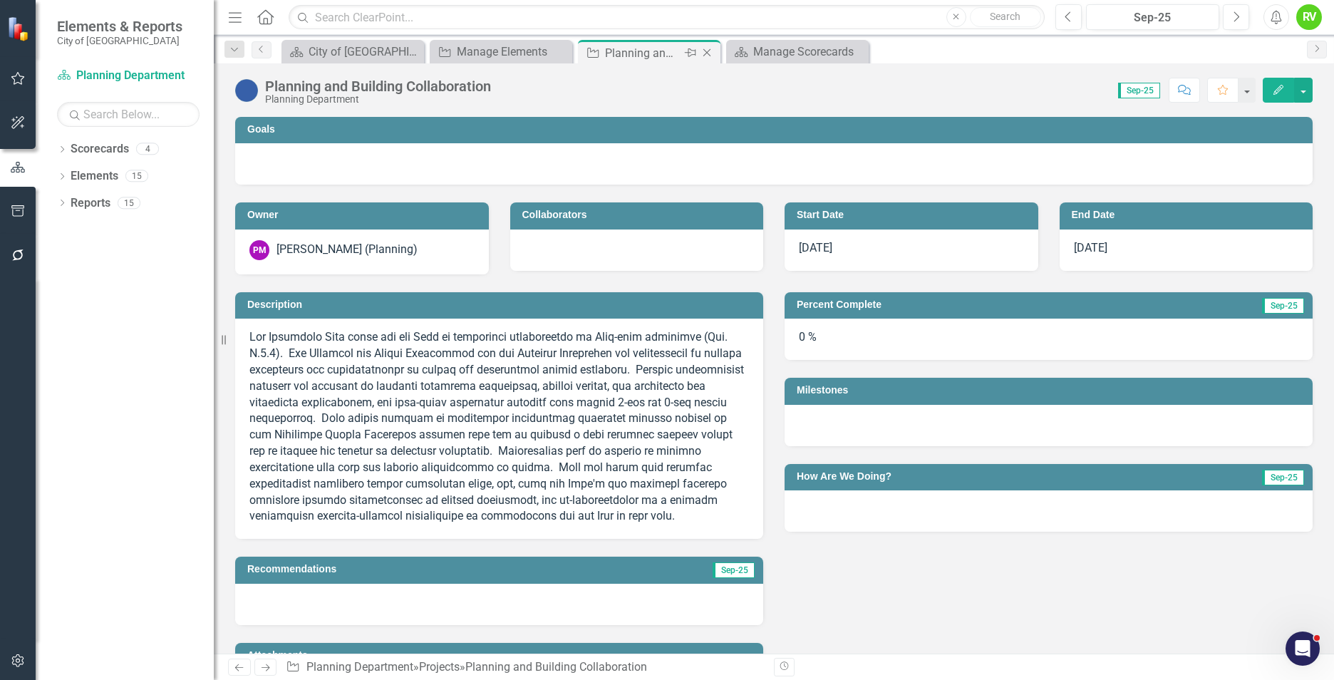
click at [707, 53] on icon at bounding box center [707, 53] width 8 height 8
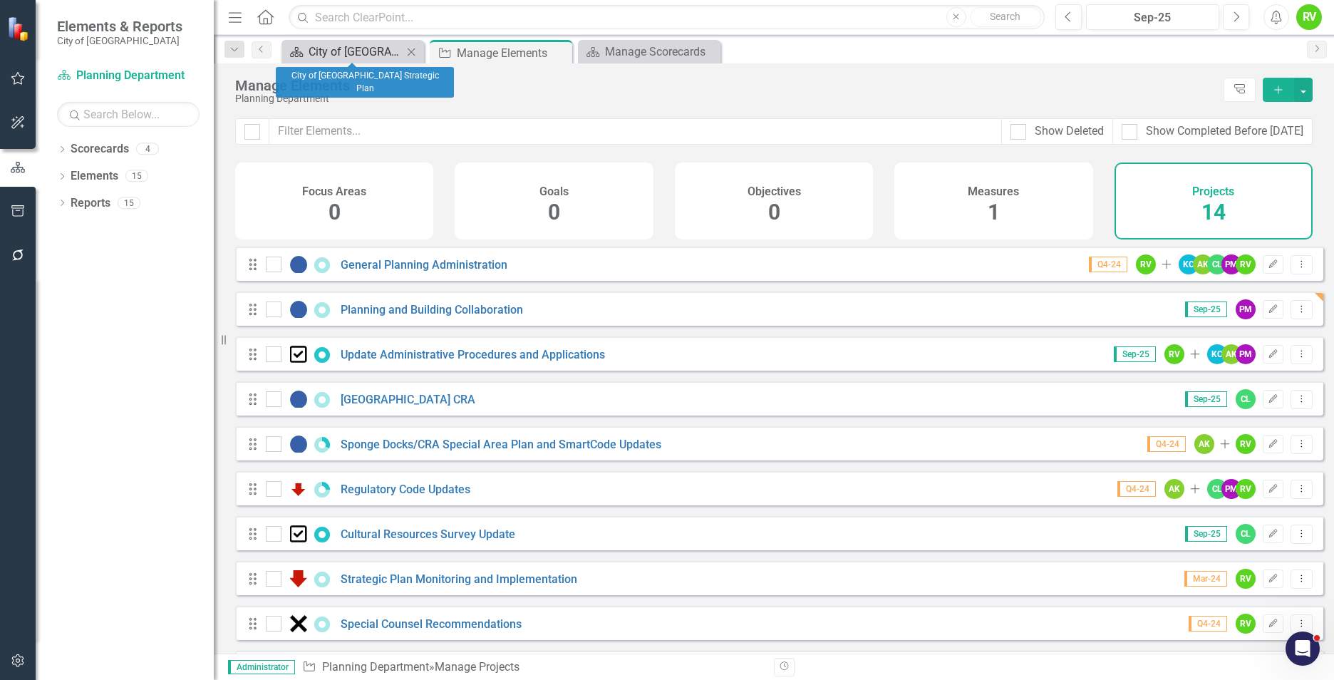
click at [365, 54] on div "City of [GEOGRAPHIC_DATA] Strategic Plan" at bounding box center [356, 52] width 94 height 18
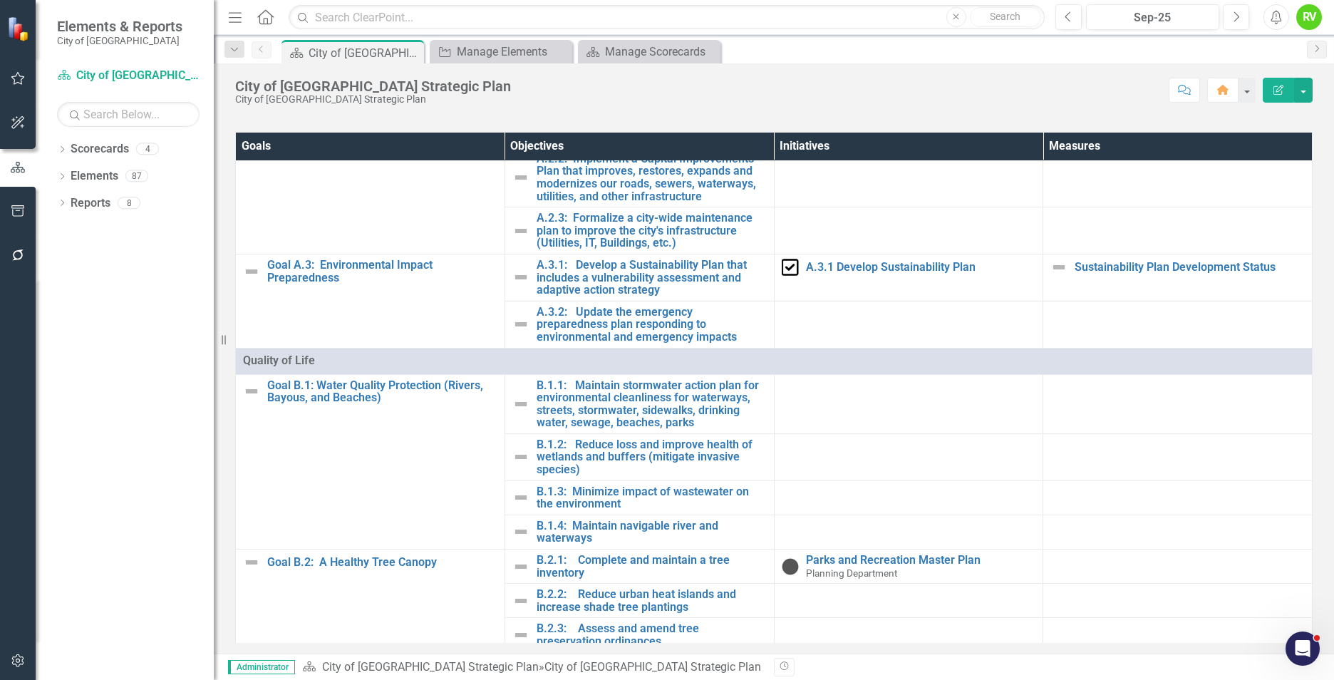
scroll to position [899, 0]
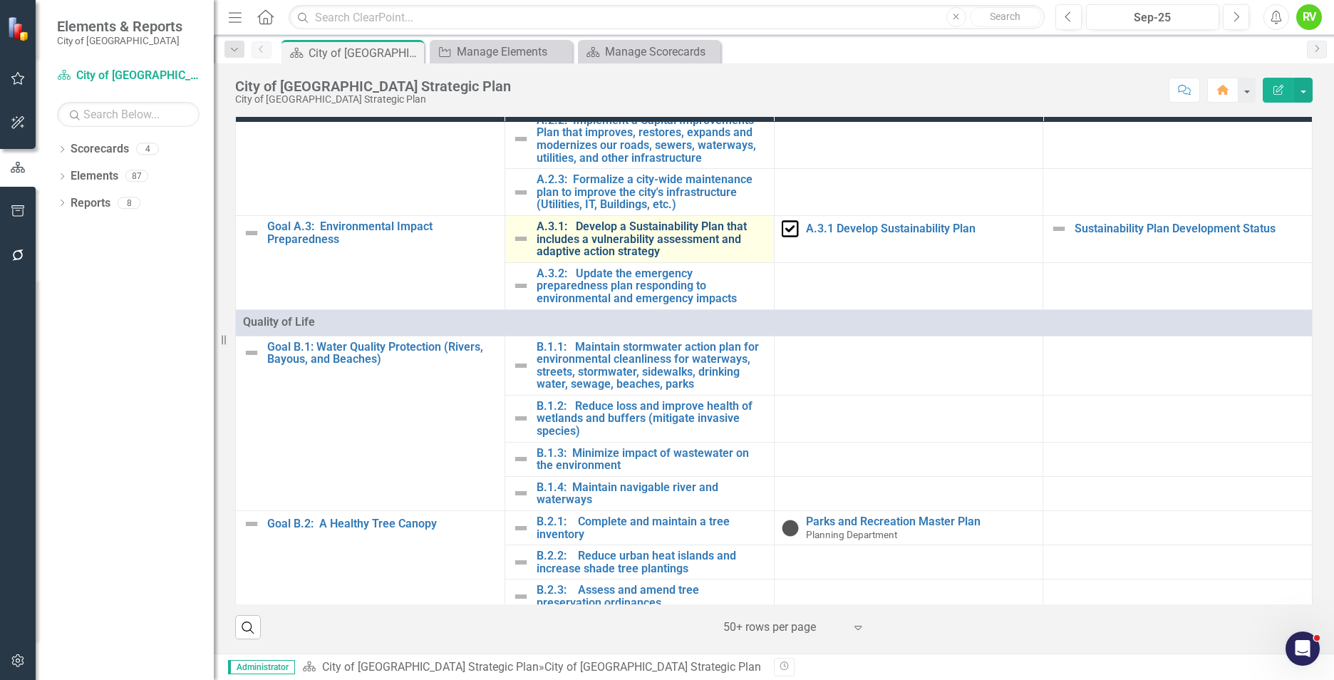
click at [586, 242] on link "A.3.1: Develop a Sustainability Plan that includes a vulnerability assessment a…" at bounding box center [652, 239] width 230 height 38
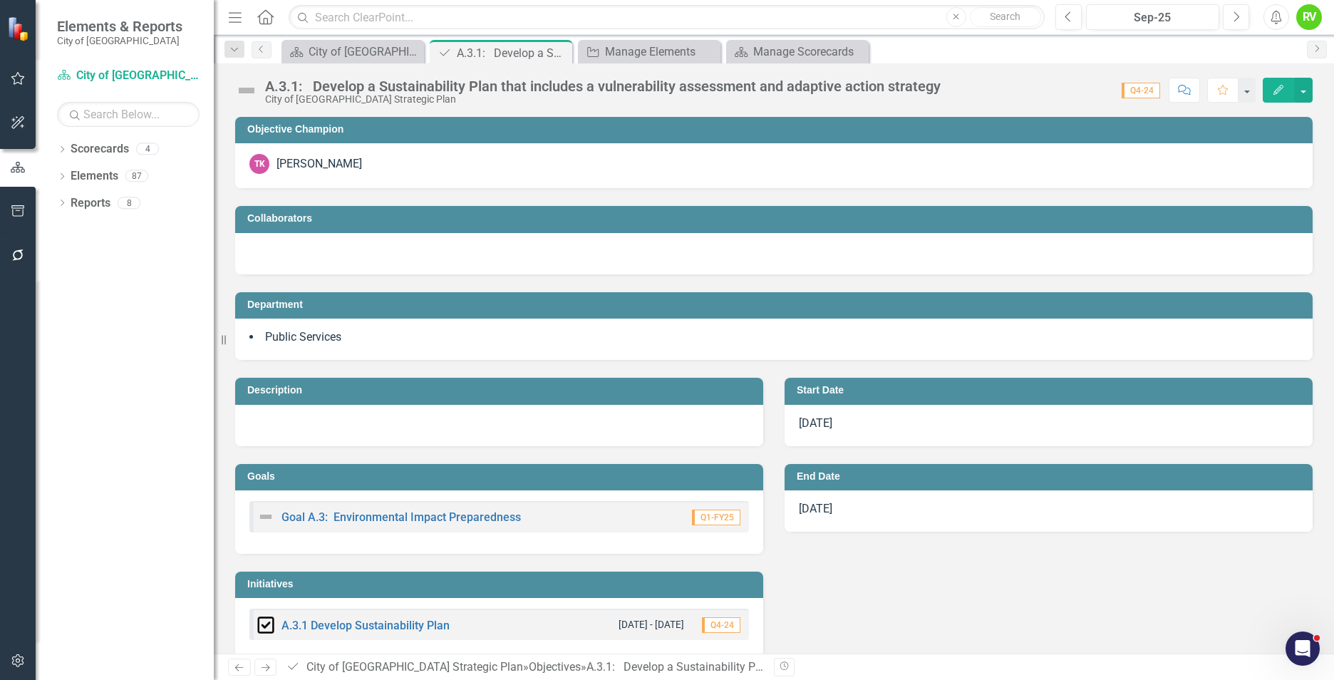
click at [247, 88] on img at bounding box center [246, 90] width 23 height 23
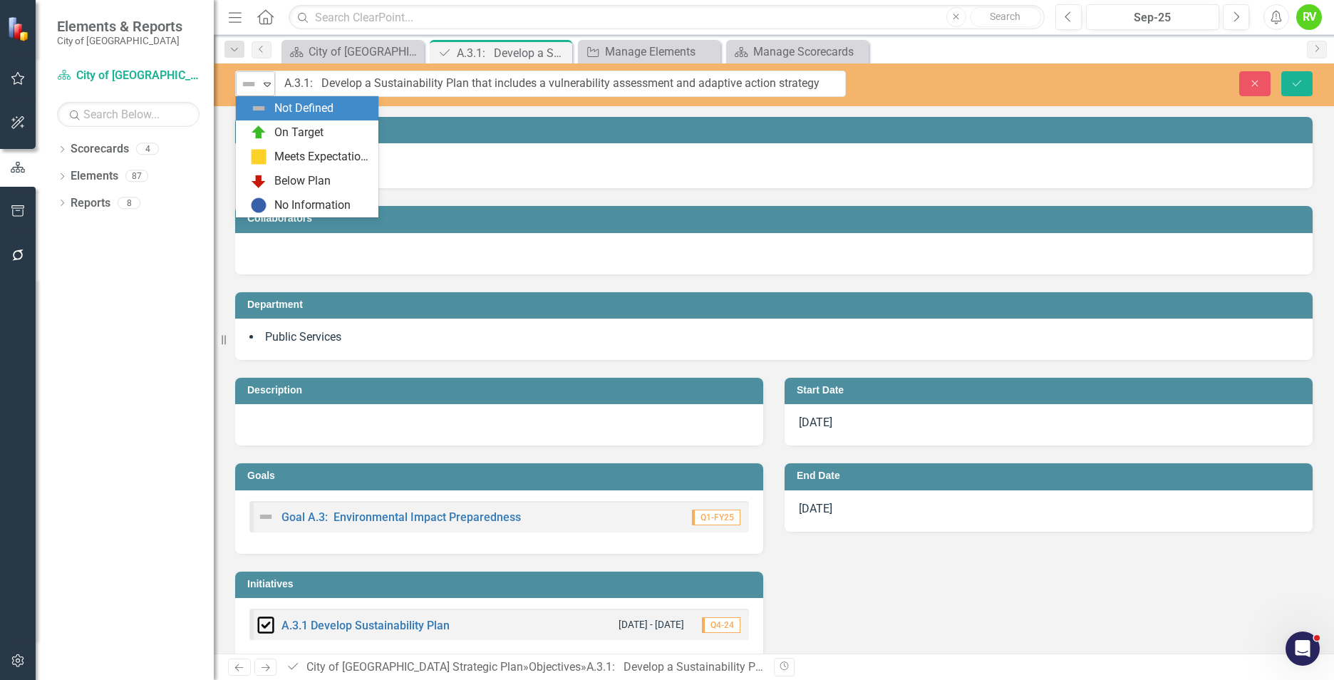
click at [259, 83] on div "Not Defined" at bounding box center [249, 84] width 21 height 20
click at [268, 81] on icon "Expand" at bounding box center [267, 83] width 14 height 11
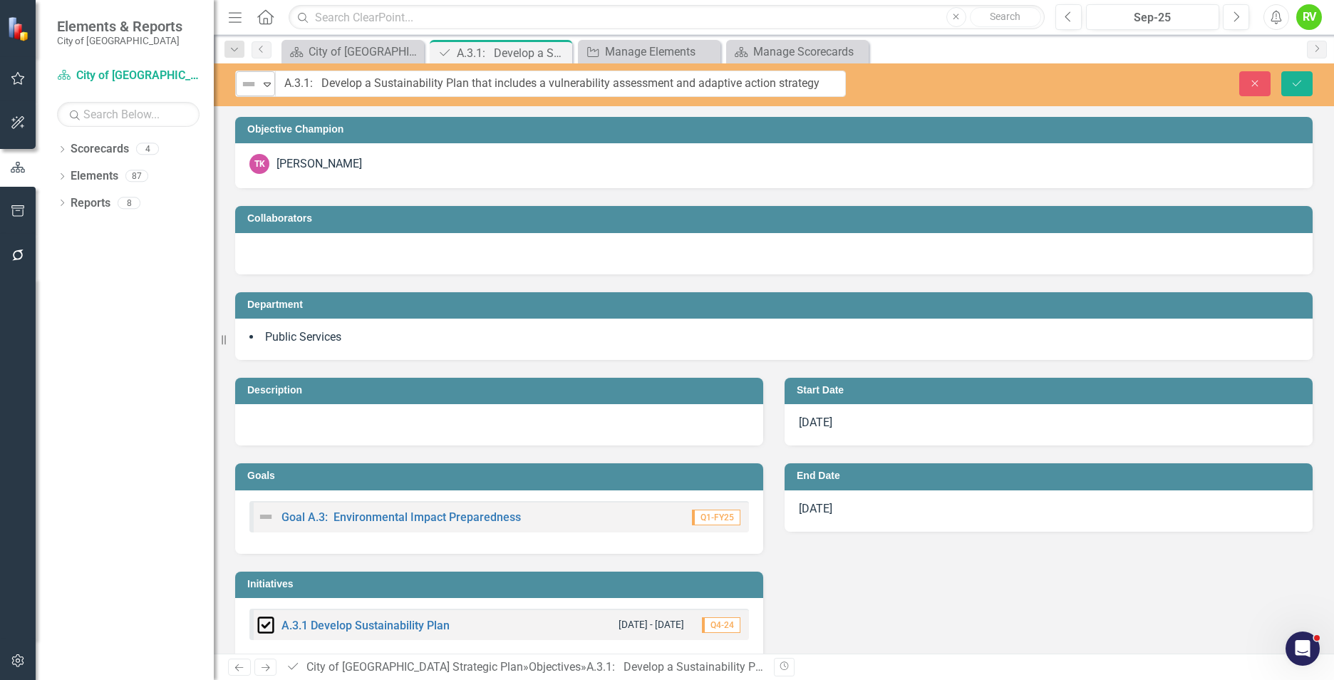
click at [265, 82] on icon "Expand" at bounding box center [267, 83] width 14 height 11
click at [267, 86] on icon at bounding box center [267, 85] width 7 height 4
click at [562, 53] on icon "Close" at bounding box center [559, 52] width 14 height 11
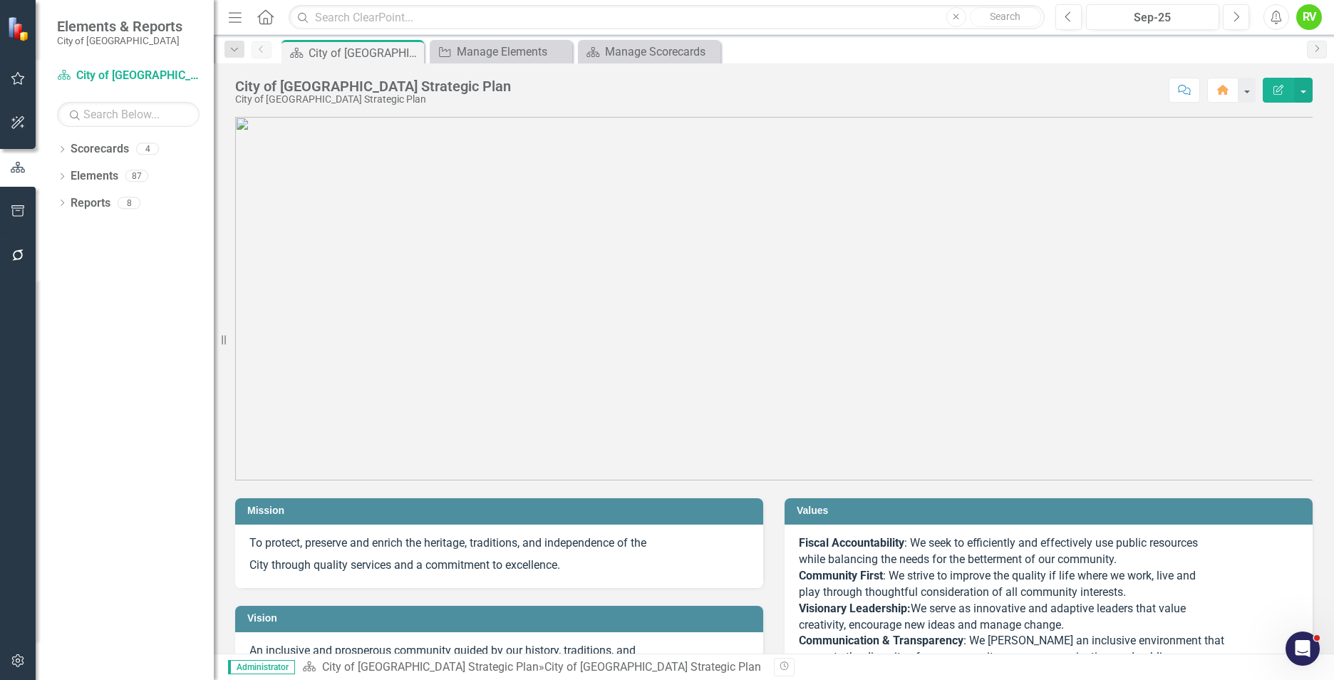
click at [527, 398] on img at bounding box center [773, 298] width 1077 height 363
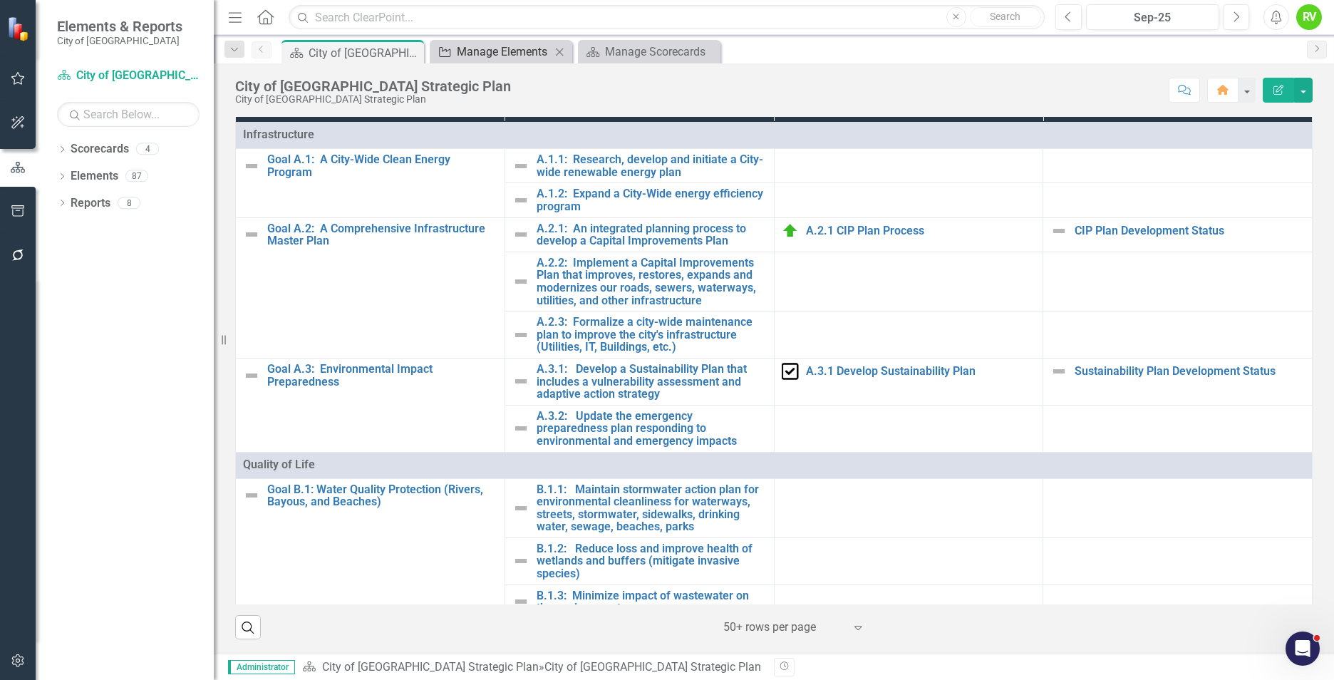
click at [508, 53] on div "Manage Elements" at bounding box center [504, 52] width 94 height 18
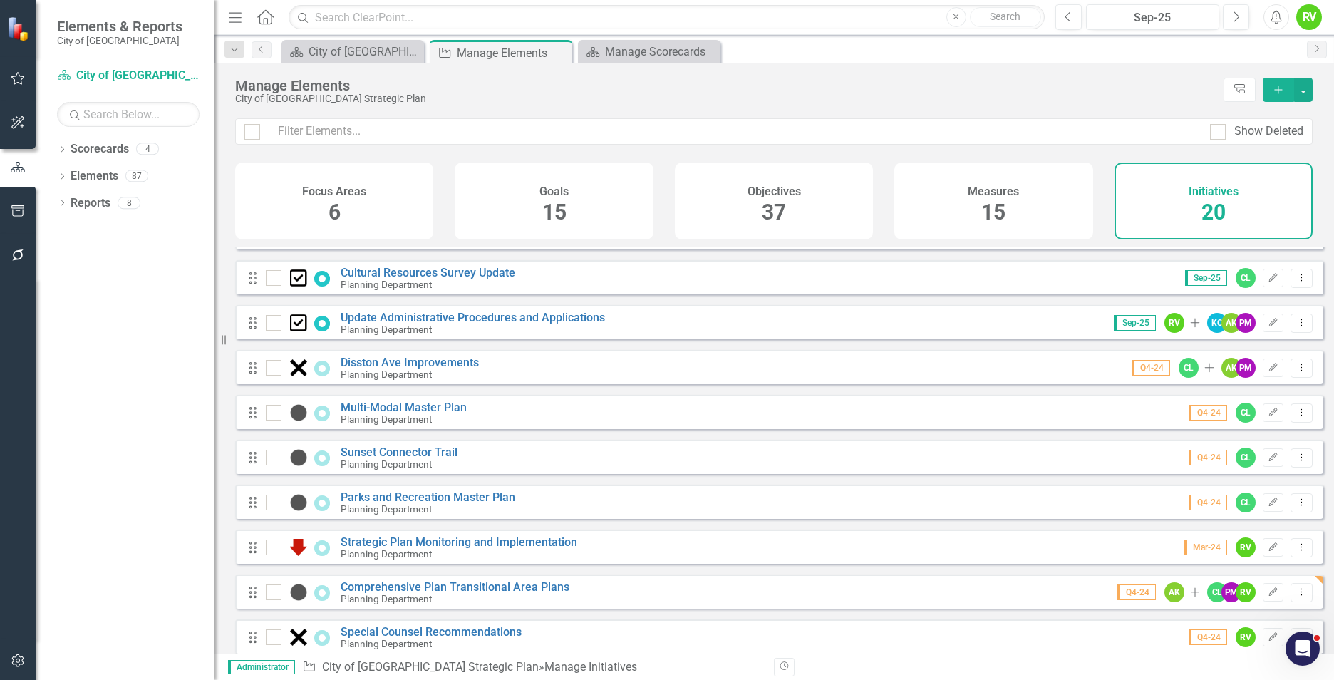
scroll to position [547, 0]
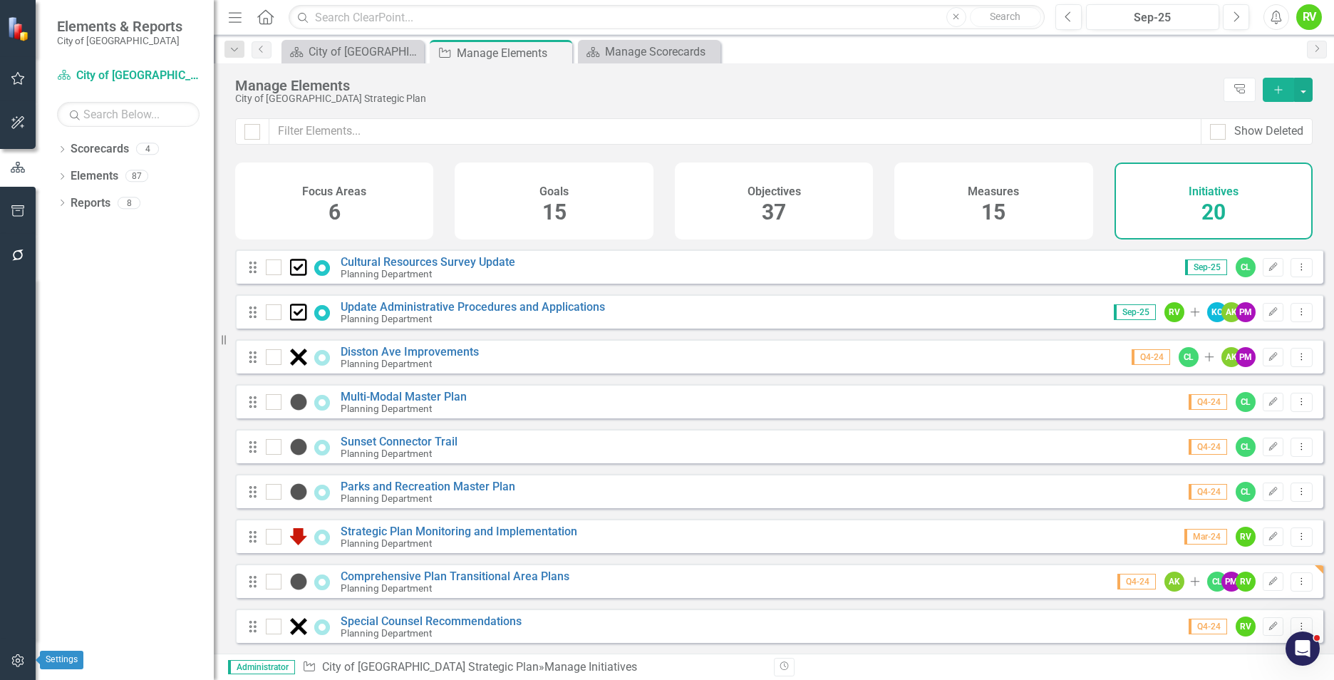
click at [17, 660] on icon "button" at bounding box center [18, 660] width 15 height 11
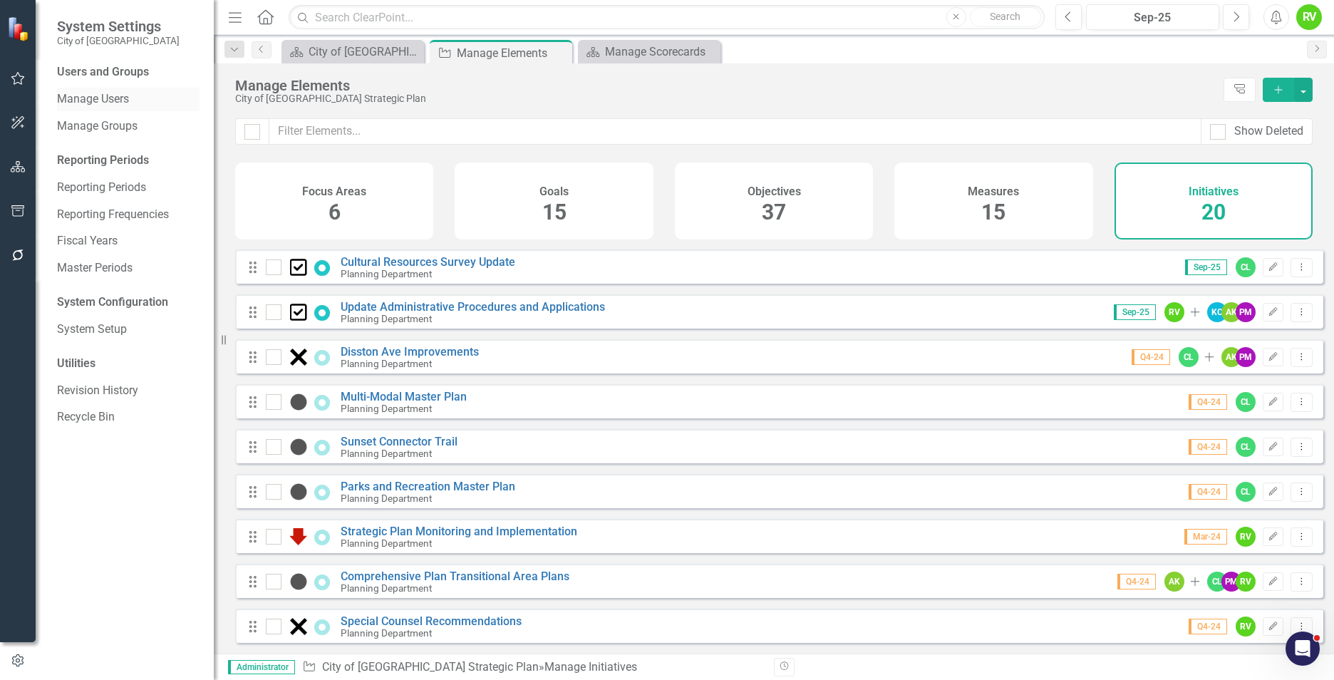
click at [83, 95] on link "Manage Users" at bounding box center [128, 99] width 143 height 16
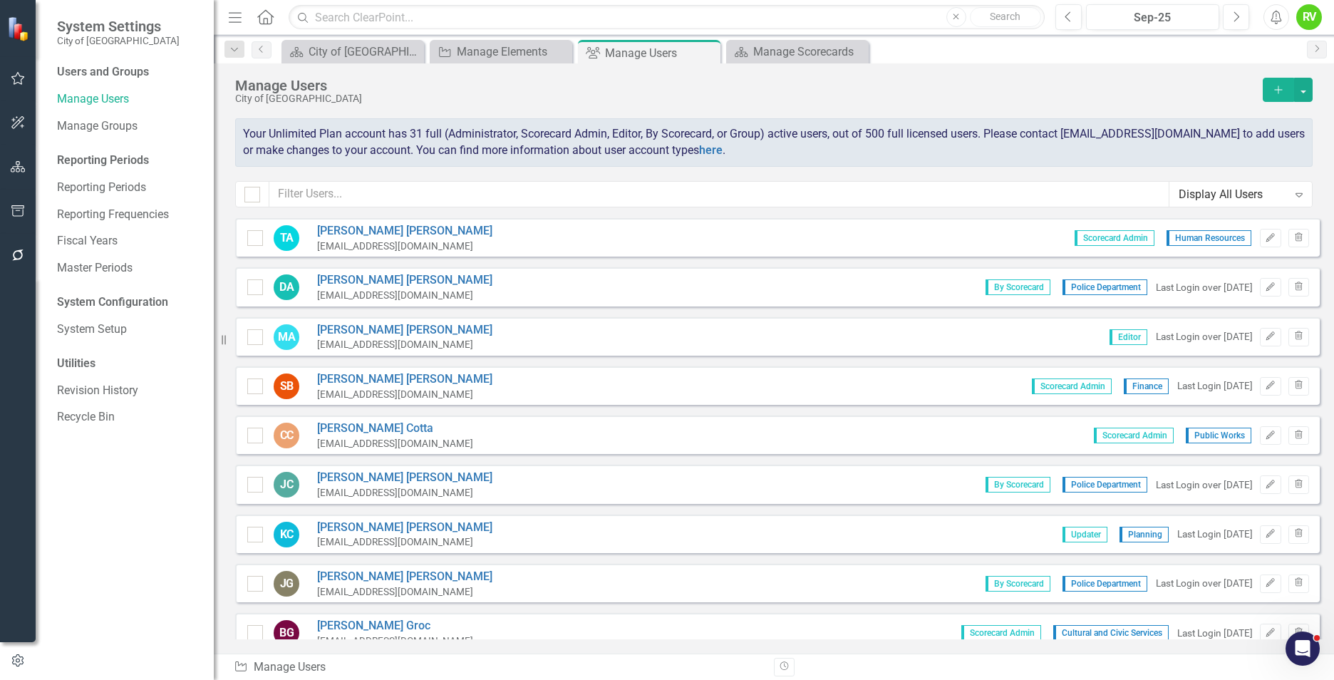
click at [1278, 88] on icon "Add" at bounding box center [1278, 90] width 13 height 10
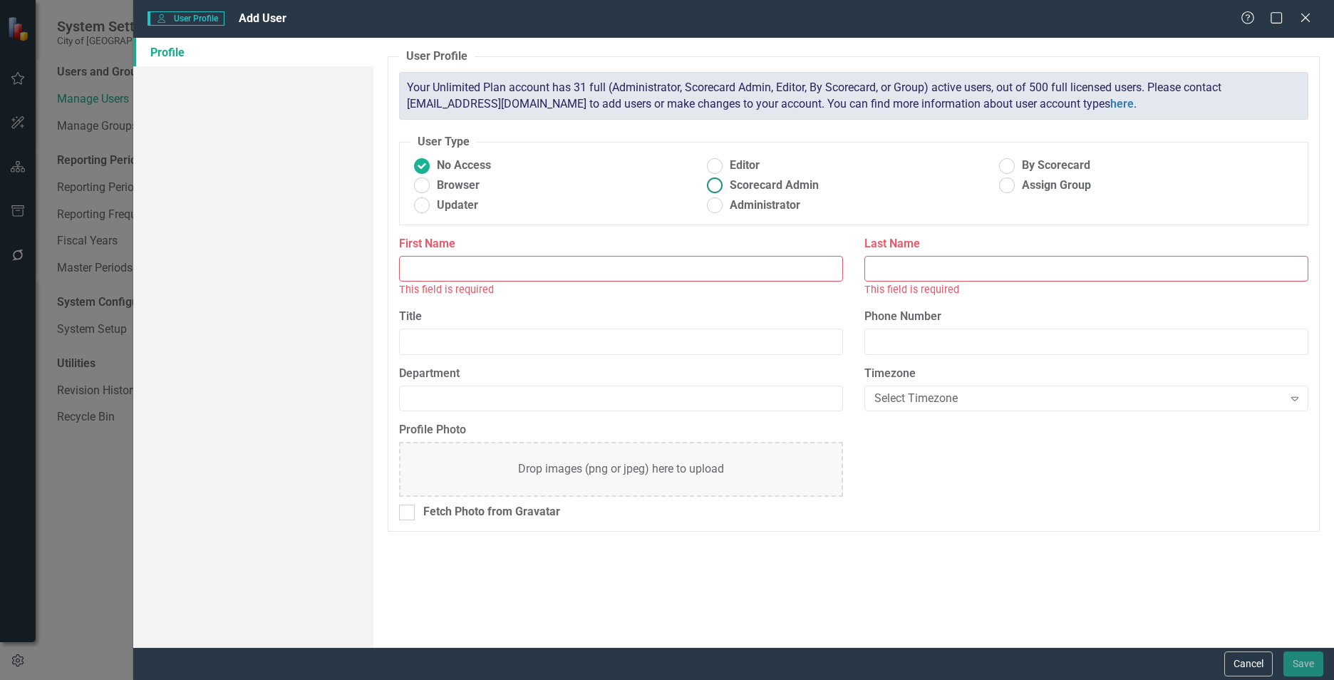
click at [716, 183] on ins at bounding box center [714, 186] width 22 height 22
click at [716, 183] on input "Scorecard Admin" at bounding box center [714, 186] width 22 height 22
radio input "true"
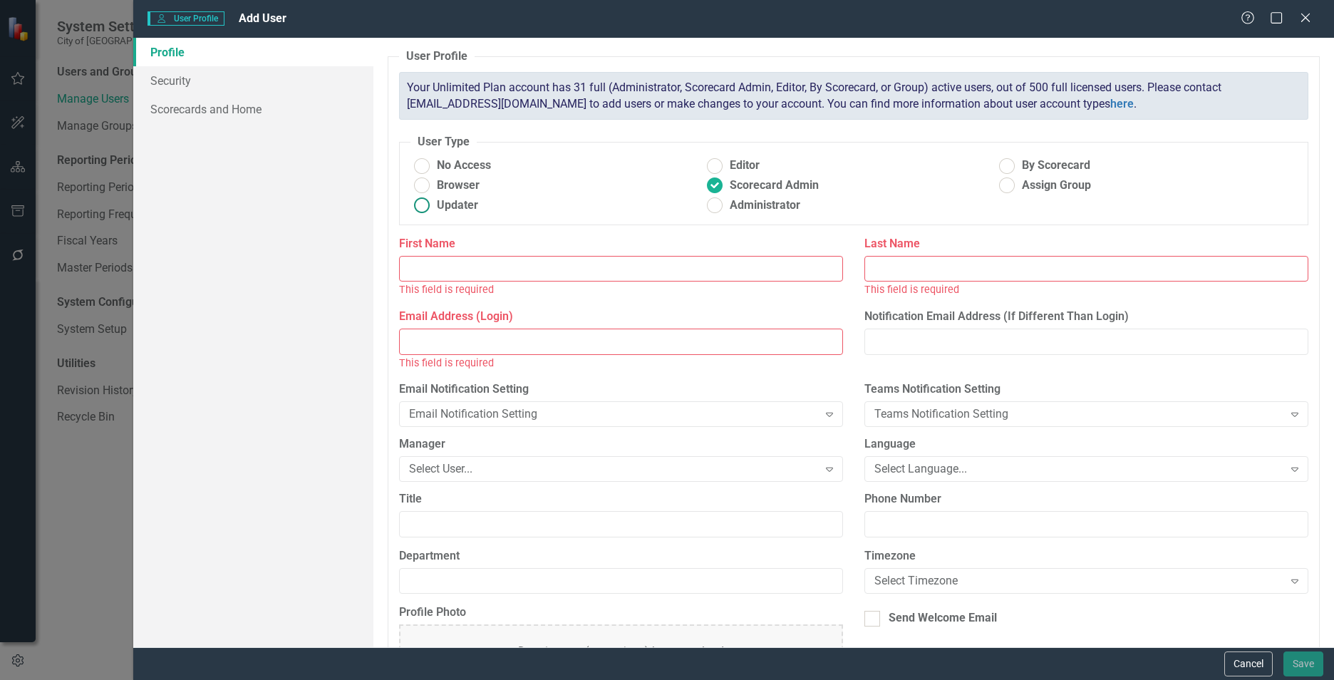
click at [426, 207] on ins at bounding box center [422, 206] width 22 height 22
click at [426, 207] on input "Updater" at bounding box center [422, 206] width 22 height 22
radio input "true"
click at [1001, 167] on ins at bounding box center [1007, 166] width 22 height 22
click at [1001, 167] on input "By Scorecard" at bounding box center [1007, 166] width 22 height 22
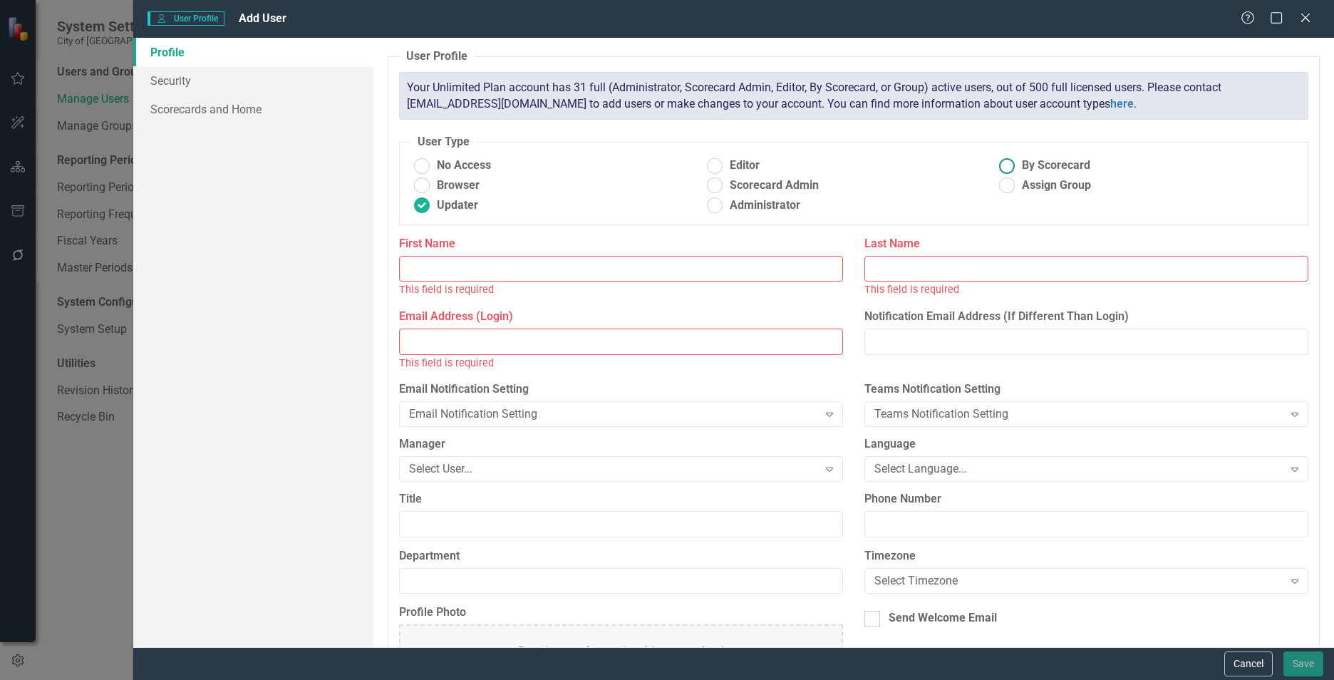
radio input "true"
click at [428, 206] on ins at bounding box center [422, 206] width 22 height 22
click at [428, 206] on input "Updater" at bounding box center [422, 206] width 22 height 22
radio input "true"
click at [472, 266] on input "First Name" at bounding box center [621, 269] width 444 height 26
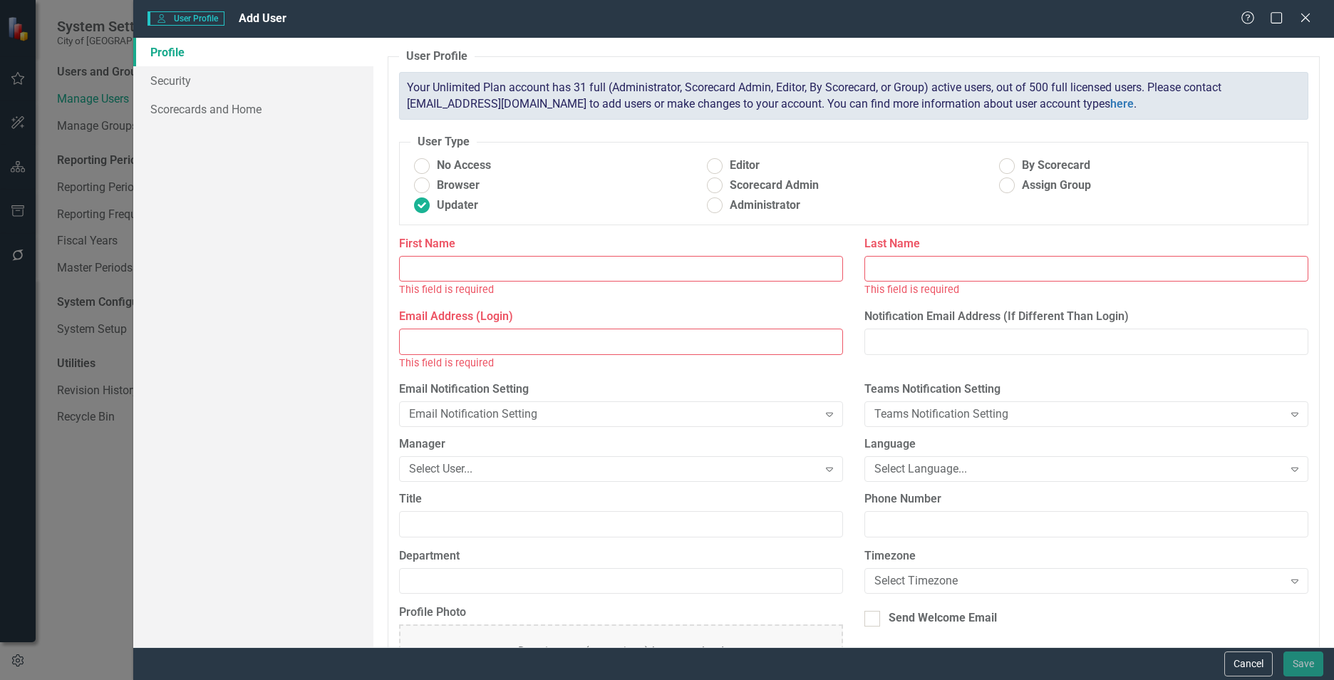
click at [449, 268] on input "First Name" at bounding box center [621, 269] width 444 height 26
type input "Jamie"
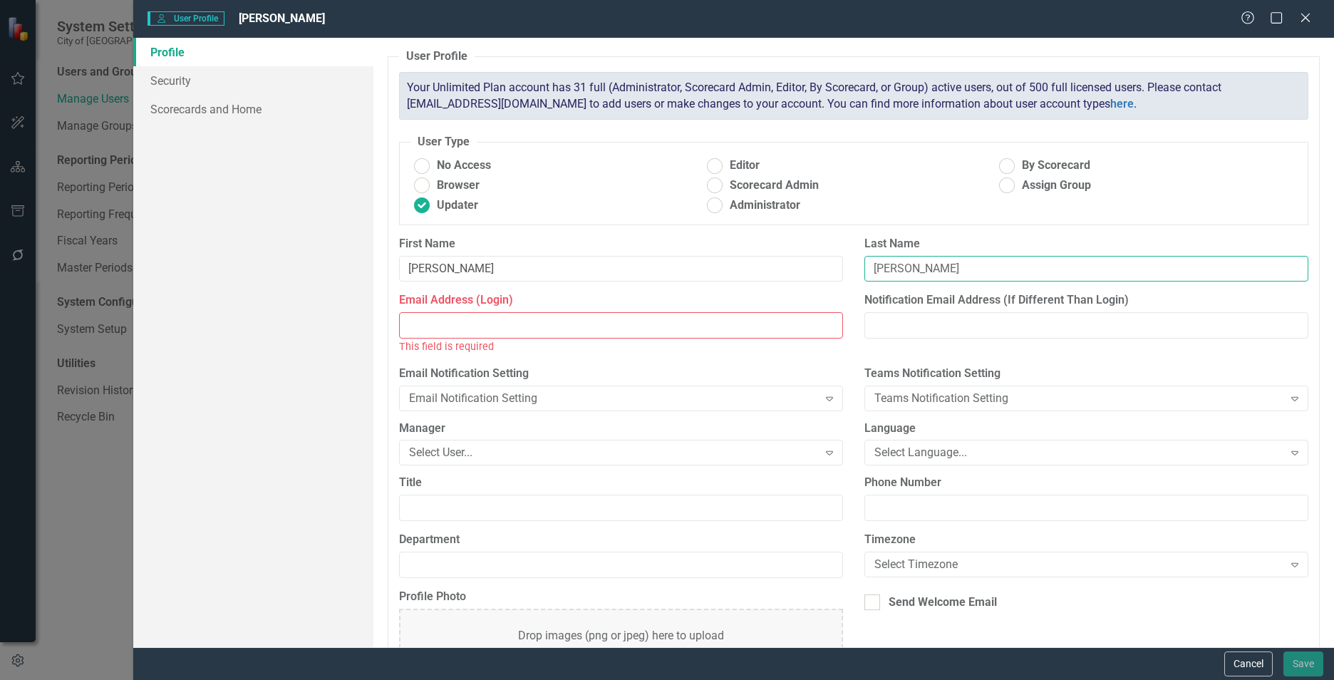
type input "Taylor"
click at [455, 324] on input "Email Address (Login)" at bounding box center [621, 325] width 444 height 26
paste input "Jamie Taylor <jtaylor@ctsfl.us>"
type input "Jamie Taylor <jtaylor@ctsfl.us>"
drag, startPoint x: 568, startPoint y: 321, endPoint x: 360, endPoint y: 322, distance: 208.1
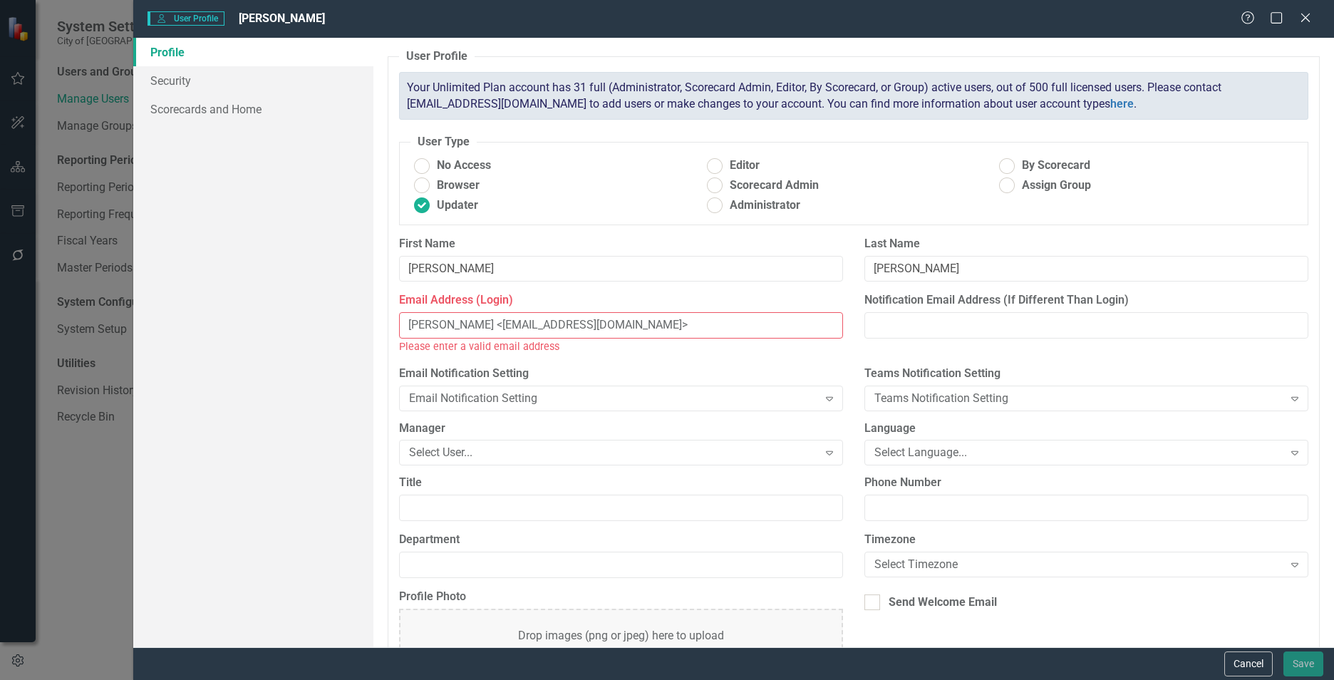
click at [360, 322] on div "Profile Security Scorecards and Home User Profile ClearPoint has a wealth of op…" at bounding box center [733, 342] width 1201 height 609
click at [524, 327] on input "Email Address (Login)" at bounding box center [621, 325] width 444 height 26
paste input "jtaylor@ctsfl.us"
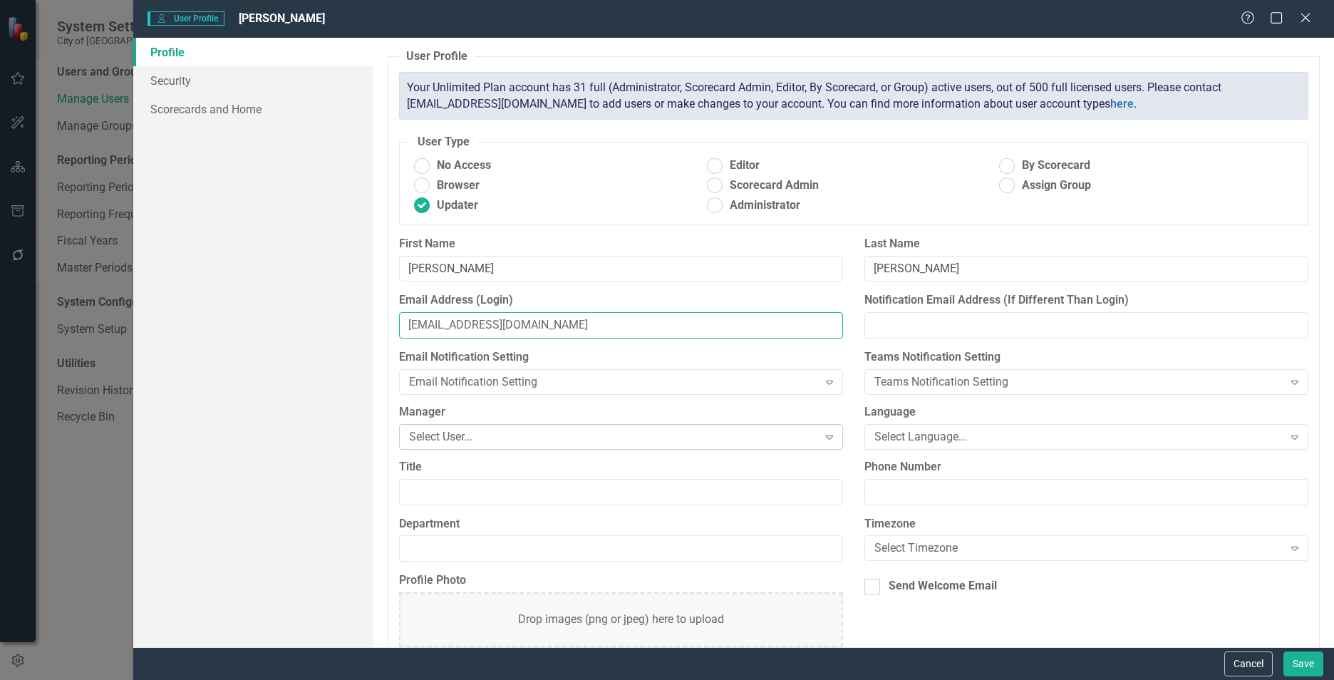
type input "jtaylor@ctsfl.us"
click at [539, 438] on div "Select User..." at bounding box center [613, 436] width 408 height 16
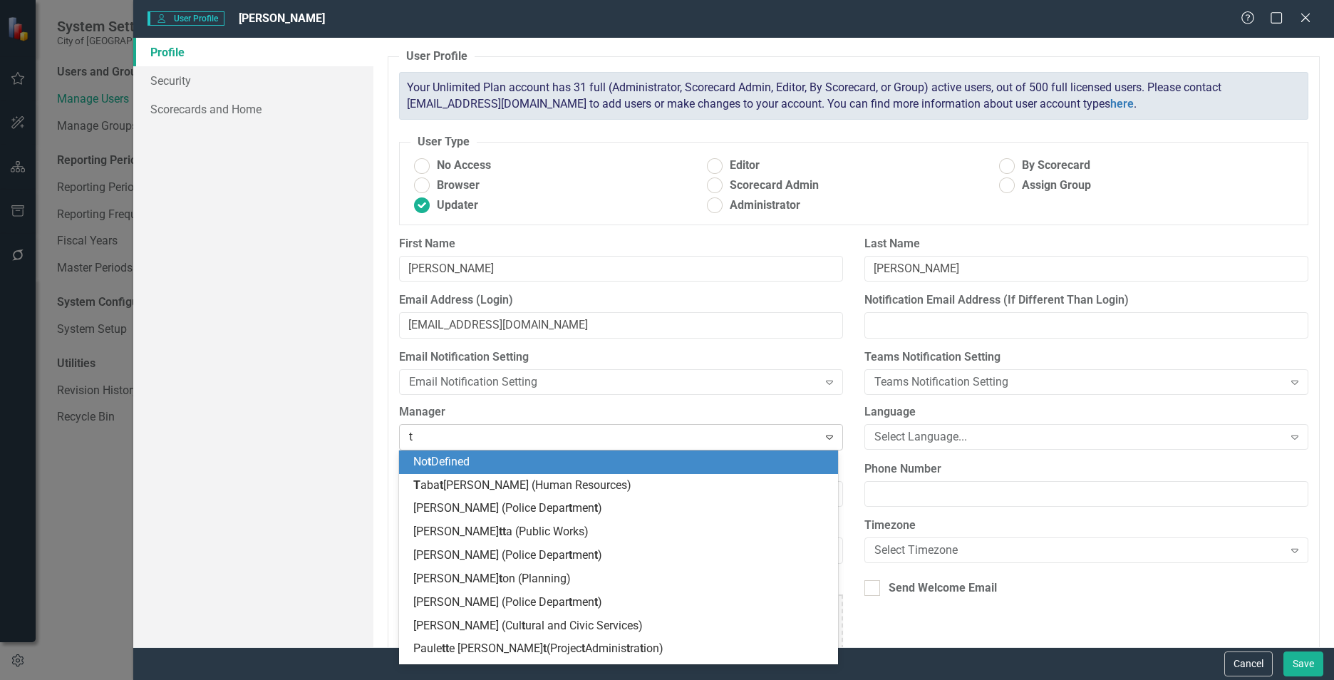
type input "to"
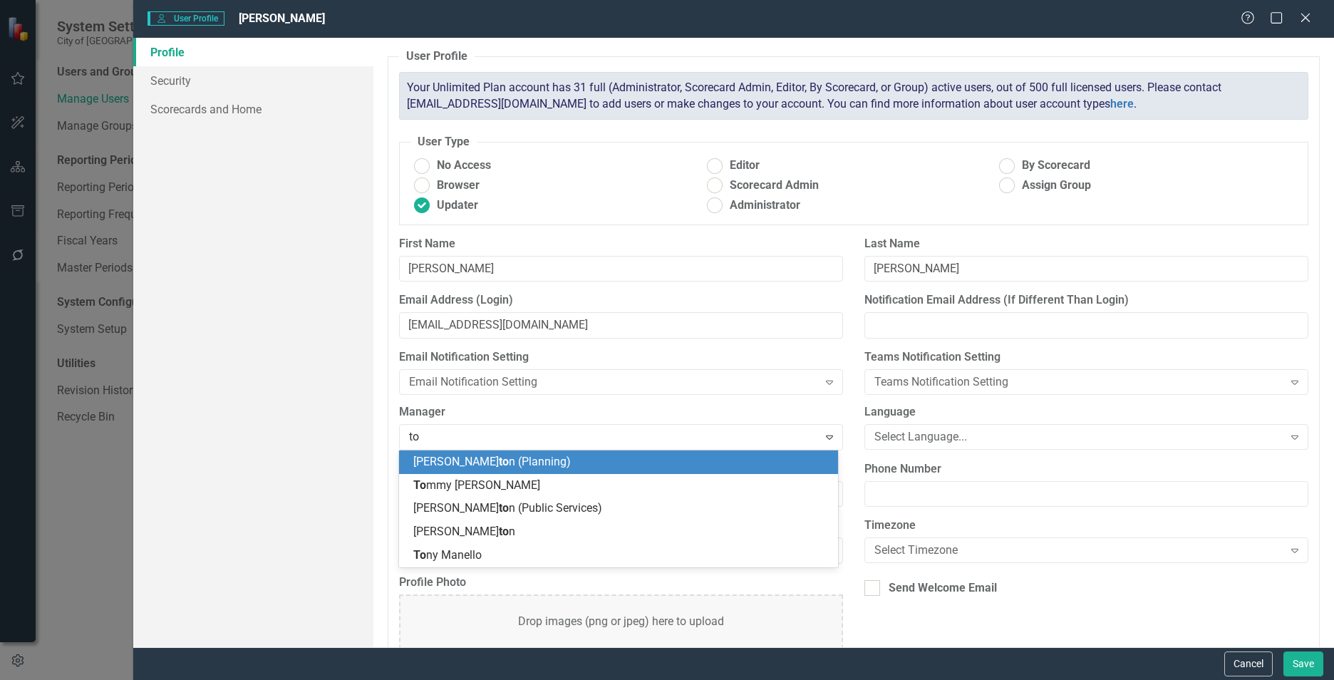
click at [485, 465] on span "Kim Creigh to n (Planning)" at bounding box center [491, 462] width 157 height 14
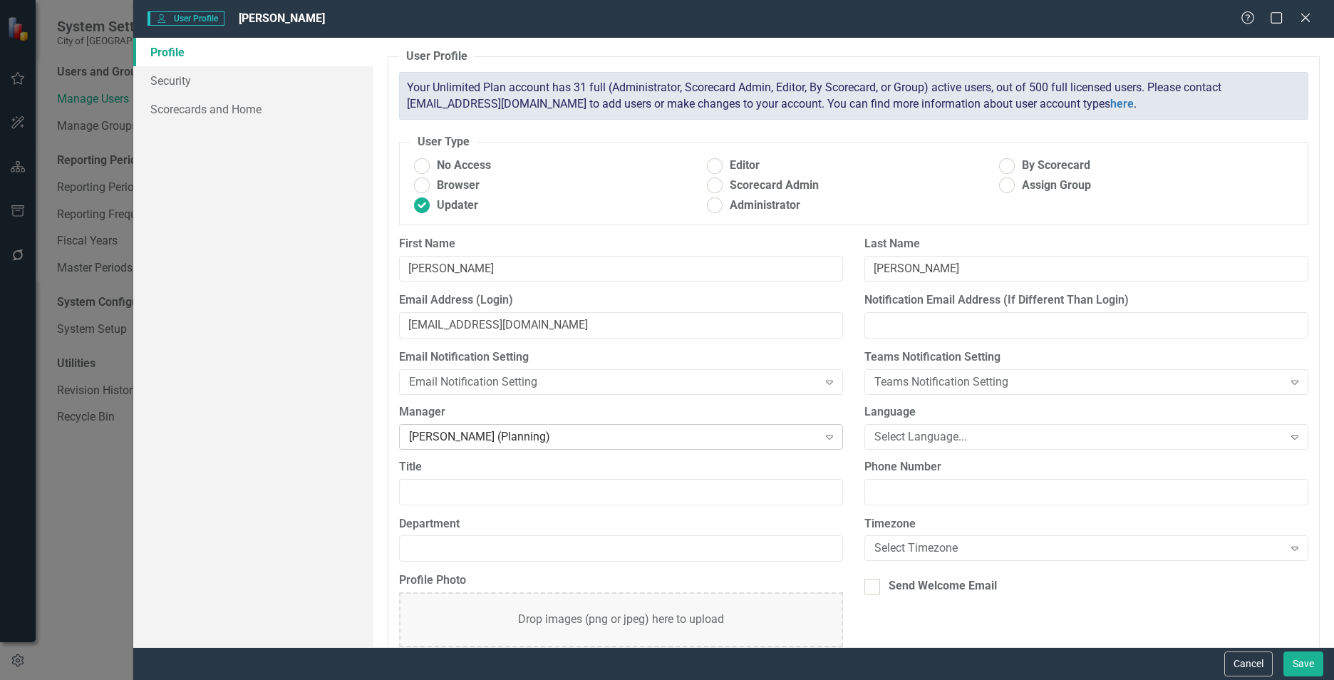
click at [469, 438] on div "Kim Creighton (Planning)" at bounding box center [613, 436] width 408 height 16
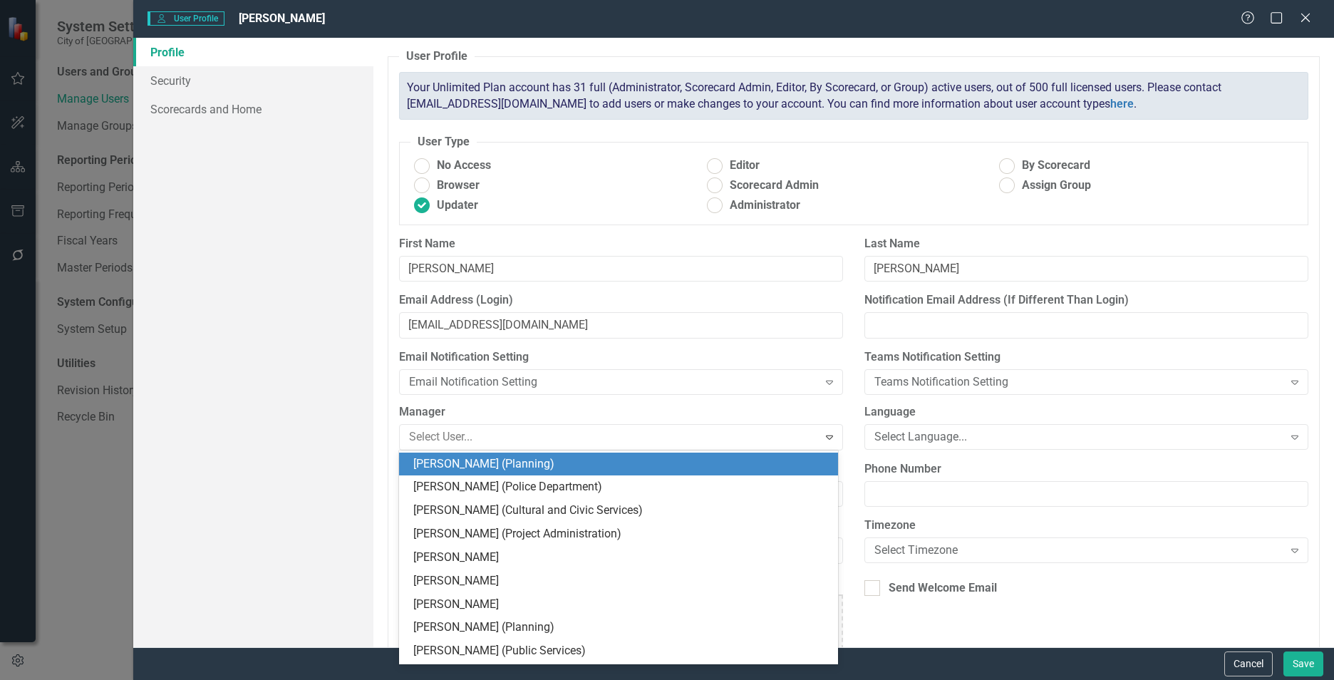
scroll to position [164, 0]
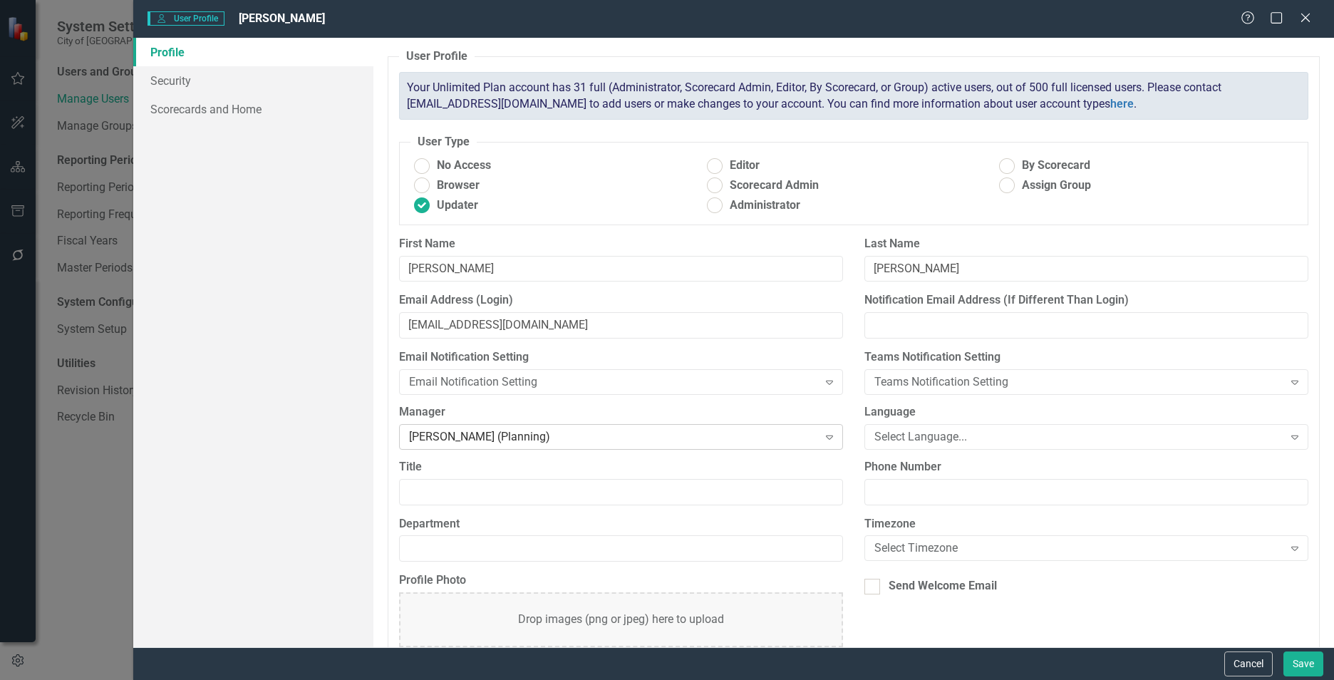
click at [430, 435] on div "Kim Creighton (Planning)" at bounding box center [613, 436] width 408 height 16
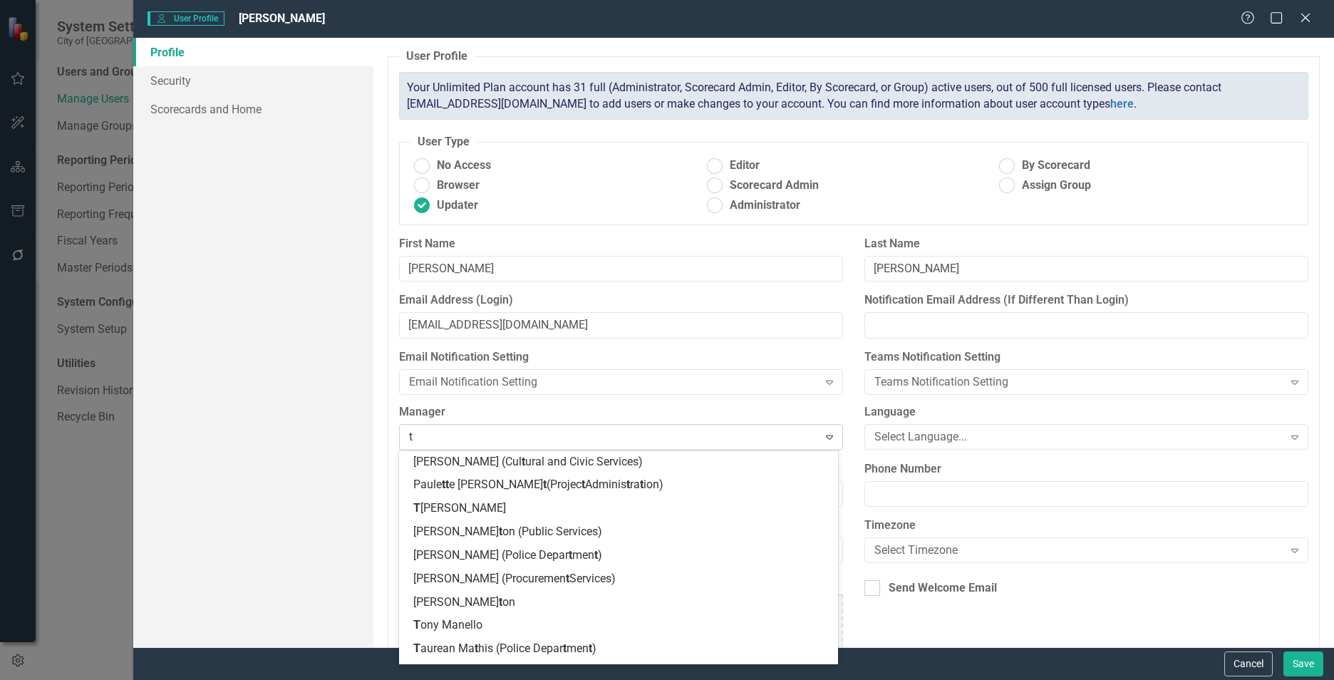
type input "to"
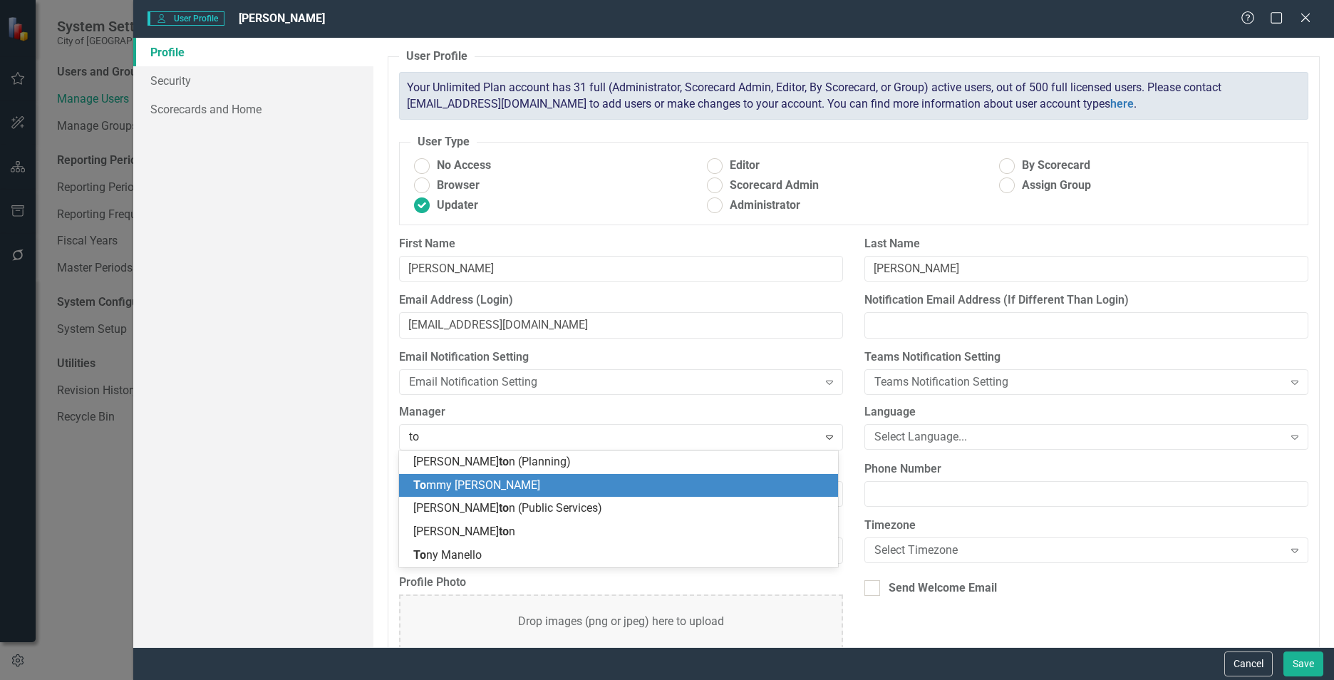
click at [418, 481] on span "To" at bounding box center [419, 485] width 13 height 14
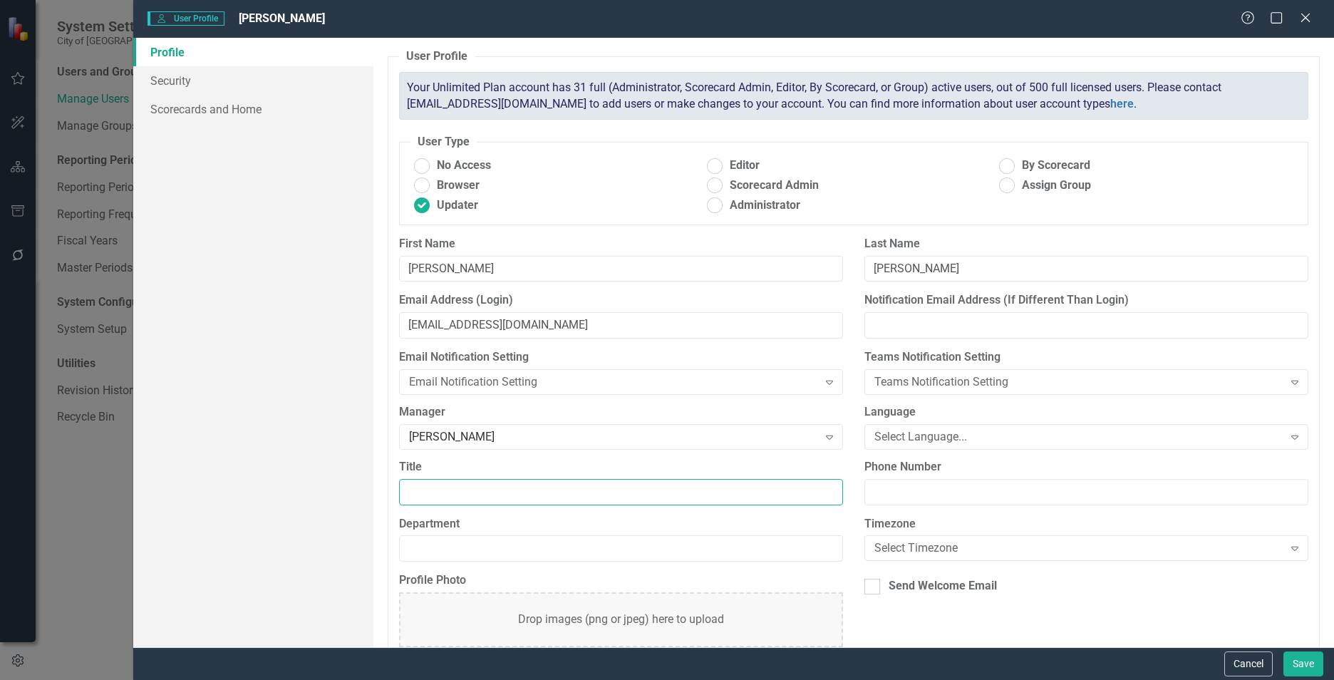
click at [470, 491] on input "Title" at bounding box center [621, 492] width 444 height 26
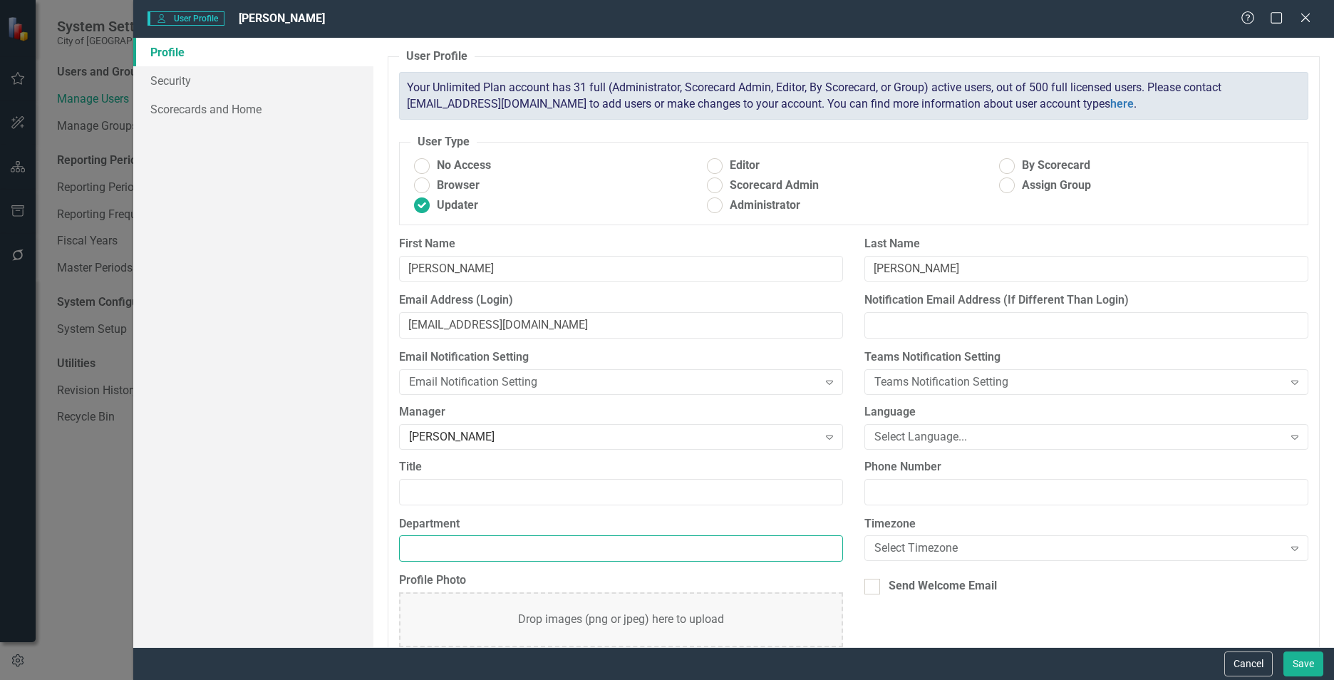
click at [445, 549] on input "Department" at bounding box center [621, 548] width 444 height 26
type input "Public Services"
click at [874, 594] on div at bounding box center [872, 587] width 16 height 16
click at [874, 588] on input "Send Welcome Email" at bounding box center [868, 583] width 9 height 9
checkbox input "true"
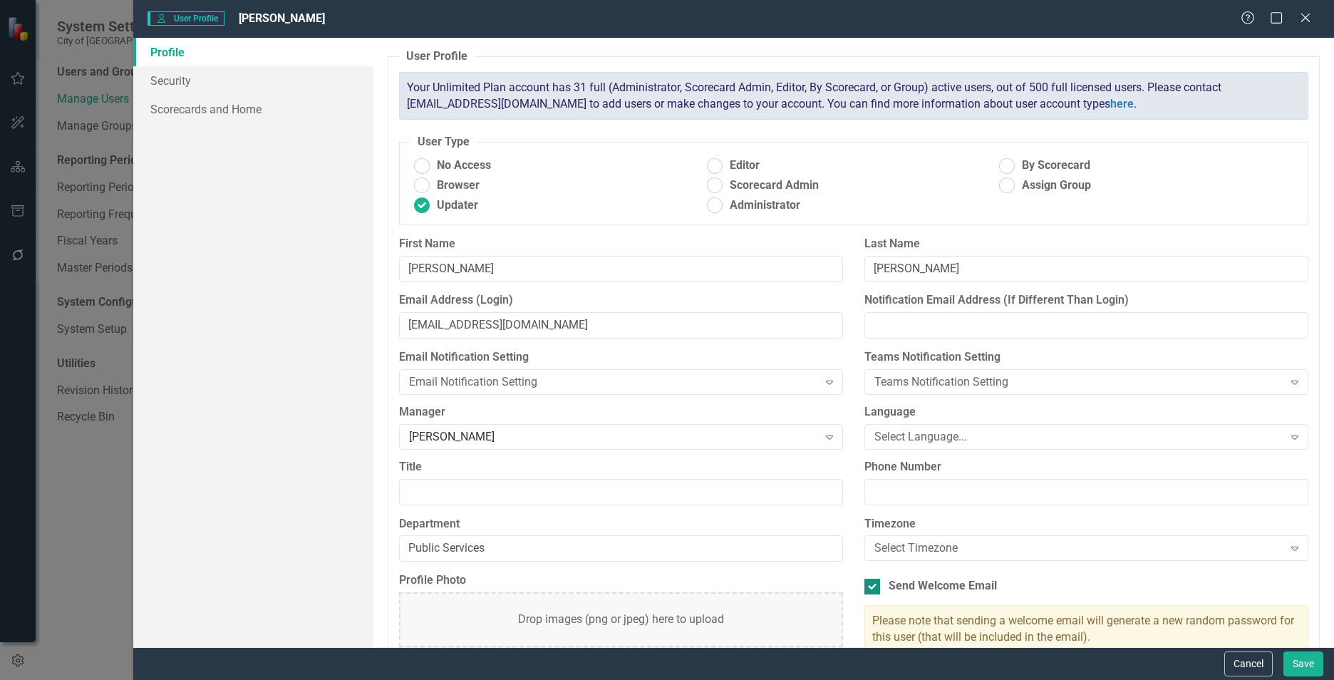
scroll to position [46, 0]
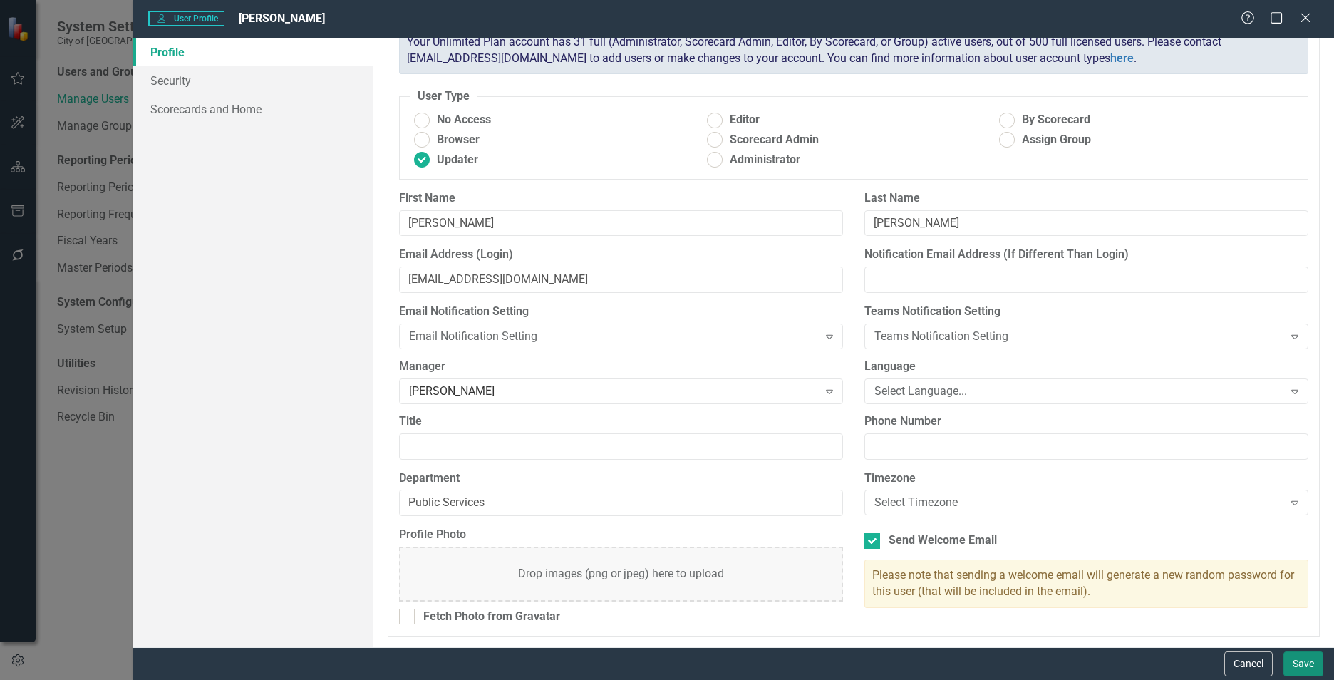
click at [1303, 663] on button "Save" at bounding box center [1303, 663] width 40 height 25
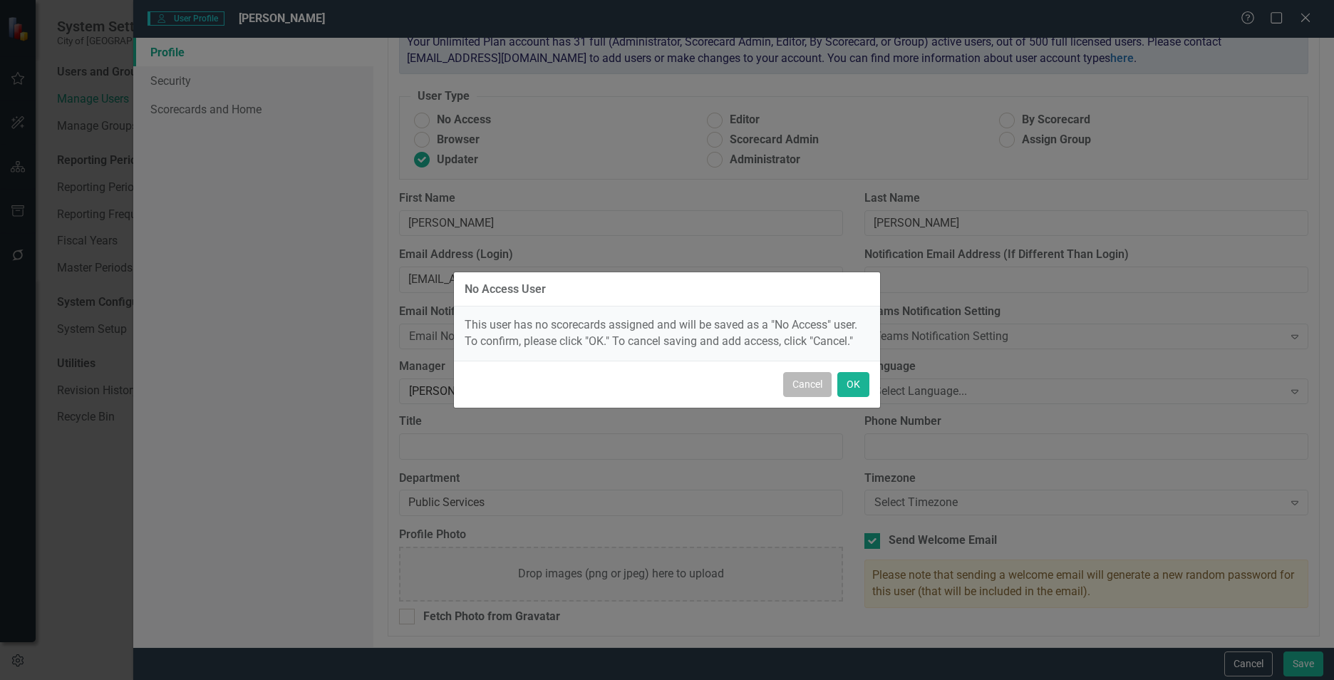
click at [807, 386] on button "Cancel" at bounding box center [807, 384] width 48 height 25
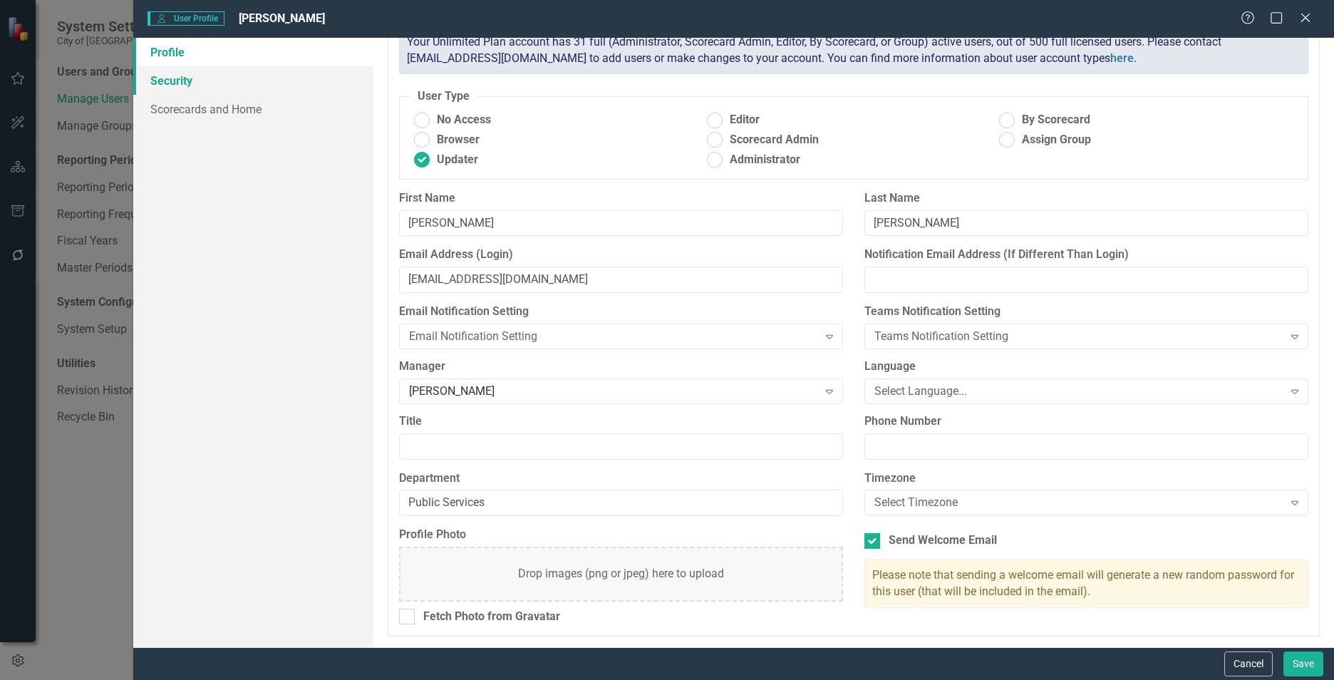
click at [169, 84] on link "Security" at bounding box center [253, 80] width 240 height 29
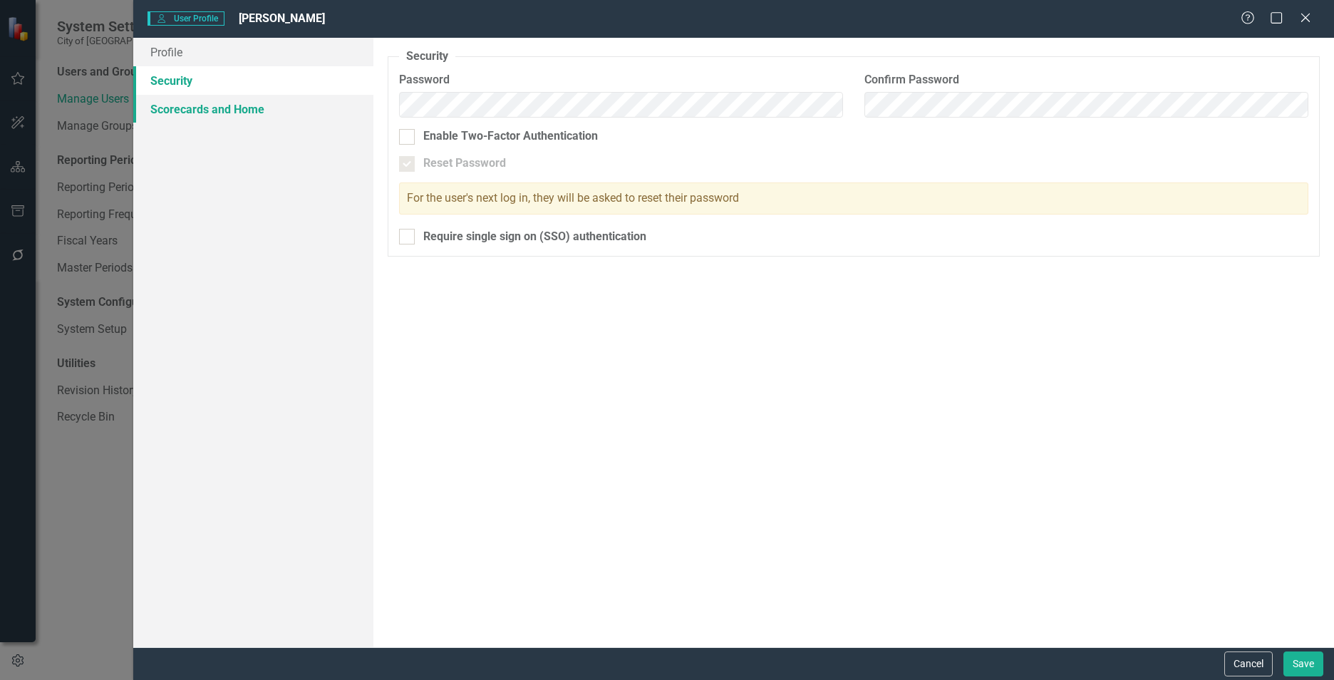
click at [186, 113] on link "Scorecards and Home" at bounding box center [253, 109] width 240 height 29
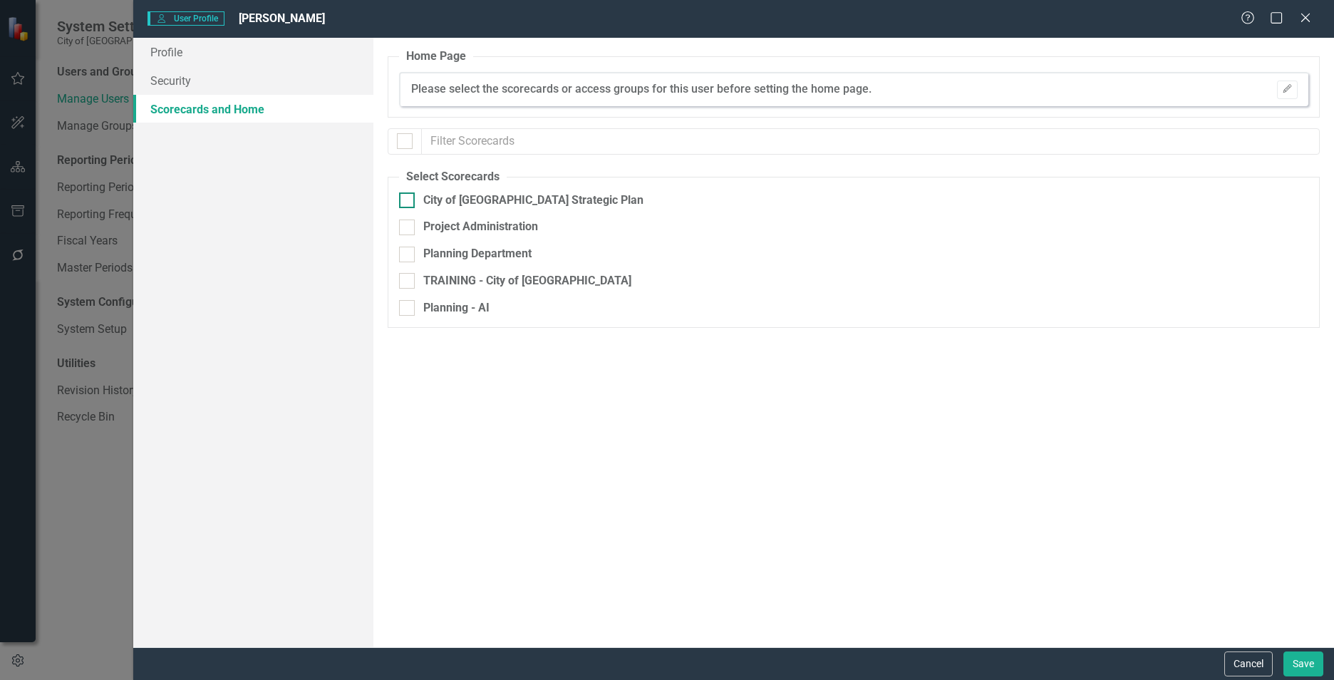
click at [407, 197] on input "City of [GEOGRAPHIC_DATA] Strategic Plan" at bounding box center [403, 196] width 9 height 9
checkbox input "true"
click at [1296, 658] on button "Save" at bounding box center [1303, 663] width 40 height 25
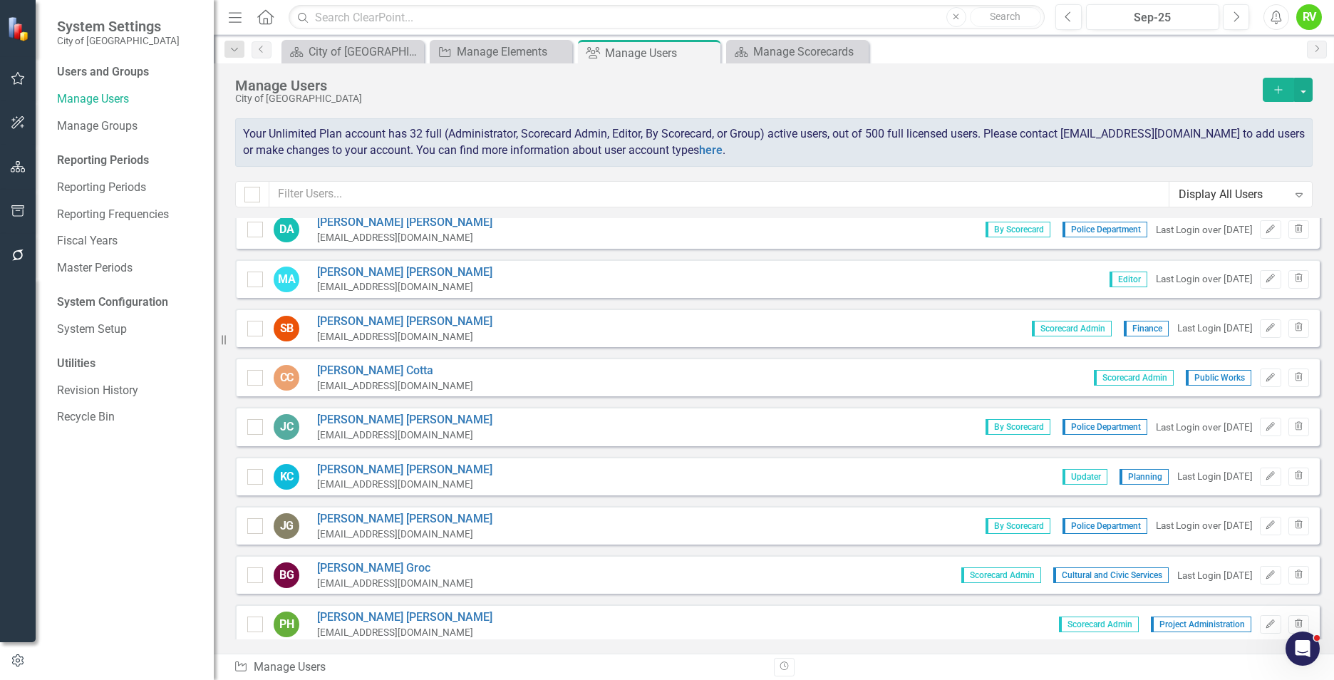
scroll to position [214, 0]
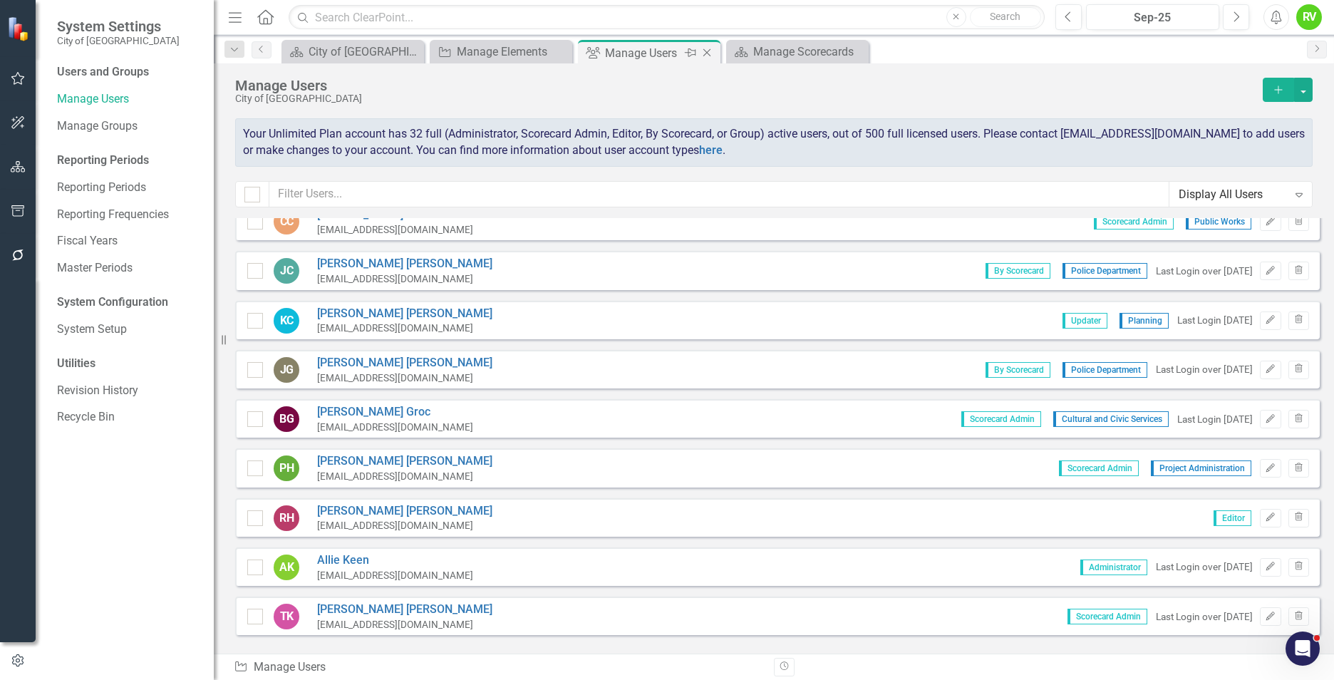
click at [712, 52] on icon "Close" at bounding box center [707, 52] width 14 height 11
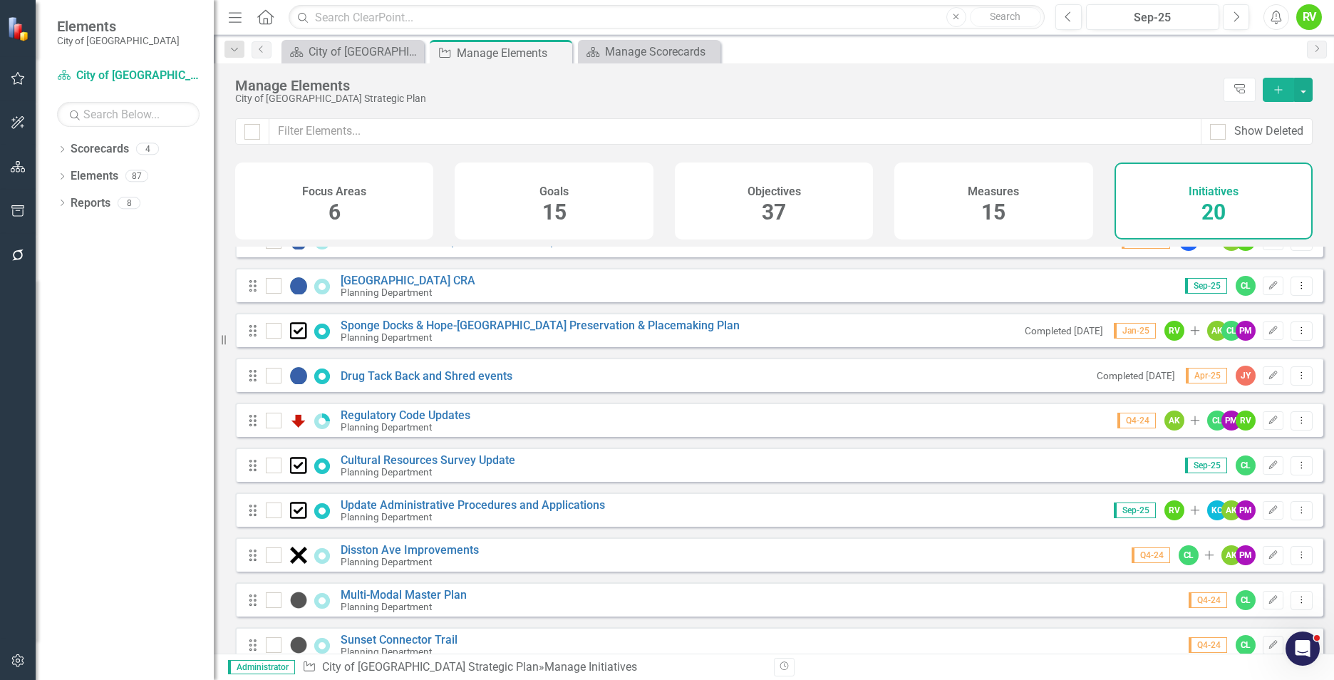
scroll to position [356, 0]
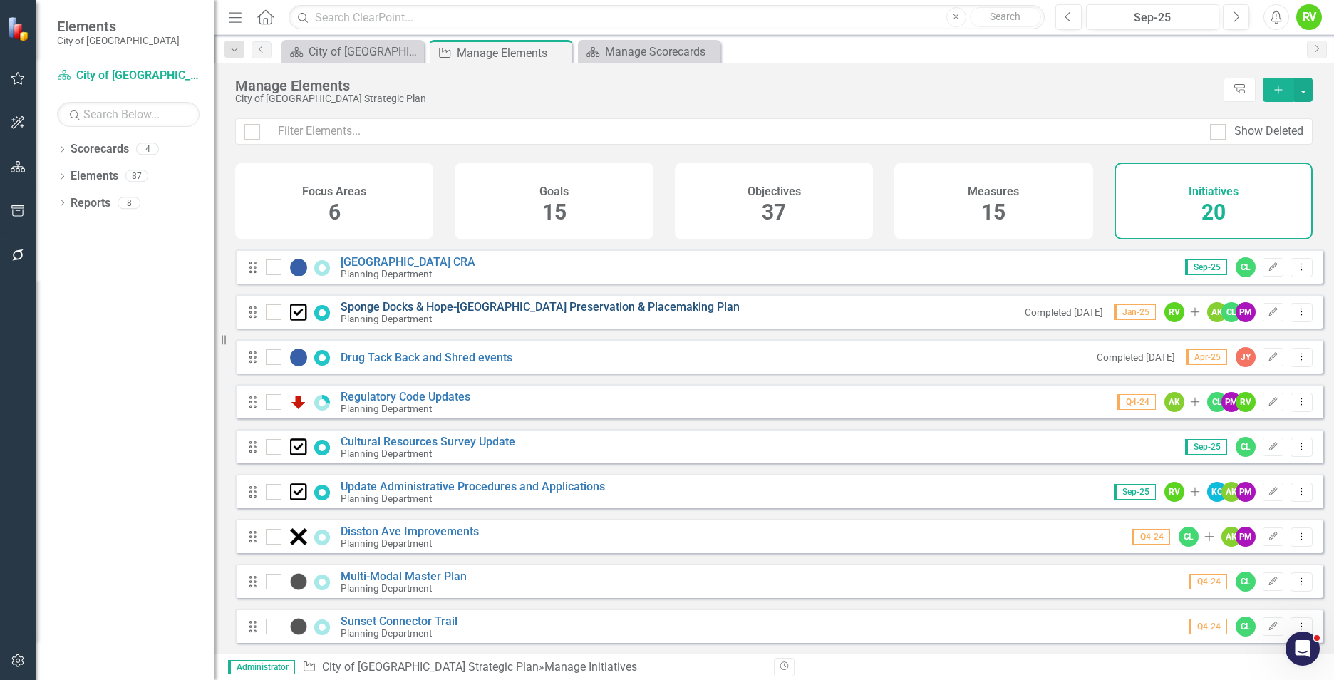
click at [516, 314] on link "Sponge Docks & Hope-[GEOGRAPHIC_DATA] Preservation & Placemaking Plan" at bounding box center [540, 307] width 399 height 14
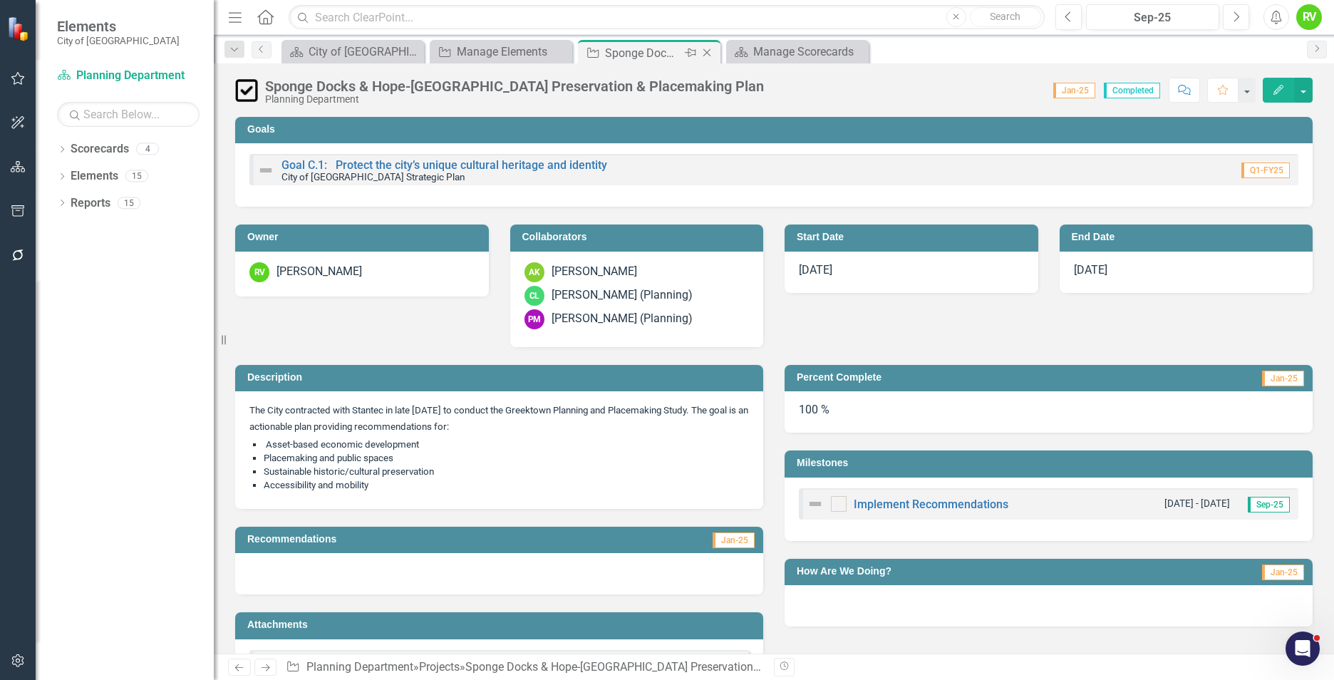
click at [709, 49] on icon "Close" at bounding box center [707, 52] width 14 height 11
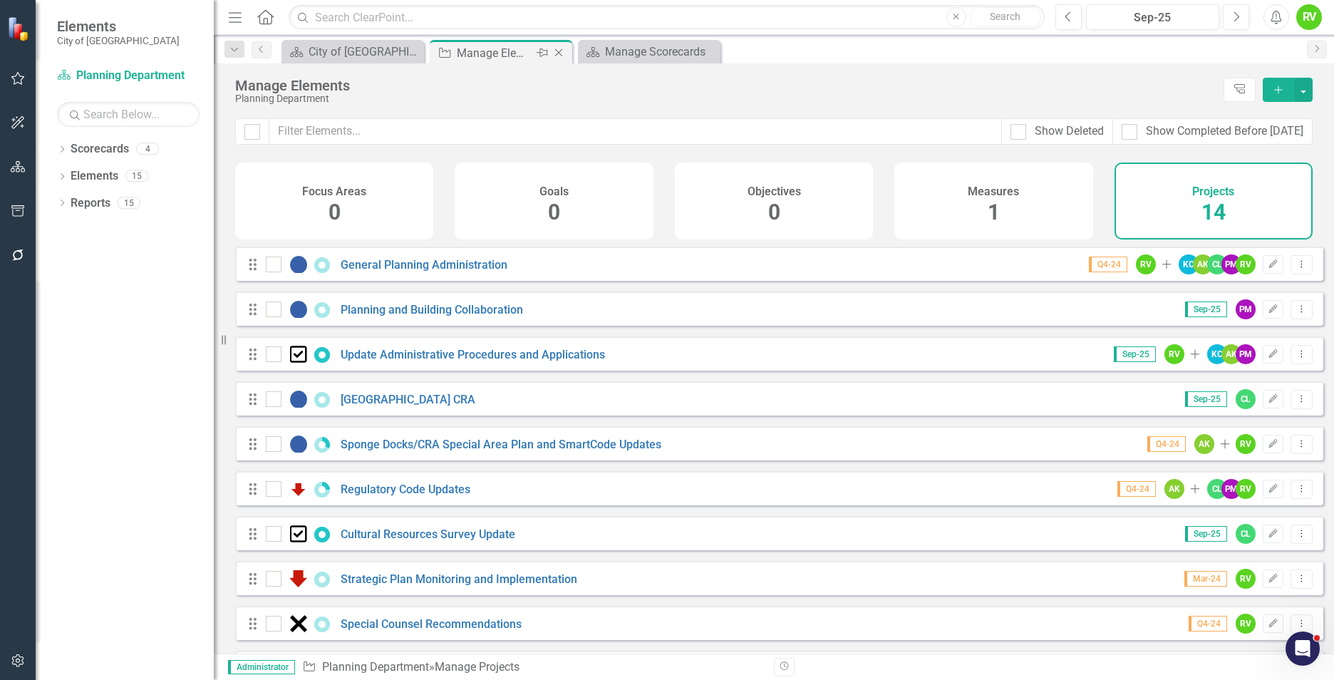
click at [563, 53] on icon "Close" at bounding box center [559, 52] width 14 height 11
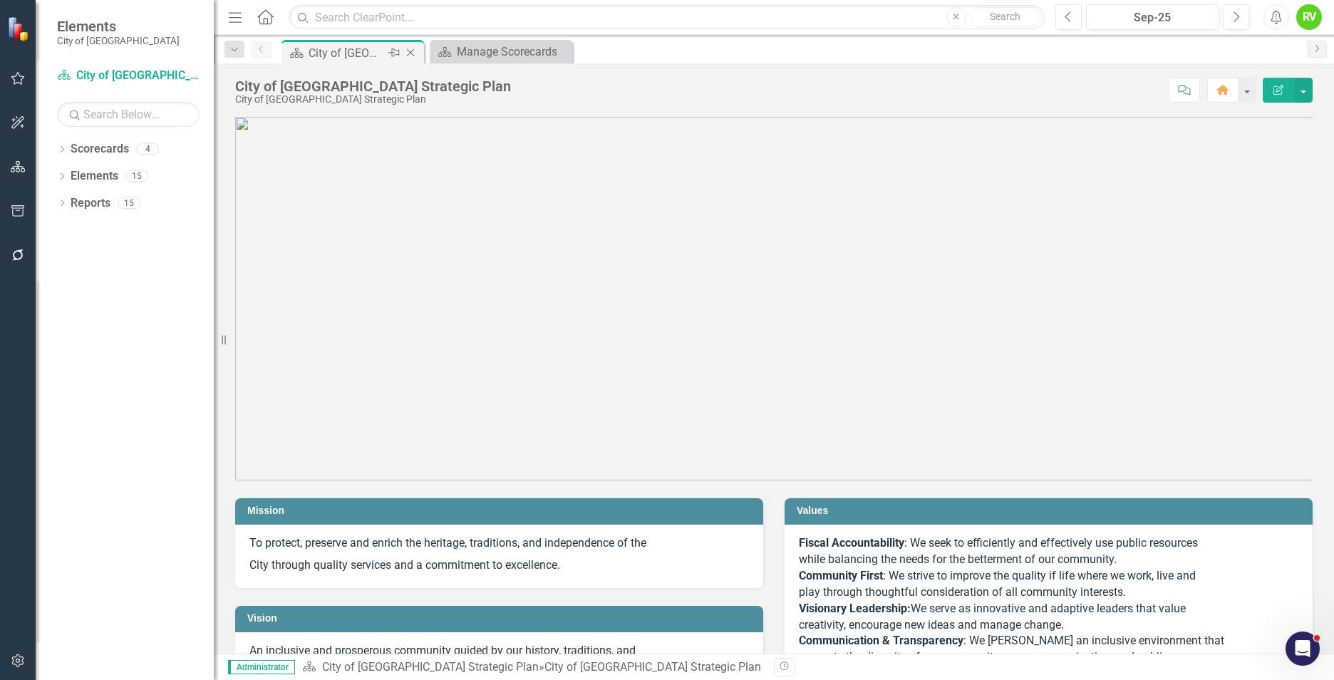
click at [381, 51] on div "City of [GEOGRAPHIC_DATA] Strategic Plan" at bounding box center [347, 53] width 76 height 18
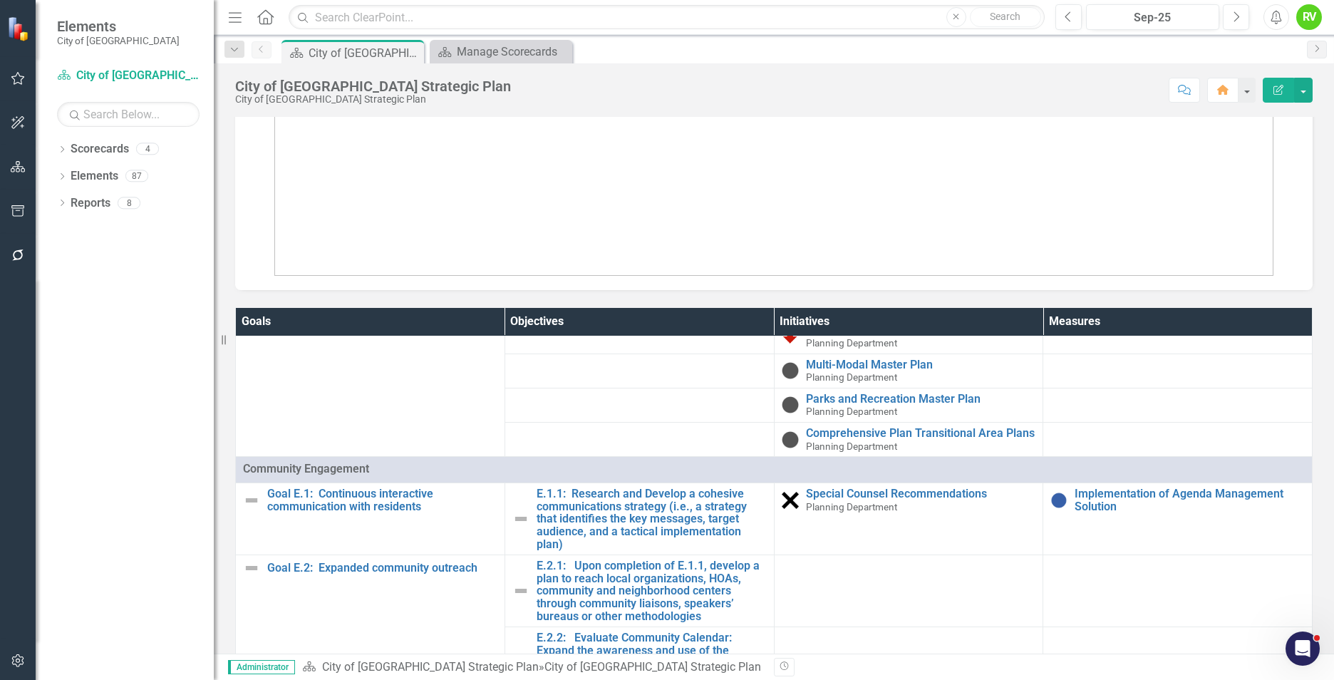
scroll to position [1454, 0]
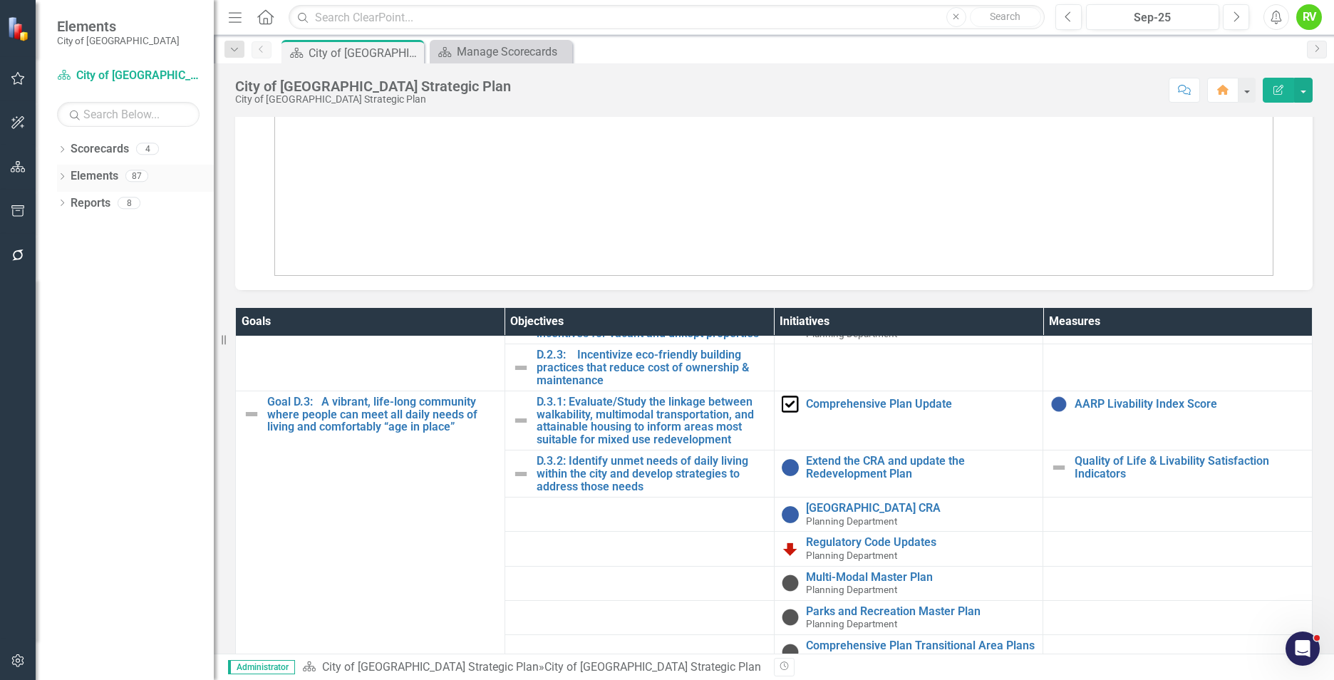
click at [86, 185] on div "Elements" at bounding box center [95, 177] width 48 height 24
click at [91, 175] on link "Elements" at bounding box center [95, 176] width 48 height 16
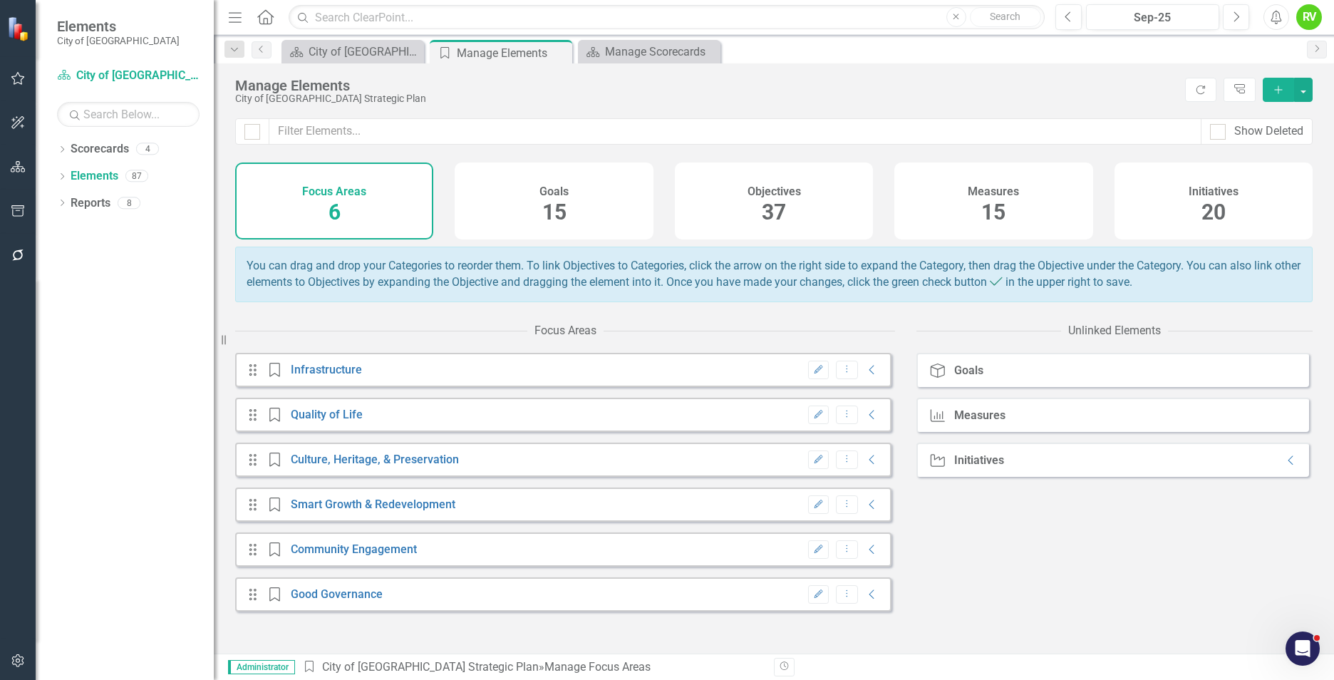
click at [955, 195] on div "Measures 15" at bounding box center [993, 200] width 198 height 77
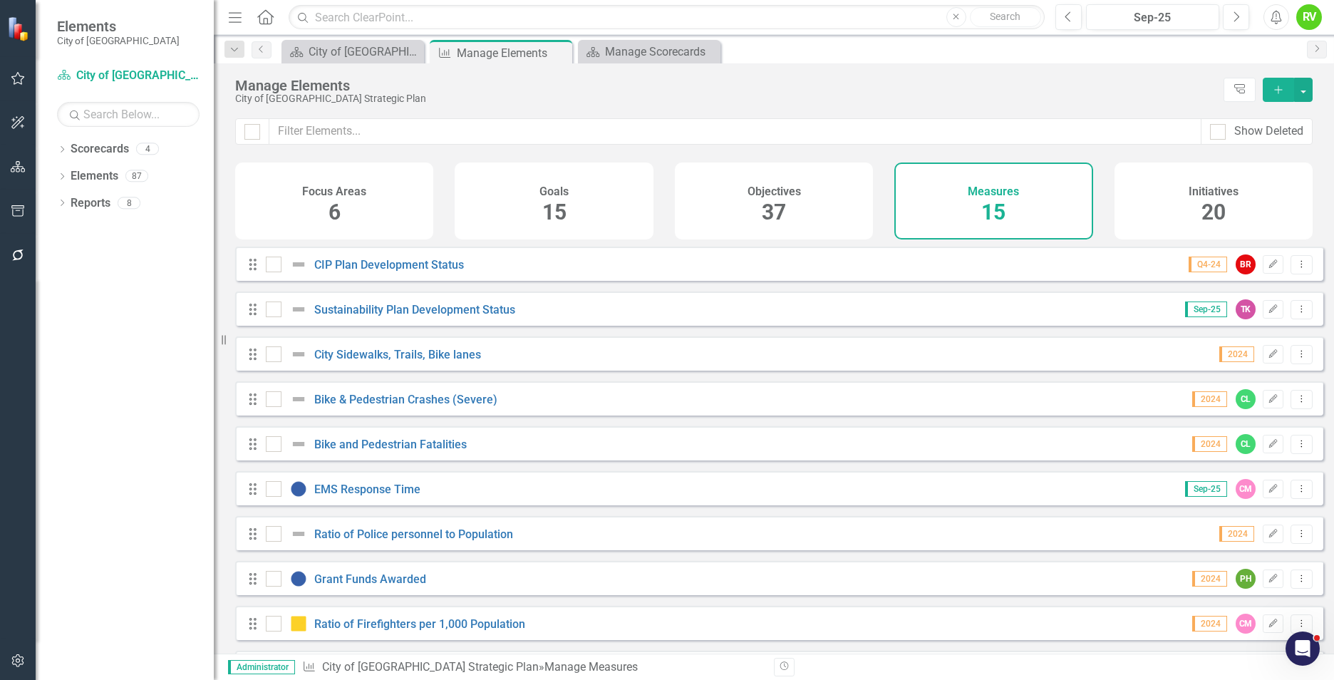
click at [1236, 180] on div "Initiatives 20" at bounding box center [1214, 200] width 198 height 77
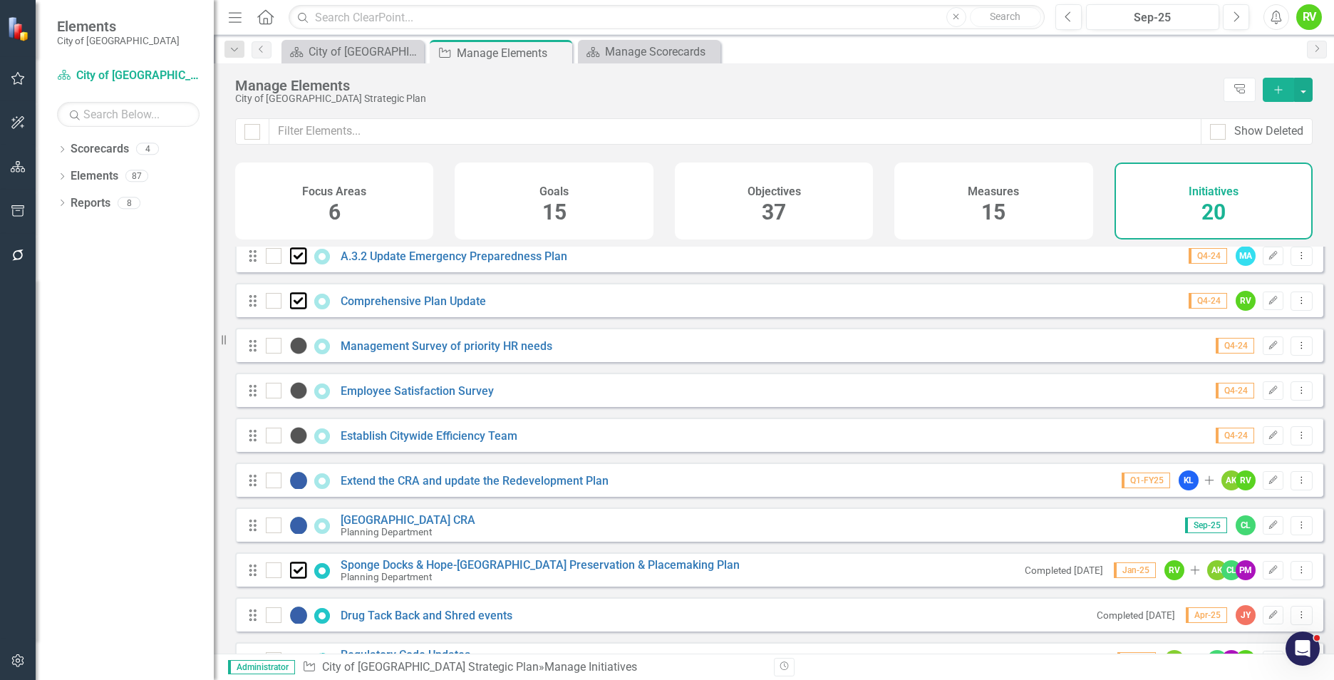
scroll to position [143, 0]
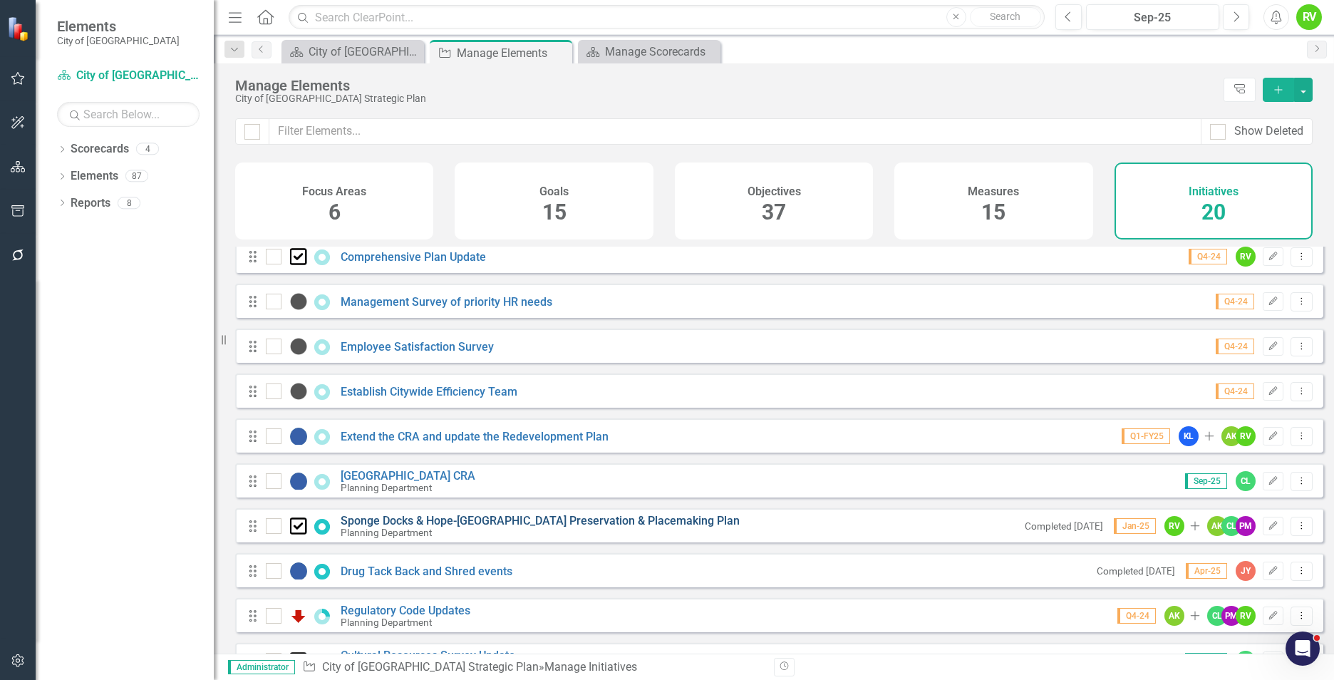
click at [486, 527] on link "Sponge Docks & Hope-Athens Preservation & Placemaking Plan" at bounding box center [540, 521] width 399 height 14
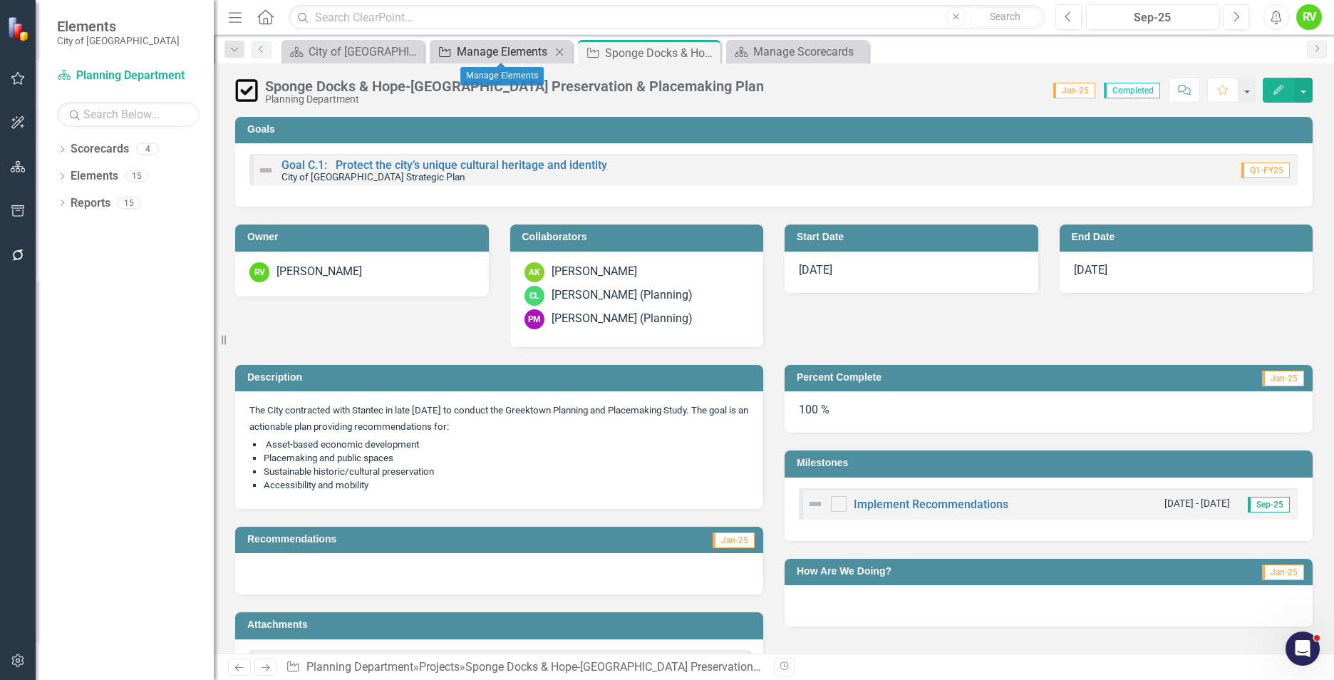
click at [508, 51] on div "Manage Elements" at bounding box center [504, 52] width 94 height 18
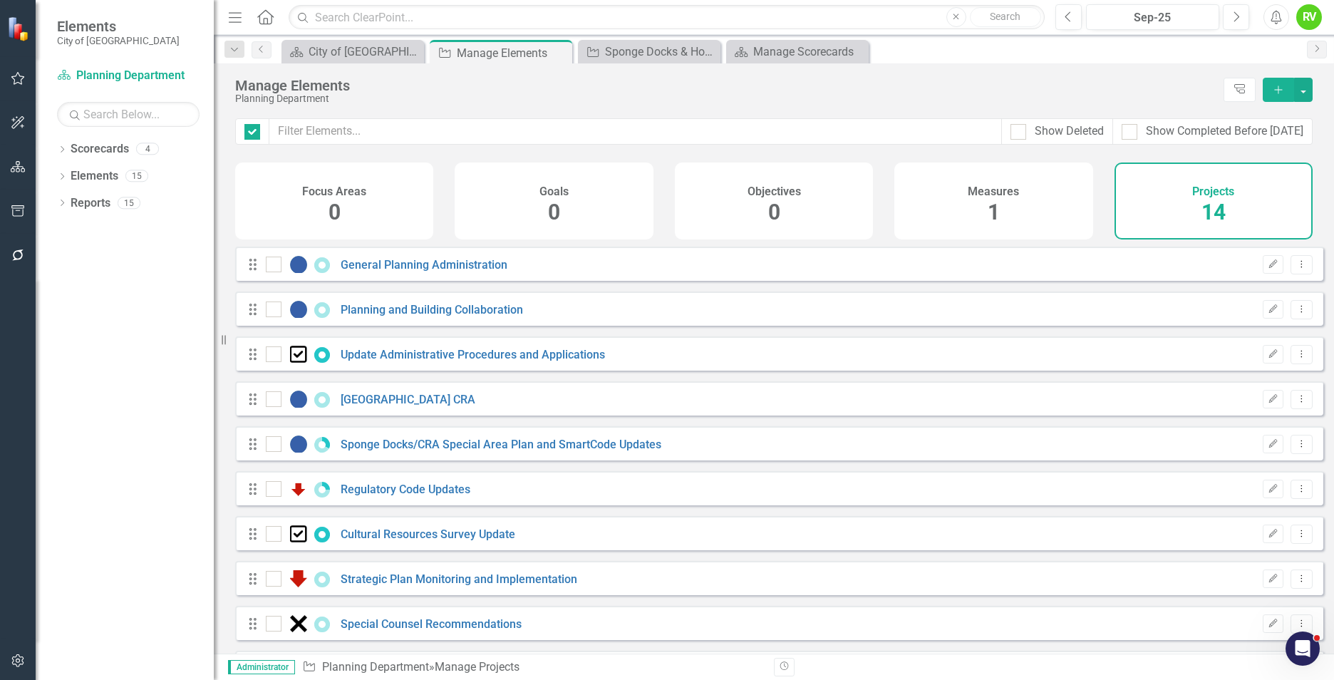
checkbox input "false"
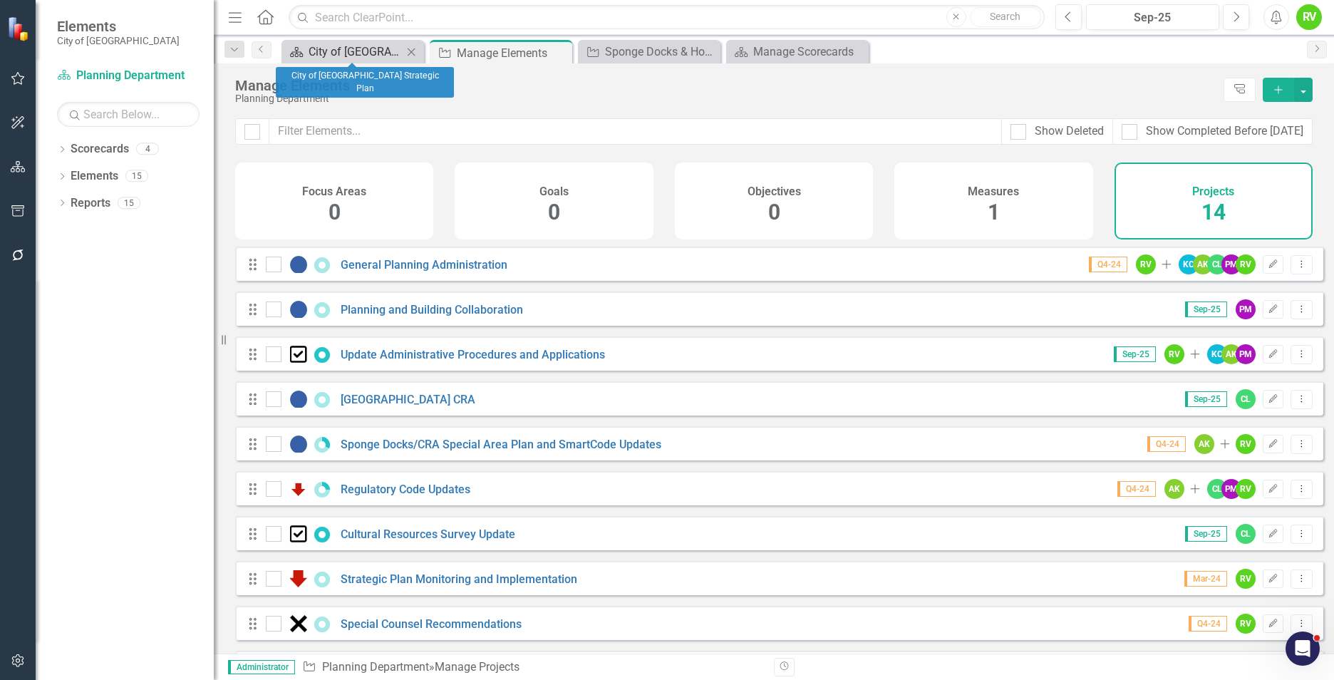
click at [371, 49] on div "City of [GEOGRAPHIC_DATA] Strategic Plan" at bounding box center [356, 52] width 94 height 18
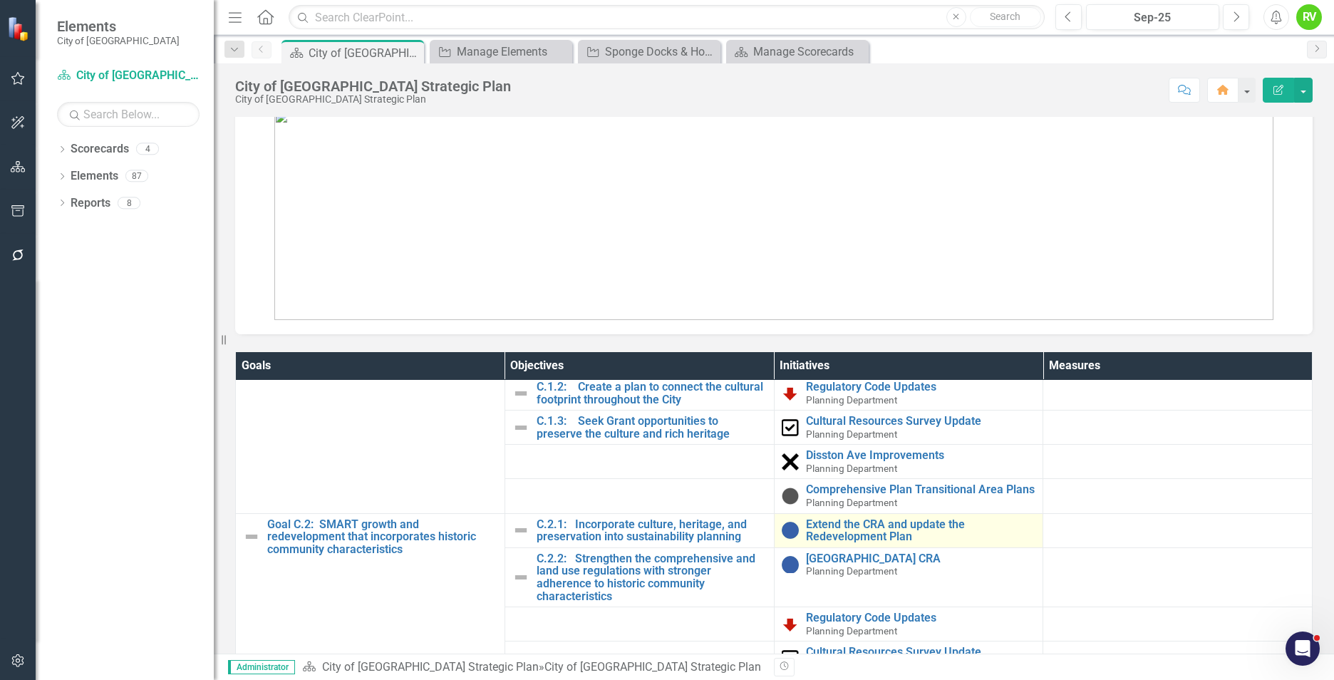
scroll to position [855, 0]
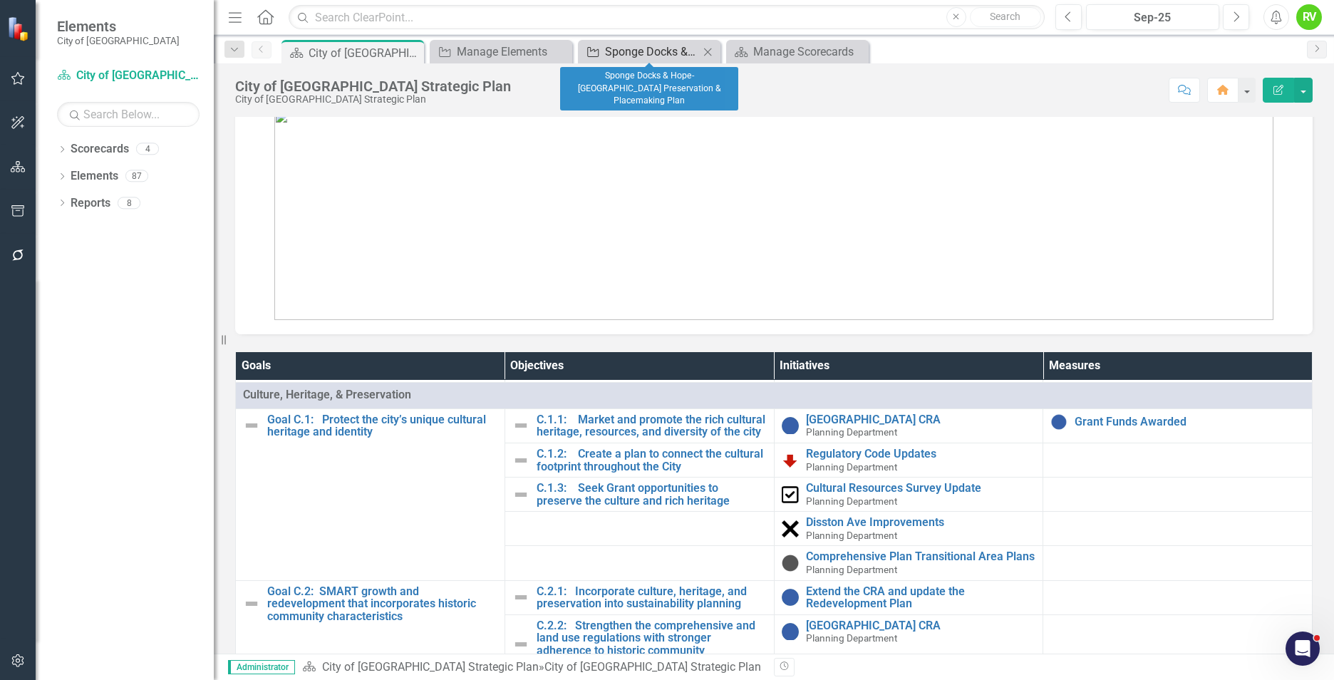
click at [648, 48] on div "Sponge Docks & Hope-Athens Preservation & Placemaking Plan" at bounding box center [652, 52] width 94 height 18
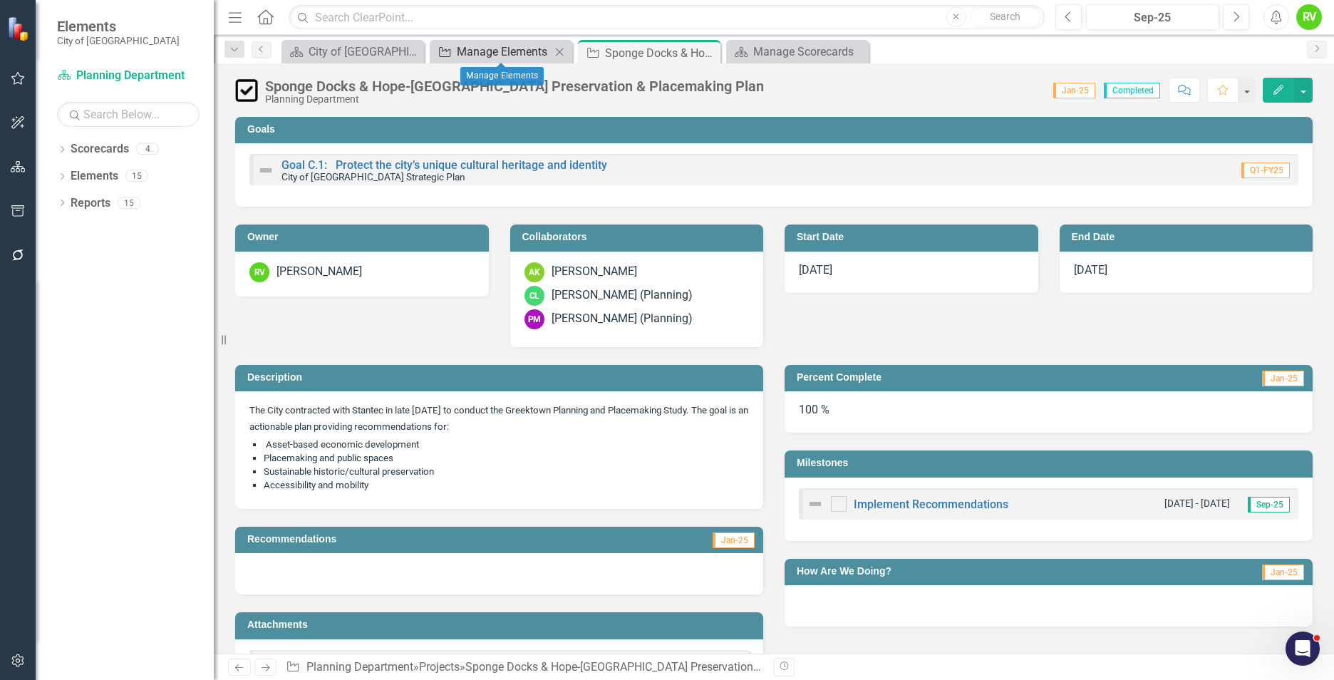
click at [481, 48] on div "Manage Elements" at bounding box center [504, 52] width 94 height 18
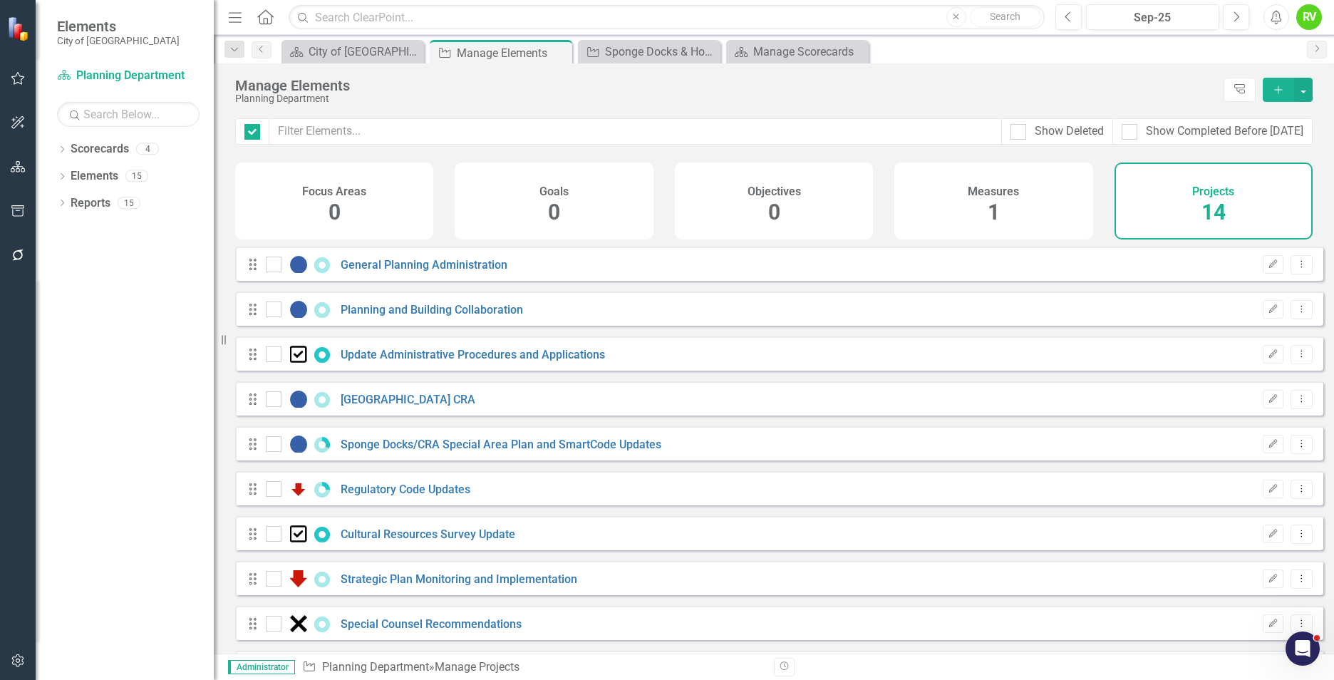
checkbox input "false"
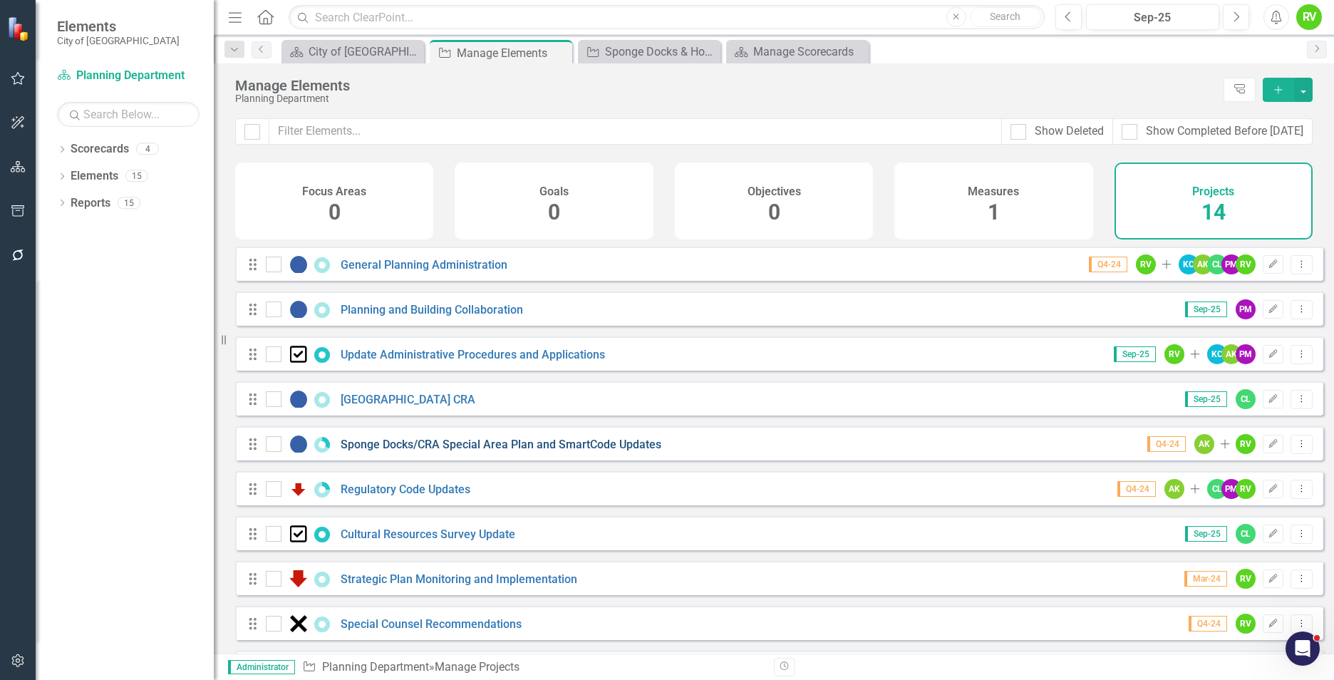
click at [473, 451] on link "Sponge Docks/CRA Special Area Plan and SmartCode Updates" at bounding box center [501, 445] width 321 height 14
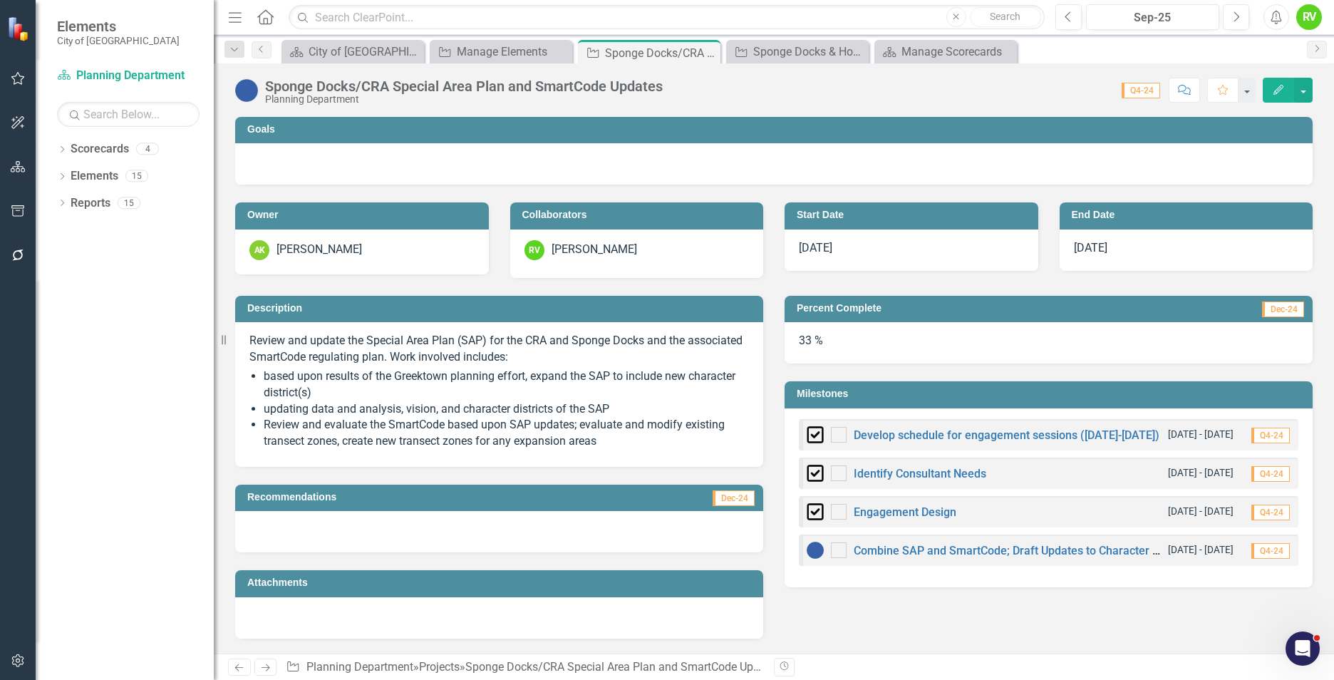
click at [623, 136] on td "Goals" at bounding box center [776, 130] width 1058 height 21
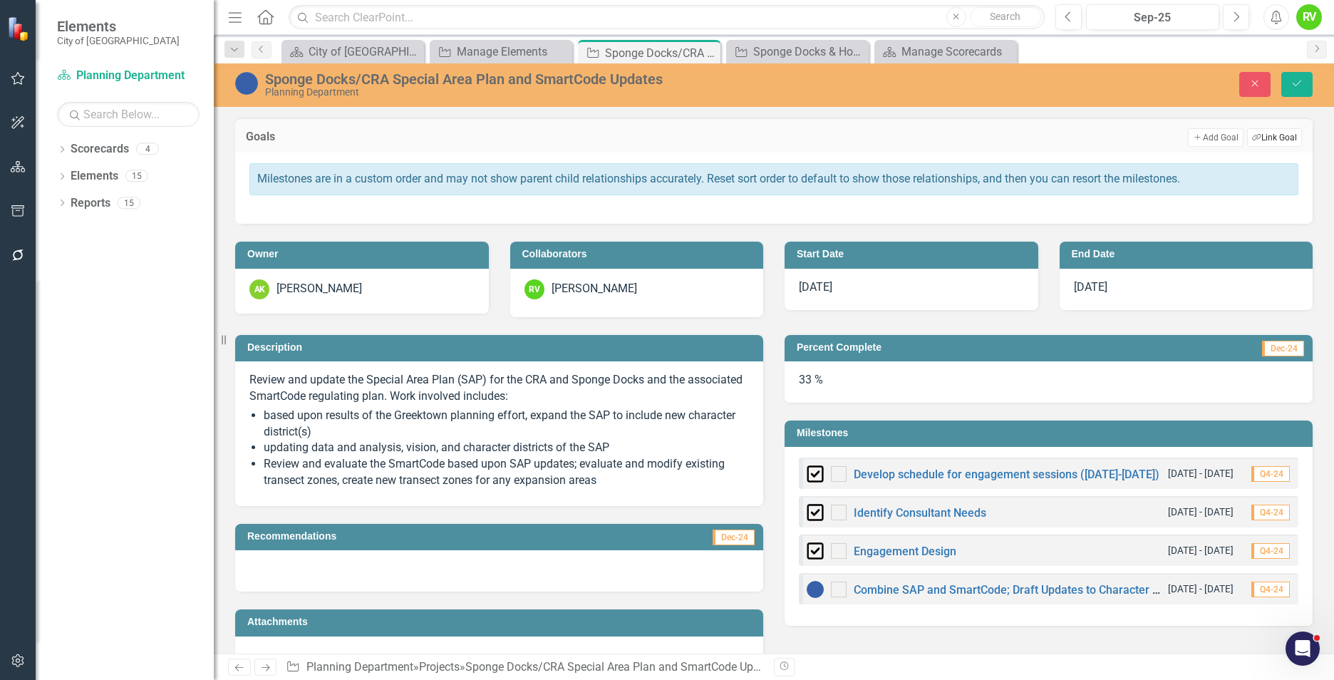
click at [1252, 135] on icon "Link Tag" at bounding box center [1256, 138] width 9 height 8
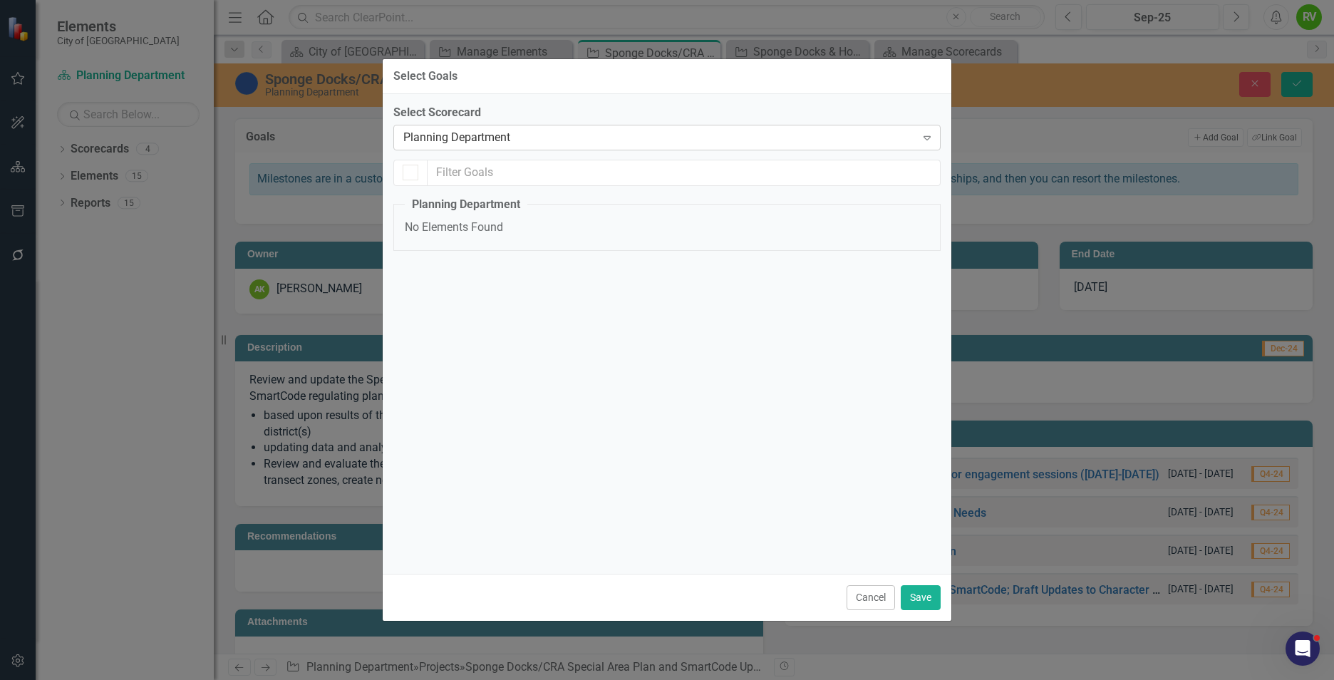
click at [508, 138] on div "Planning Department" at bounding box center [659, 137] width 512 height 16
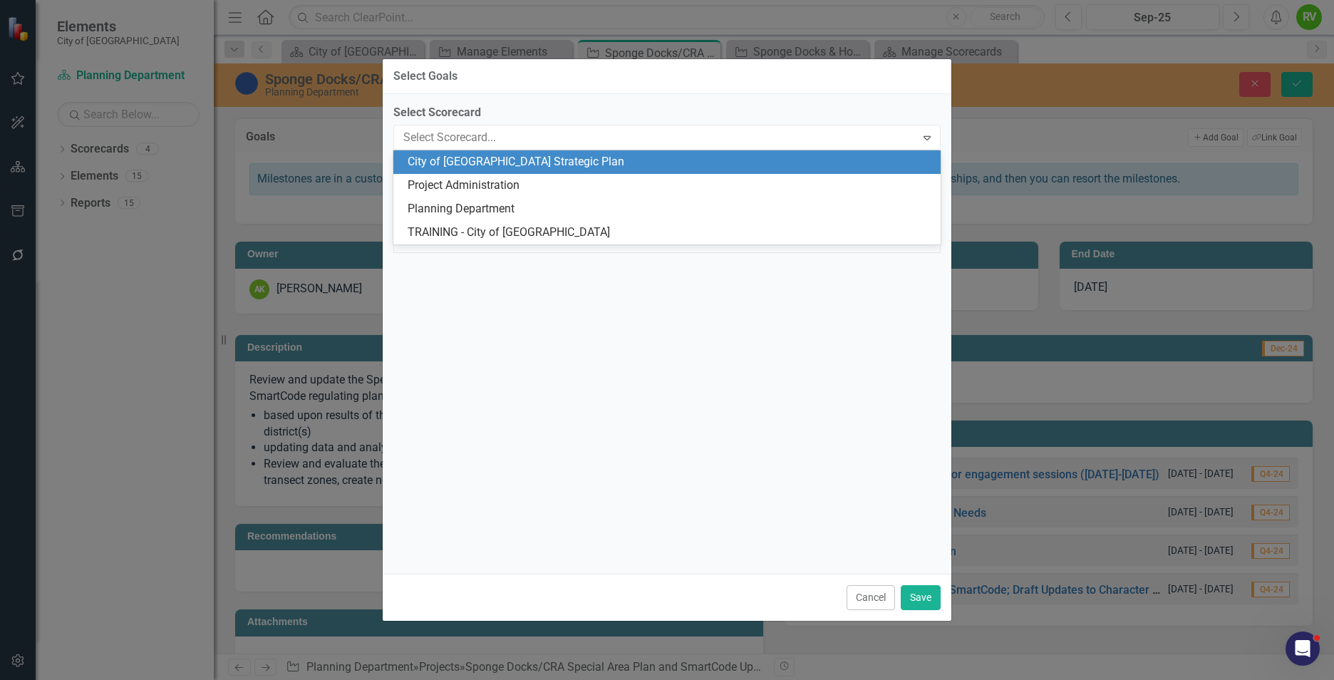
click at [492, 156] on div "City of [GEOGRAPHIC_DATA] Strategic Plan" at bounding box center [670, 162] width 524 height 16
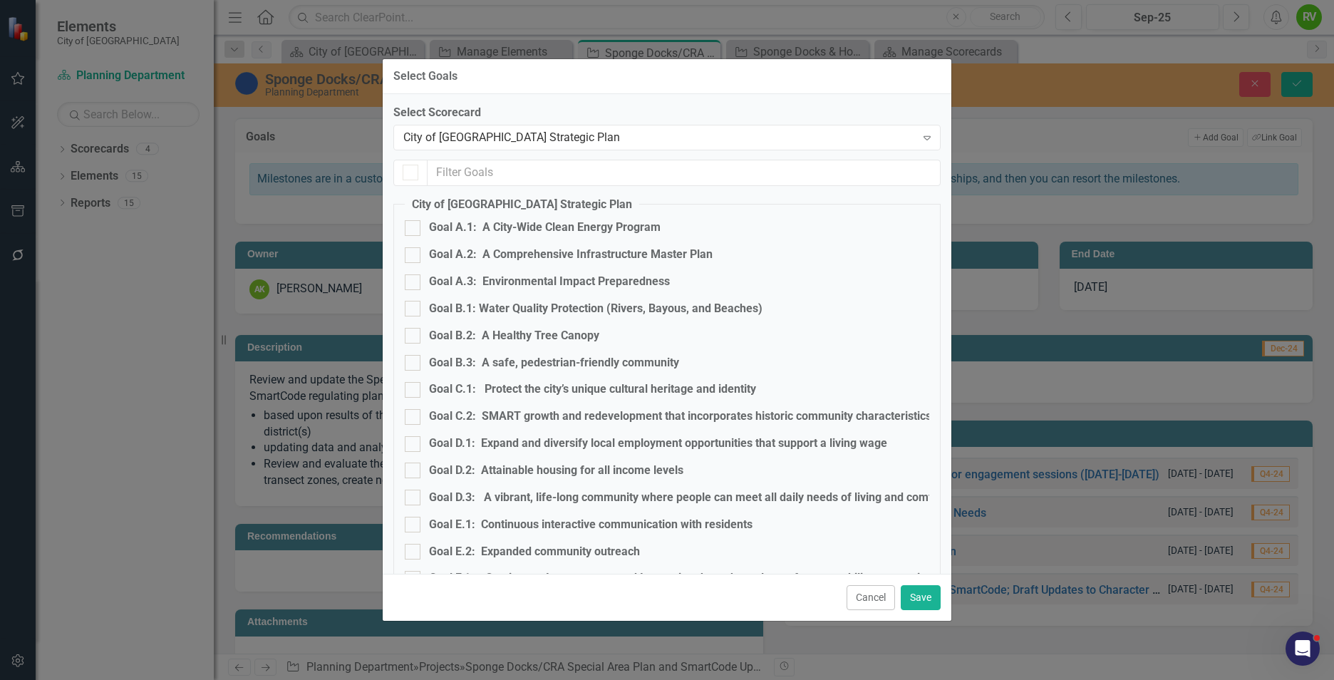
checkbox input "false"
click at [413, 388] on input "Goal C.1: Protect the city’s unique cultural heritage and identity" at bounding box center [409, 386] width 9 height 9
checkbox input "true"
click at [920, 594] on button "Save" at bounding box center [921, 597] width 40 height 25
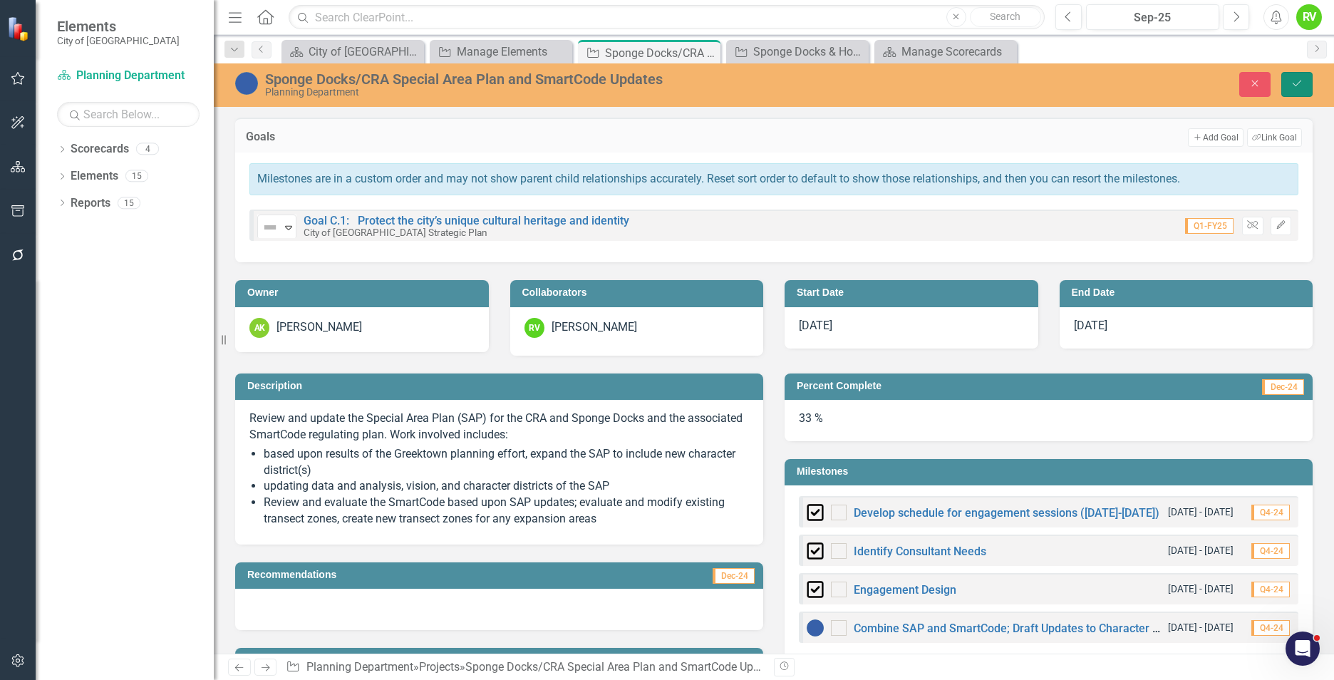
click at [1291, 76] on button "Save" at bounding box center [1296, 84] width 31 height 25
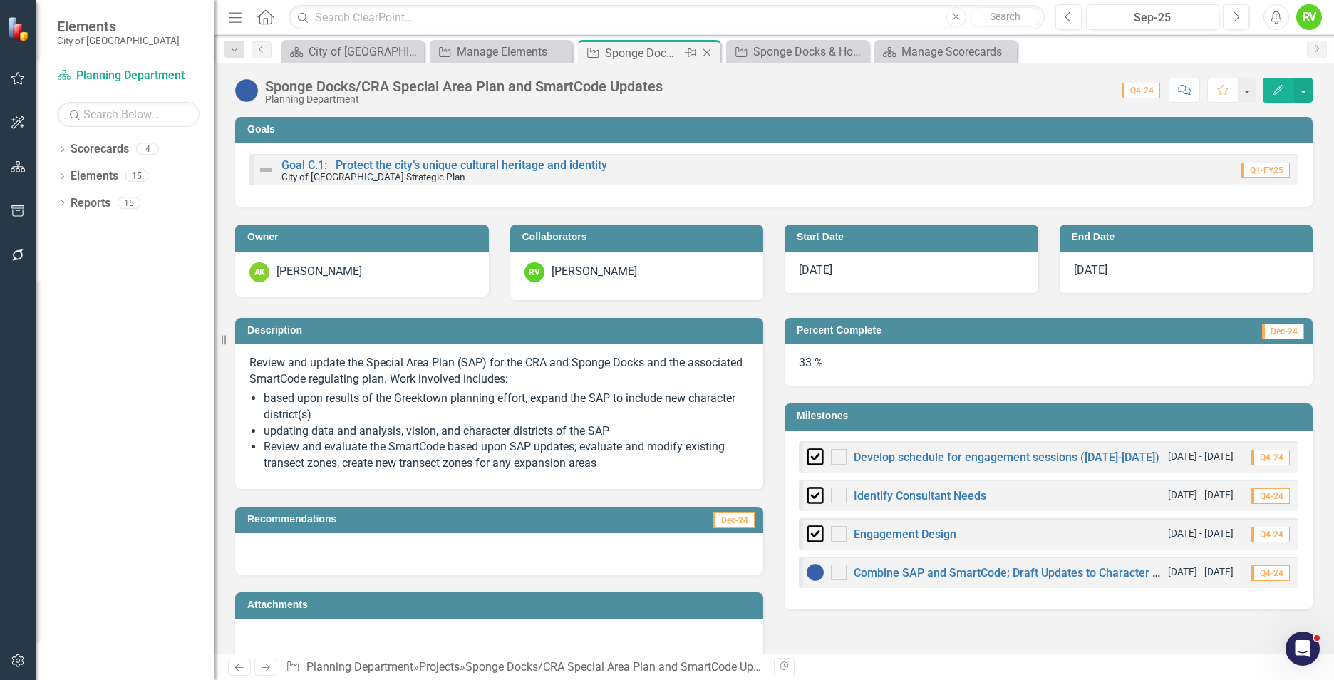
click at [708, 51] on icon at bounding box center [707, 53] width 8 height 8
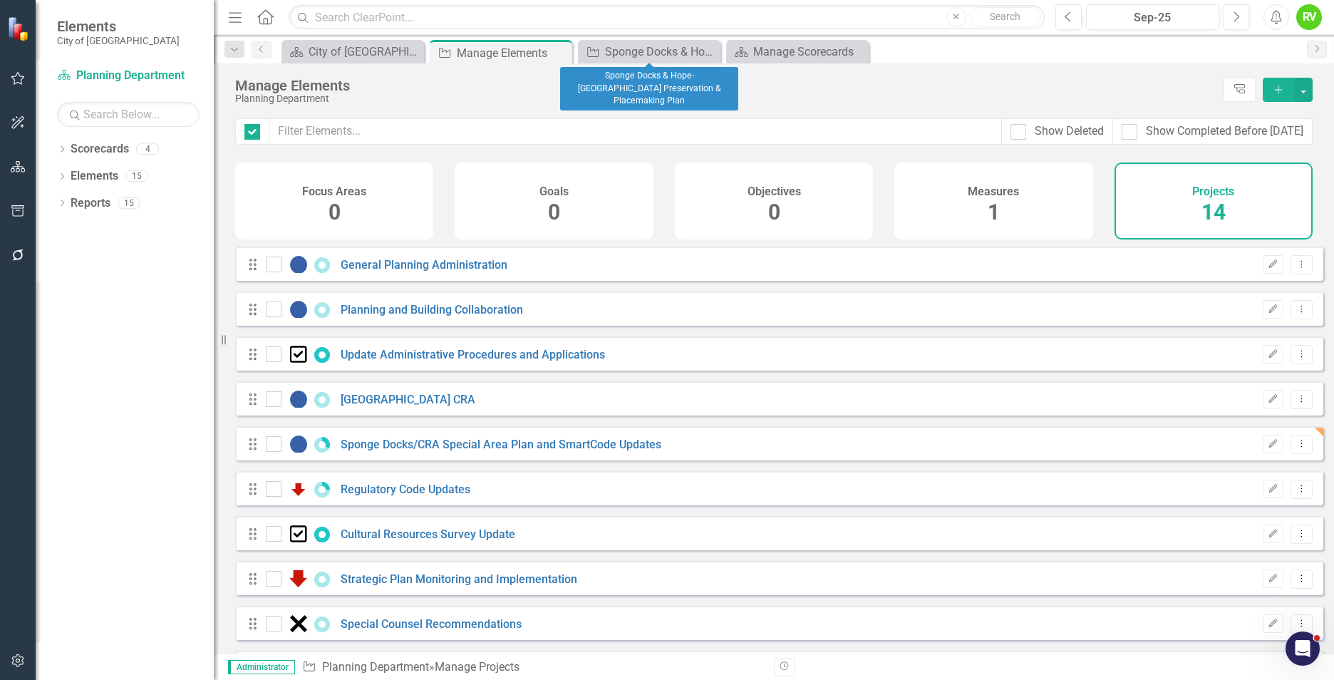
checkbox input "false"
click at [708, 52] on icon at bounding box center [708, 52] width 8 height 8
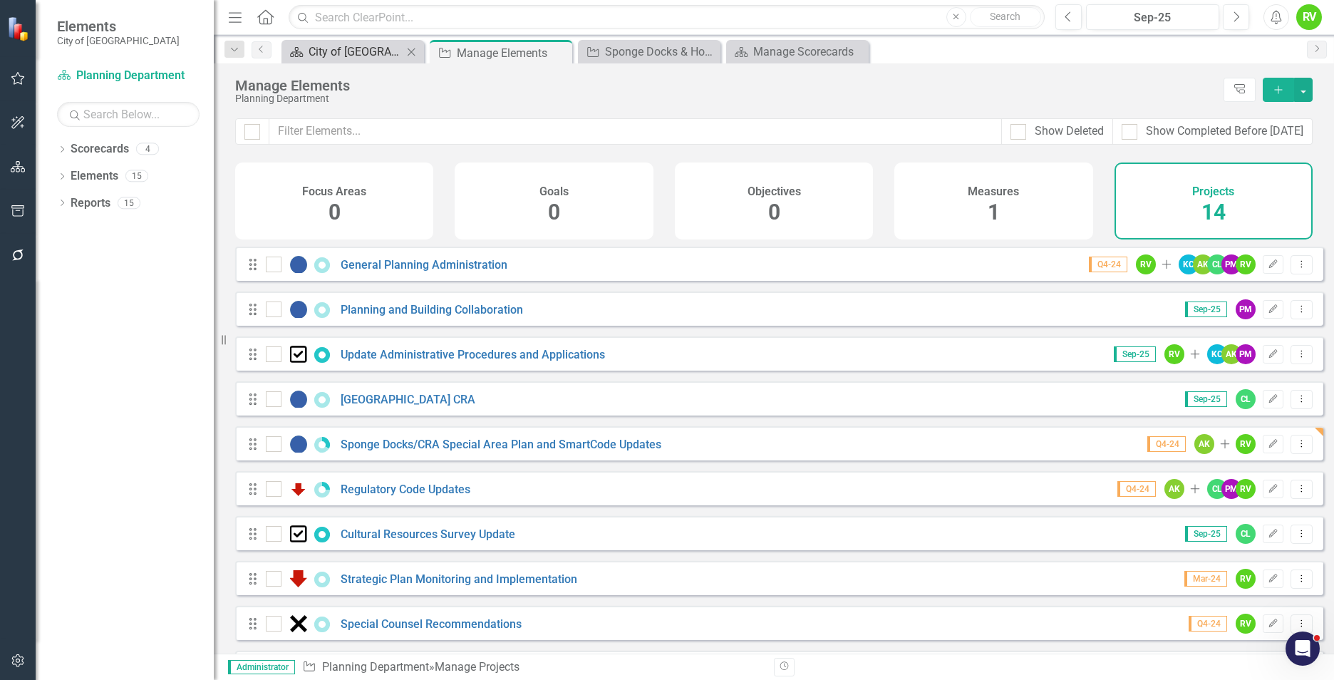
click at [372, 54] on div "City of [GEOGRAPHIC_DATA] Strategic Plan" at bounding box center [356, 52] width 94 height 18
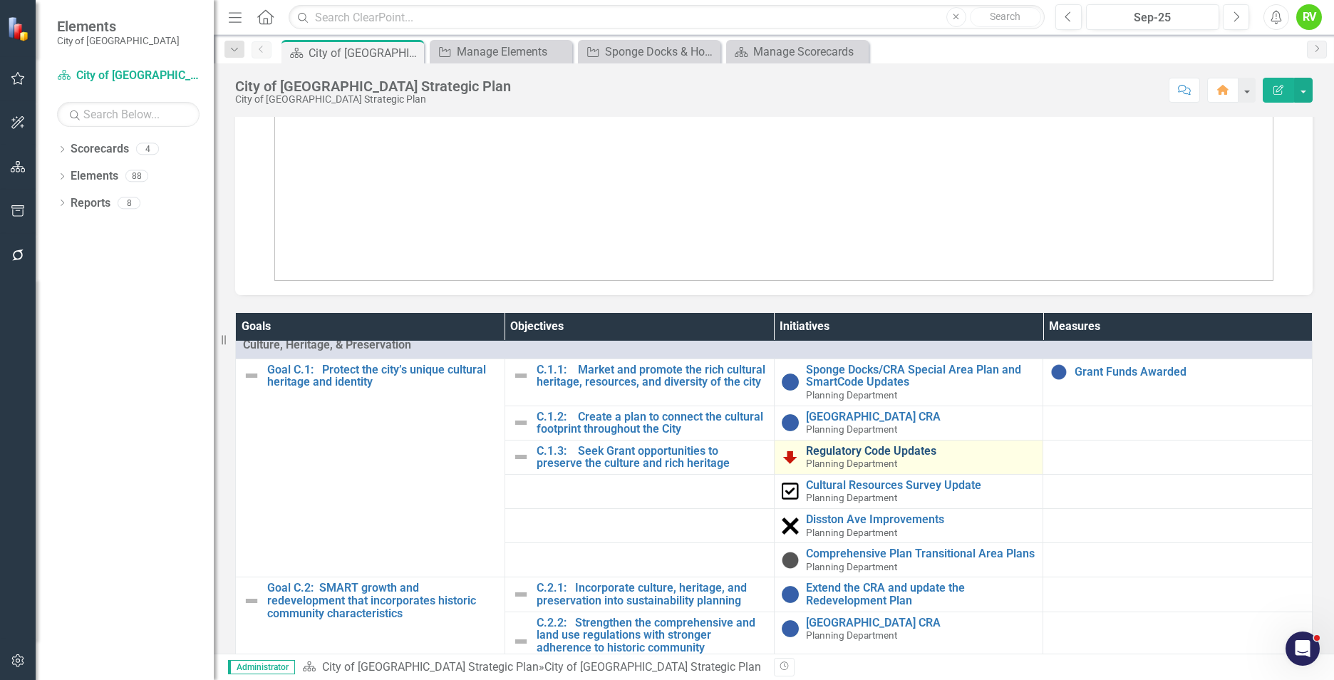
scroll to position [855, 0]
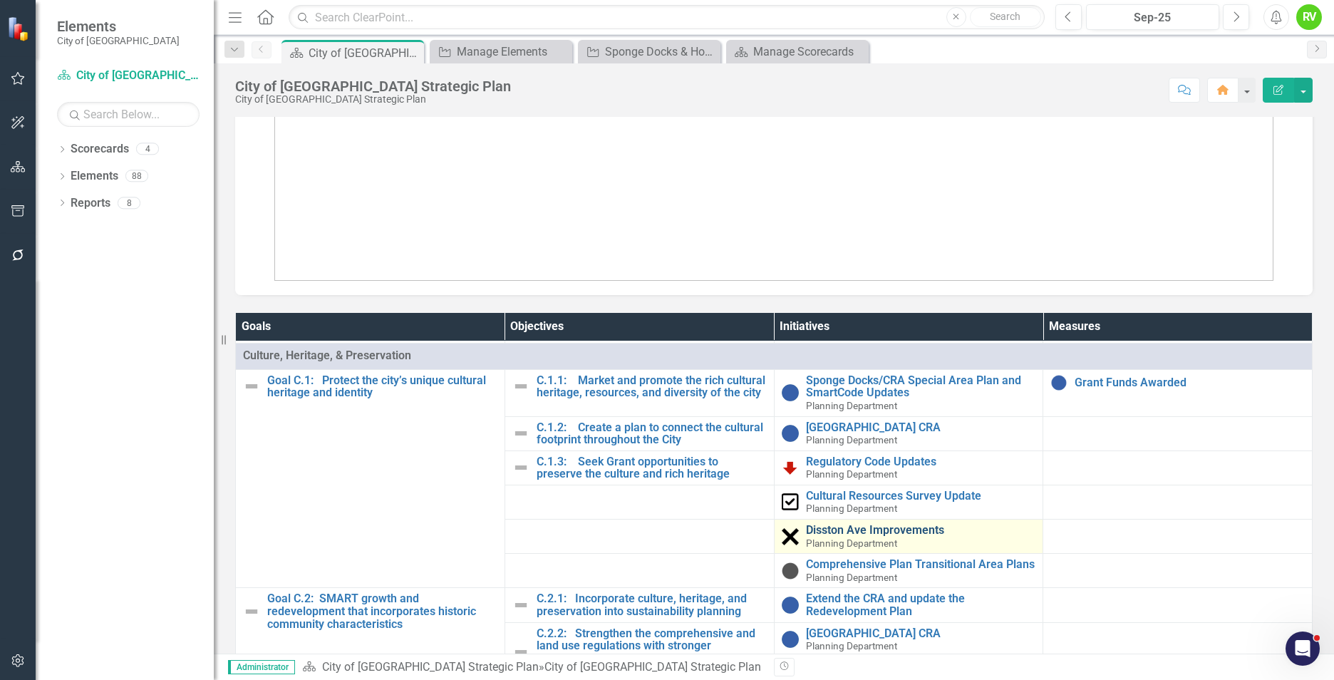
click at [827, 537] on link "Disston Ave Improvements" at bounding box center [921, 530] width 230 height 13
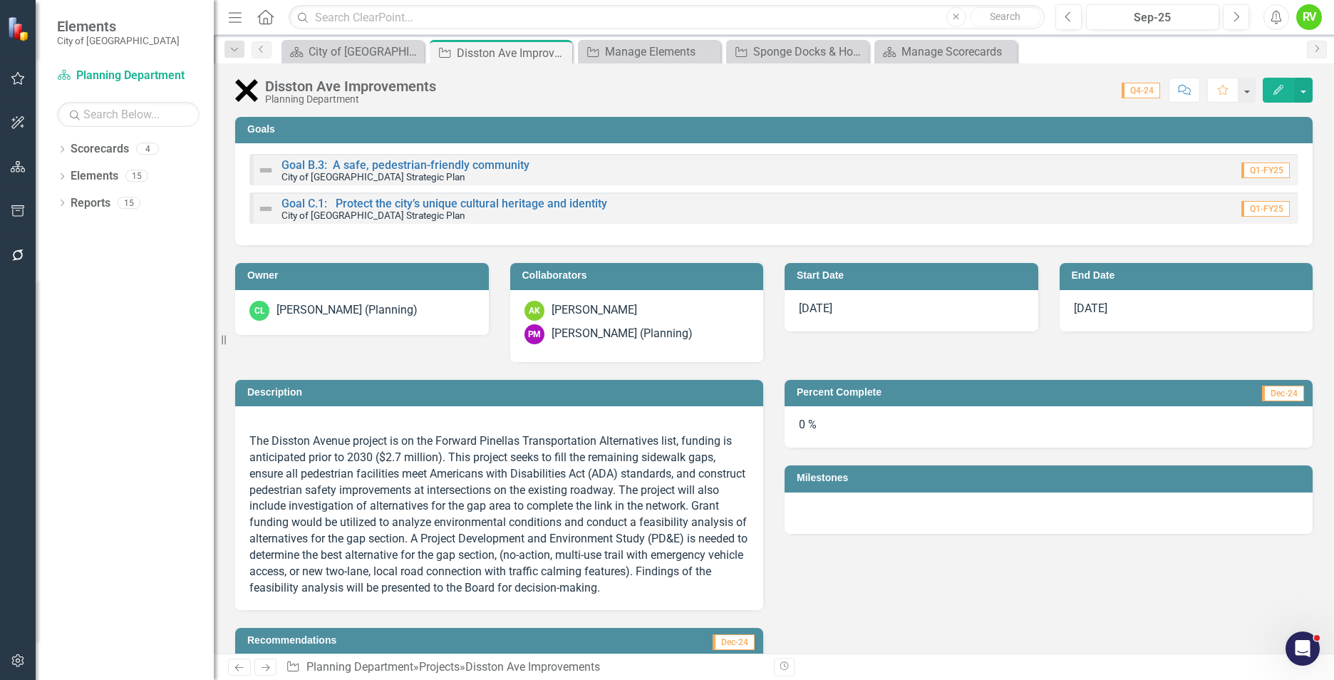
click at [458, 125] on h3 "Goals" at bounding box center [776, 129] width 1058 height 11
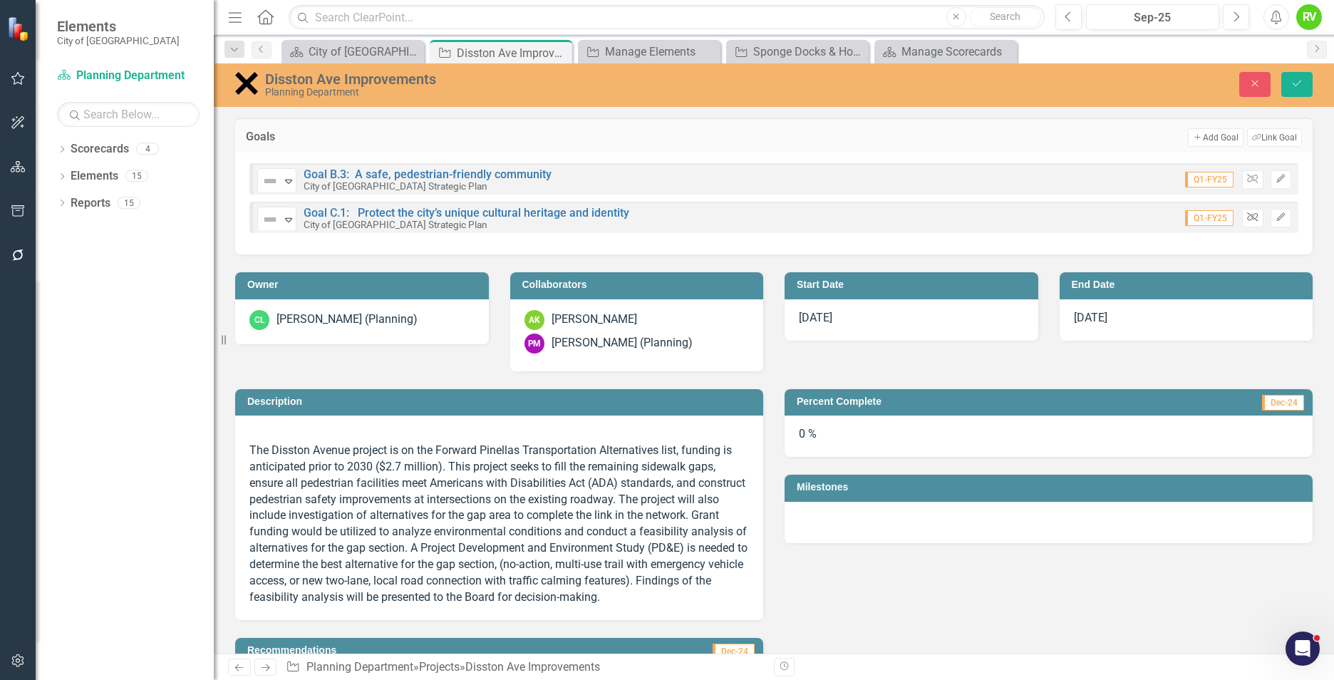
click at [1242, 217] on button "Unlink" at bounding box center [1252, 218] width 21 height 19
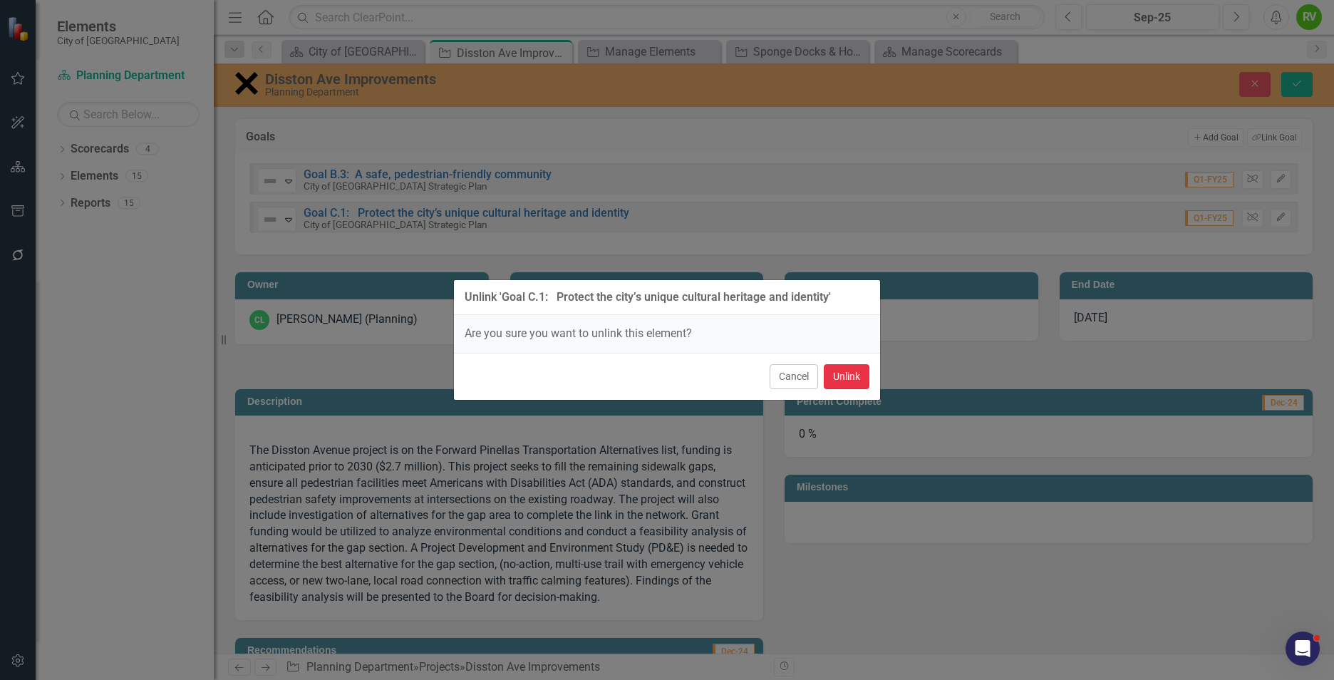
click at [843, 376] on button "Unlink" at bounding box center [847, 376] width 46 height 25
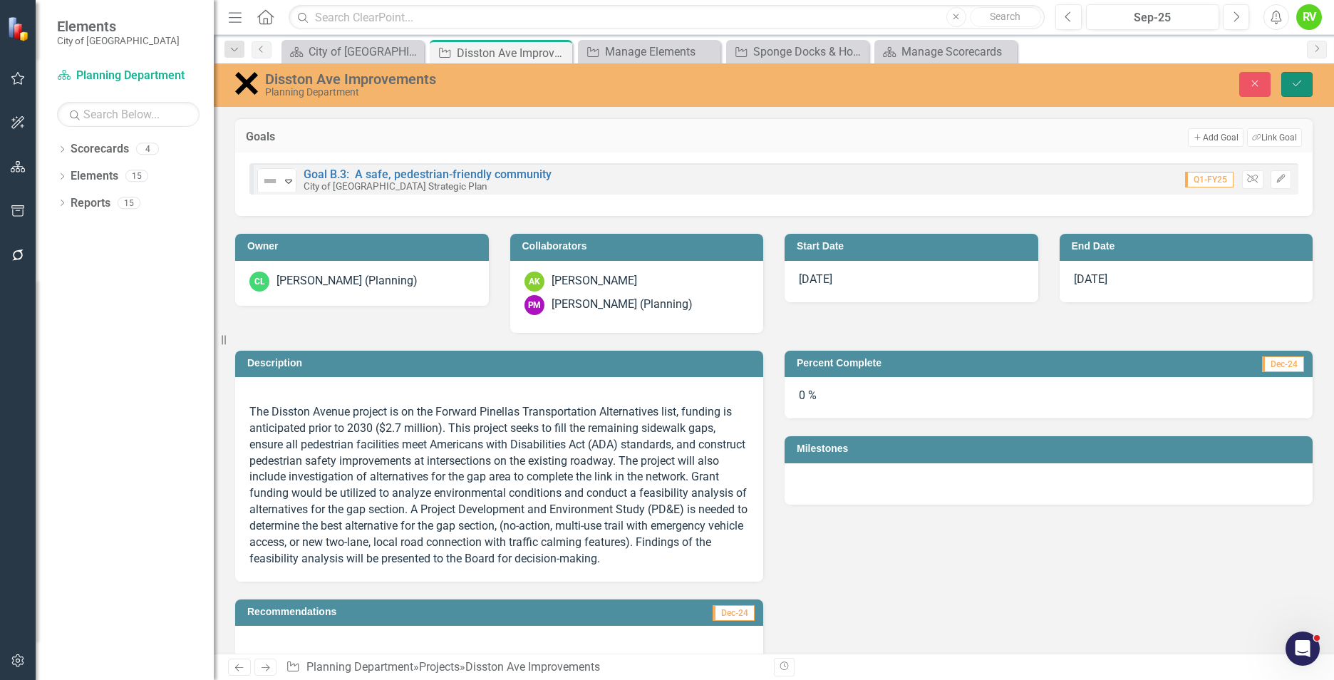
click at [1286, 78] on button "Save" at bounding box center [1296, 84] width 31 height 25
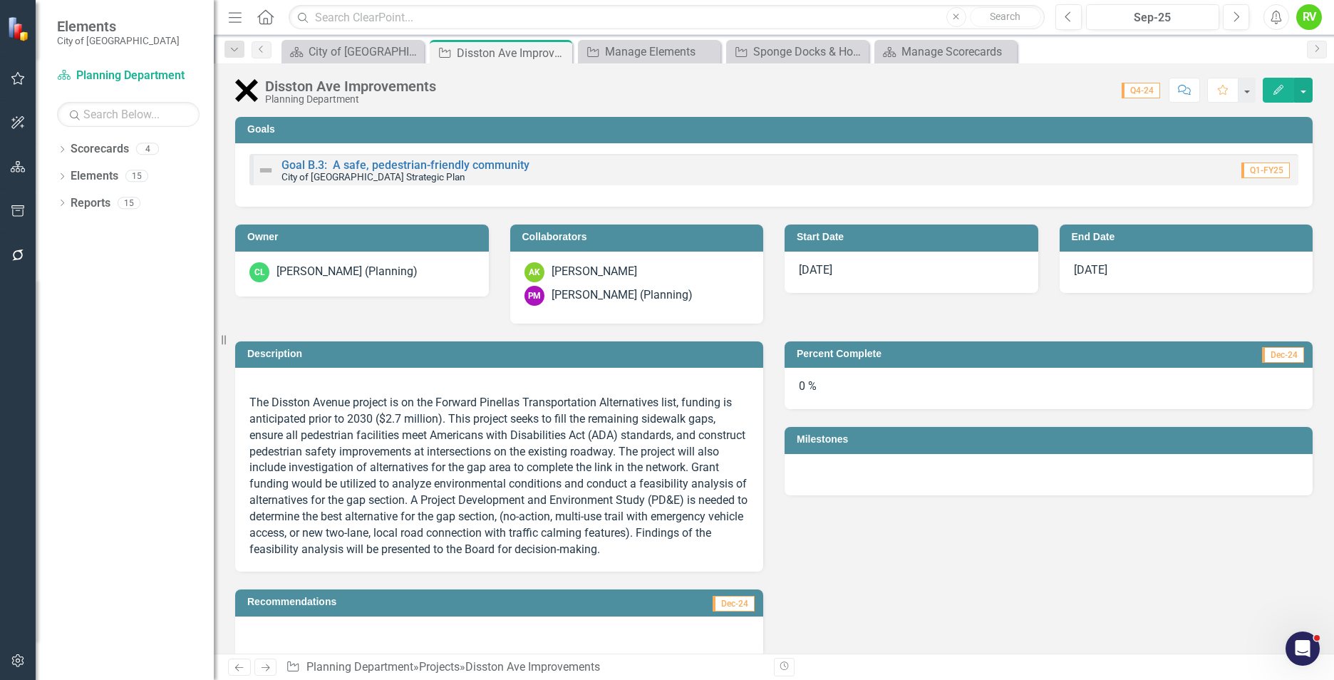
click at [317, 128] on h3 "Goals" at bounding box center [776, 129] width 1058 height 11
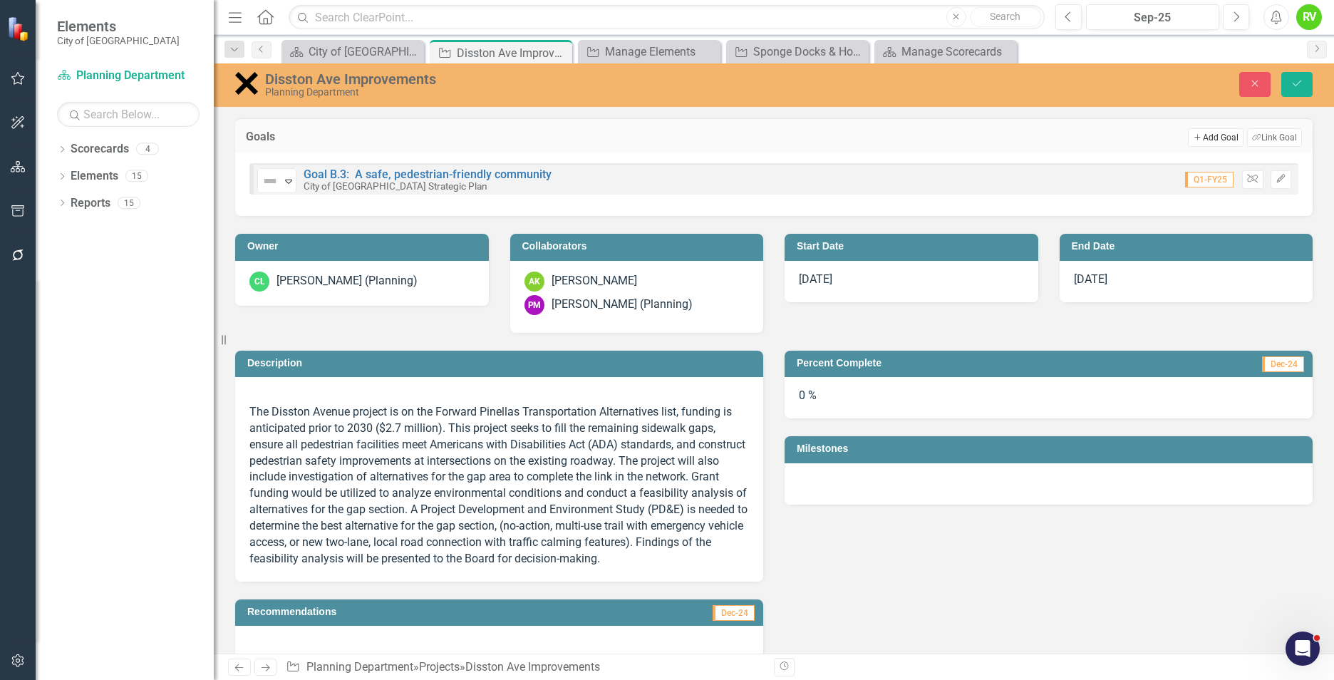
click at [1194, 134] on button "Add Add Goal" at bounding box center [1215, 137] width 55 height 19
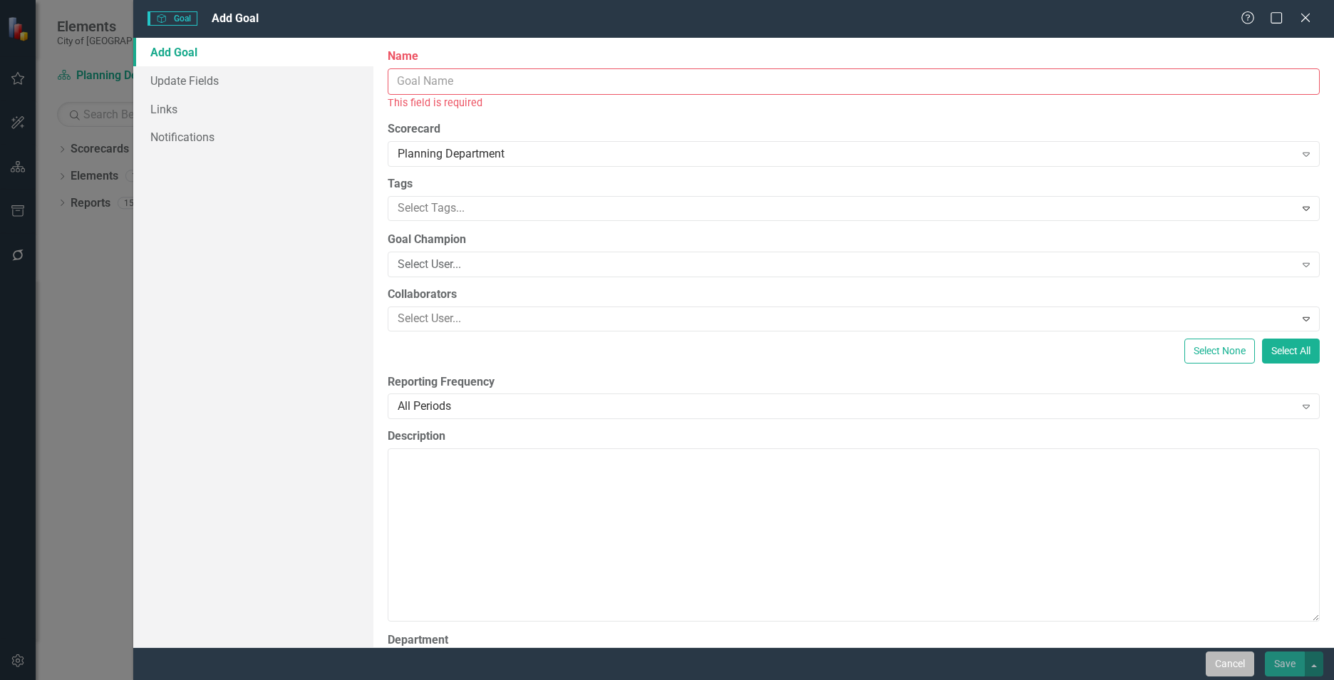
click at [1226, 665] on button "Cancel" at bounding box center [1230, 663] width 48 height 25
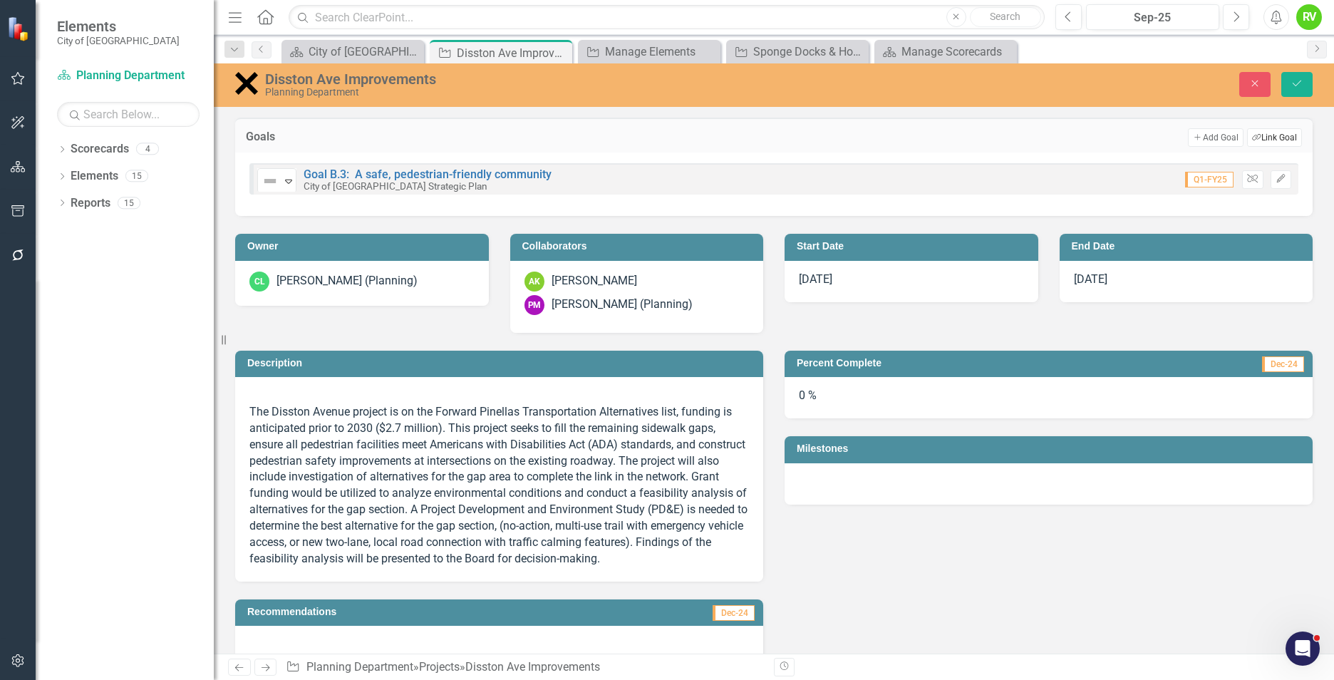
click at [1253, 140] on button "Link Tag Link Goal" at bounding box center [1274, 137] width 55 height 19
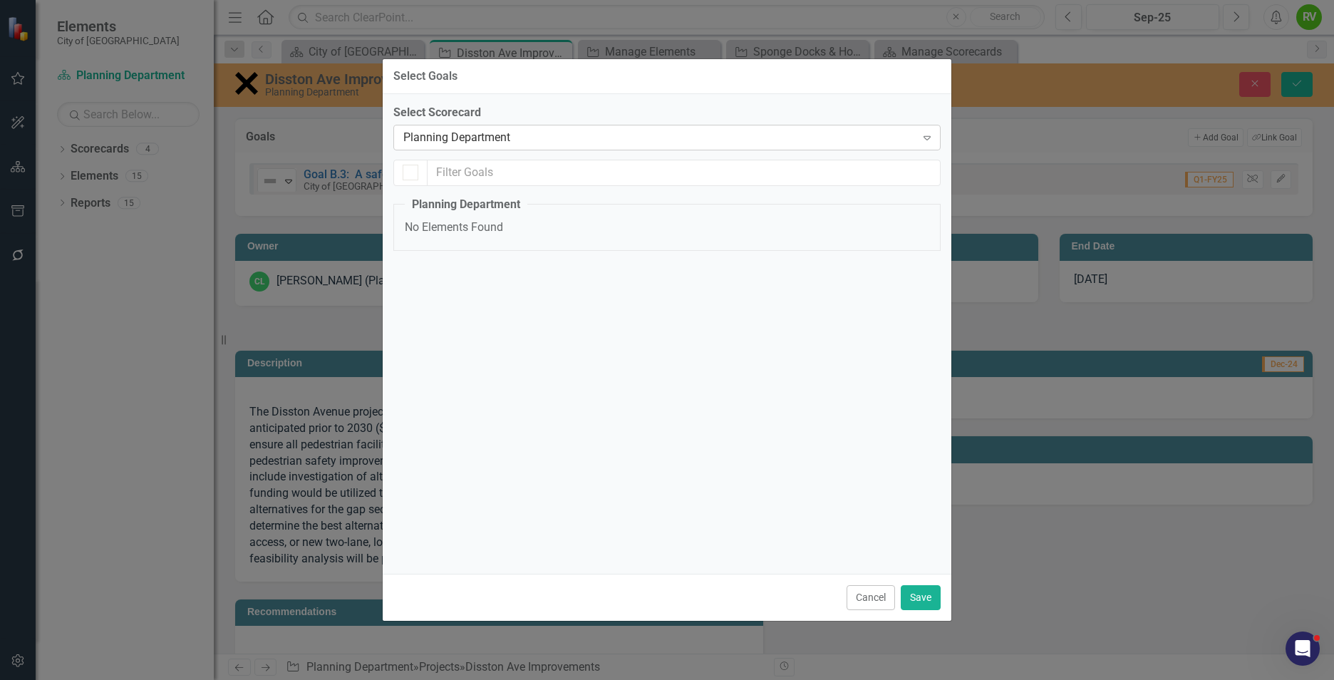
click at [475, 134] on div "Planning Department" at bounding box center [659, 137] width 512 height 16
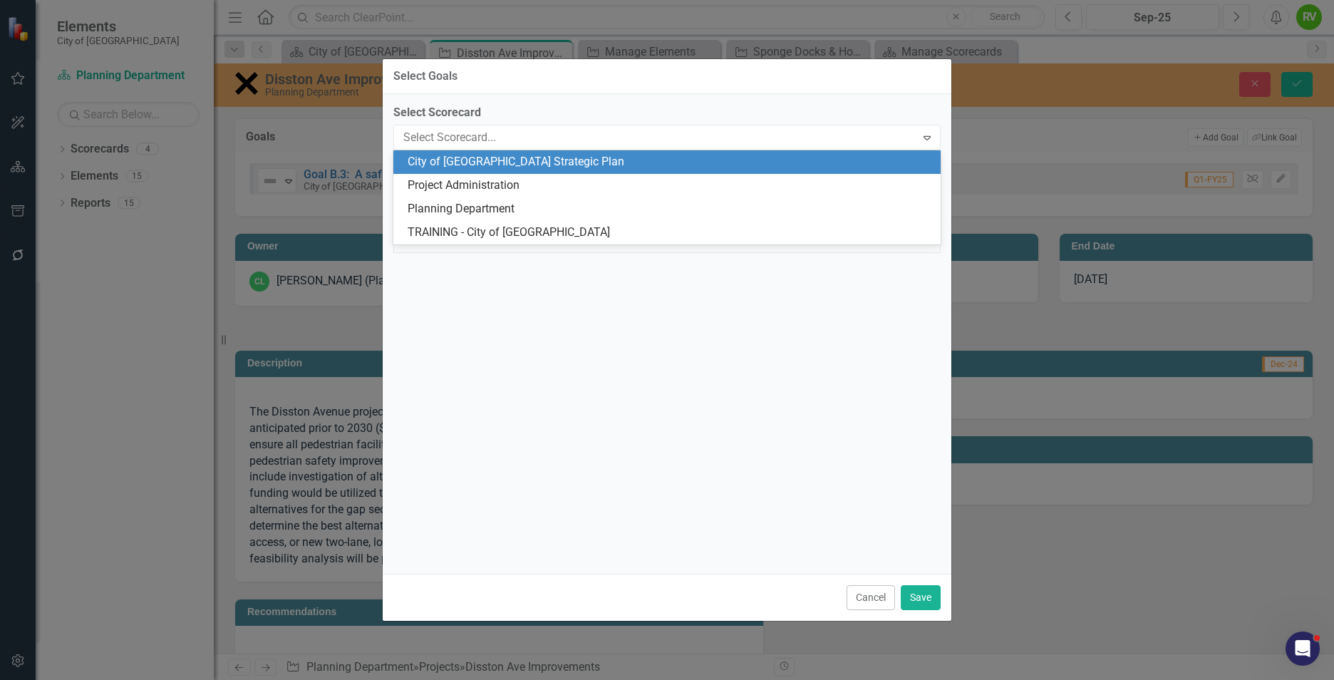
click at [457, 162] on div "City of [GEOGRAPHIC_DATA] Strategic Plan" at bounding box center [670, 162] width 524 height 16
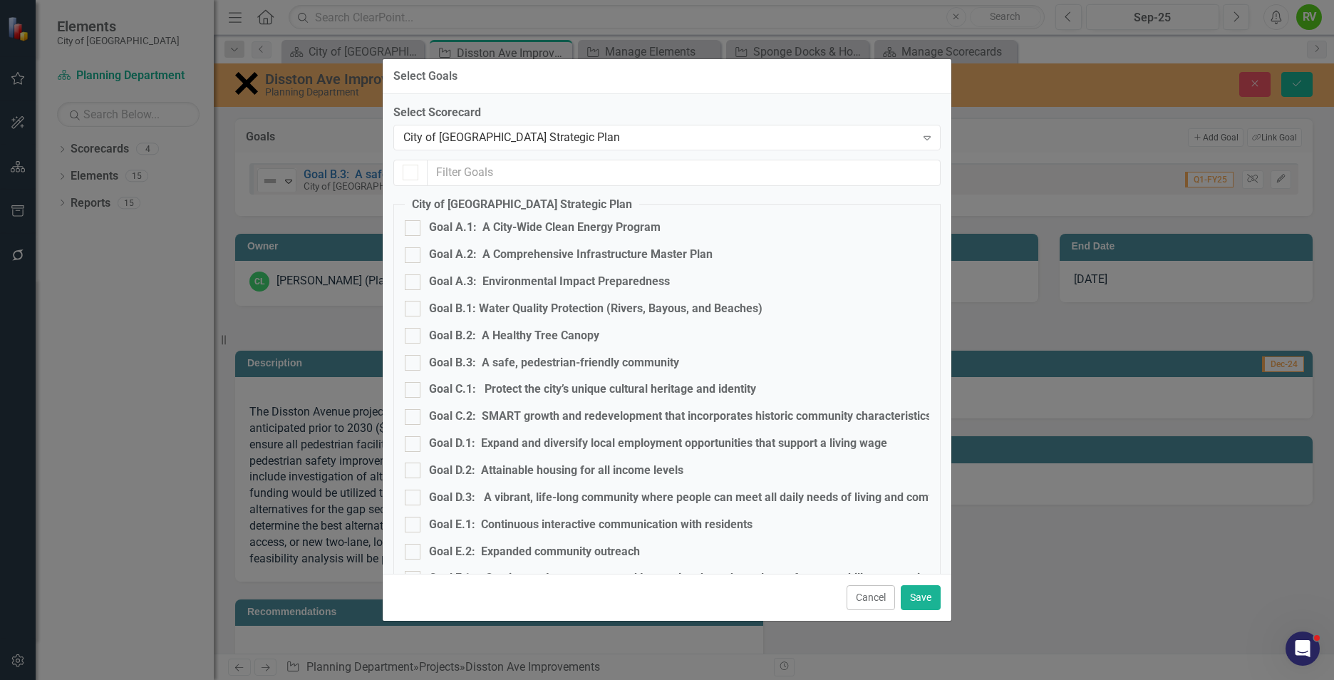
checkbox input "true"
checkbox input "false"
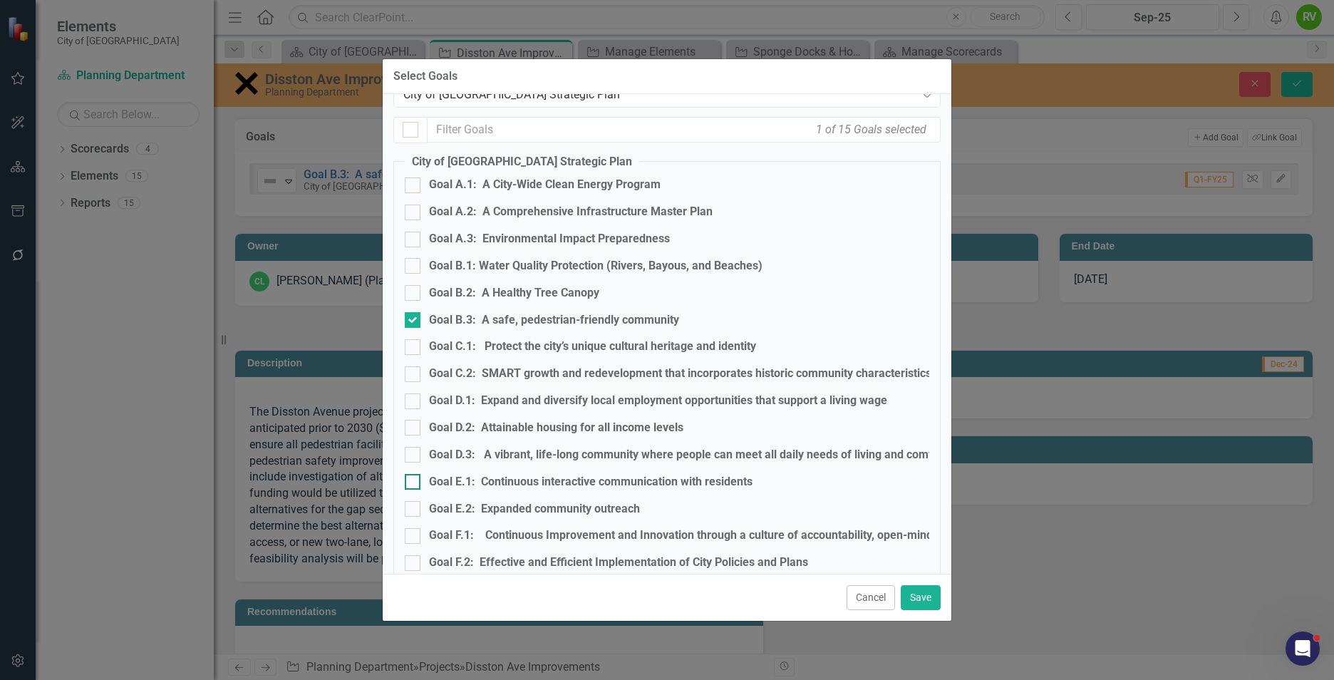
scroll to position [66, 0]
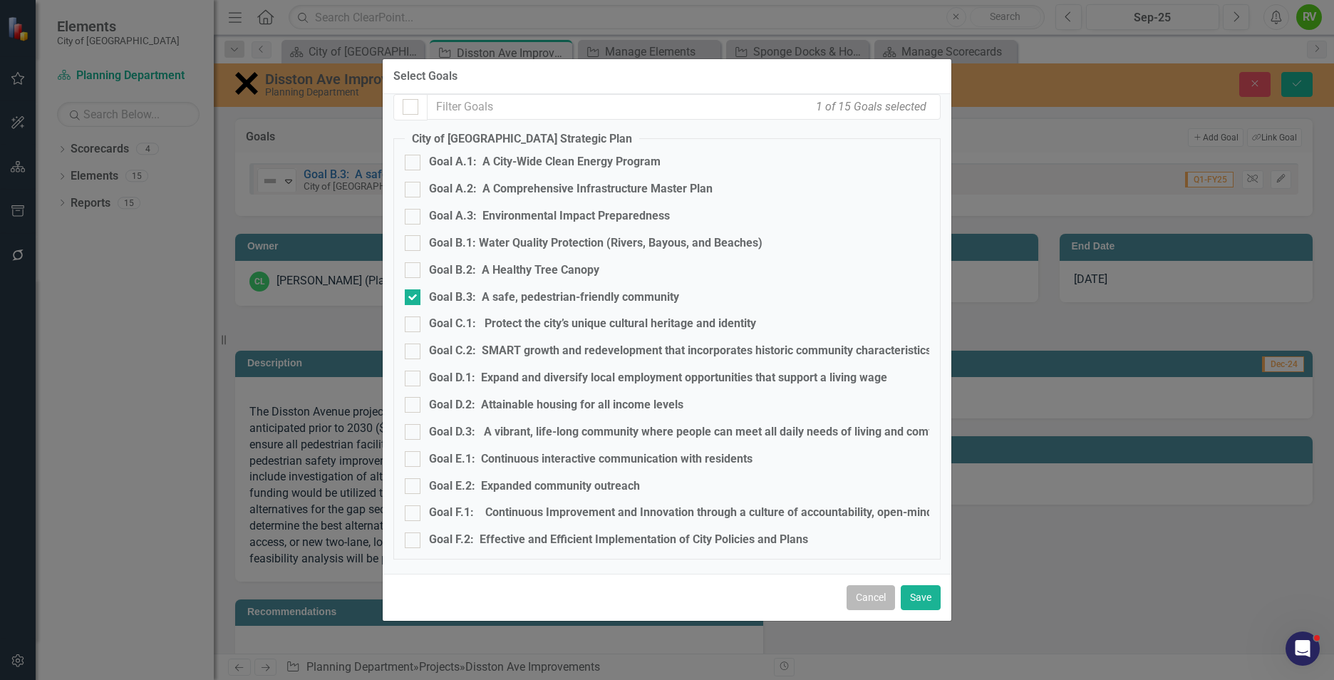
click at [882, 598] on button "Cancel" at bounding box center [871, 597] width 48 height 25
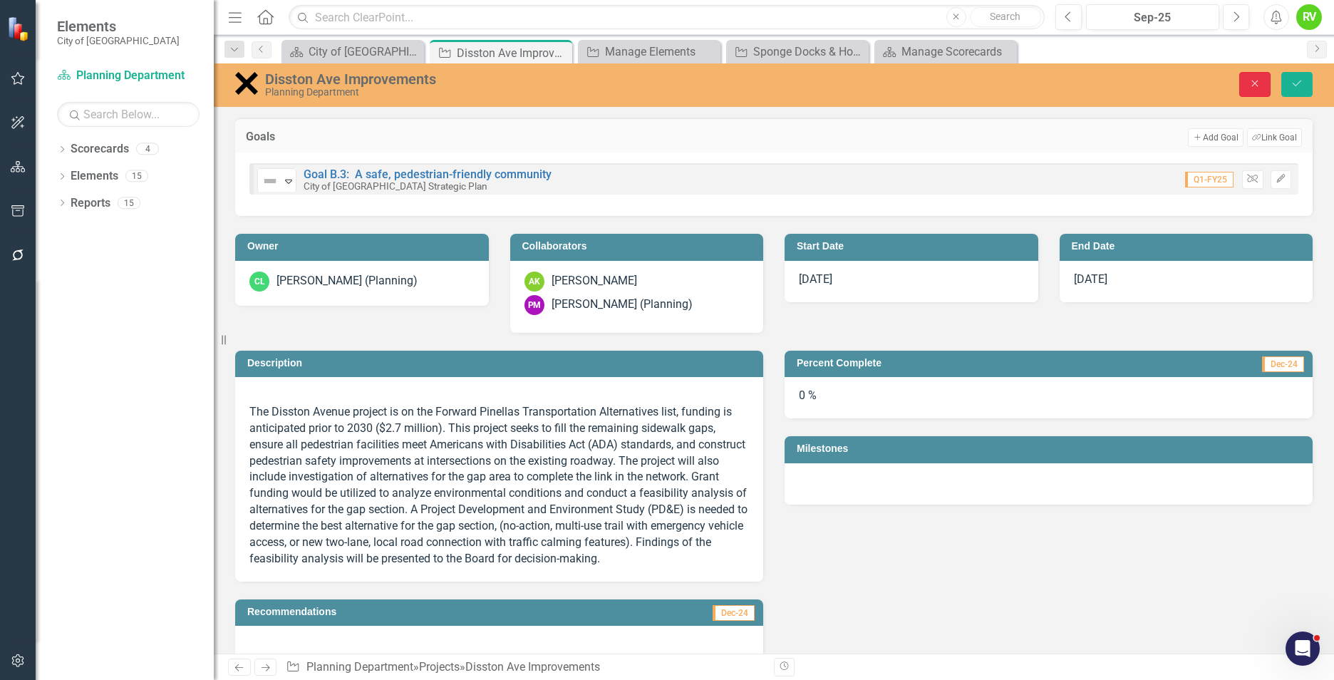
click at [1252, 81] on icon "Close" at bounding box center [1254, 83] width 13 height 10
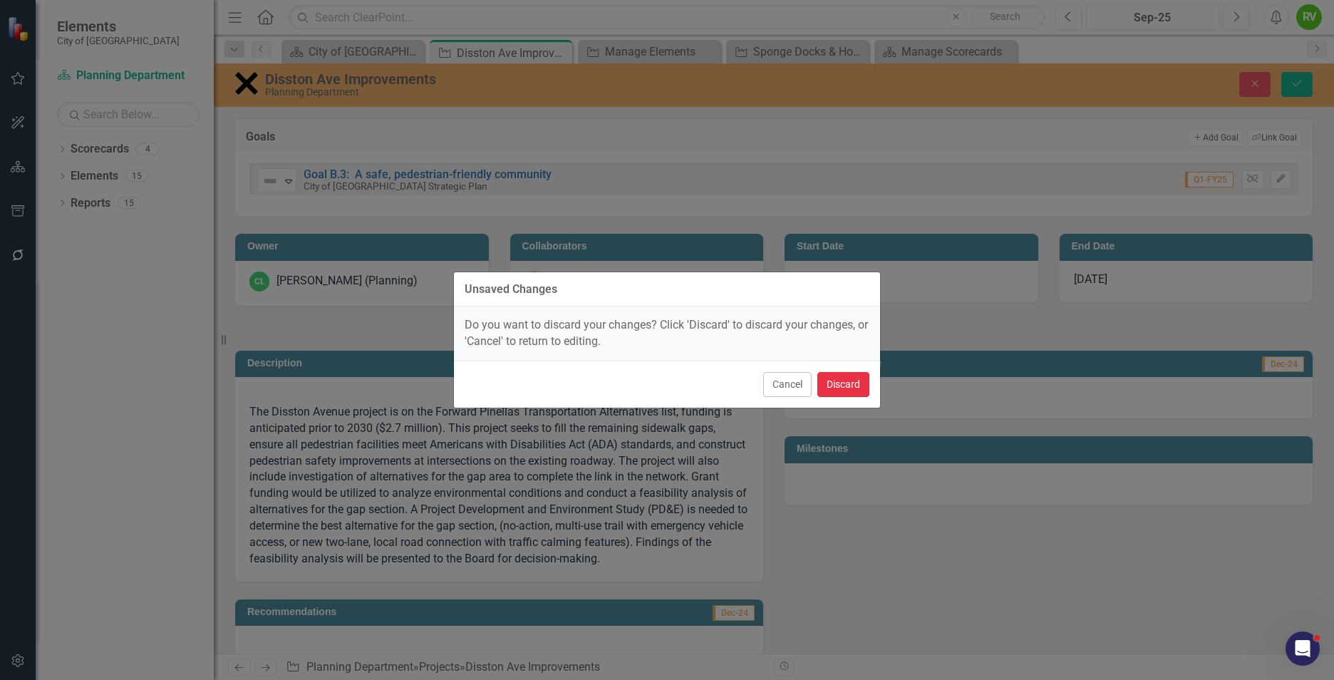
click at [837, 381] on button "Discard" at bounding box center [843, 384] width 52 height 25
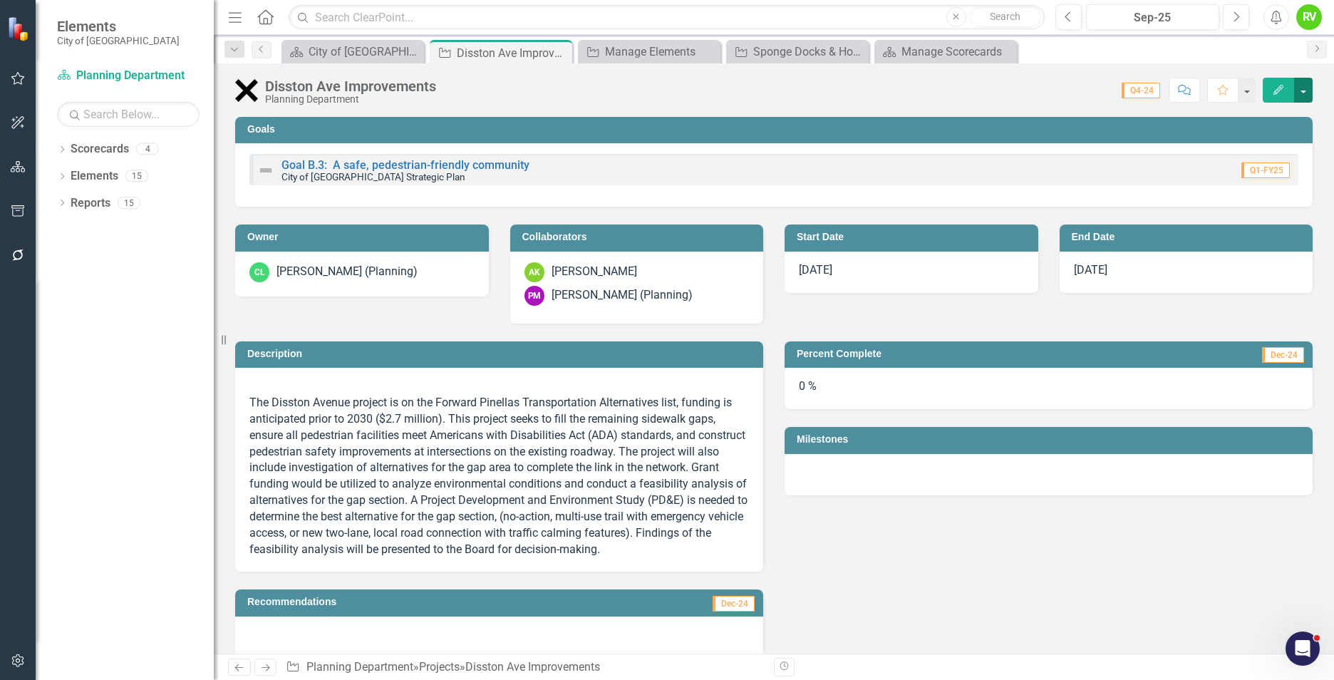
click at [1311, 81] on button "button" at bounding box center [1303, 90] width 19 height 25
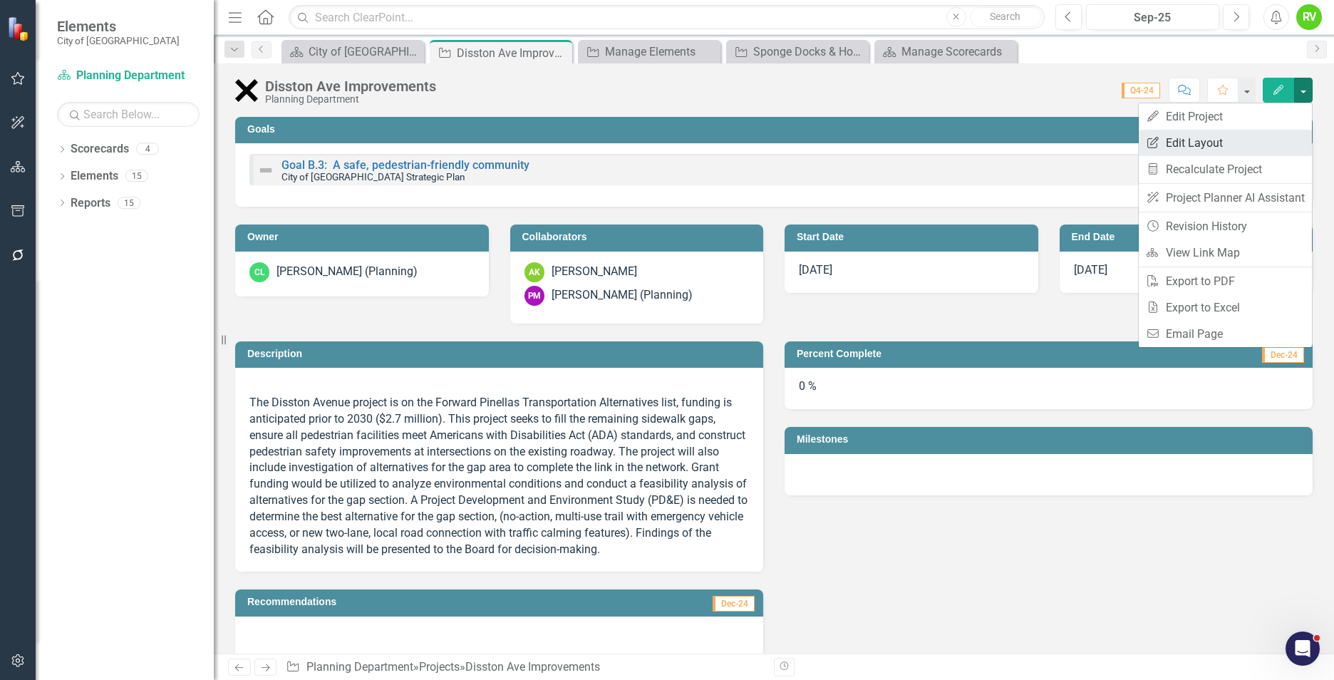
click at [1188, 140] on link "Edit Report Edit Layout" at bounding box center [1225, 143] width 173 height 26
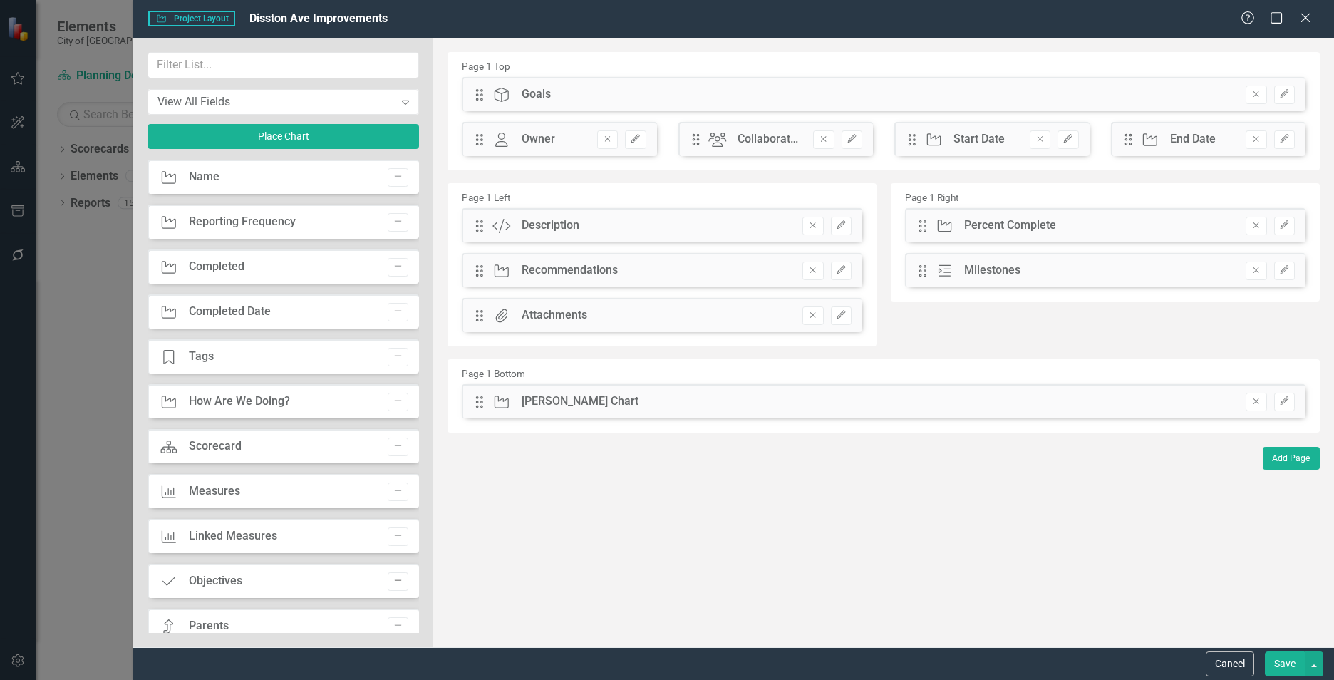
click at [393, 584] on icon "Add" at bounding box center [398, 580] width 11 height 9
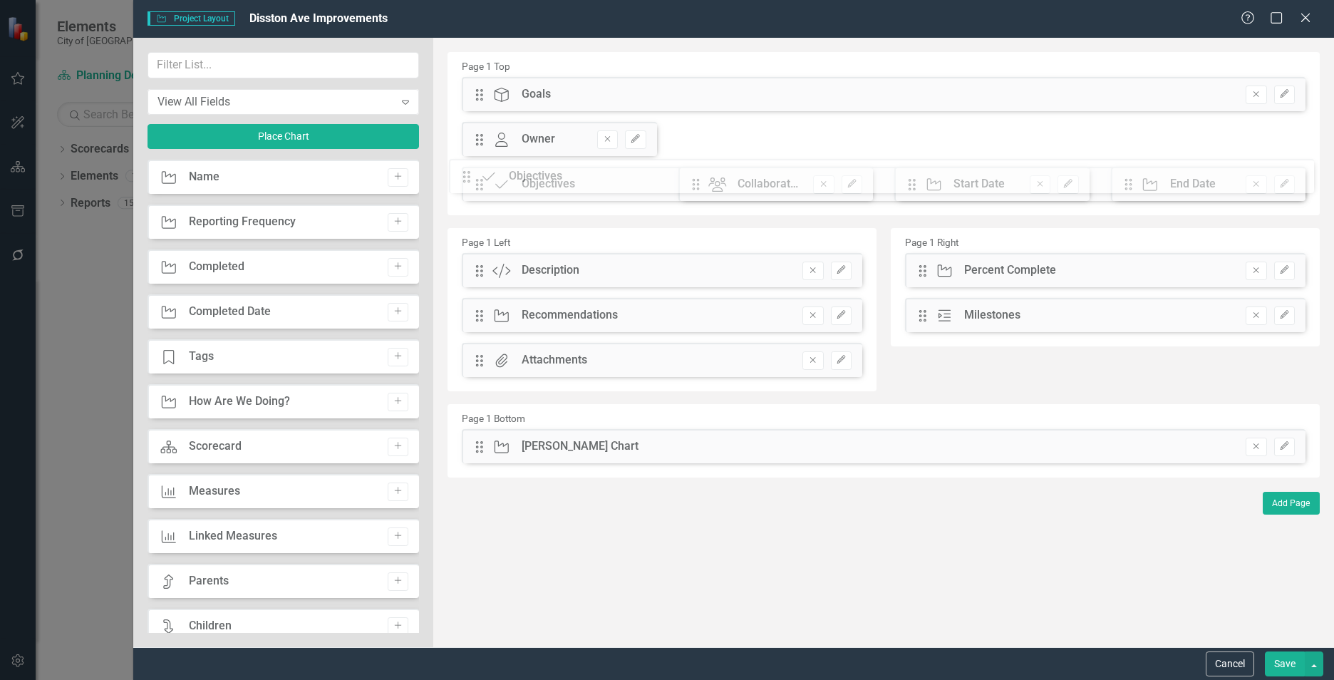
drag, startPoint x: 477, startPoint y: 96, endPoint x: 475, endPoint y: 180, distance: 83.4
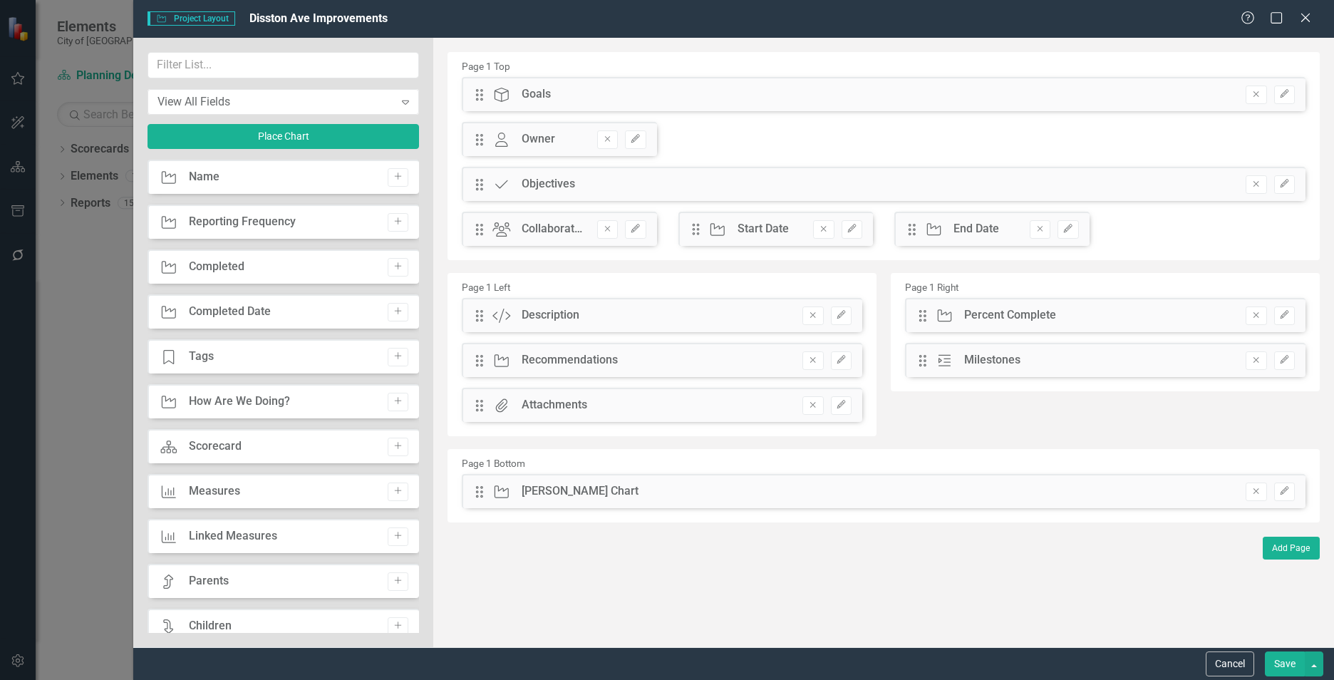
click at [1290, 668] on button "Save" at bounding box center [1285, 663] width 40 height 25
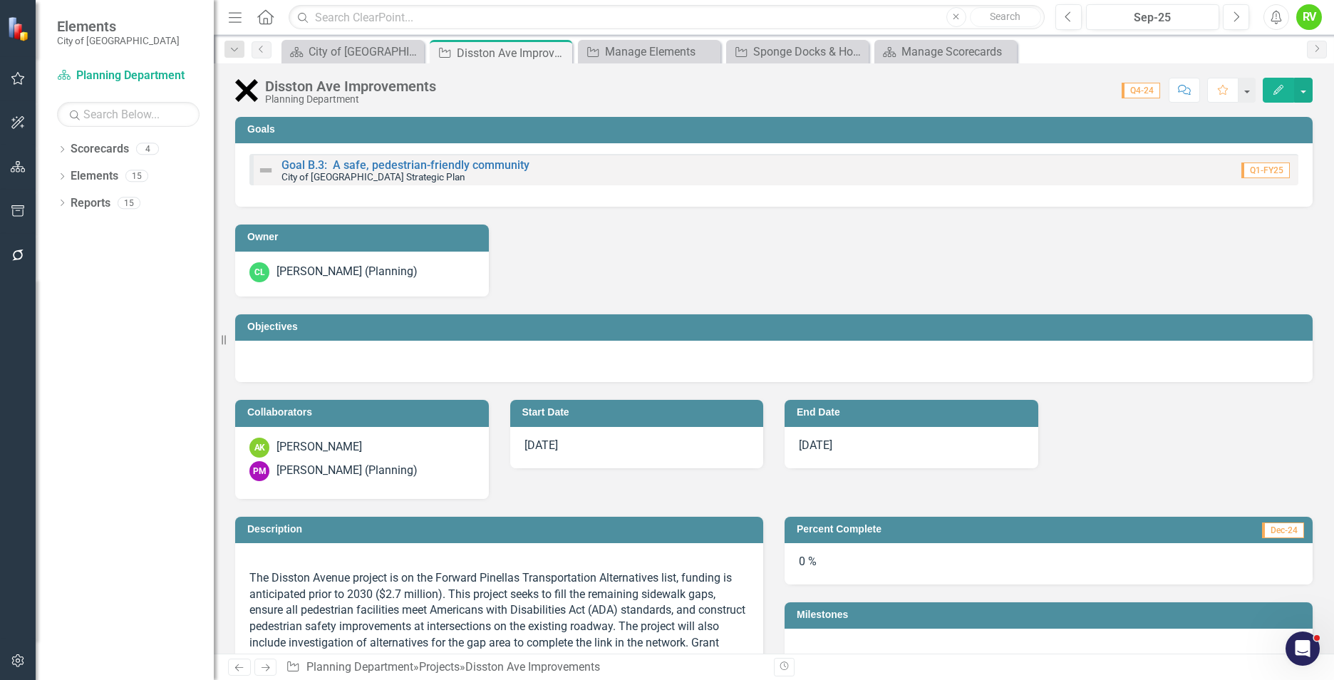
click at [656, 333] on td "Objectives" at bounding box center [776, 328] width 1058 height 21
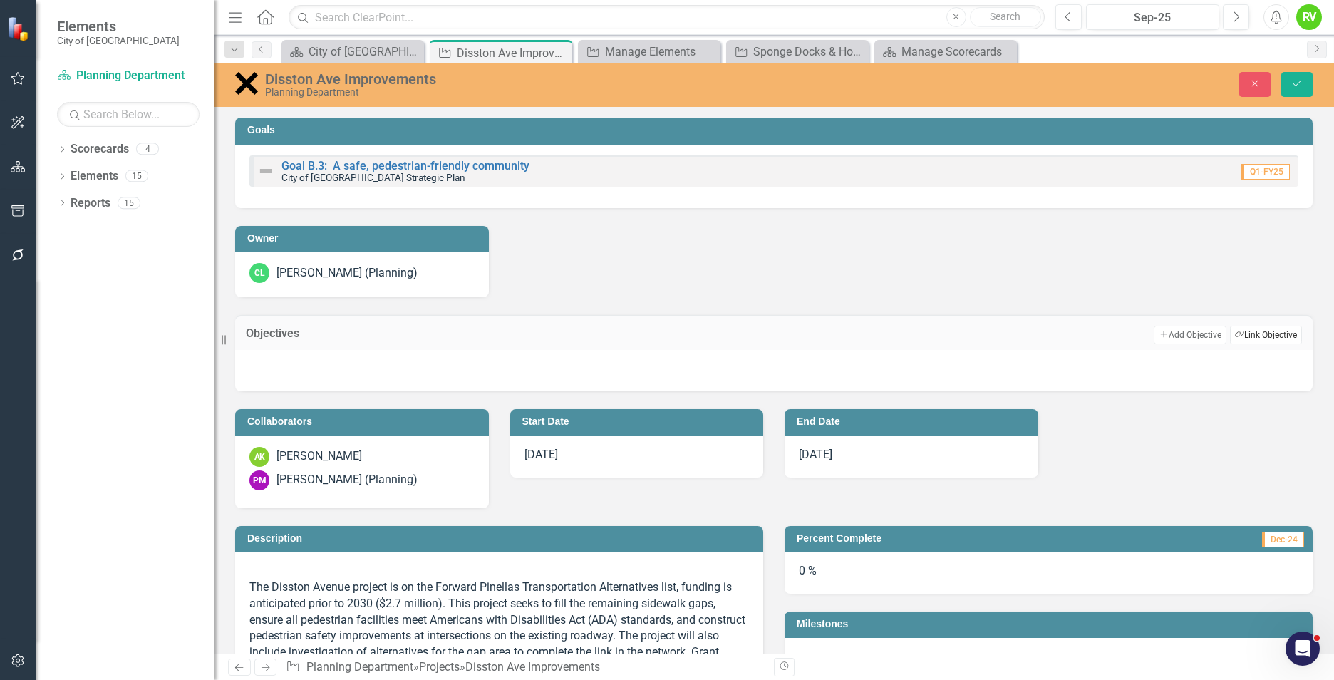
click at [1235, 336] on icon "Link Tag" at bounding box center [1239, 335] width 9 height 8
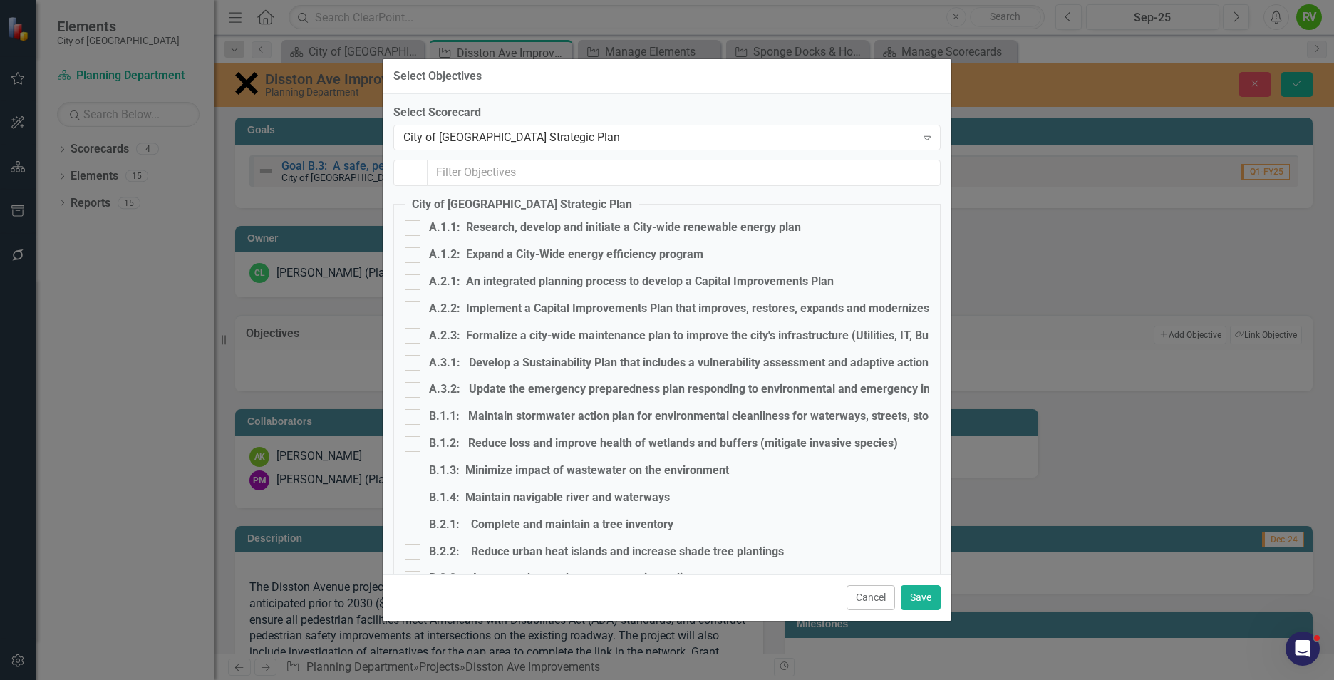
checkbox input "false"
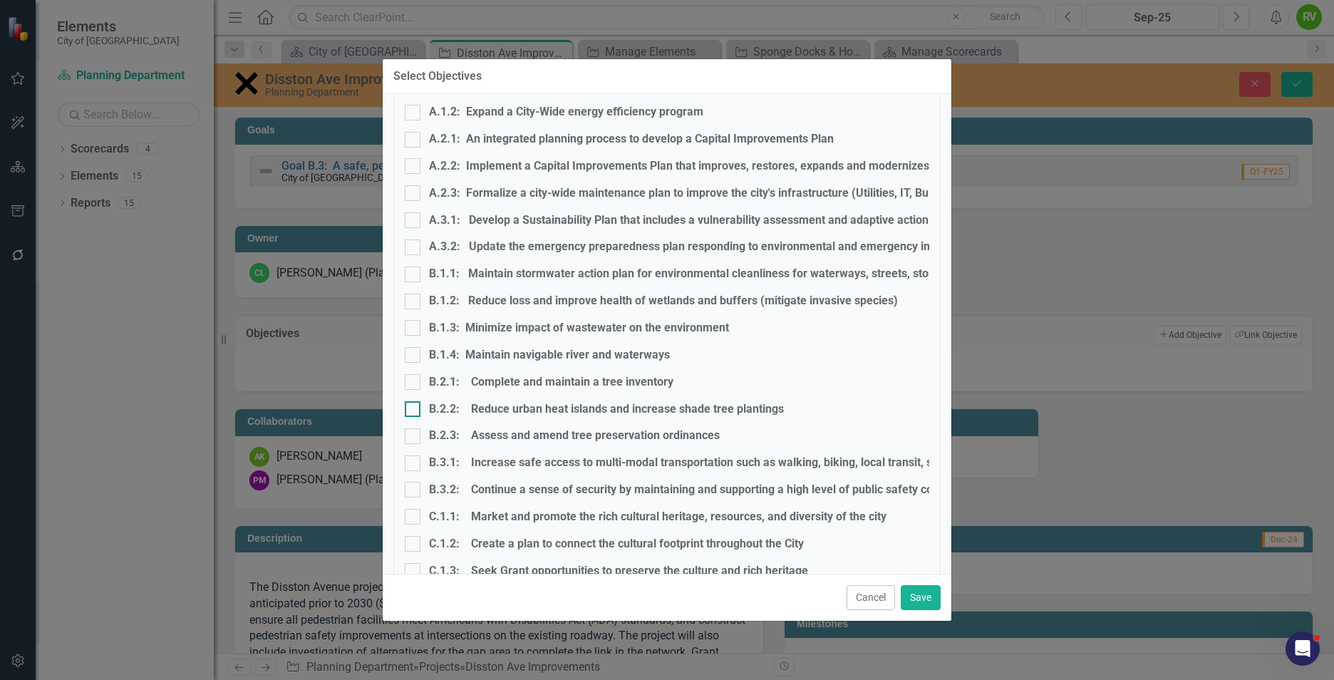
scroll to position [214, 0]
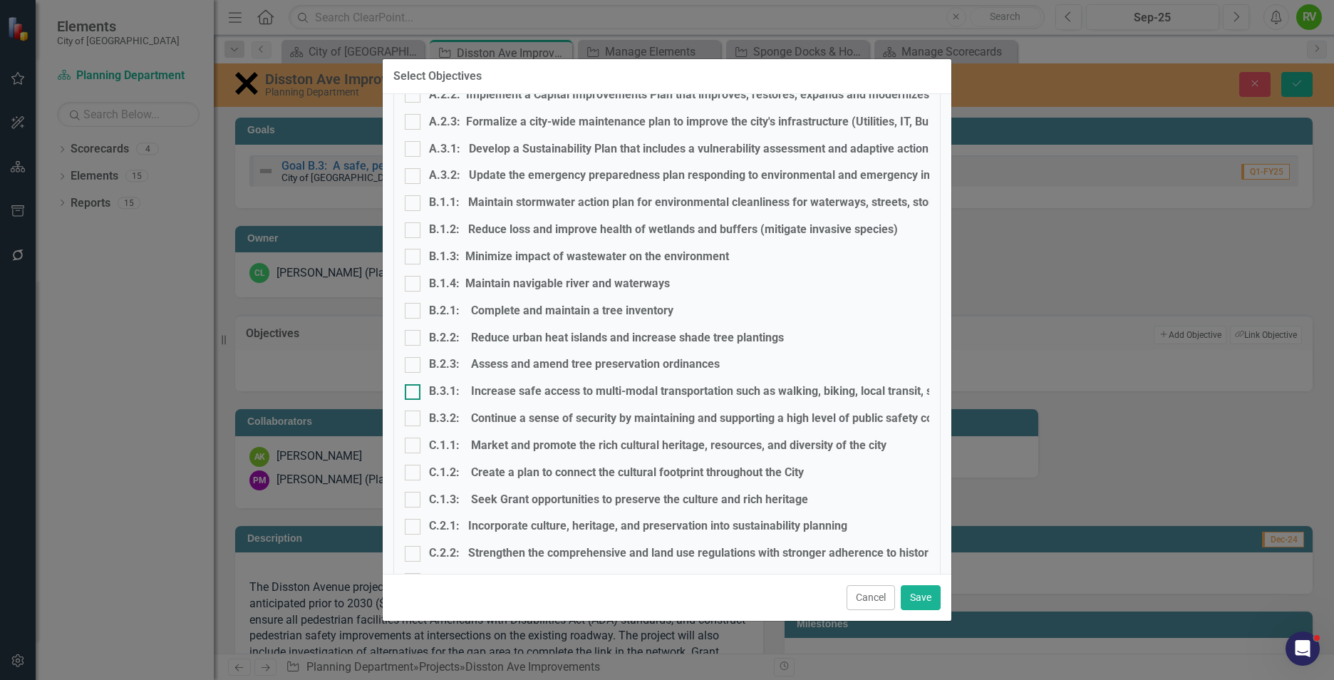
click at [418, 392] on div at bounding box center [413, 392] width 16 height 16
click at [414, 392] on input "B.3.1: Increase safe access to multi-modal transportation such as walking, biki…" at bounding box center [409, 388] width 9 height 9
checkbox input "true"
click at [911, 594] on button "Save" at bounding box center [921, 597] width 40 height 25
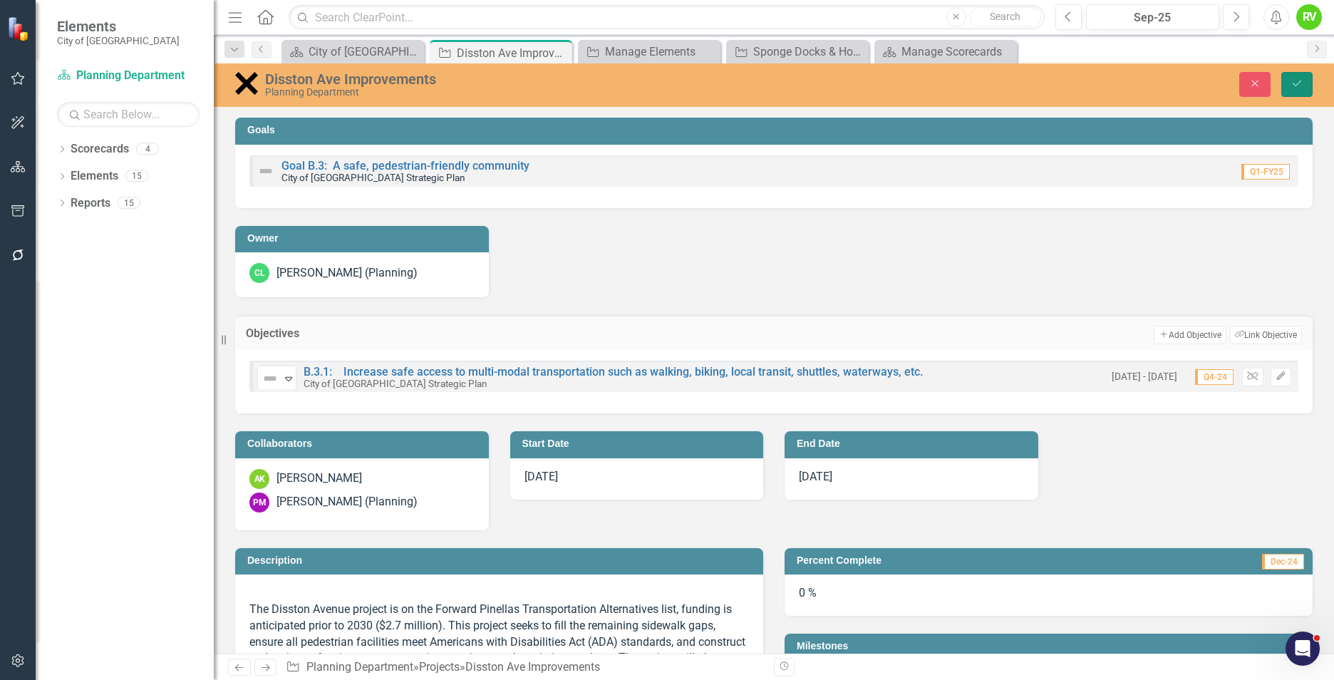
drag, startPoint x: 1300, startPoint y: 86, endPoint x: 1291, endPoint y: 86, distance: 9.3
click at [1300, 86] on icon "Save" at bounding box center [1297, 83] width 13 height 10
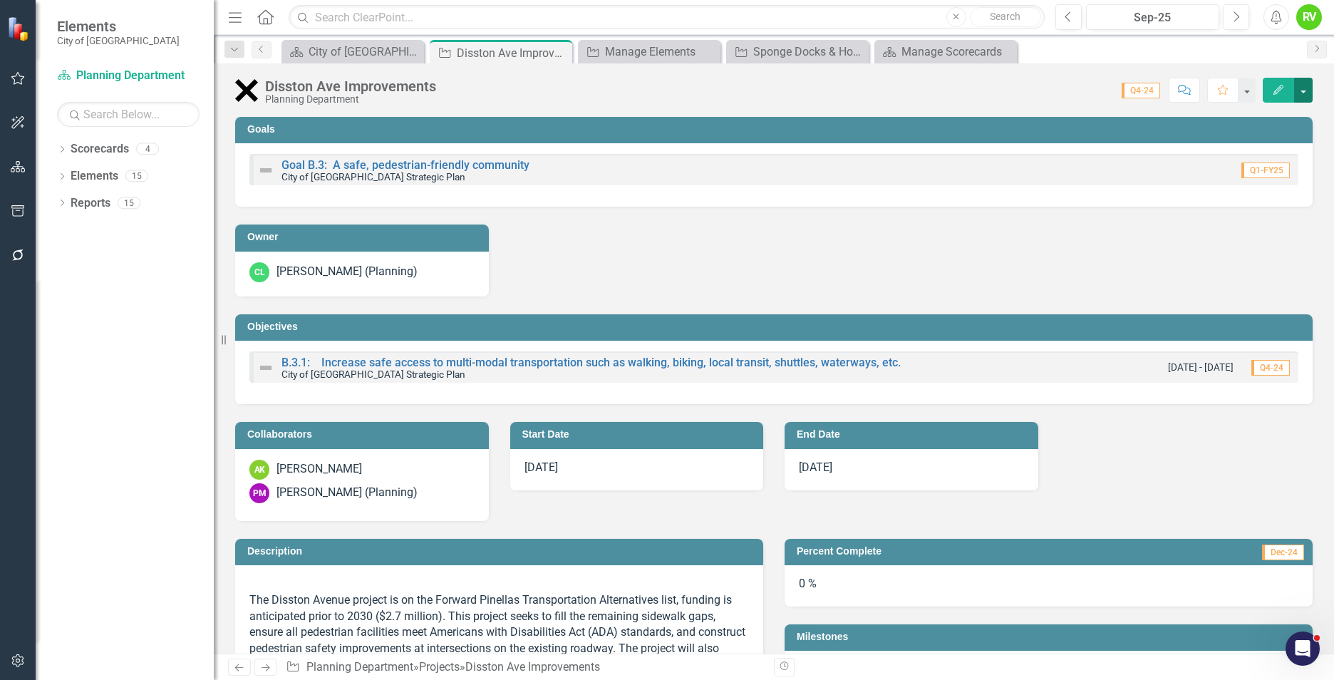
click at [1301, 89] on button "button" at bounding box center [1303, 90] width 19 height 25
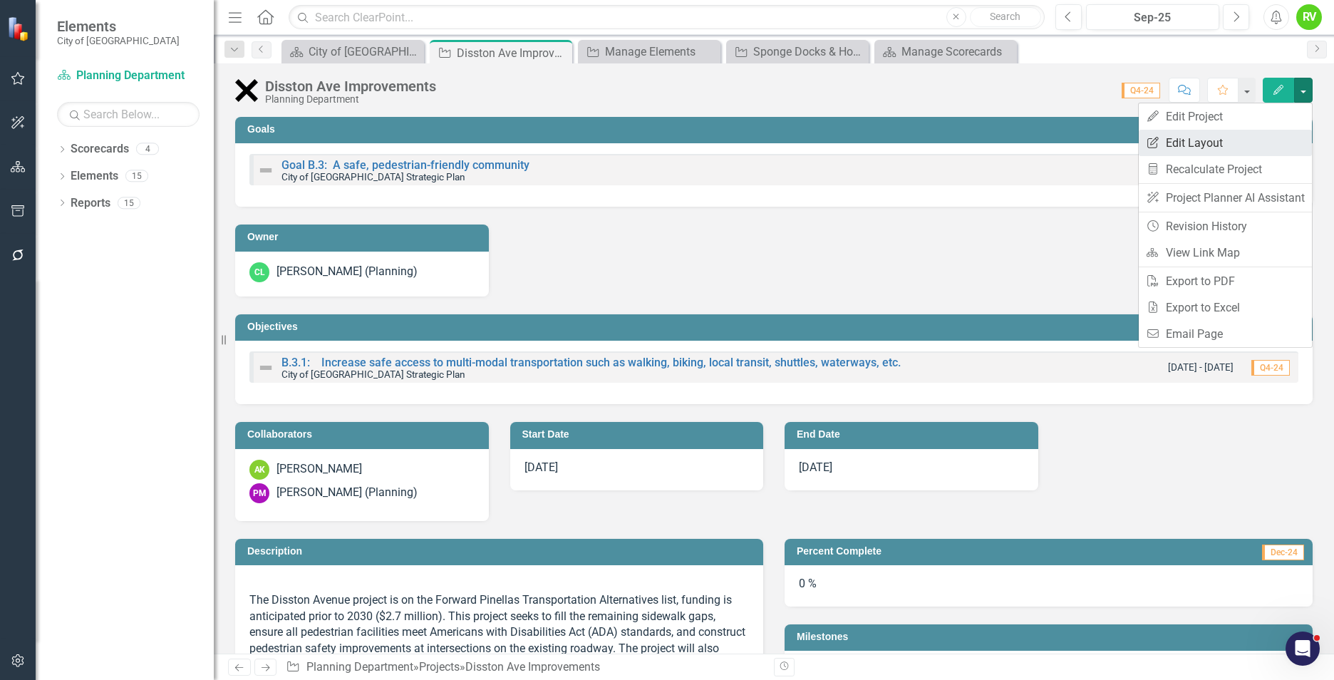
click at [1204, 141] on link "Edit Report Edit Layout" at bounding box center [1225, 143] width 173 height 26
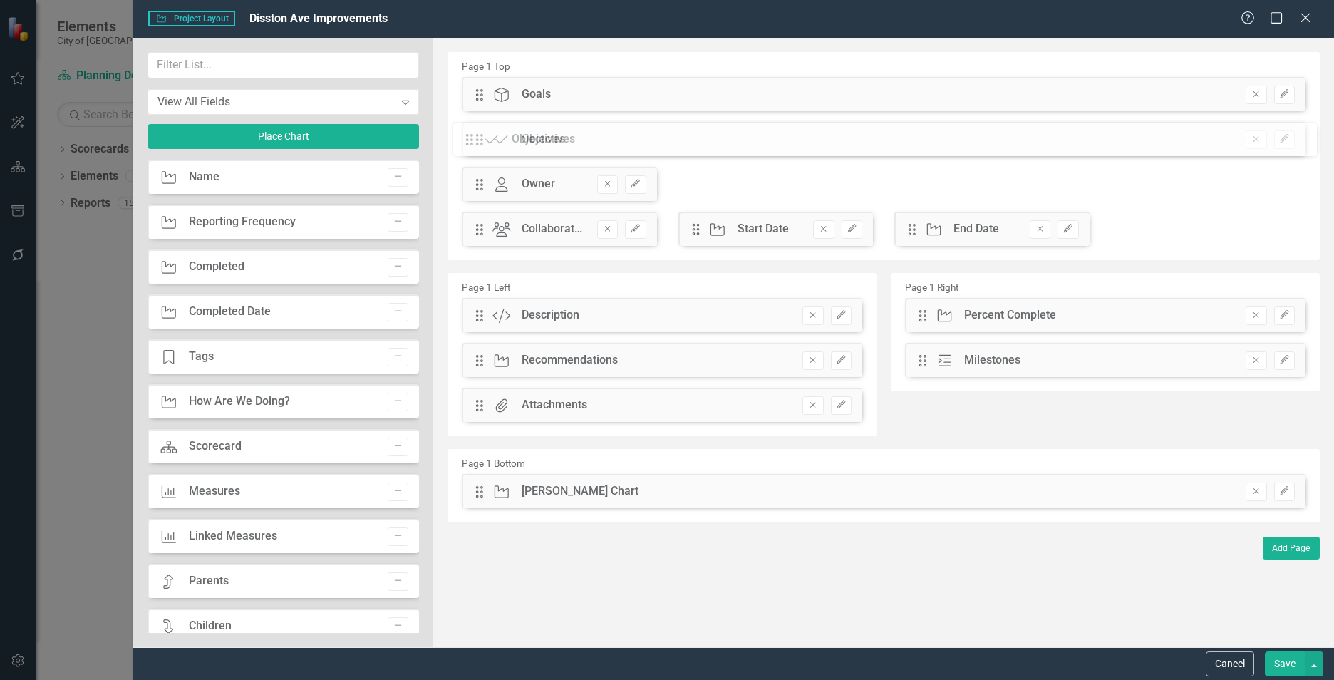
drag, startPoint x: 477, startPoint y: 185, endPoint x: 478, endPoint y: 138, distance: 47.7
click at [478, 138] on div "The fields (or pods) that are available for you to include on the detail page a…" at bounding box center [883, 342] width 901 height 609
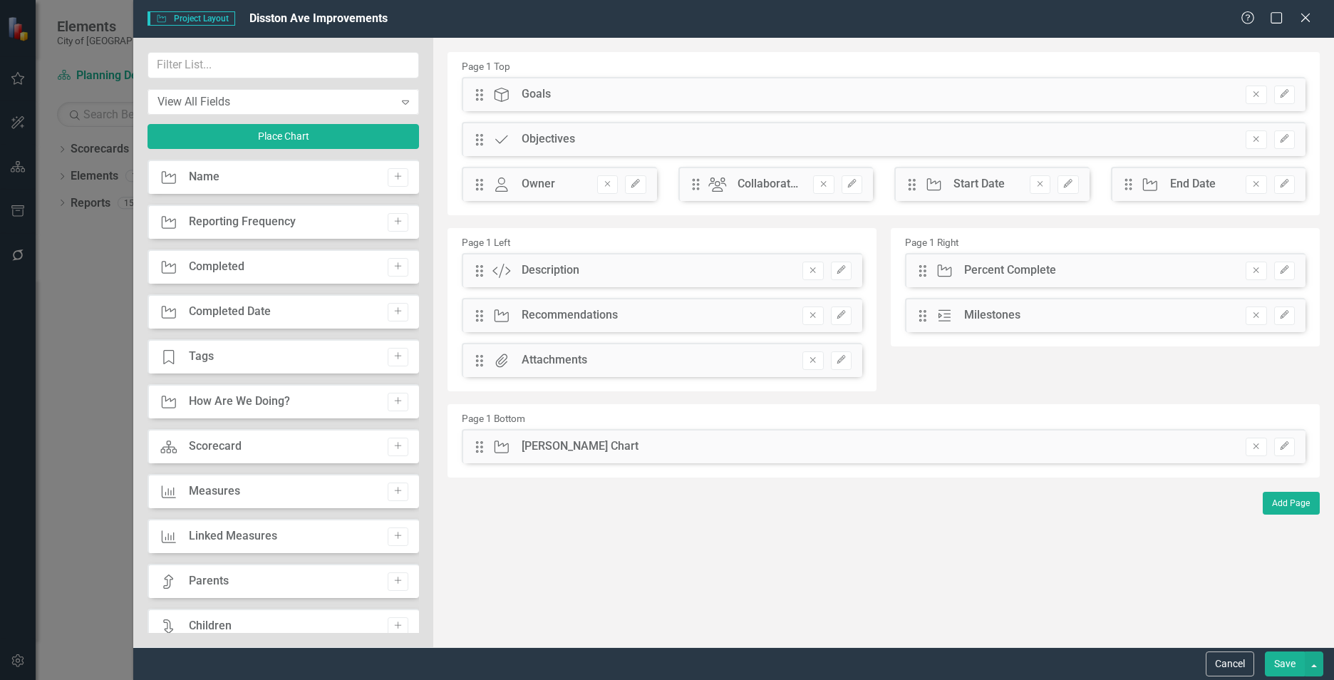
click at [1287, 663] on button "Save" at bounding box center [1285, 663] width 40 height 25
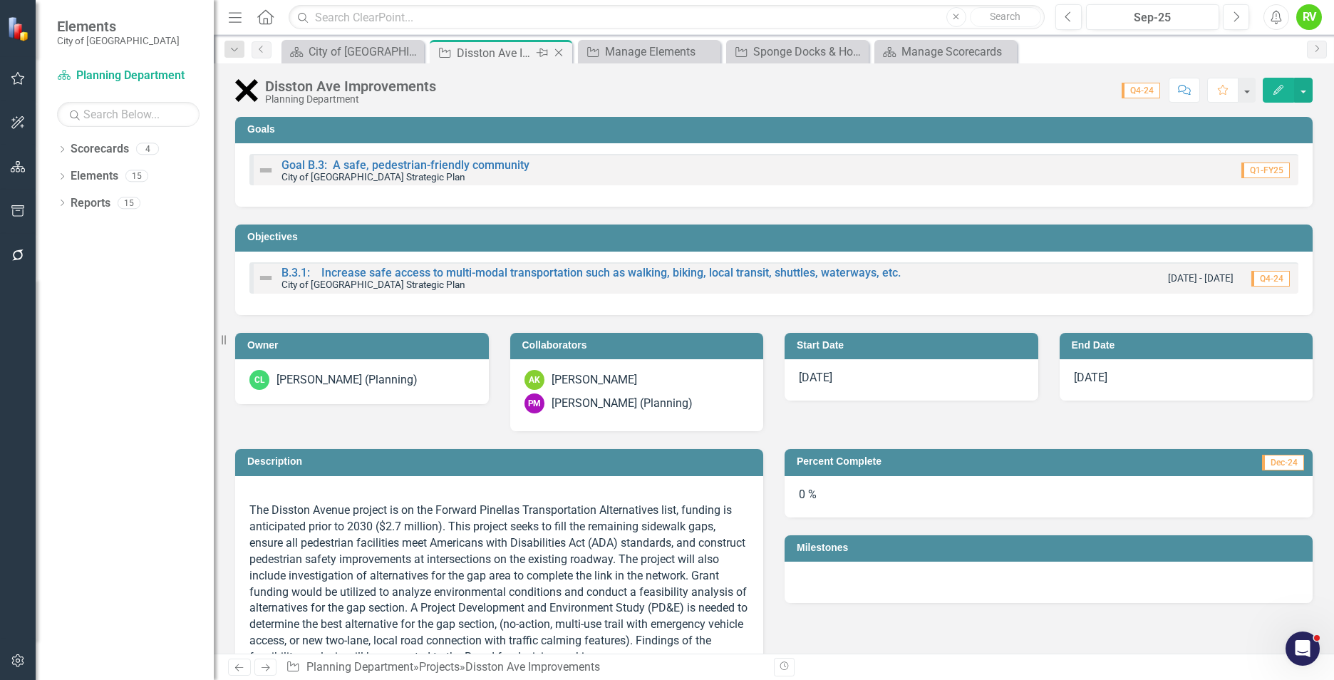
click at [560, 51] on icon "Close" at bounding box center [559, 52] width 14 height 11
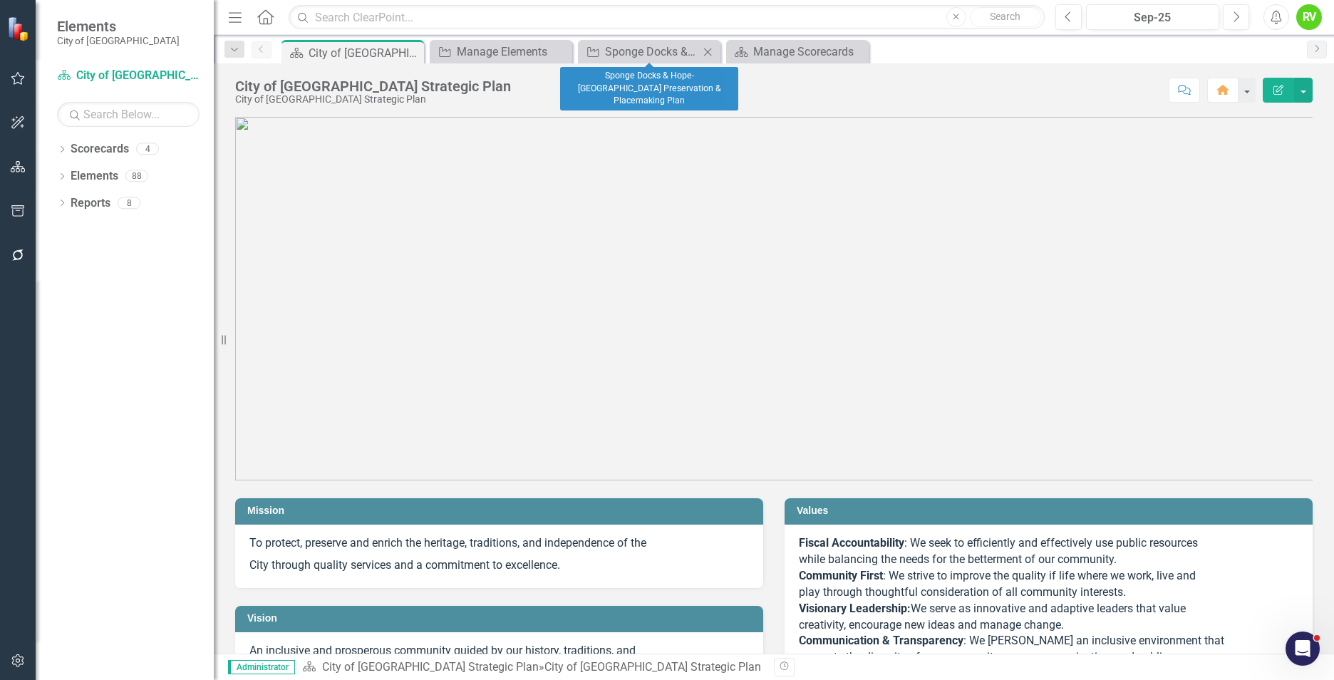
click at [703, 48] on icon "Close" at bounding box center [707, 51] width 14 height 11
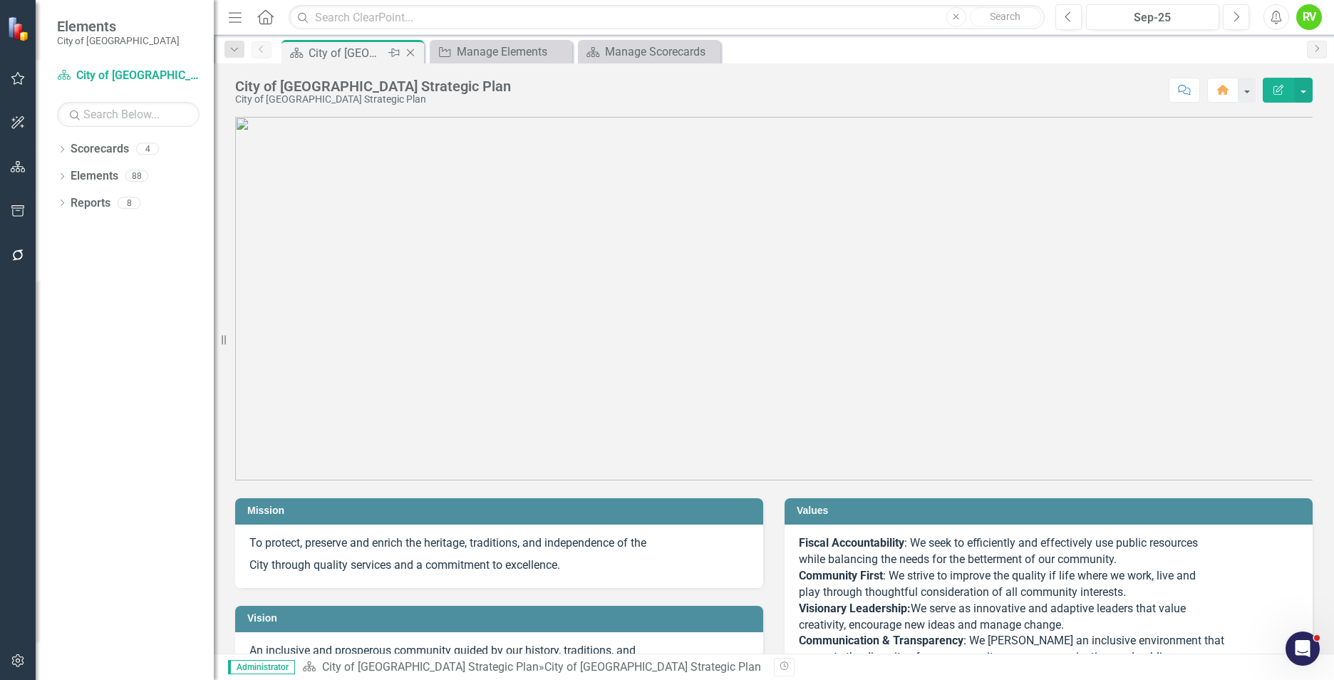
click at [408, 50] on icon "Close" at bounding box center [410, 52] width 14 height 11
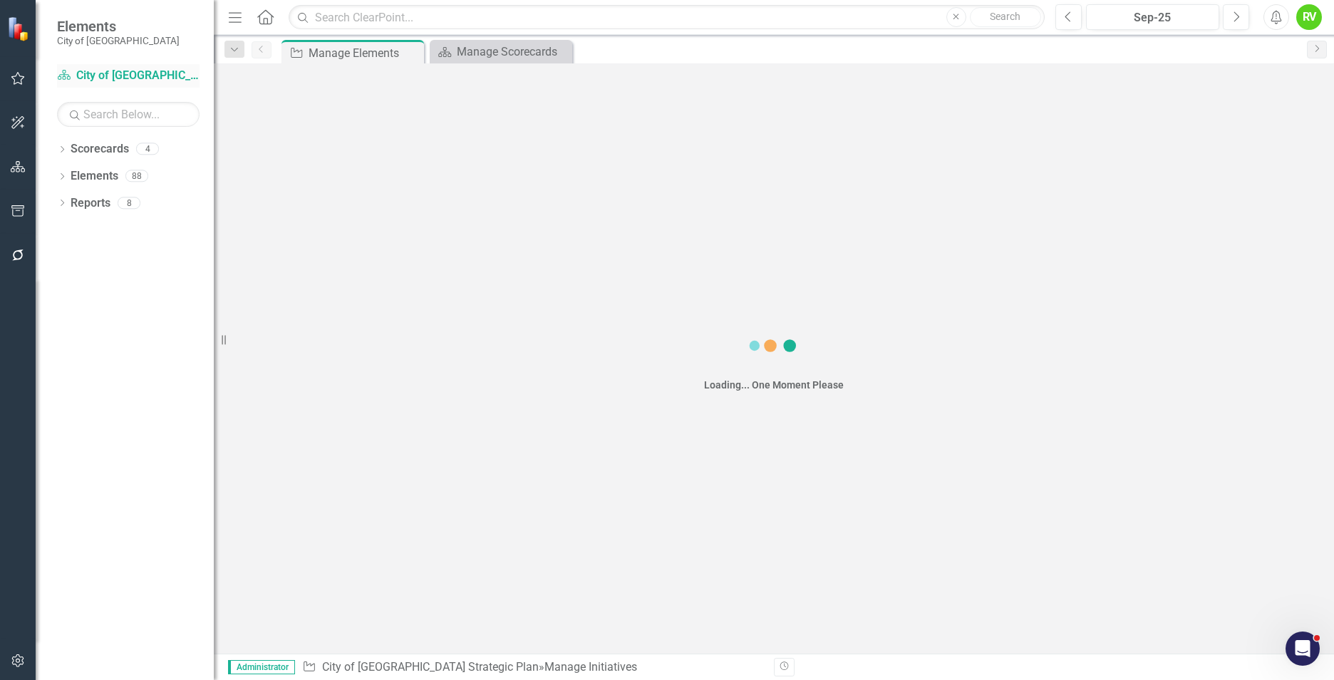
click at [135, 76] on link "Scorecard City of Tarpon Springs Strategic Plan" at bounding box center [128, 76] width 143 height 16
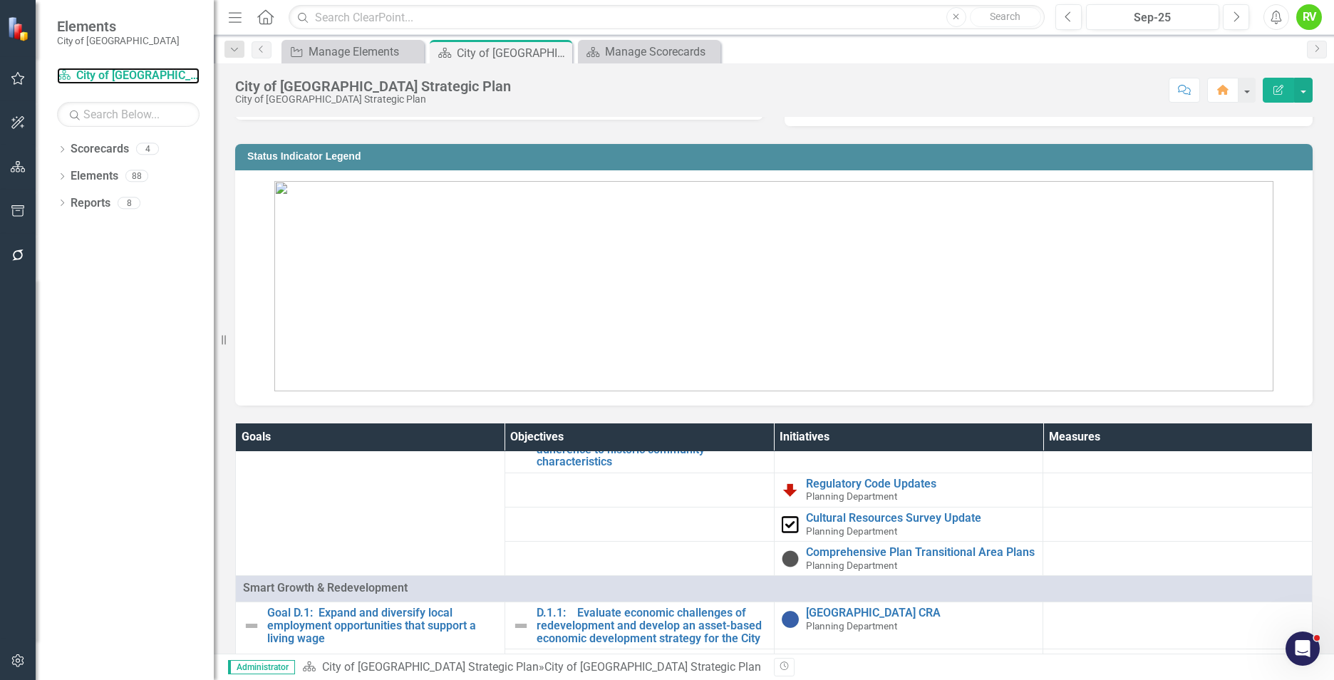
scroll to position [1069, 0]
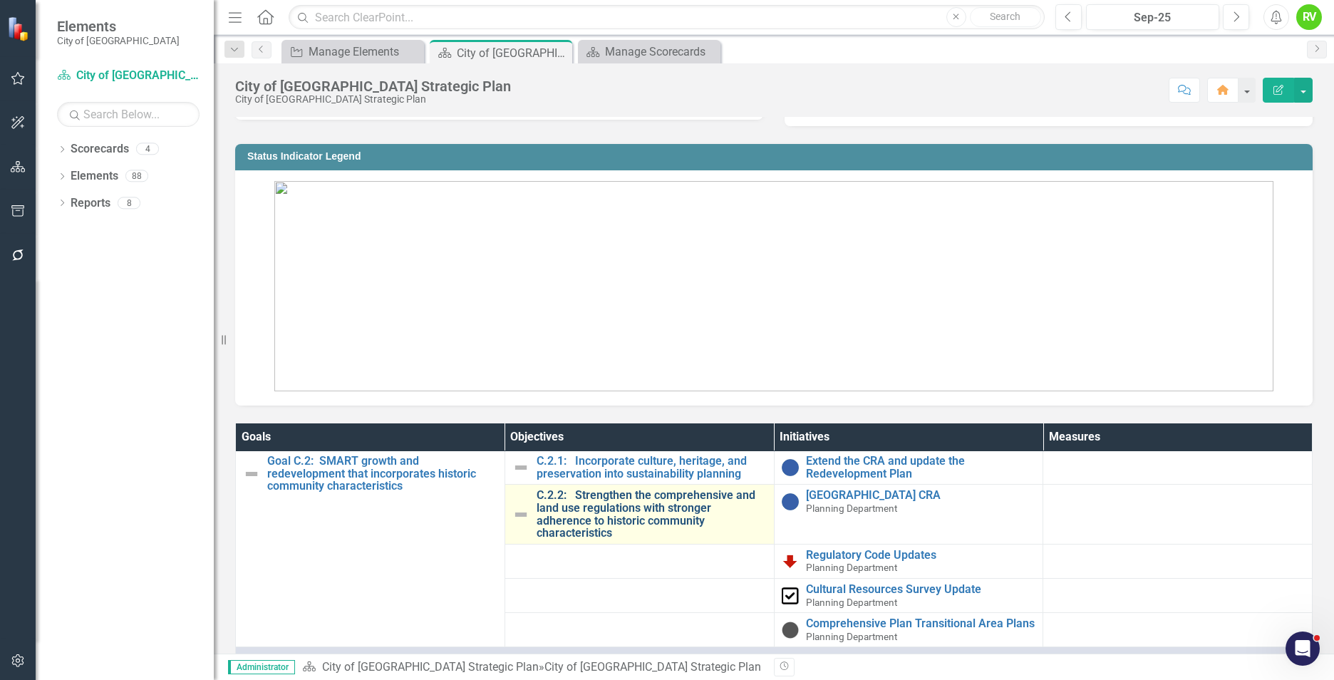
click at [597, 539] on link "C.2.2: Strengthen the comprehensive and land use regulations with stronger adhe…" at bounding box center [652, 514] width 230 height 50
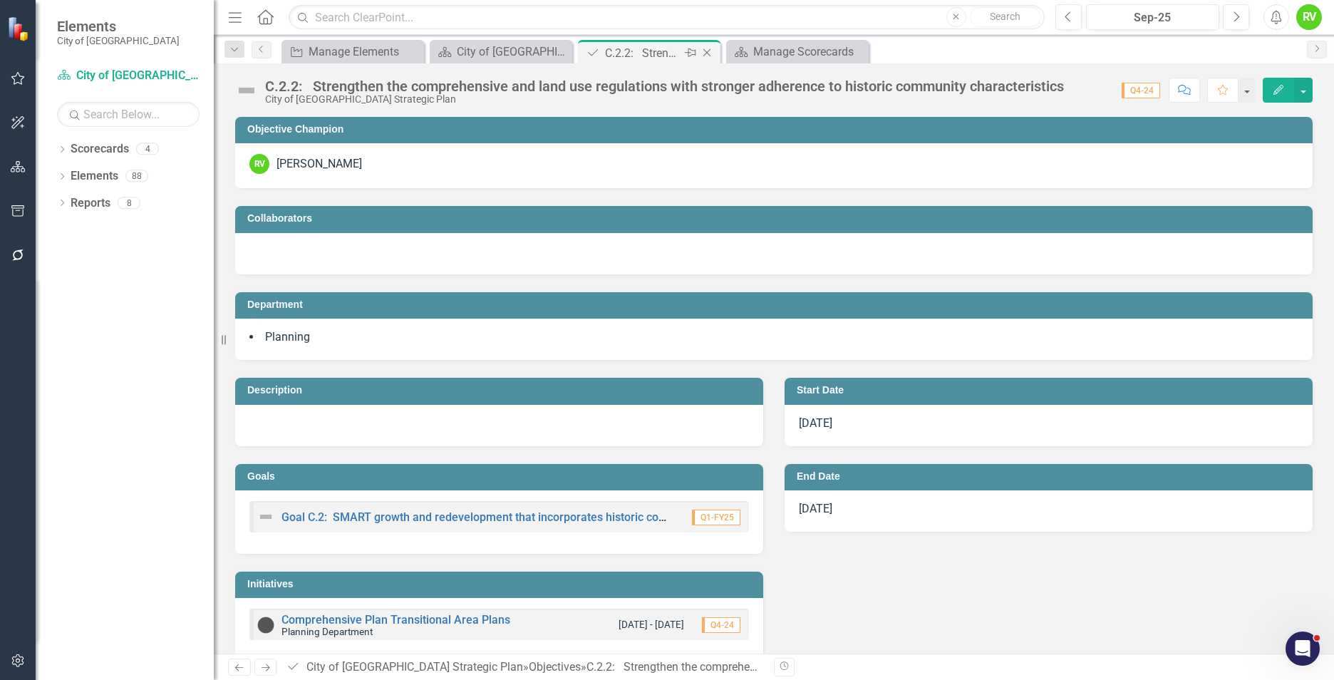
click at [710, 54] on icon "Close" at bounding box center [707, 52] width 14 height 11
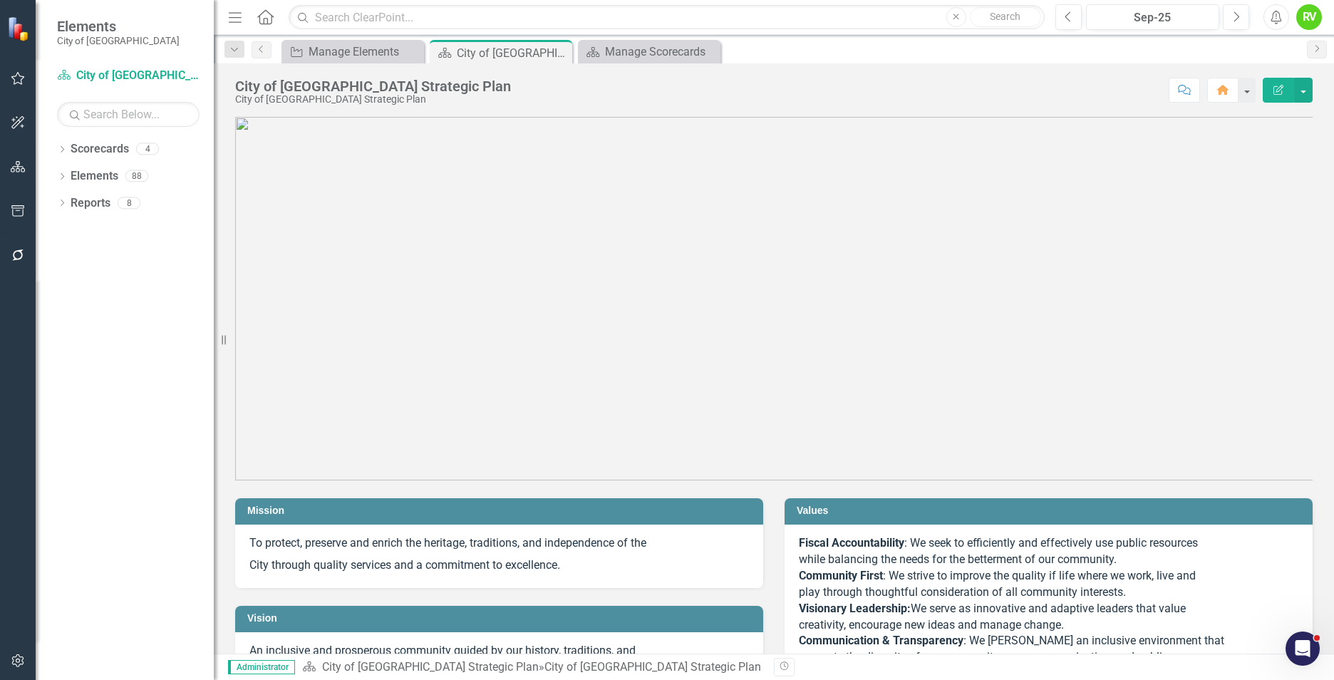
click at [820, 227] on img at bounding box center [773, 298] width 1077 height 363
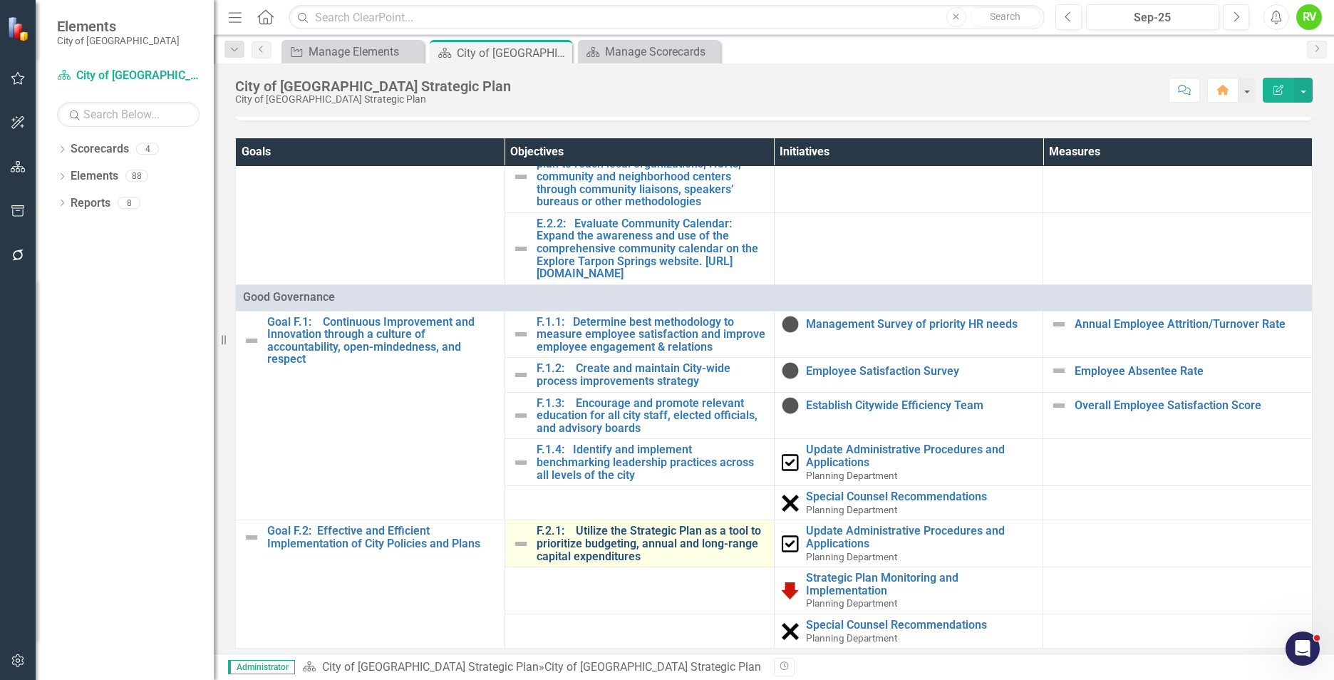
scroll to position [899, 0]
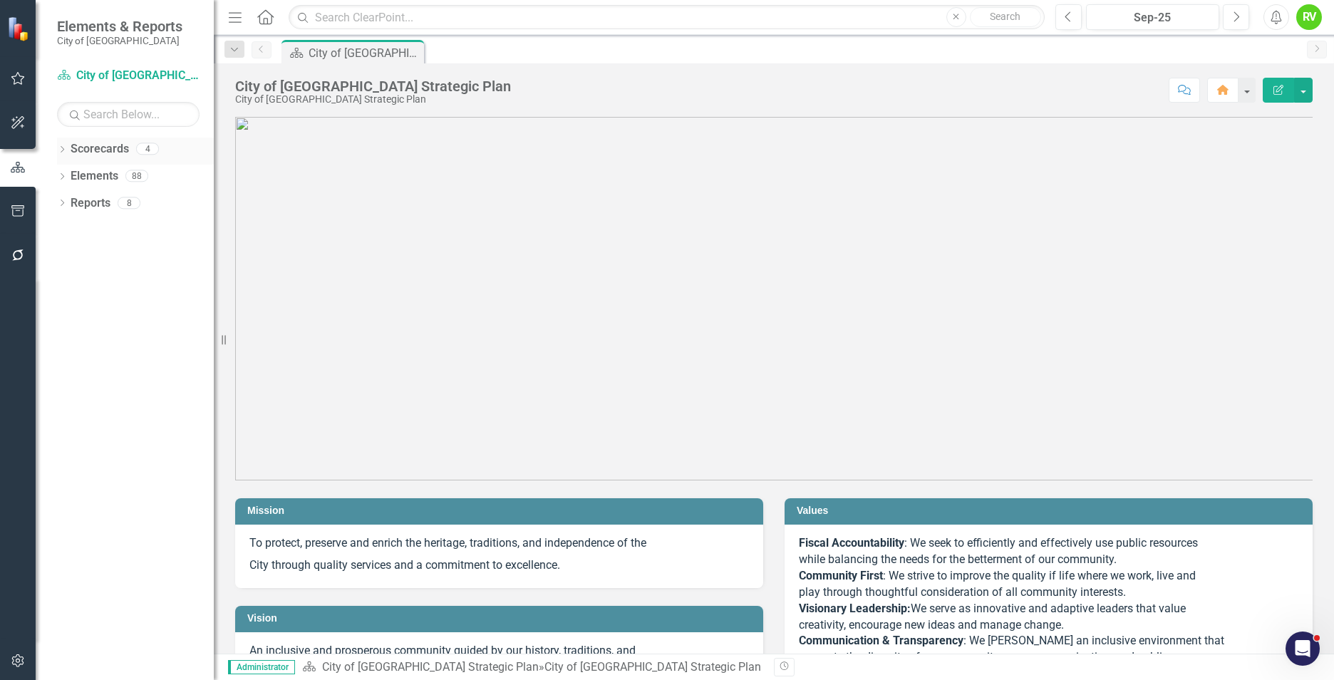
click at [70, 147] on div "Dropdown Scorecards 4" at bounding box center [135, 151] width 157 height 27
click at [62, 148] on icon "Dropdown" at bounding box center [62, 151] width 10 height 8
click at [68, 173] on icon "Dropdown" at bounding box center [69, 175] width 11 height 9
click at [116, 231] on link "Planning Department" at bounding box center [153, 230] width 121 height 16
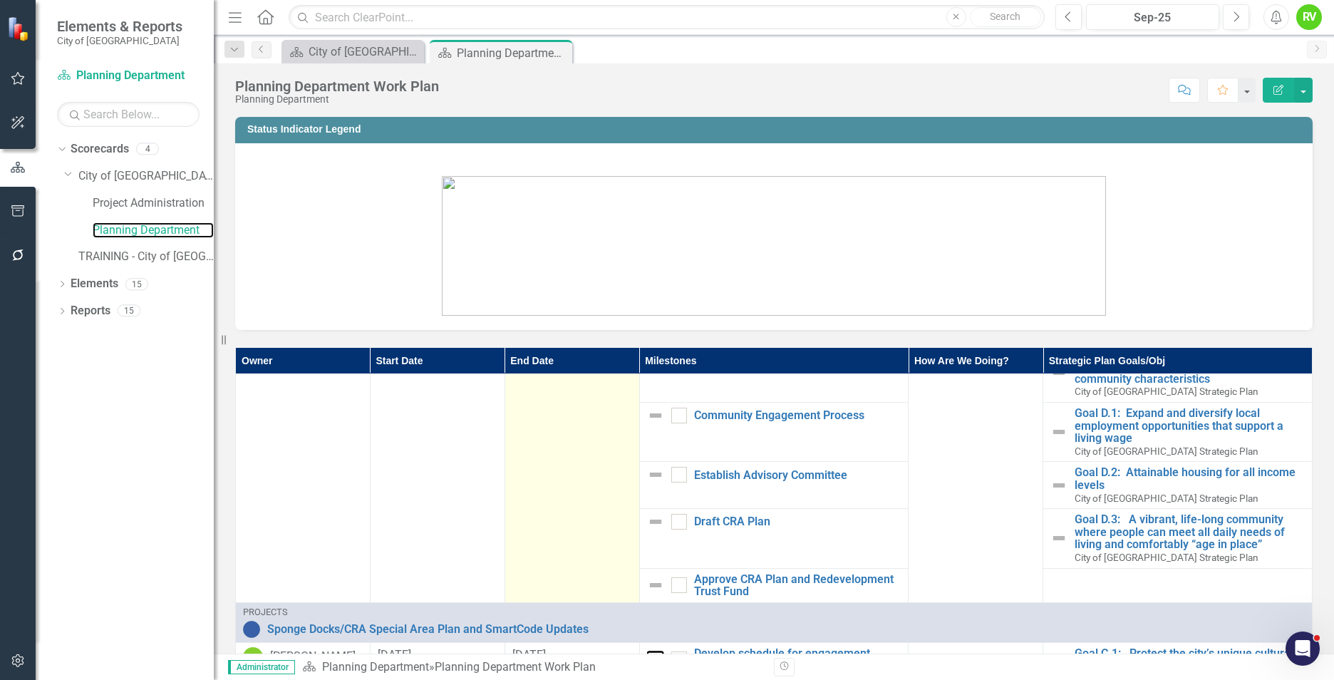
scroll to position [499, 0]
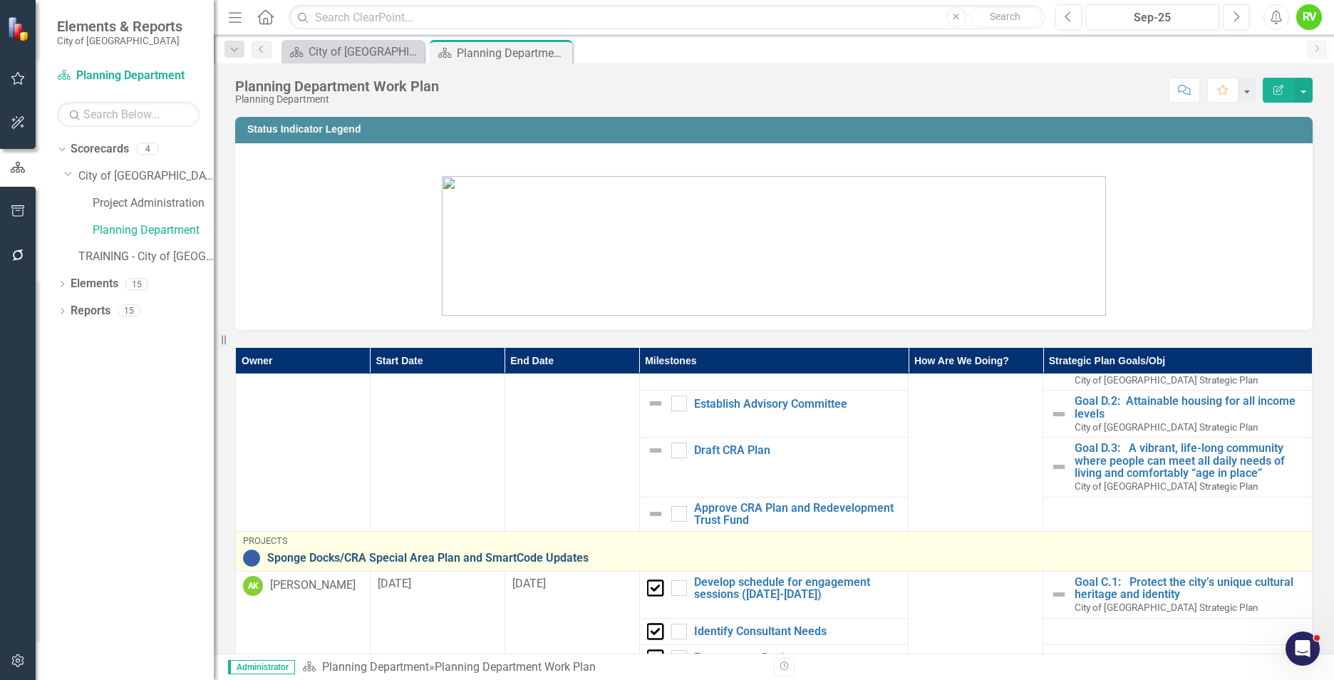
click at [499, 552] on link "Sponge Docks/CRA Special Area Plan and SmartCode Updates" at bounding box center [786, 558] width 1038 height 13
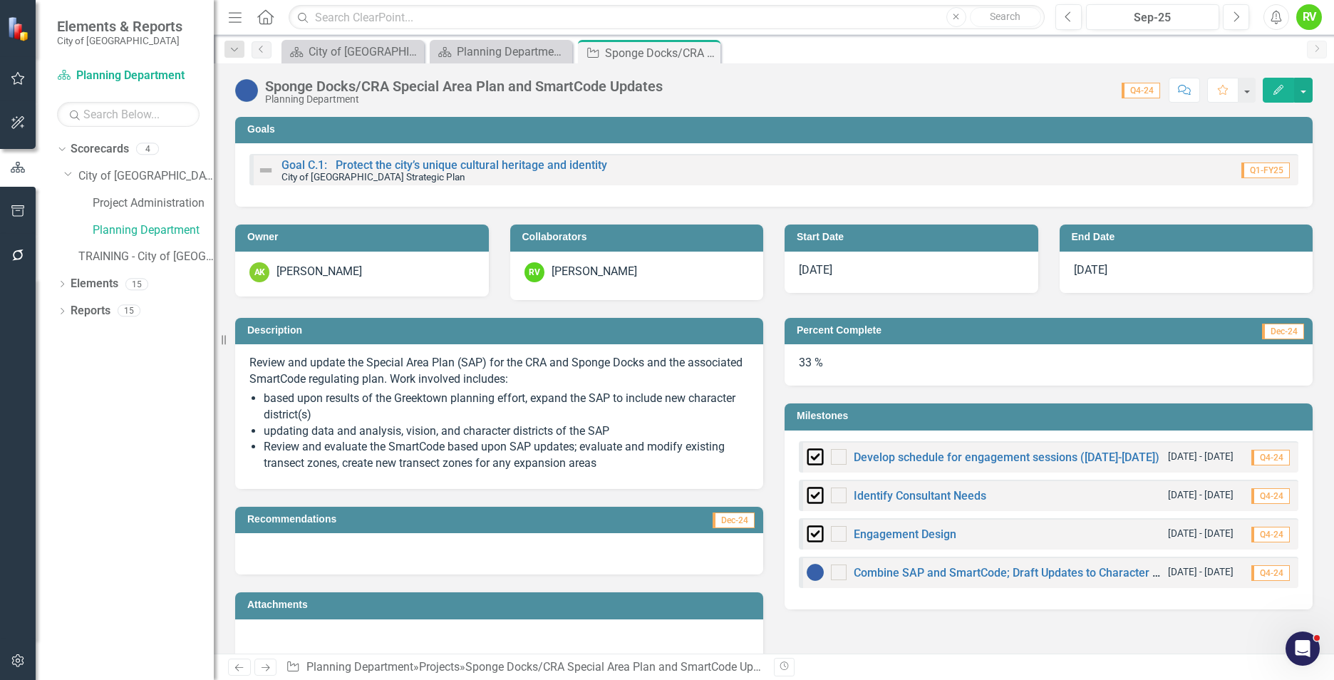
click at [869, 418] on h3 "Milestones" at bounding box center [1051, 415] width 509 height 11
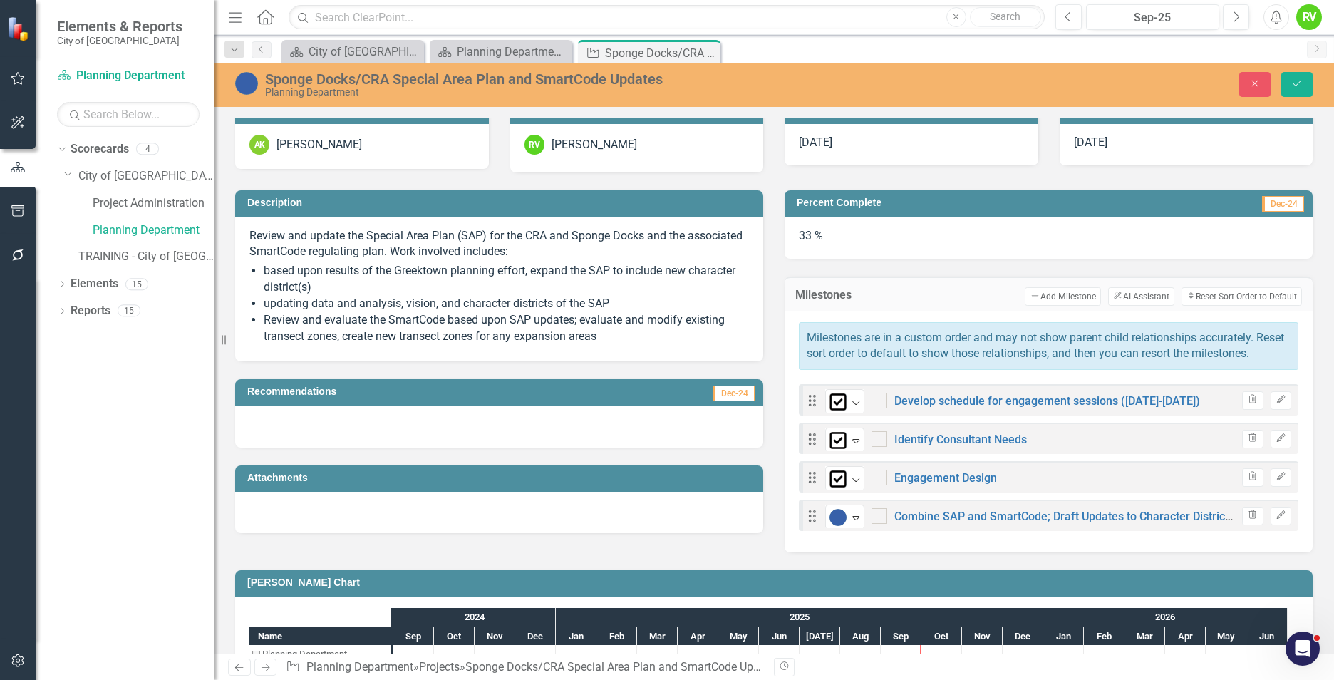
scroll to position [143, 0]
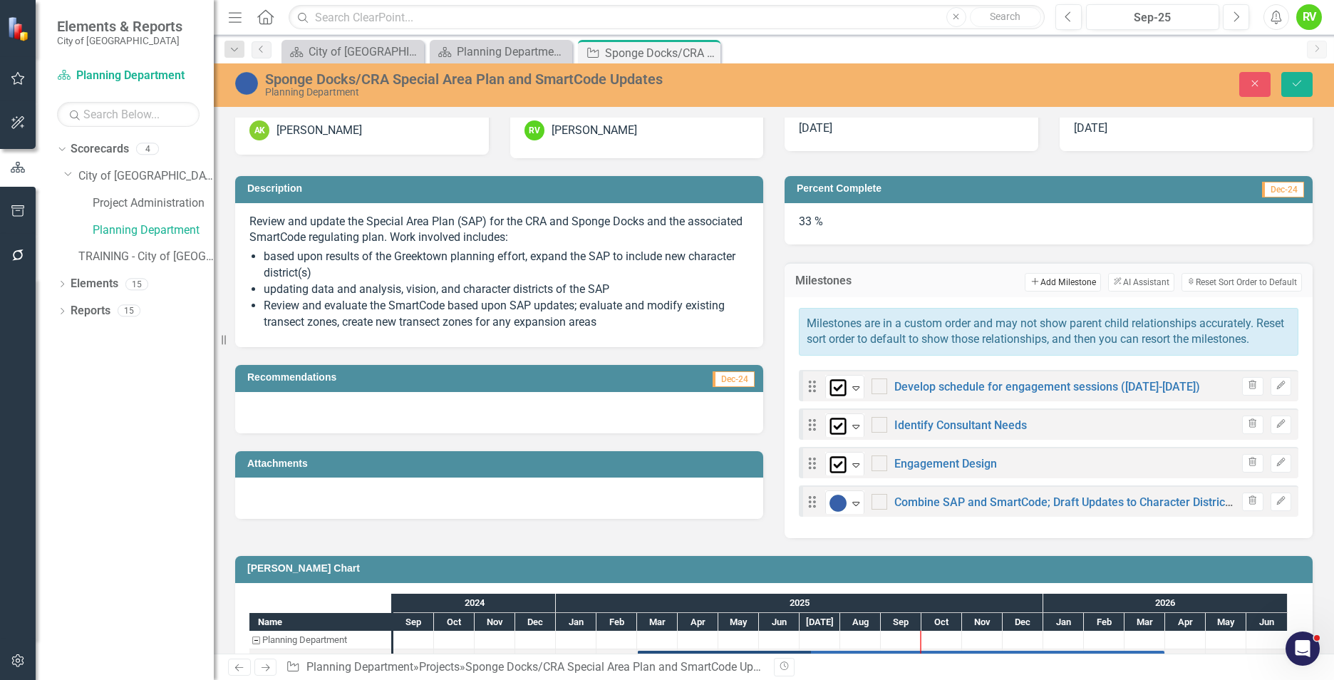
click at [1025, 281] on button "Add Add Milestone" at bounding box center [1063, 282] width 76 height 19
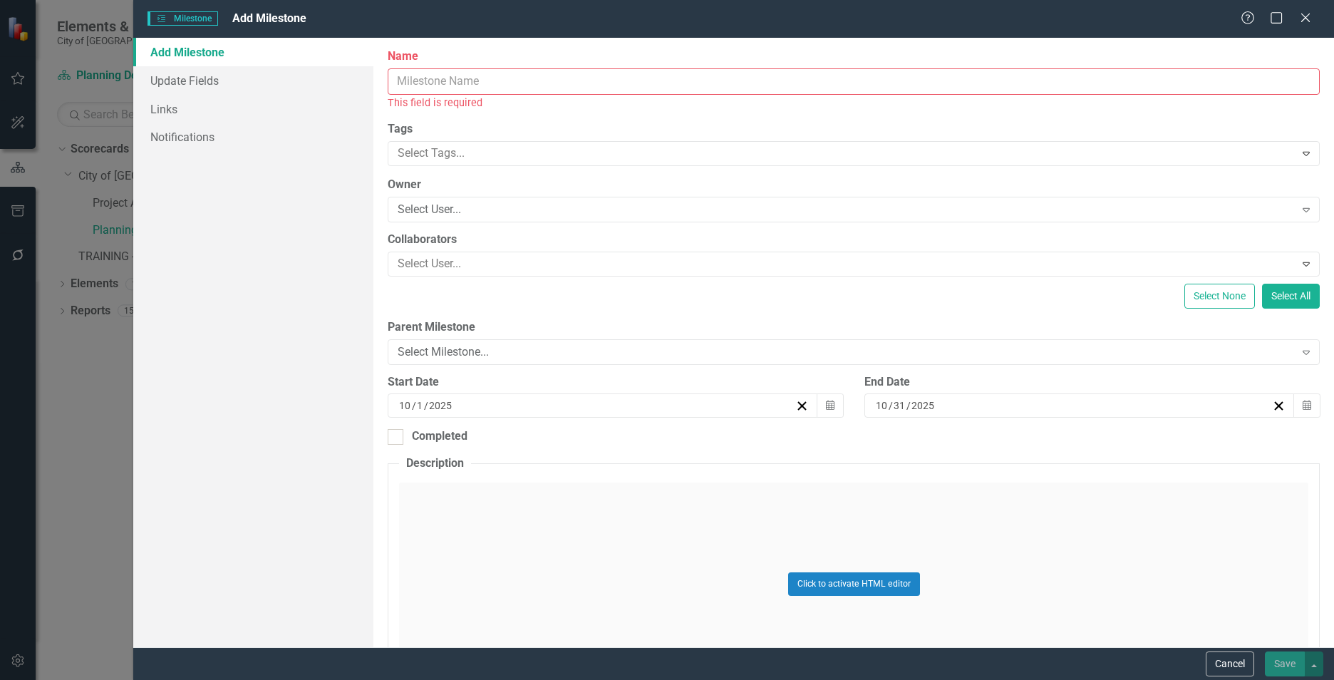
click at [464, 82] on input "Name" at bounding box center [854, 81] width 932 height 26
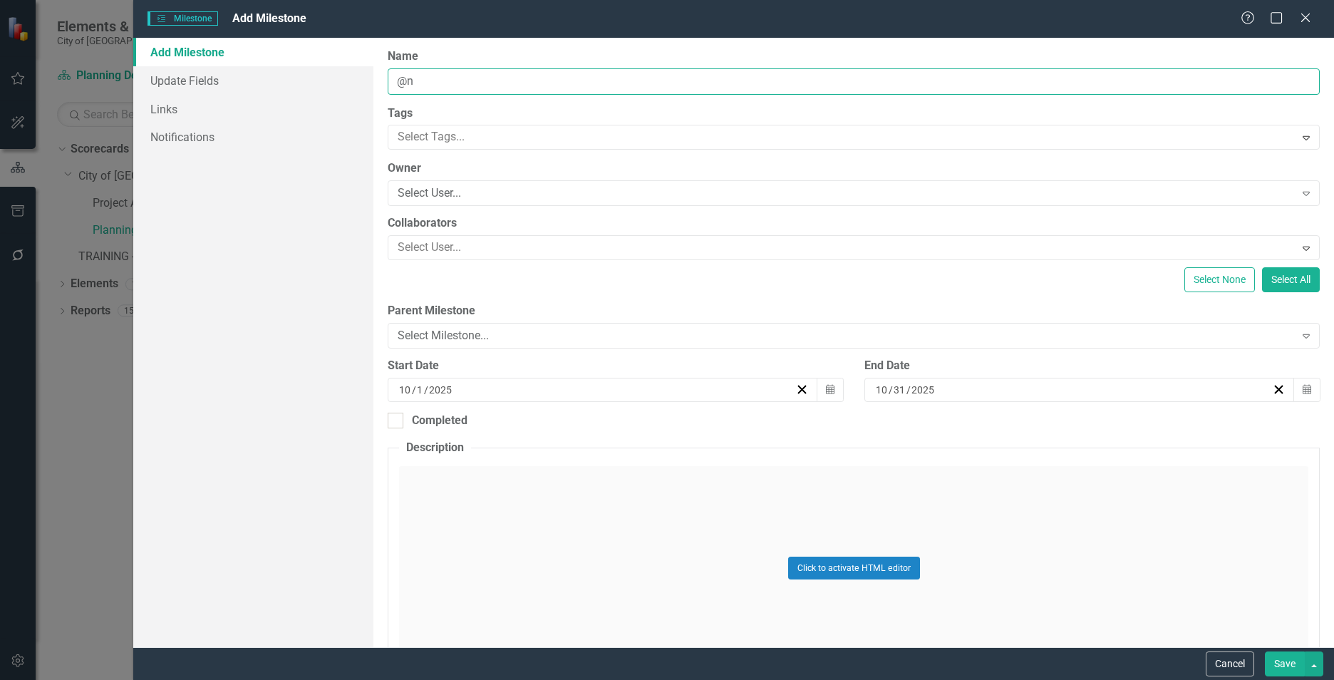
type input "@"
type input "2nd Engagement Event"
click at [830, 389] on button "Calendar" at bounding box center [830, 390] width 27 height 24
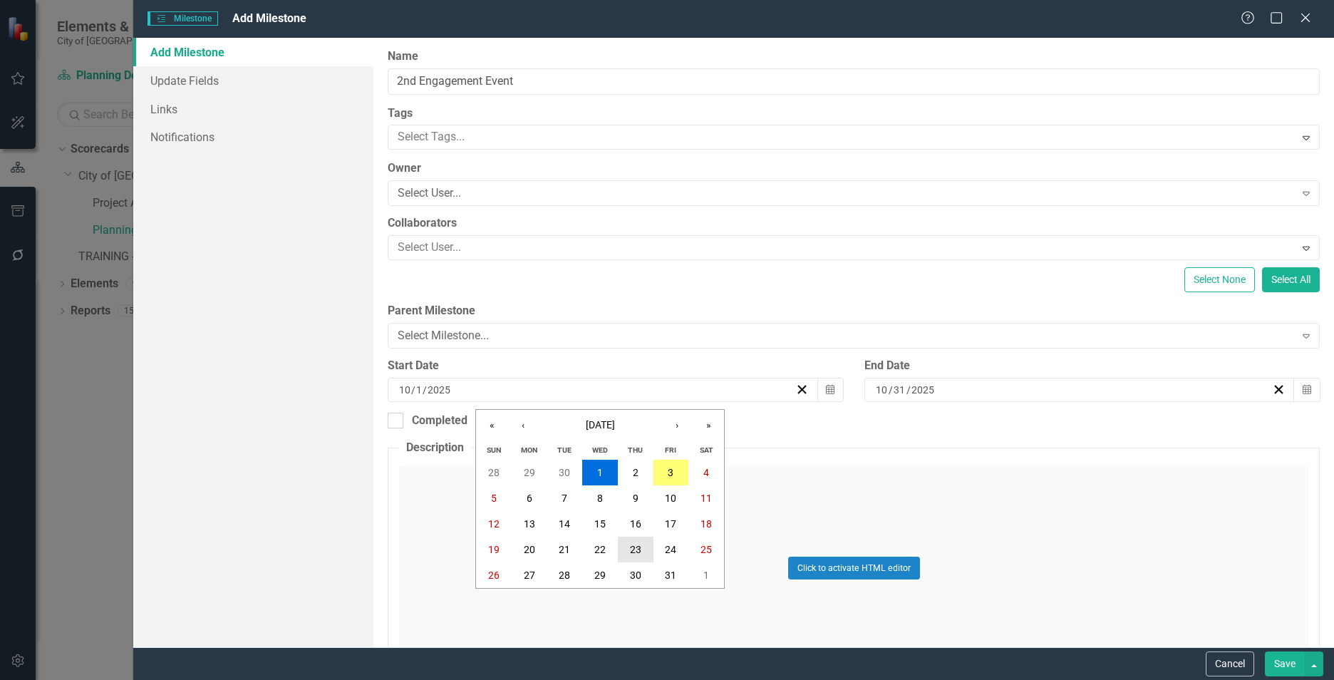
click at [636, 549] on abbr "23" at bounding box center [635, 549] width 11 height 11
drag, startPoint x: 1295, startPoint y: 390, endPoint x: 1217, endPoint y: 465, distance: 108.3
click at [1303, 391] on icon "Calendar" at bounding box center [1307, 390] width 9 height 10
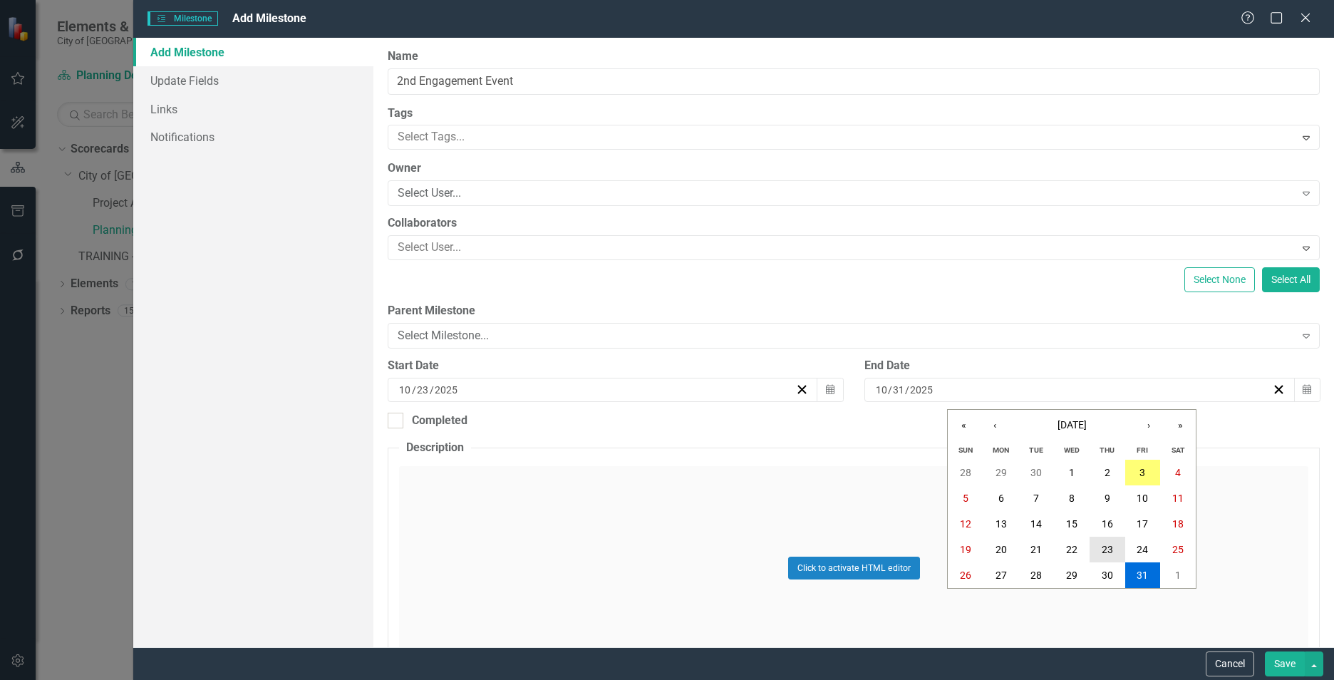
click at [1110, 544] on abbr "23" at bounding box center [1107, 549] width 11 height 11
click at [522, 187] on div "Select User..." at bounding box center [846, 193] width 896 height 16
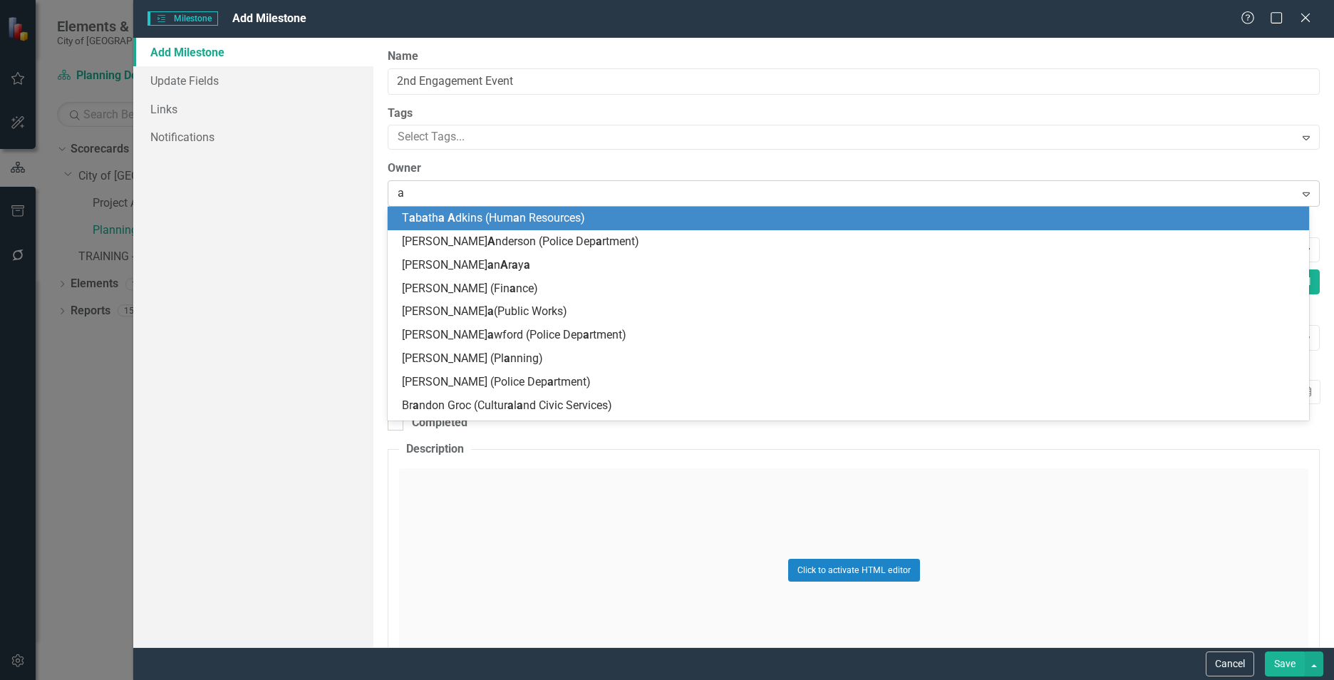
type input "al"
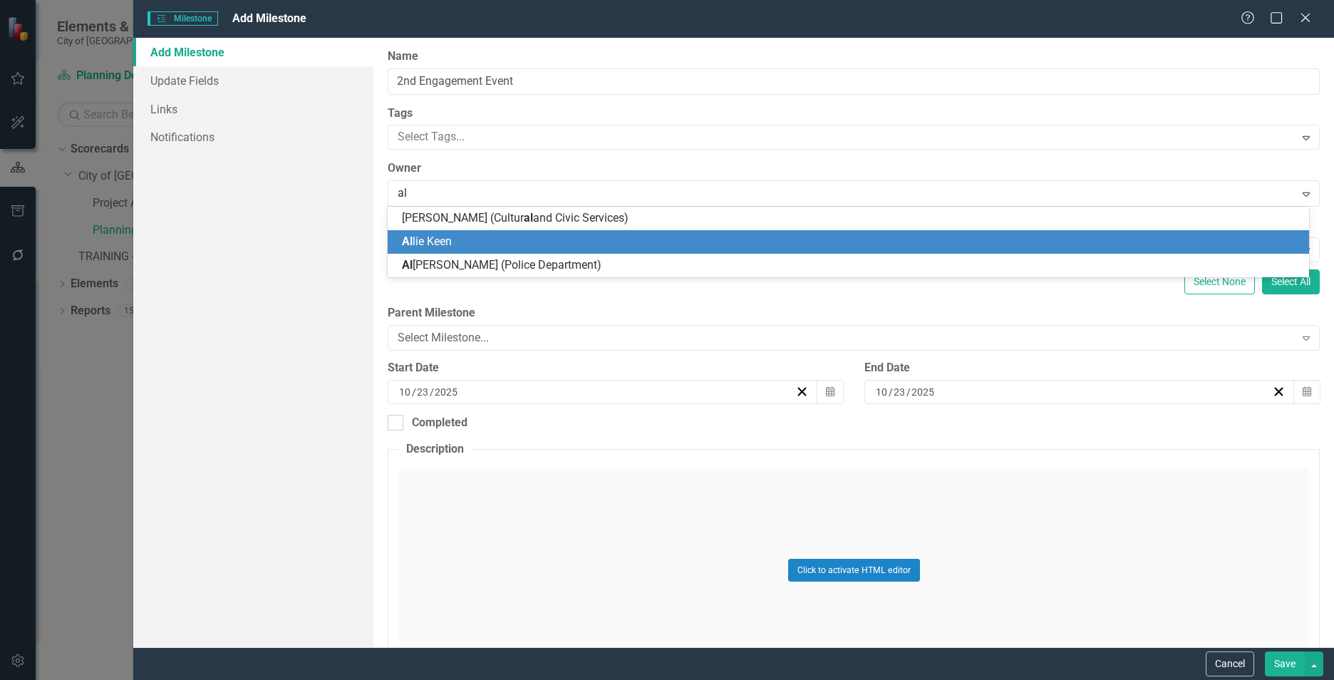
click at [442, 238] on span "Al lie Keen" at bounding box center [427, 241] width 50 height 14
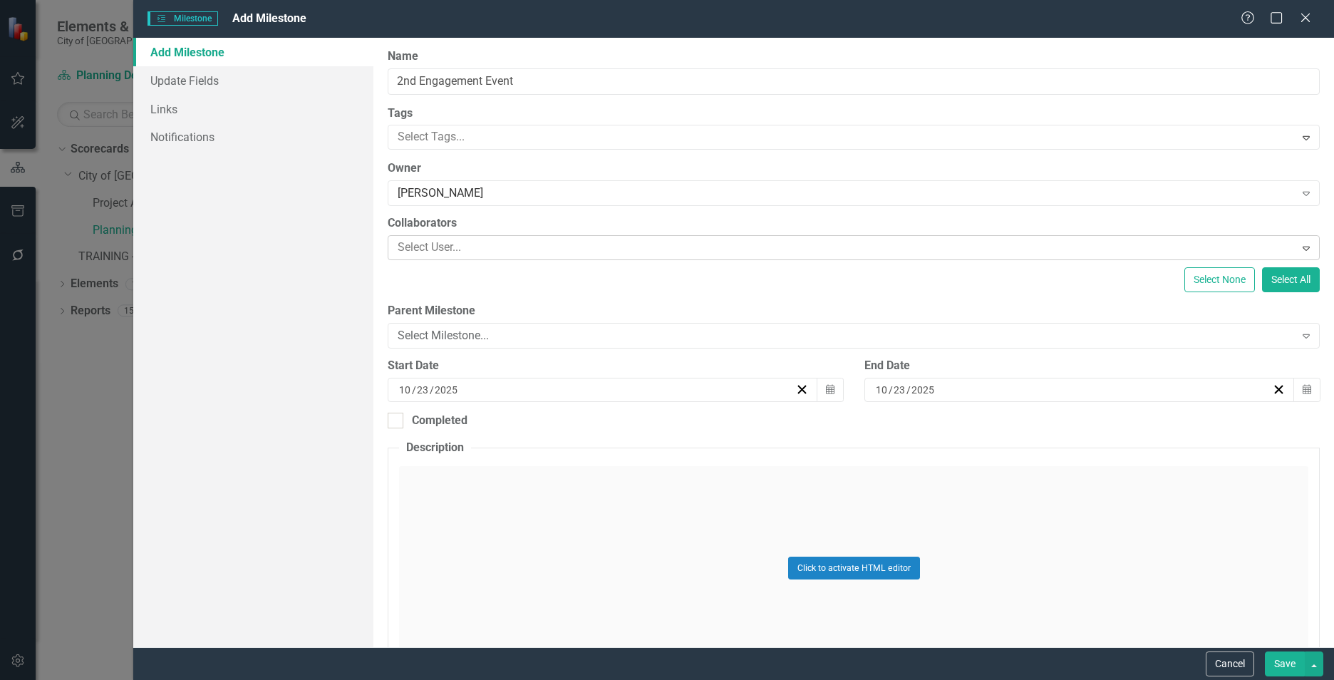
click at [444, 244] on div at bounding box center [843, 247] width 902 height 19
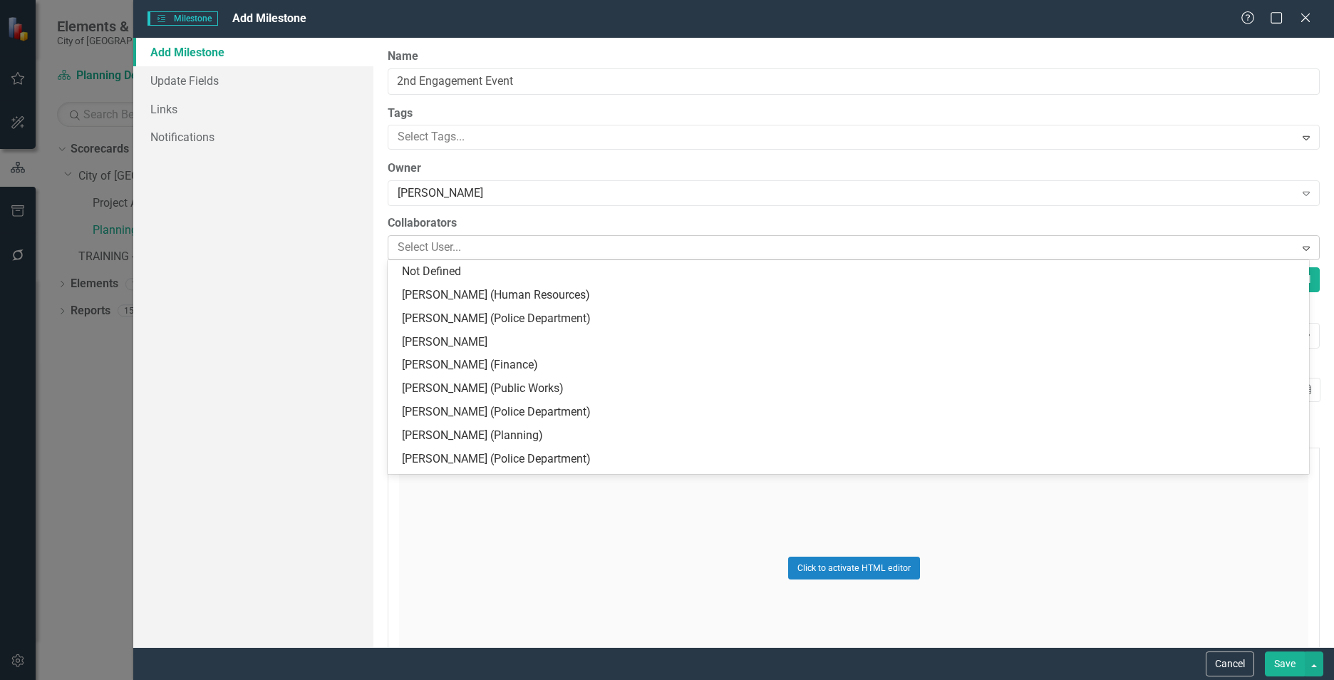
type input "c"
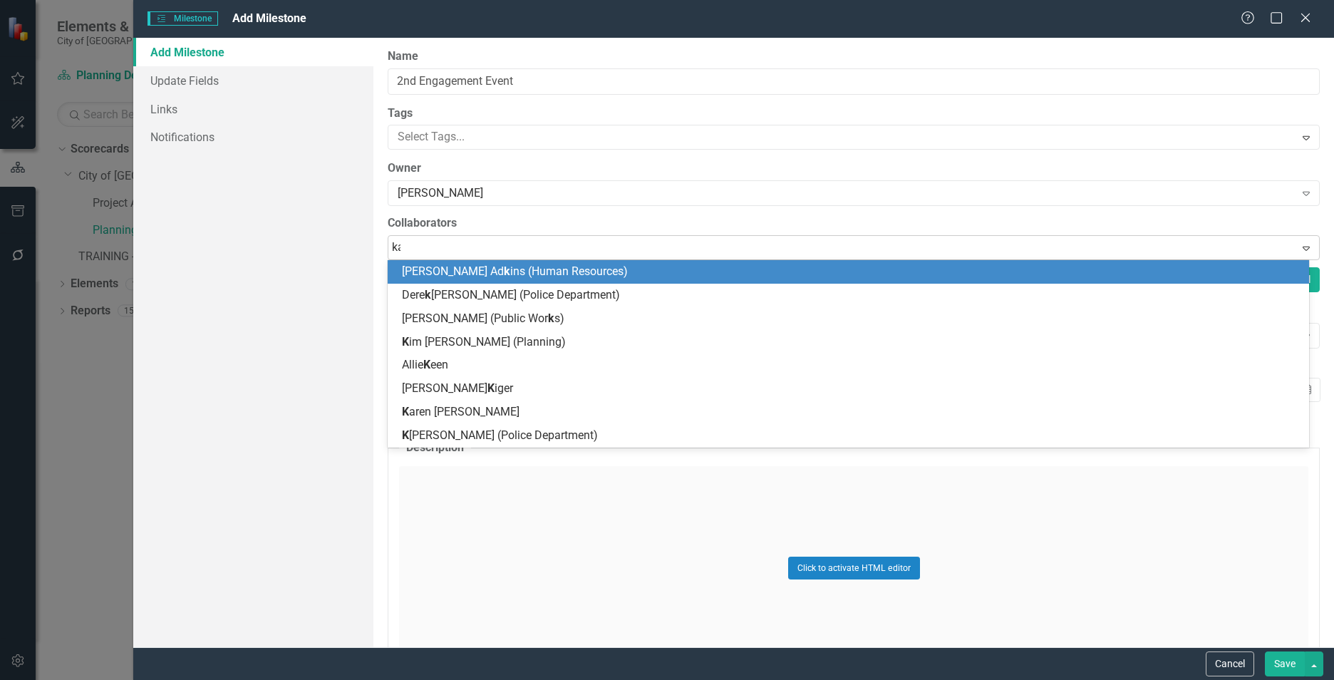
type input "kar"
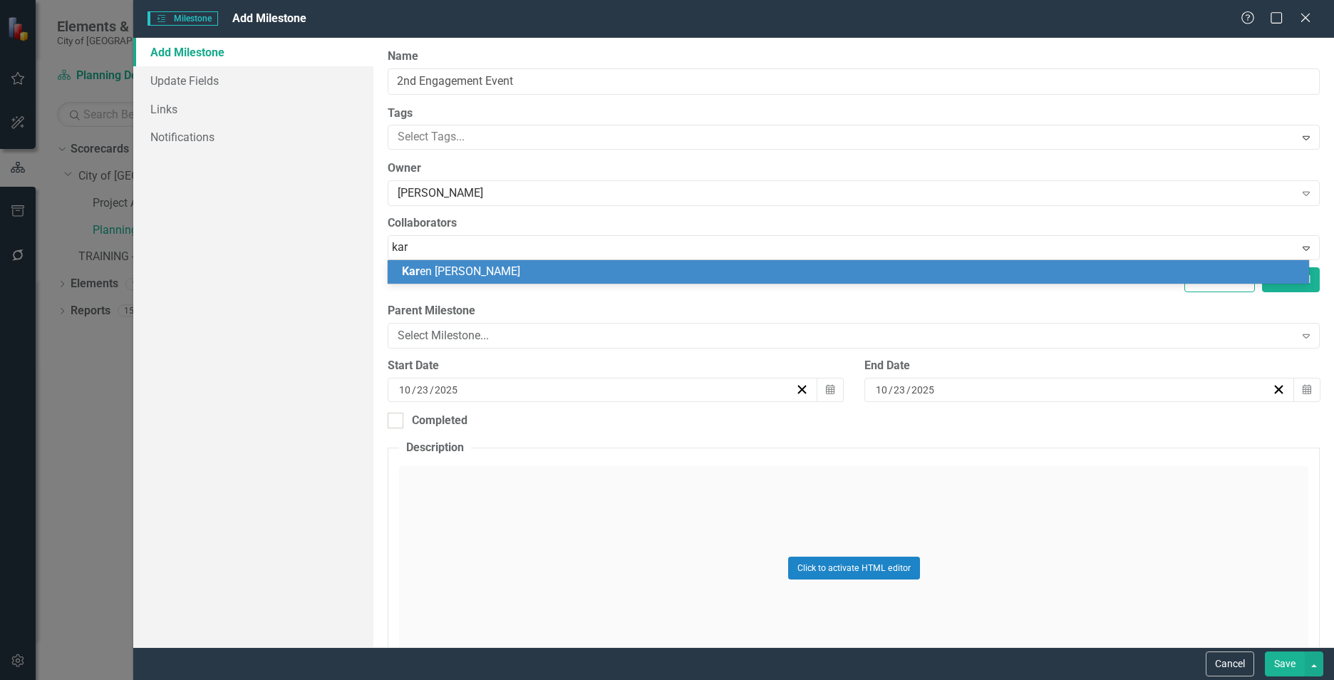
click at [450, 271] on span "Kar en [PERSON_NAME]" at bounding box center [461, 271] width 118 height 14
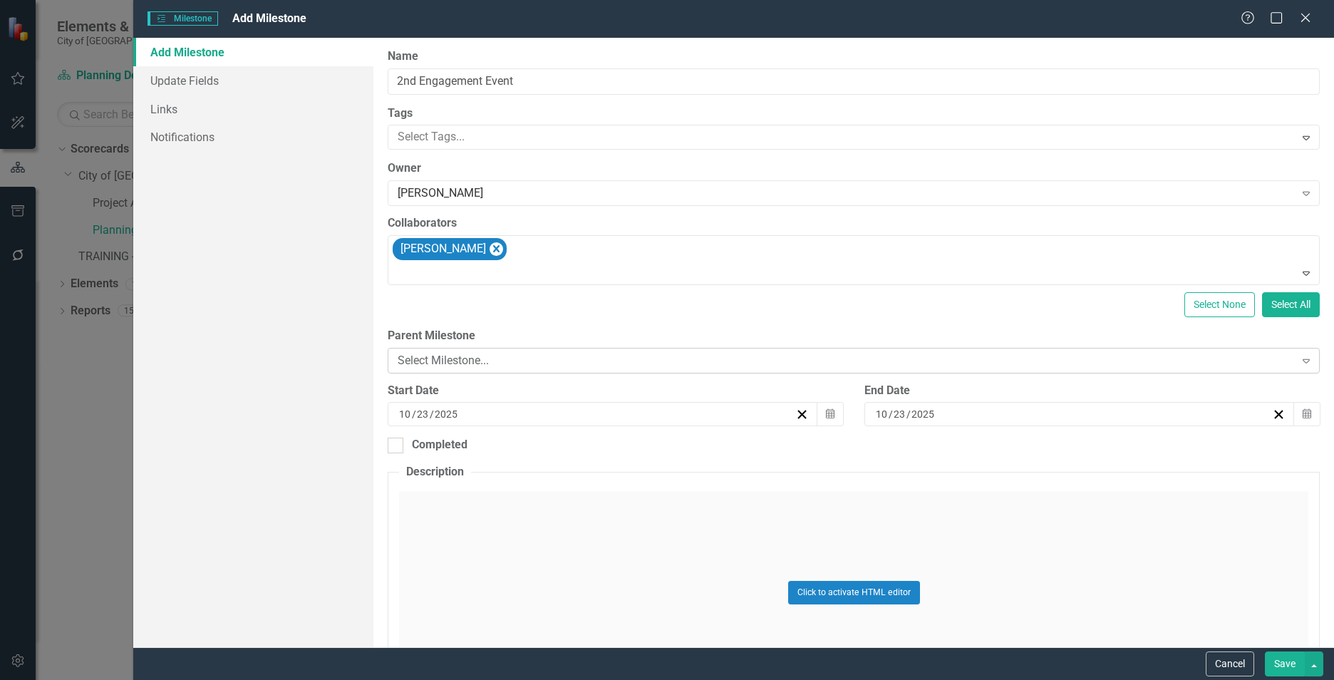
click at [639, 366] on div "Select Milestone..." at bounding box center [846, 360] width 896 height 16
click at [1288, 666] on button "Save" at bounding box center [1285, 663] width 40 height 25
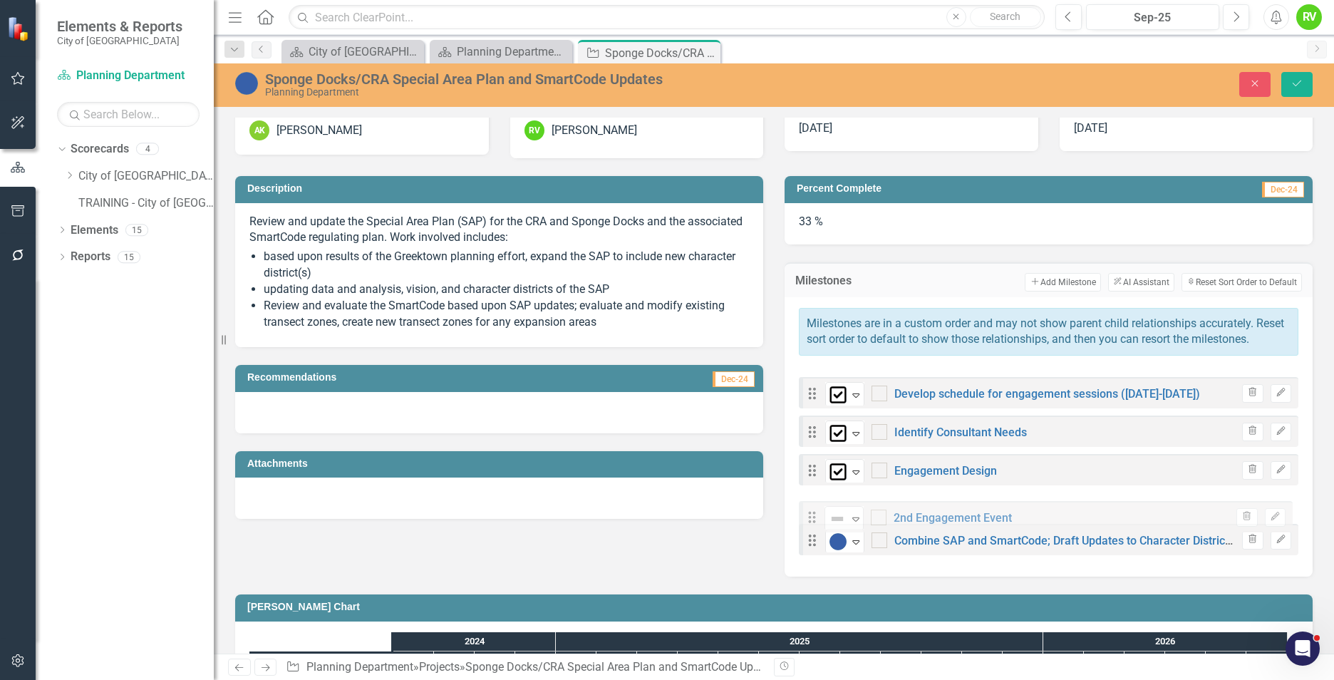
drag, startPoint x: 805, startPoint y: 402, endPoint x: 810, endPoint y: 517, distance: 114.8
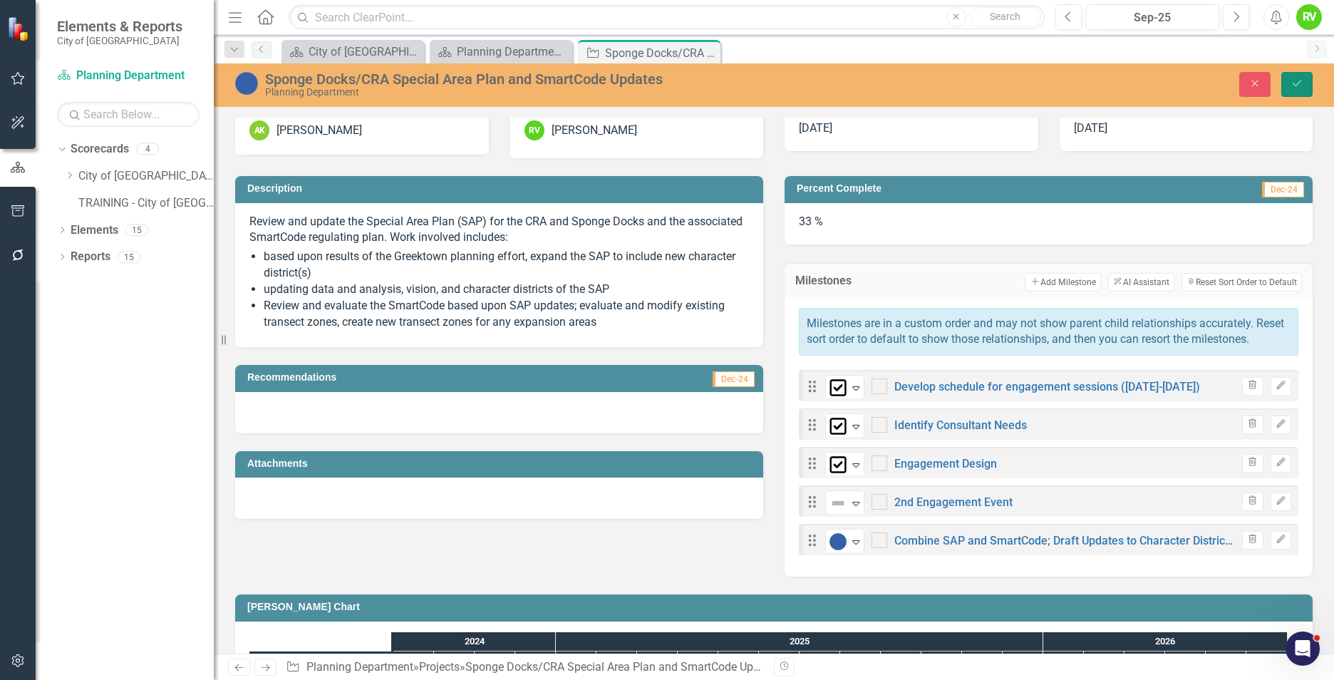
click at [1297, 81] on icon "Save" at bounding box center [1297, 83] width 13 height 10
